Goal: Task Accomplishment & Management: Manage account settings

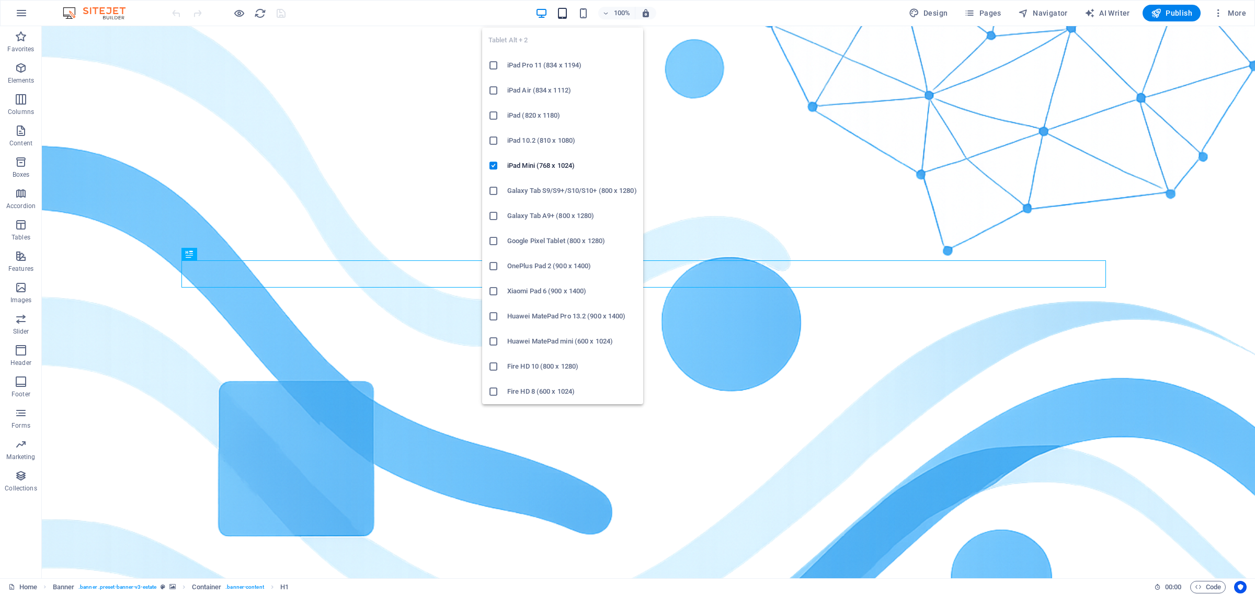
click at [565, 14] on icon "button" at bounding box center [562, 13] width 12 height 12
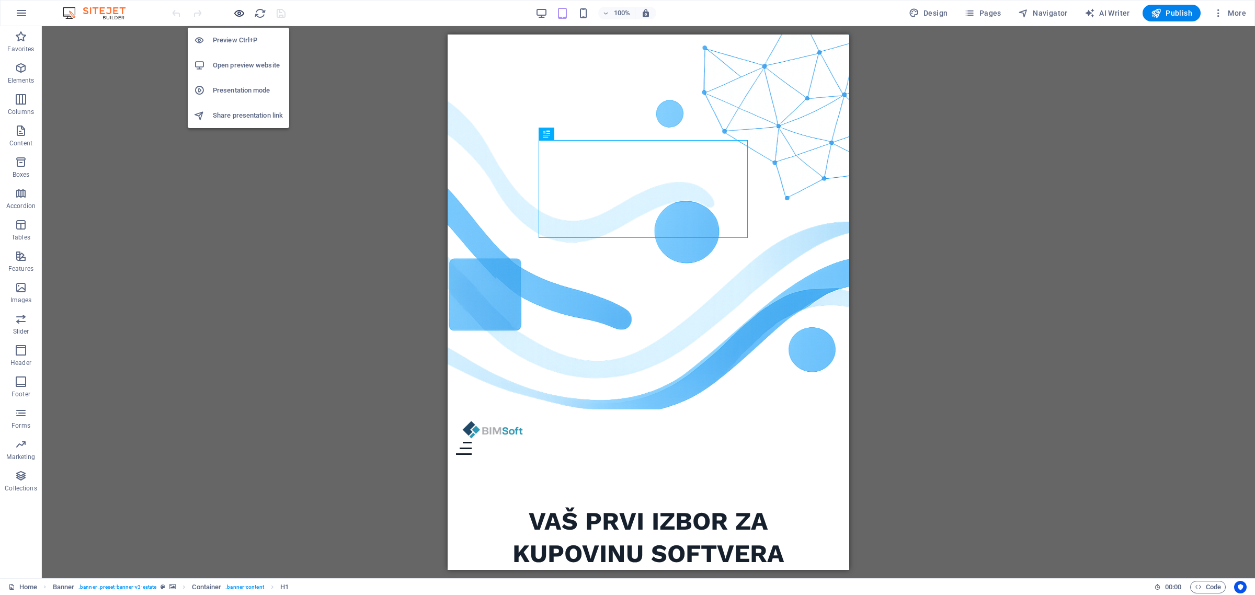
click at [238, 14] on icon "button" at bounding box center [239, 13] width 12 height 12
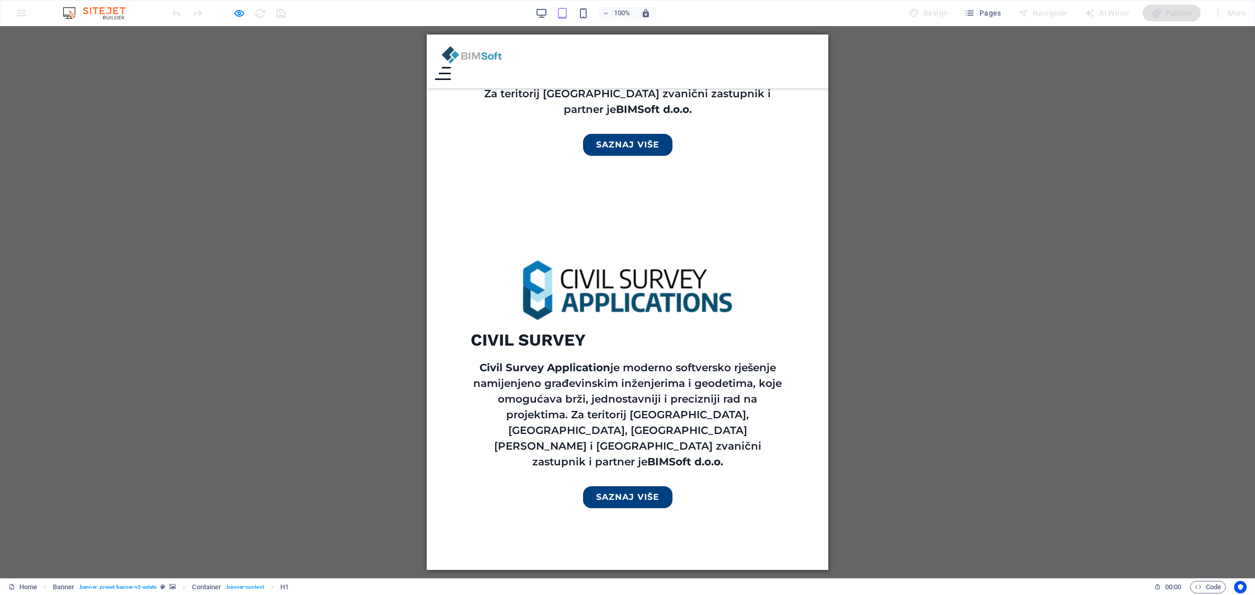
scroll to position [1504, 0]
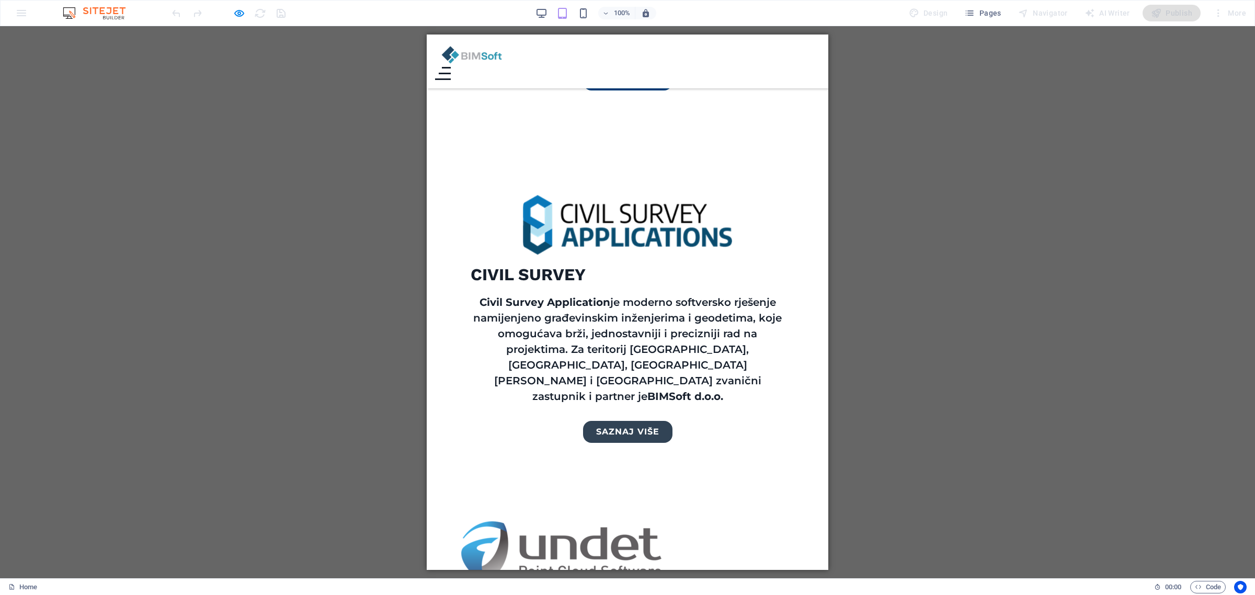
click at [626, 421] on link "saznaj više" at bounding box center [627, 432] width 89 height 22
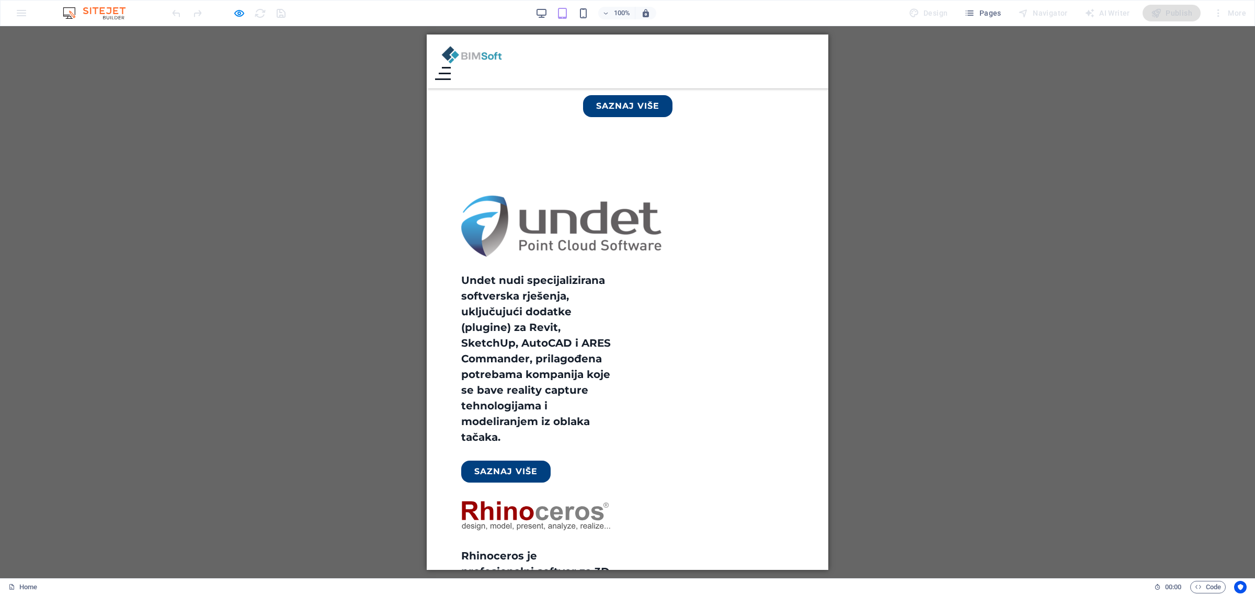
scroll to position [1896, 0]
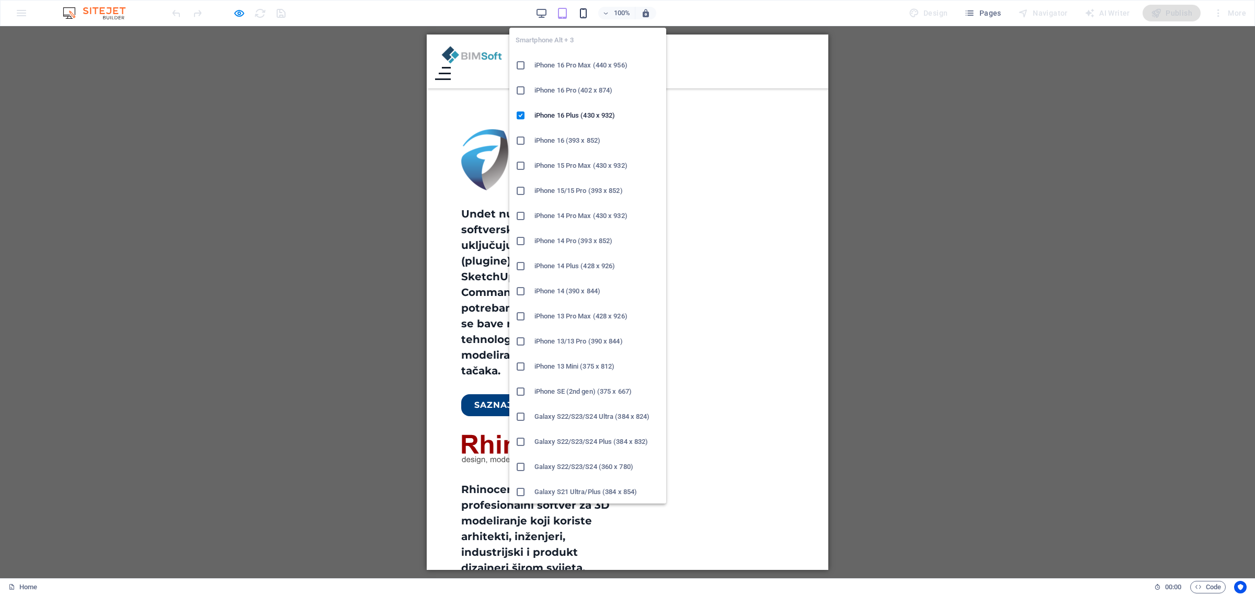
click at [579, 10] on icon "button" at bounding box center [583, 13] width 12 height 12
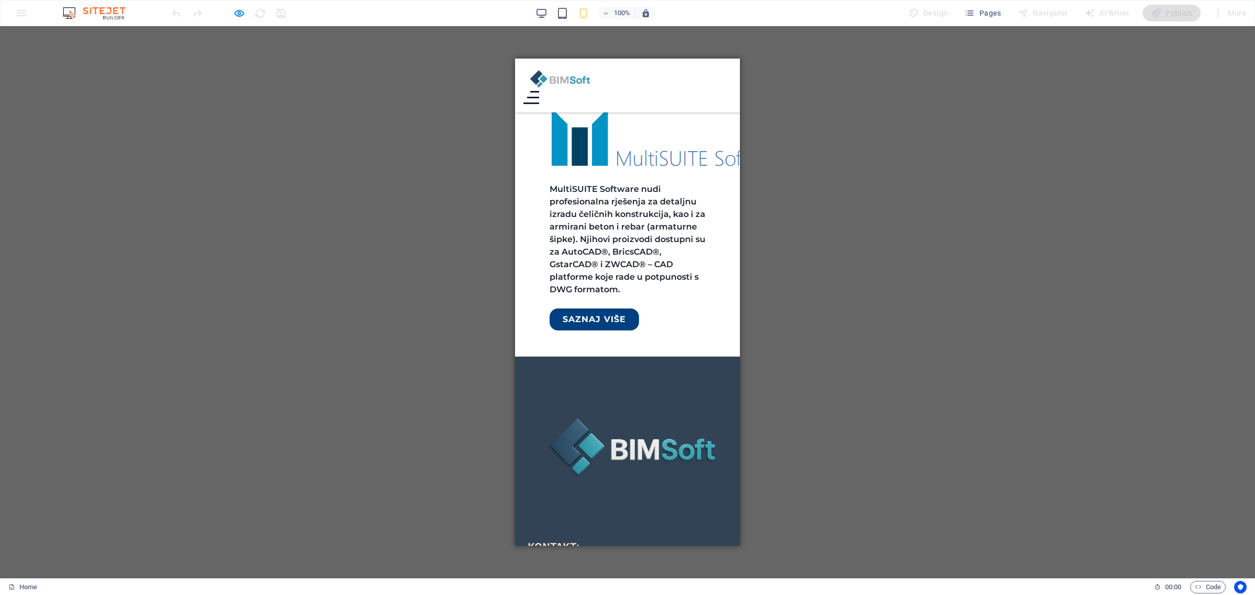
scroll to position [2051, 0]
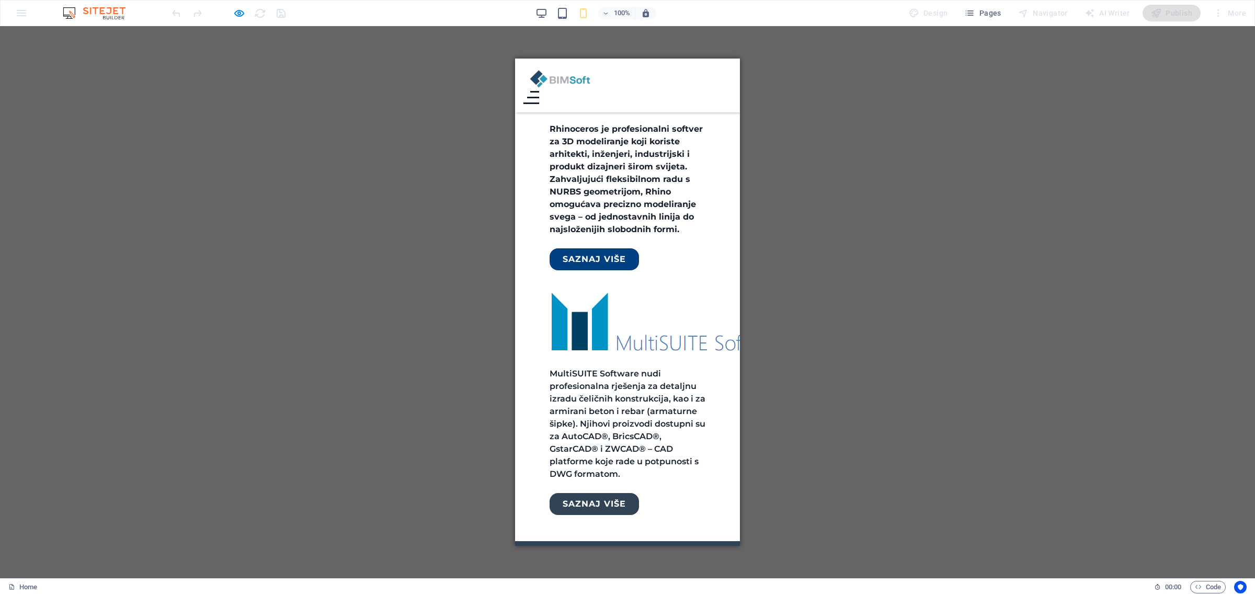
click at [612, 493] on link "saznaj više" at bounding box center [594, 504] width 89 height 22
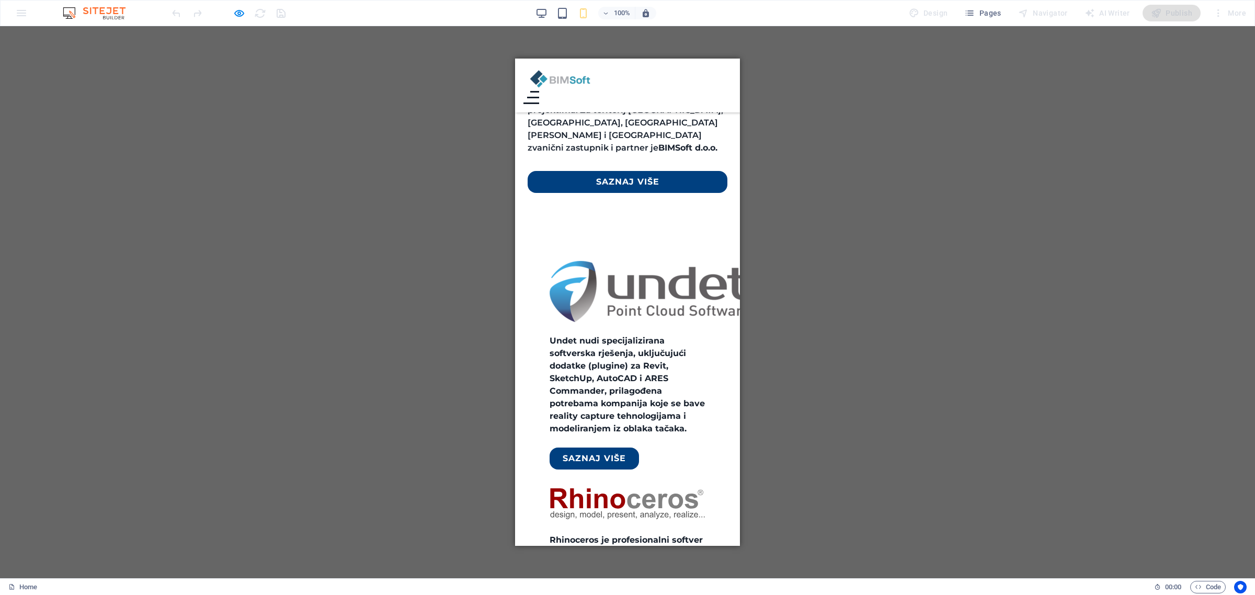
scroll to position [1528, 0]
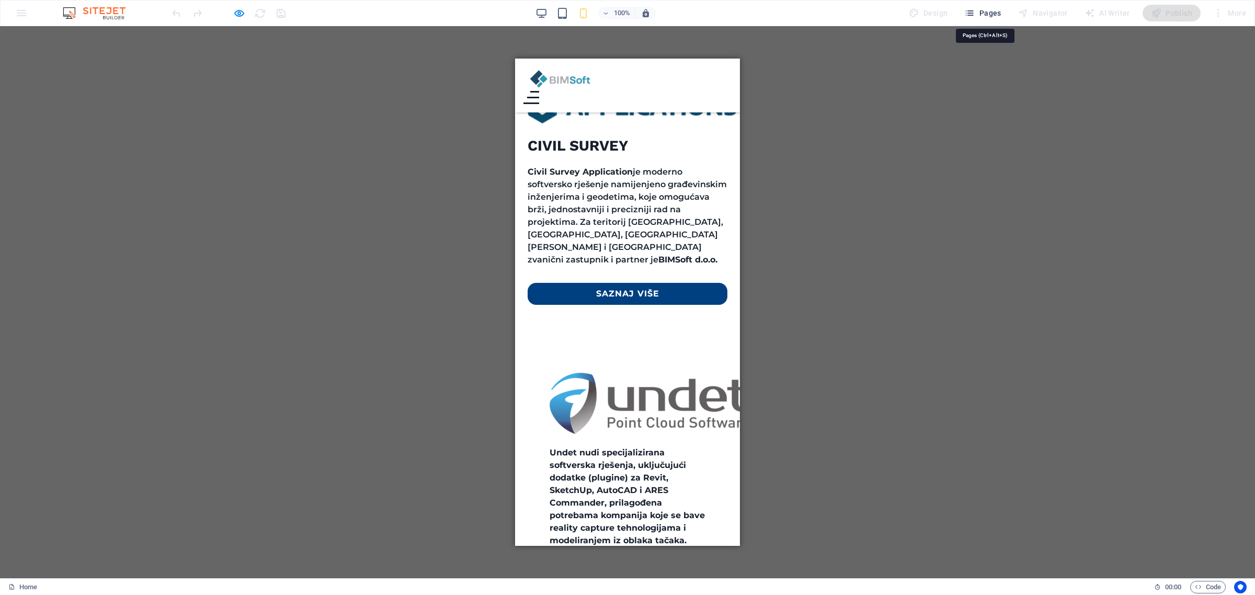
click at [975, 8] on icon "button" at bounding box center [969, 13] width 10 height 10
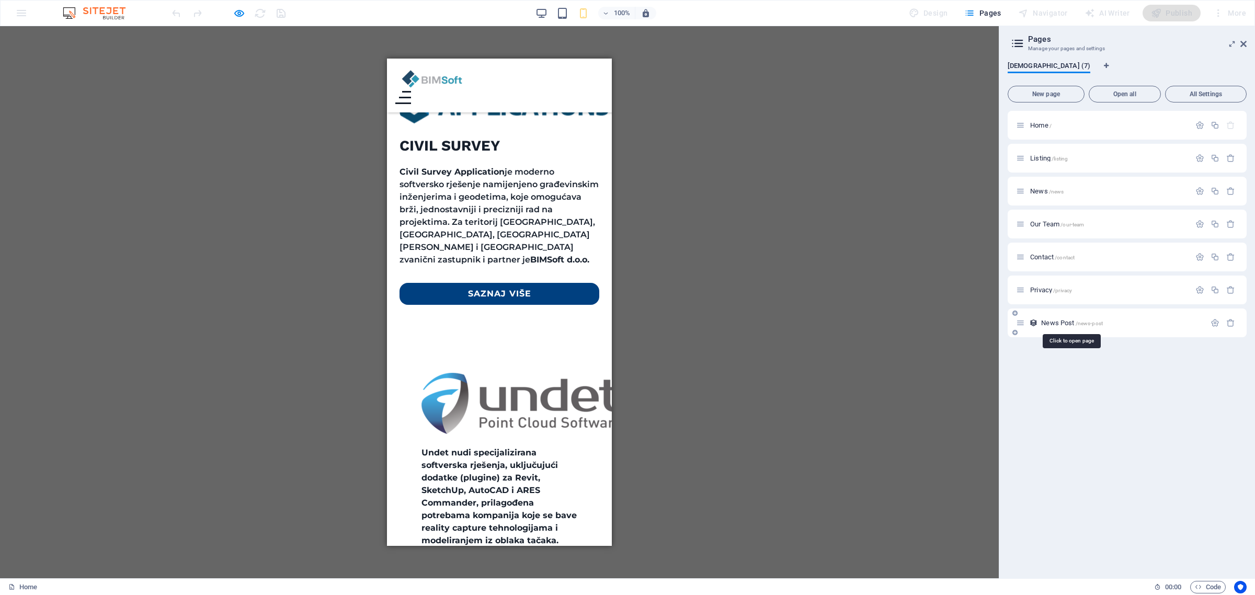
click at [1055, 321] on span "News Post /news-post" at bounding box center [1072, 323] width 62 height 8
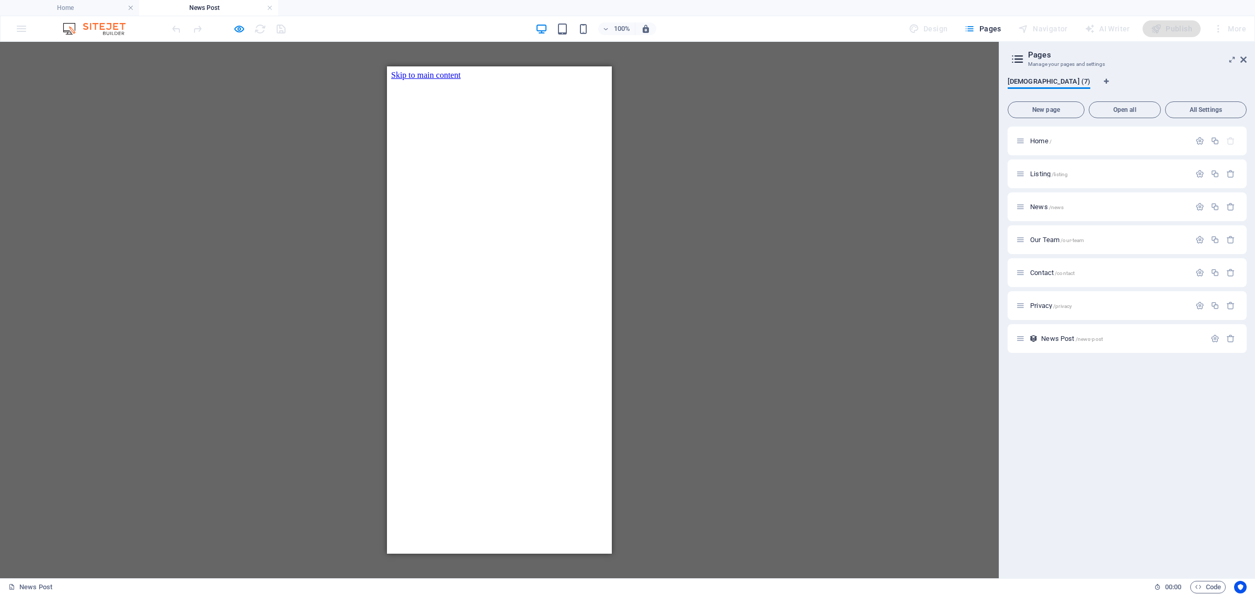
scroll to position [0, 0]
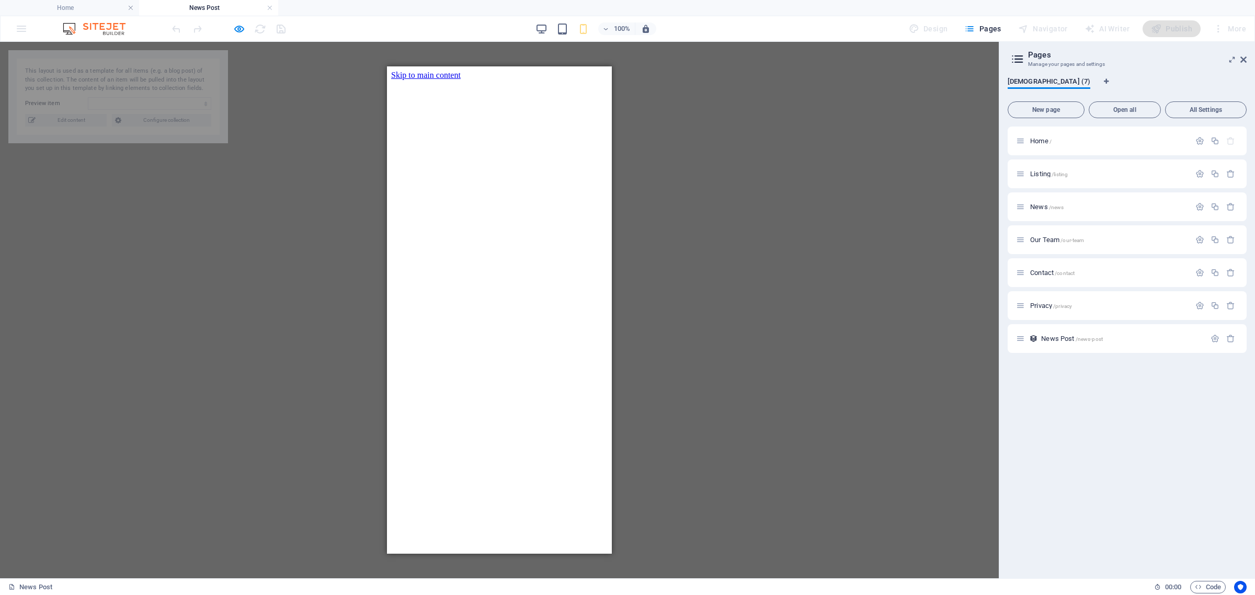
select select "68b6a9ab7813d2ac1b0a69e3"
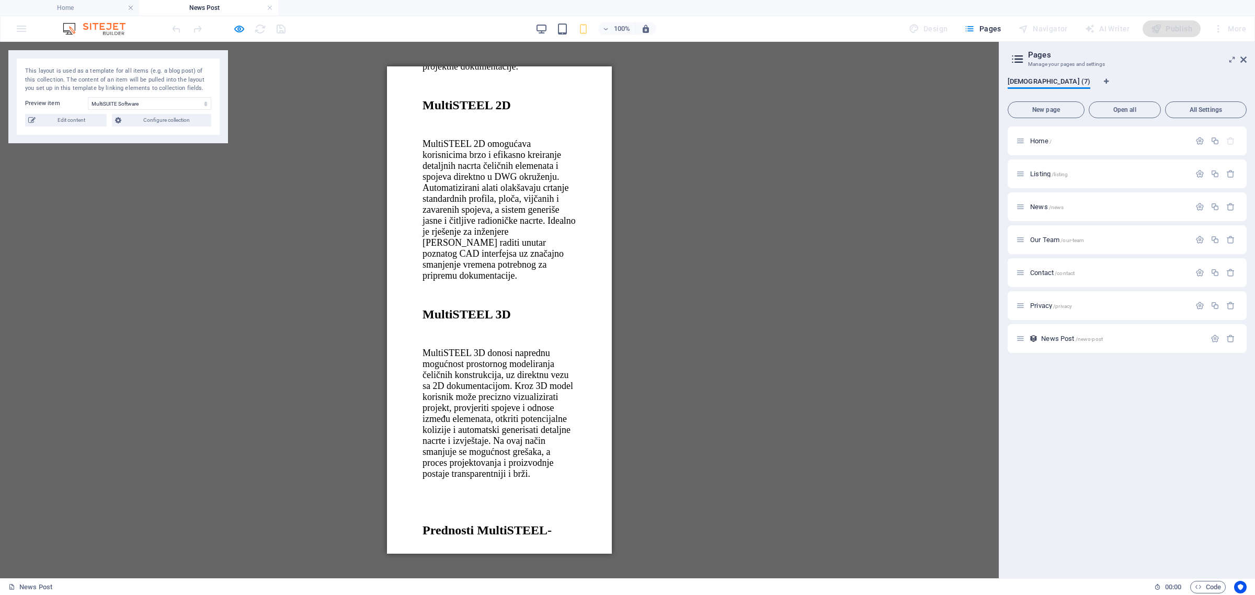
scroll to position [854, 0]
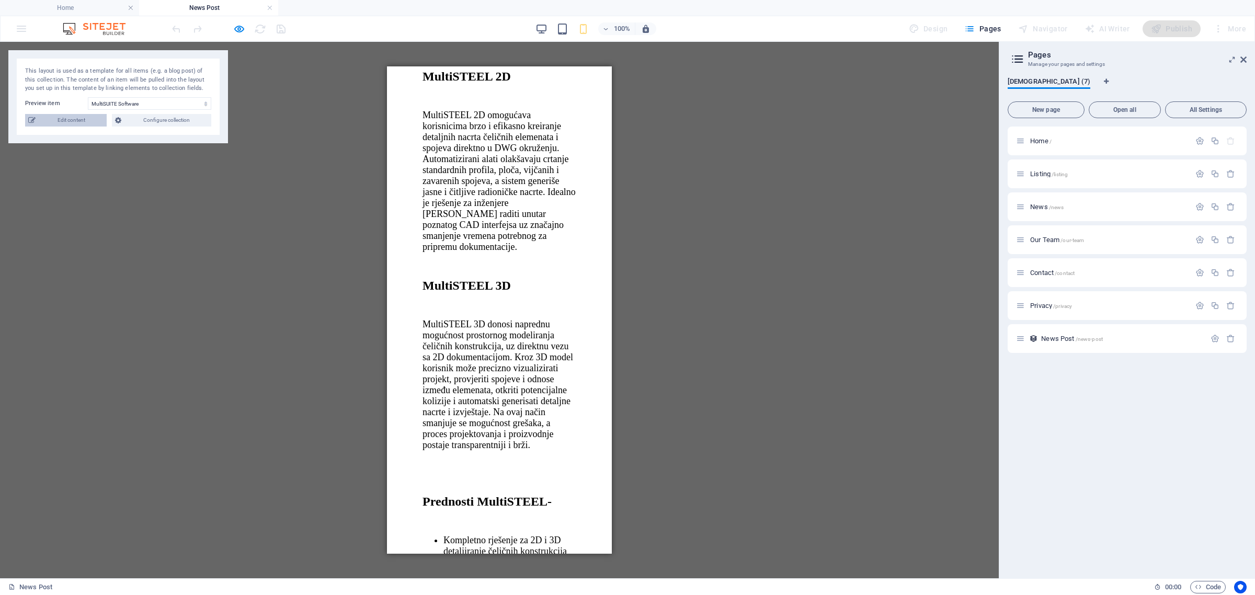
click at [61, 123] on span "Edit content" at bounding box center [71, 120] width 65 height 13
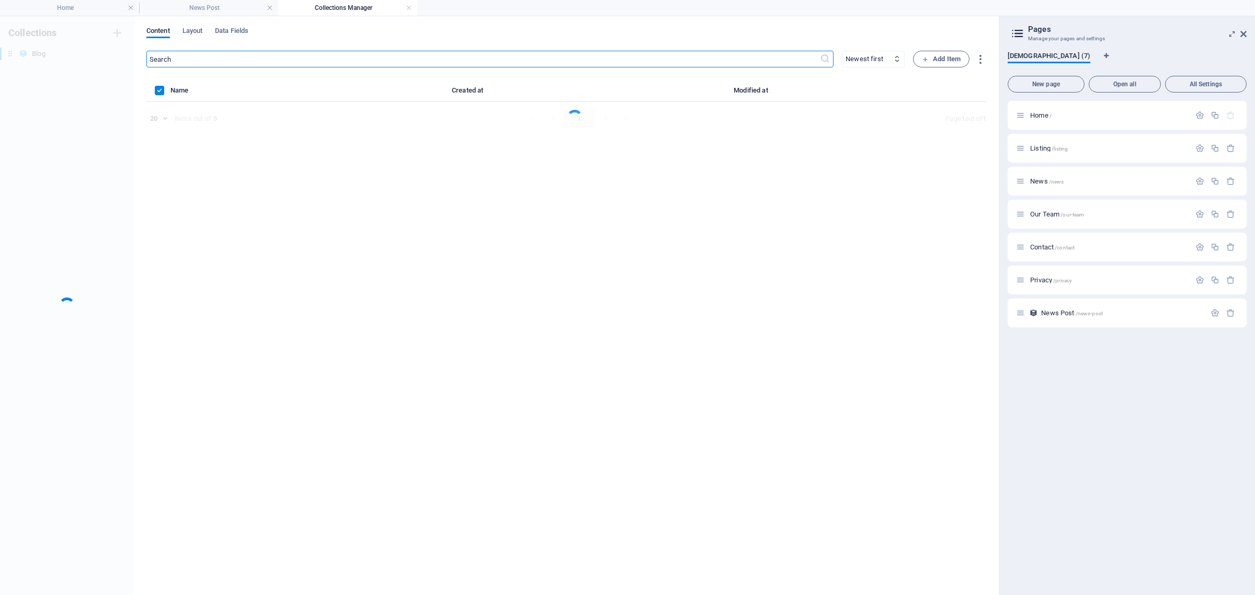
scroll to position [0, 0]
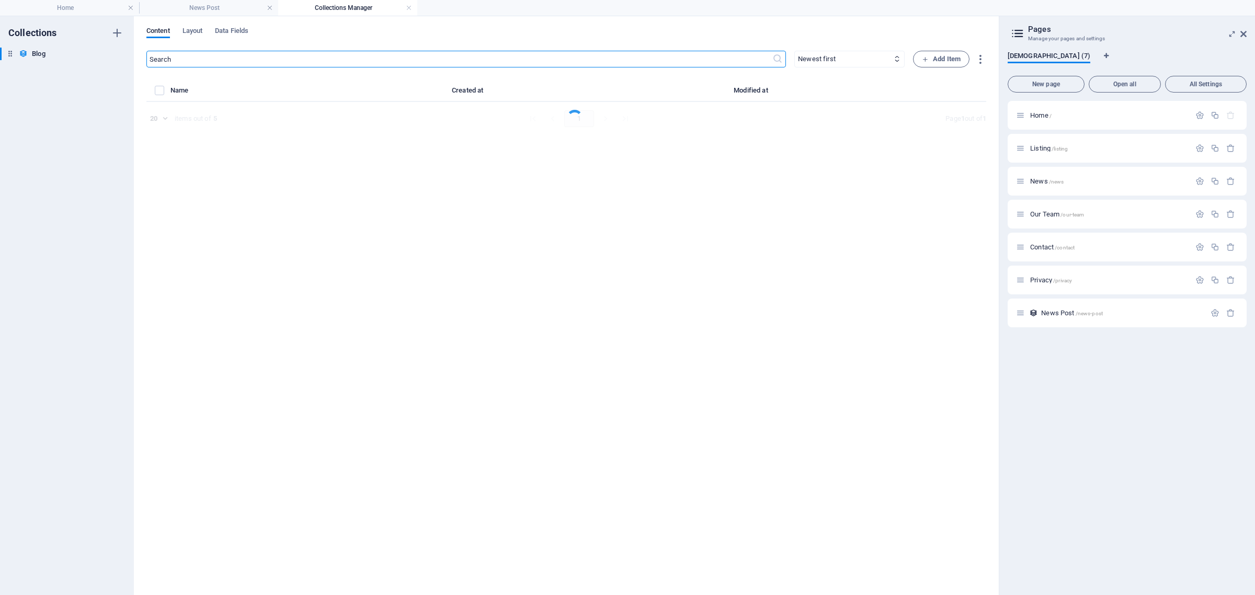
select select "Estate"
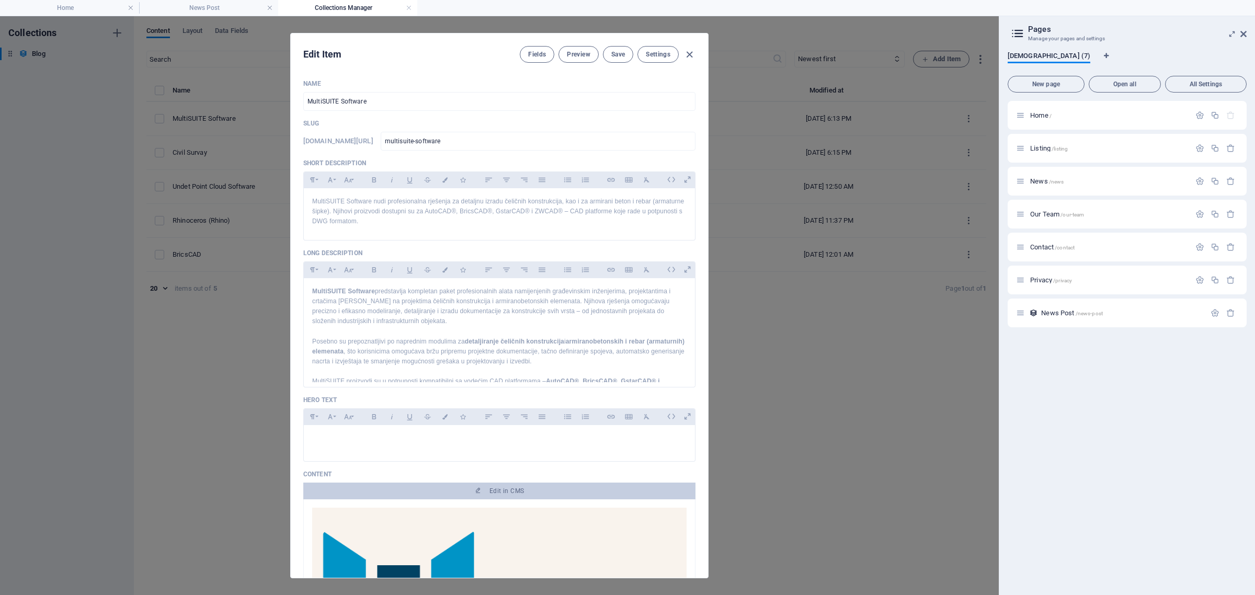
scroll to position [196, 0]
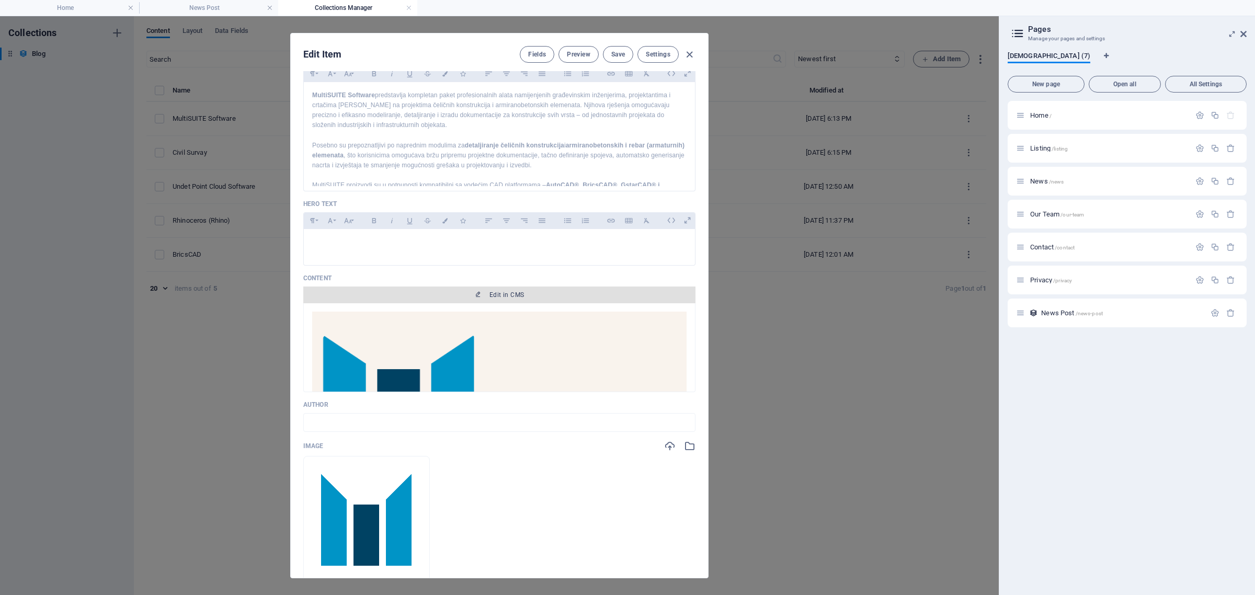
click at [514, 299] on span "Edit in CMS" at bounding box center [507, 295] width 35 height 8
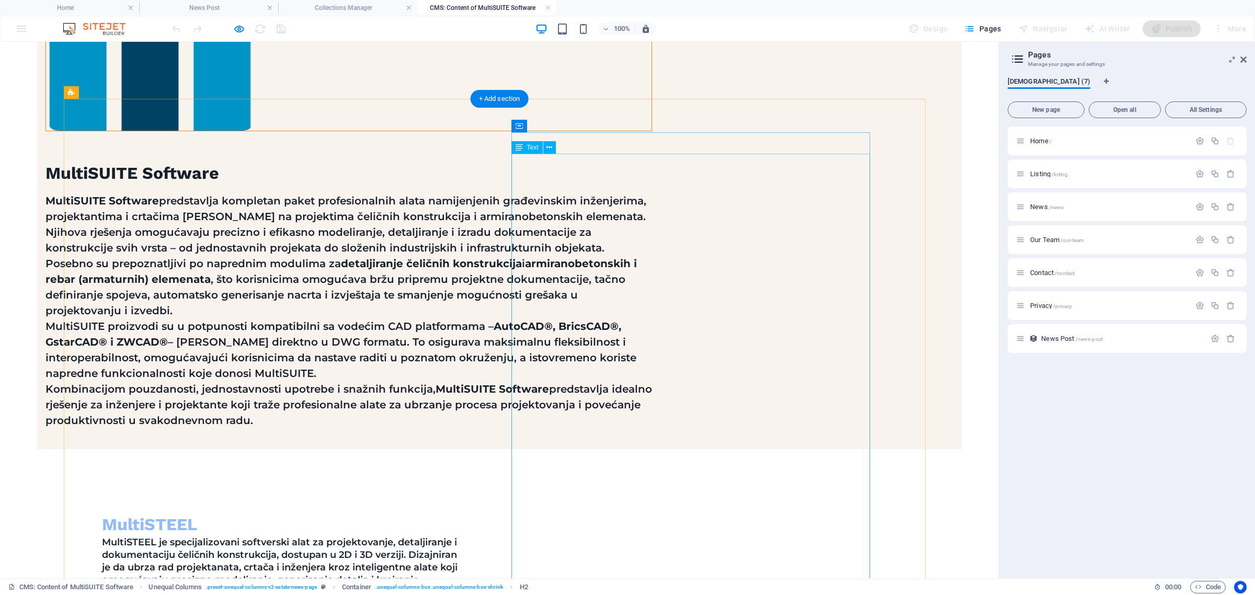
scroll to position [523, 0]
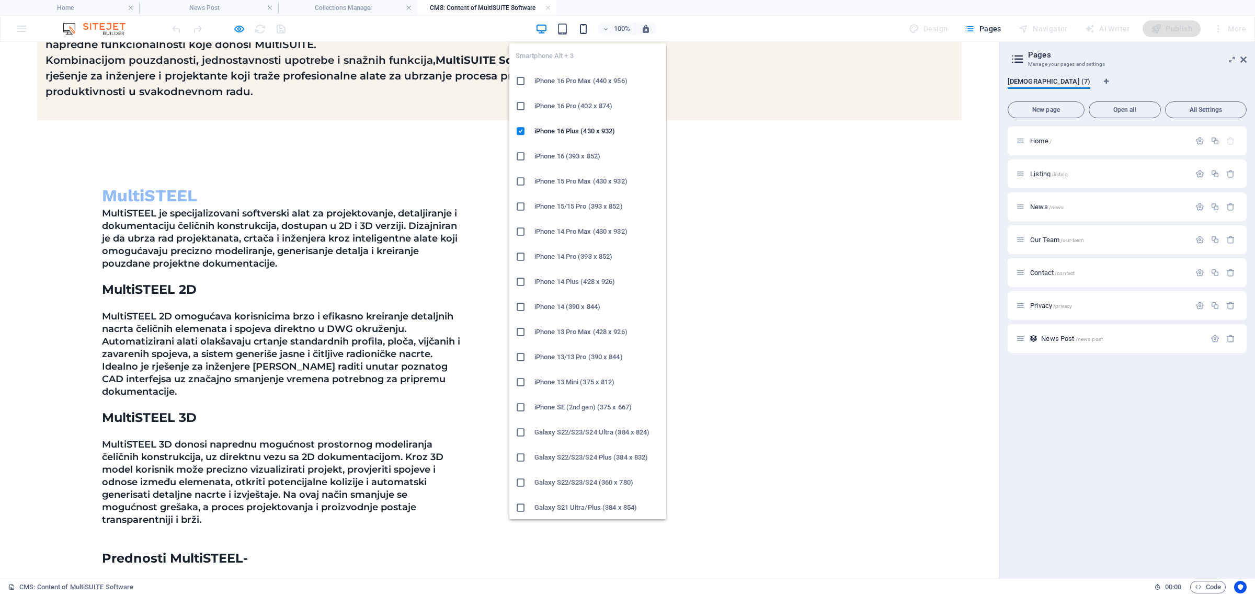
click at [583, 25] on icon "button" at bounding box center [583, 29] width 12 height 12
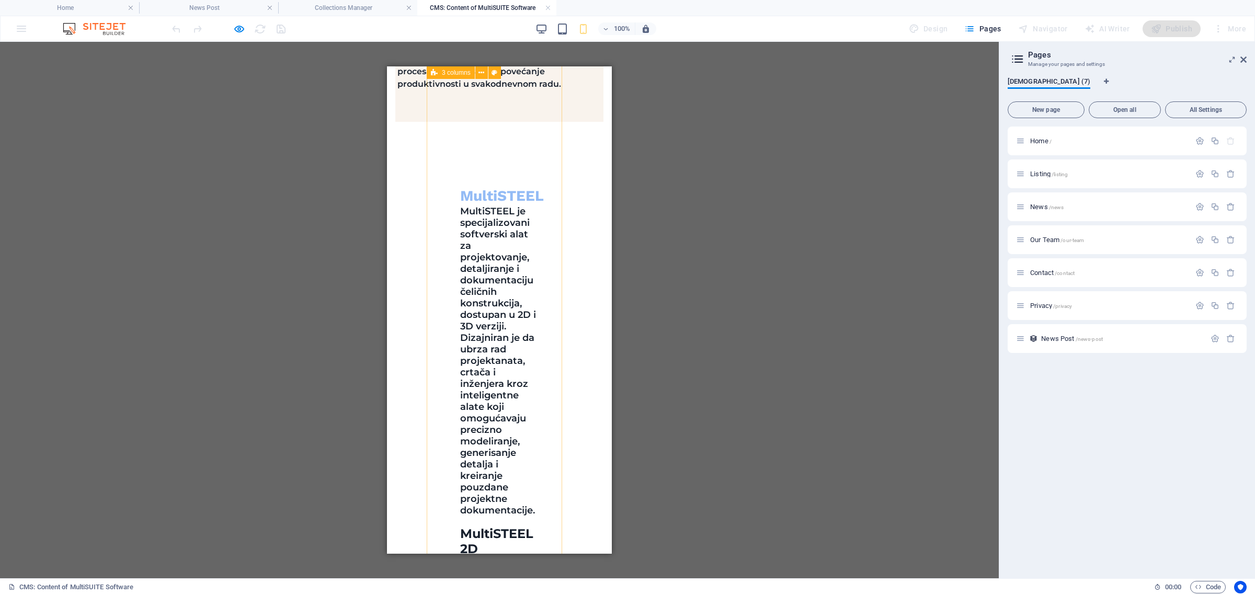
scroll to position [654, 0]
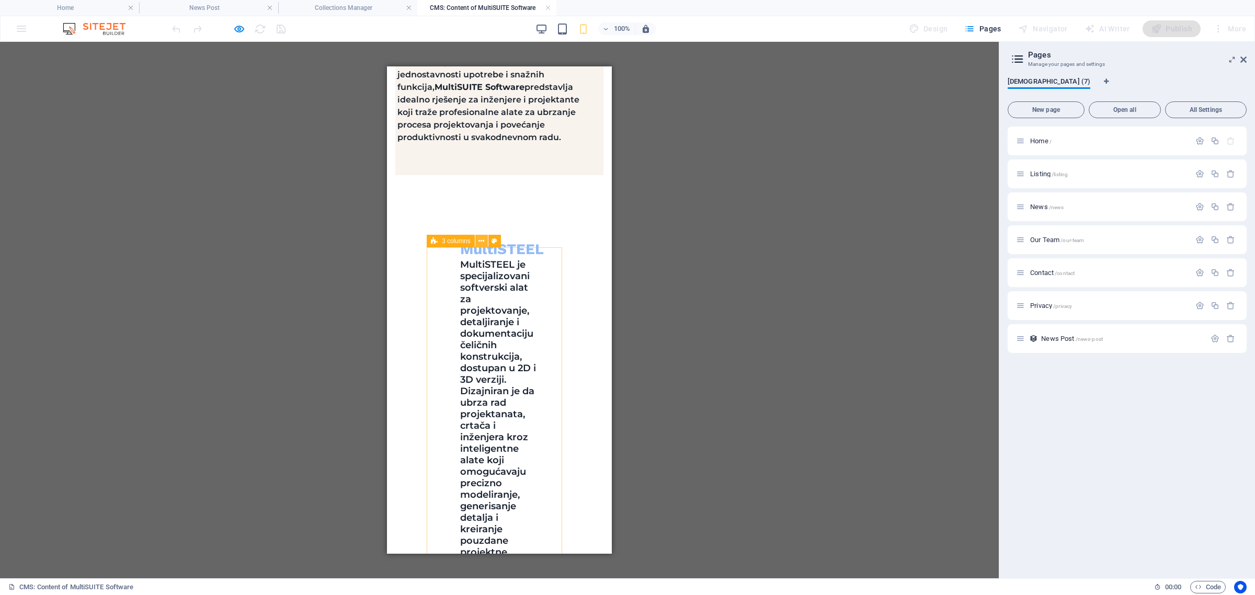
click at [479, 240] on icon at bounding box center [482, 241] width 6 height 11
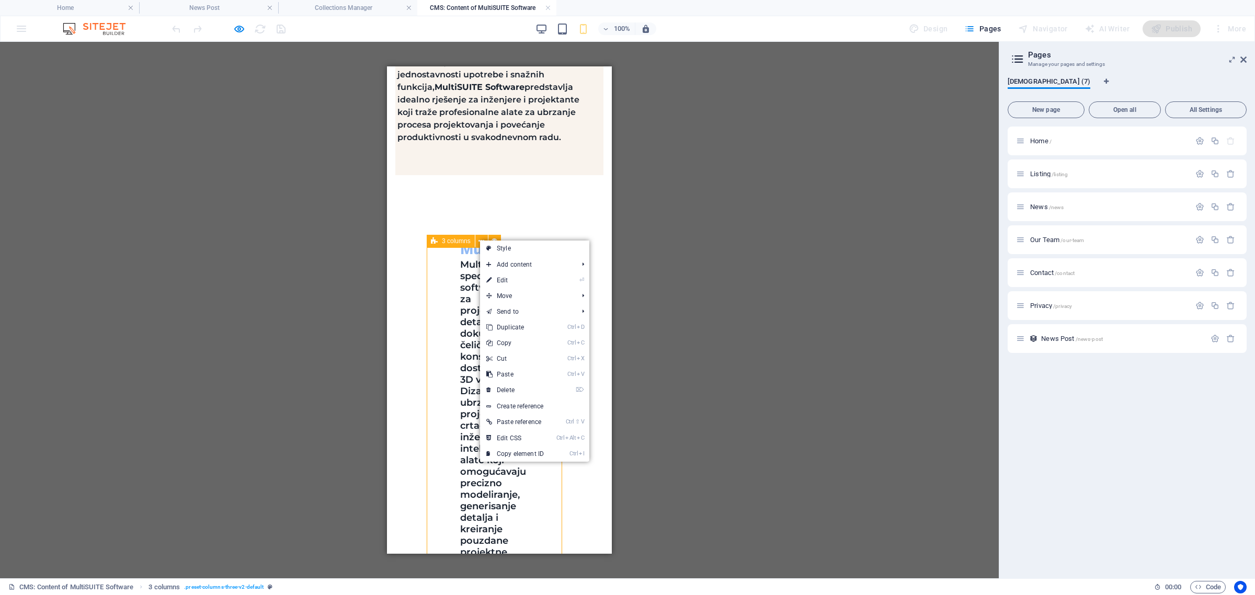
click at [459, 241] on span "3 columns" at bounding box center [456, 241] width 29 height 6
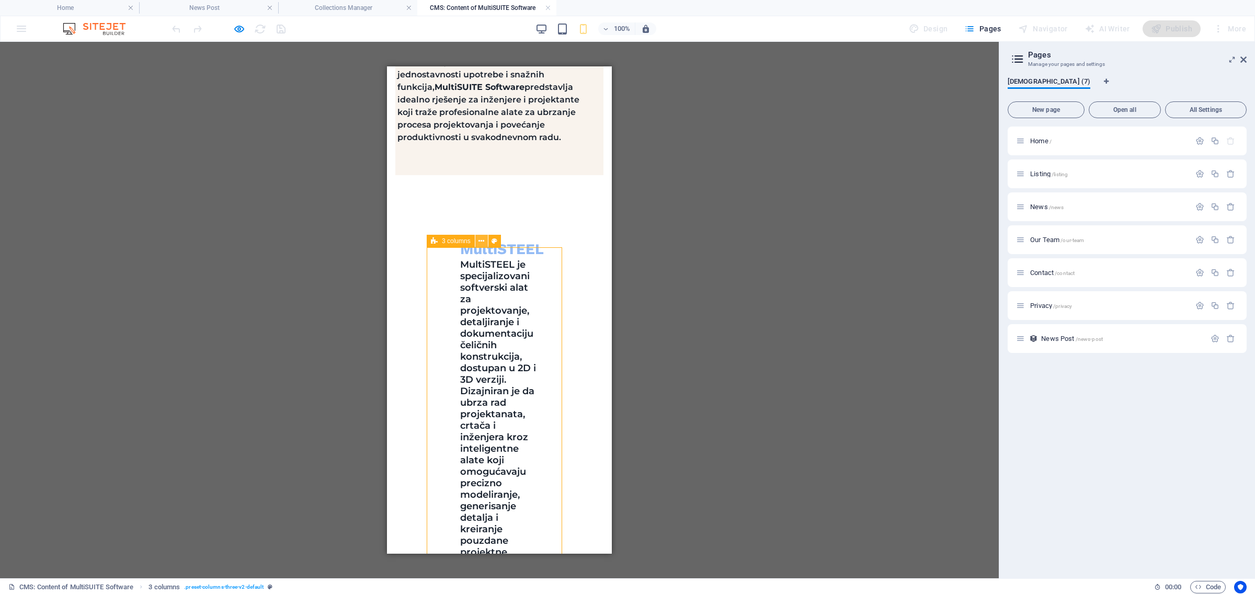
click at [479, 242] on icon at bounding box center [482, 241] width 6 height 11
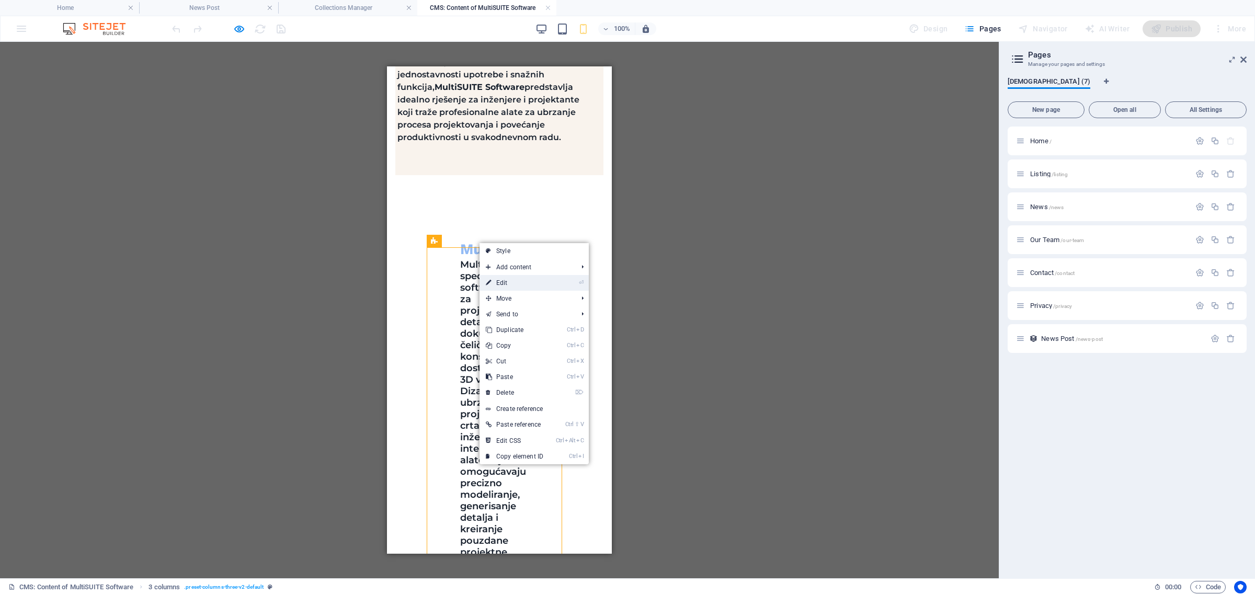
click at [506, 281] on link "⏎ Edit" at bounding box center [515, 283] width 70 height 16
select select "px"
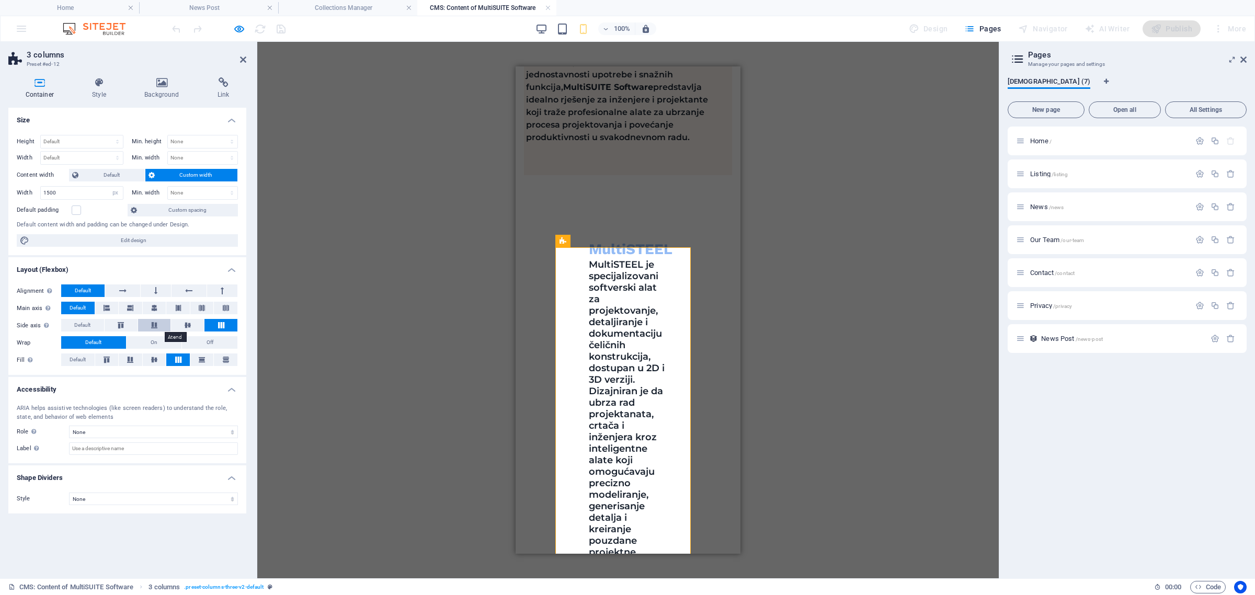
click at [157, 327] on icon at bounding box center [154, 325] width 13 height 6
click at [119, 326] on icon at bounding box center [121, 325] width 13 height 6
click at [89, 325] on span "Default" at bounding box center [82, 325] width 16 height 13
click at [89, 322] on span "Default" at bounding box center [82, 325] width 16 height 13
click at [237, 30] on icon "button" at bounding box center [239, 29] width 12 height 12
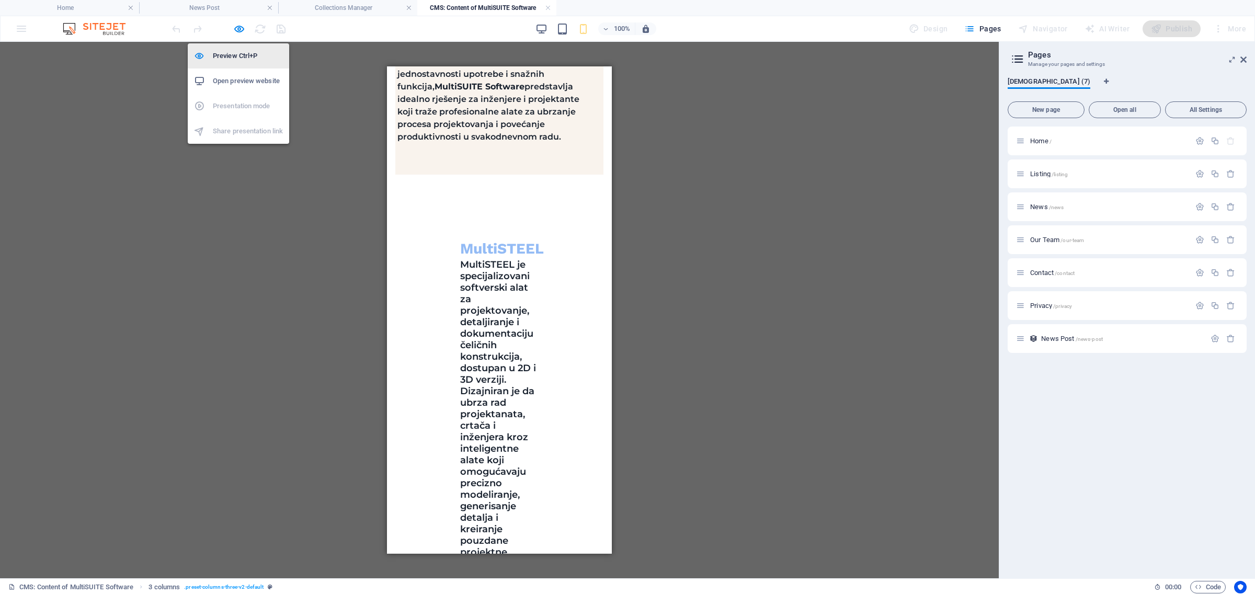
click at [252, 58] on h6 "Preview Ctrl+P" at bounding box center [248, 56] width 70 height 13
select select "px"
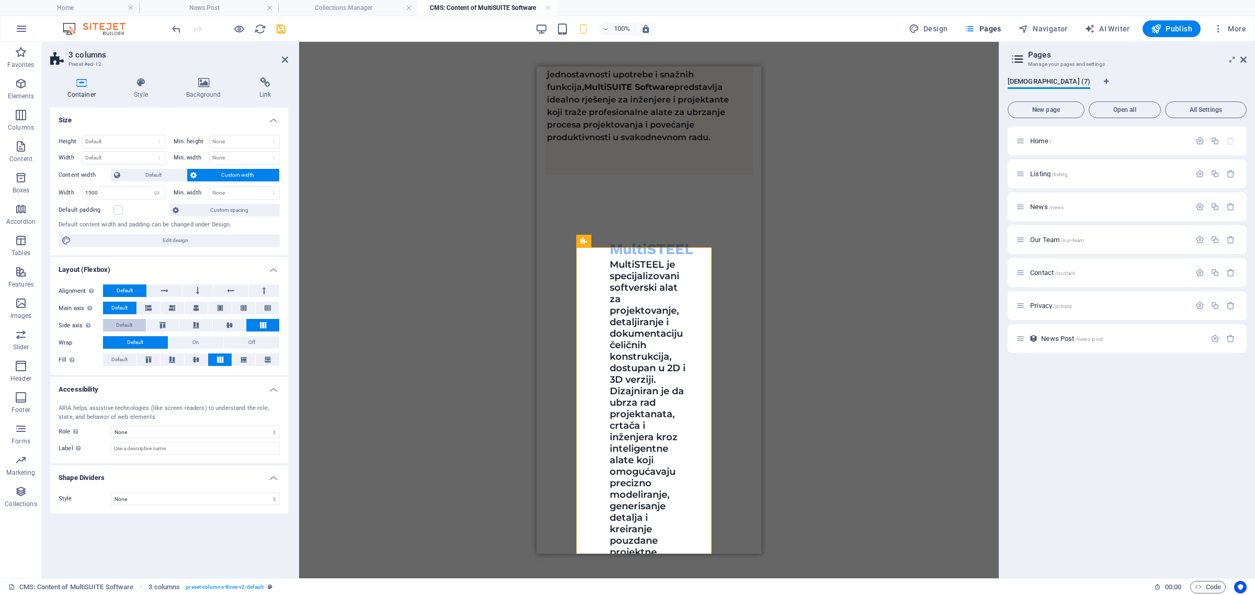
click at [133, 322] on button "Default" at bounding box center [124, 325] width 43 height 13
click at [121, 195] on input "1500" at bounding box center [124, 193] width 82 height 13
click at [119, 209] on label at bounding box center [117, 210] width 9 height 9
click at [0, 0] on input "Default padding" at bounding box center [0, 0] width 0 height 0
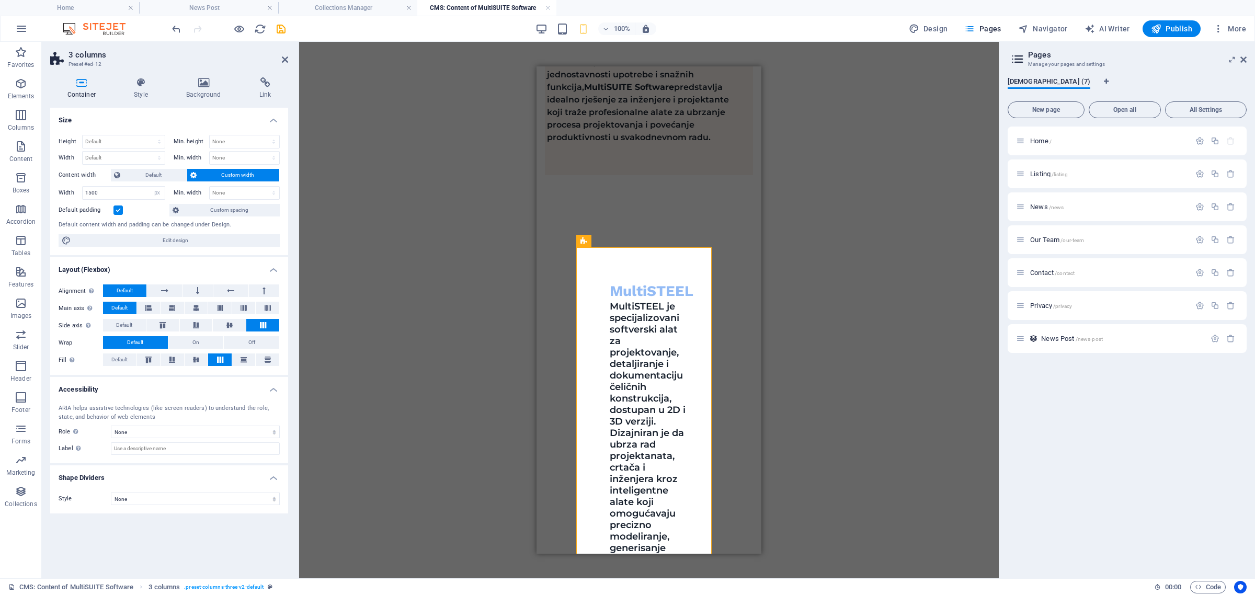
click at [119, 209] on label at bounding box center [117, 210] width 9 height 9
click at [0, 0] on input "Default padding" at bounding box center [0, 0] width 0 height 0
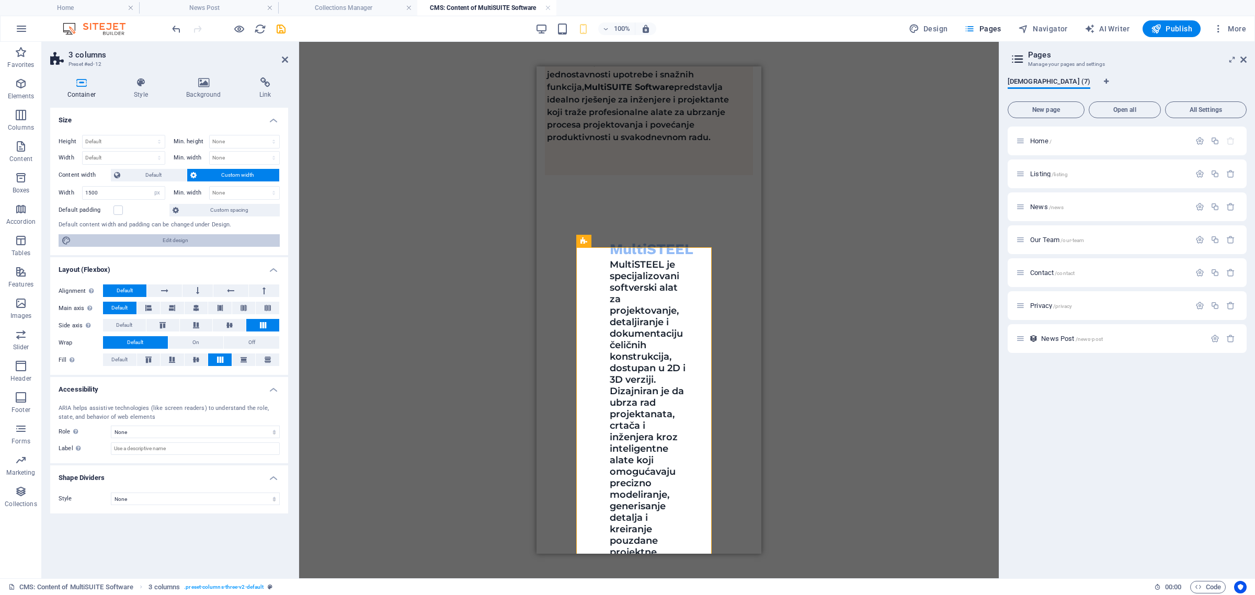
drag, startPoint x: 198, startPoint y: 238, endPoint x: 20, endPoint y: 137, distance: 204.5
click at [198, 238] on span "Edit design" at bounding box center [175, 240] width 202 height 13
select select "px"
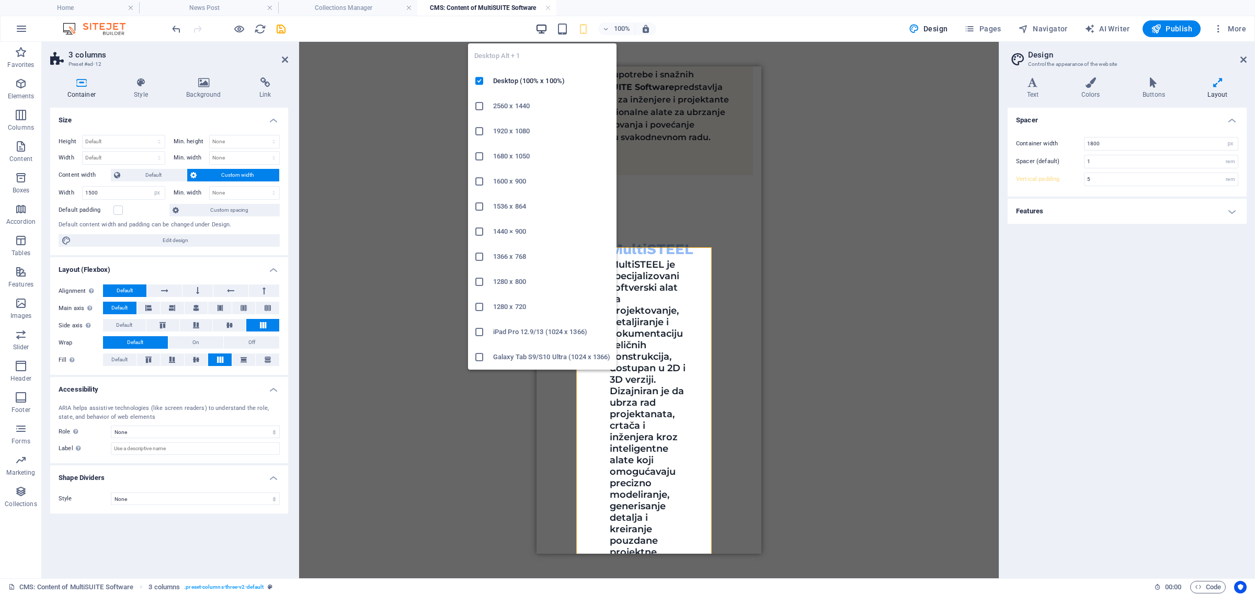
click at [547, 32] on icon "button" at bounding box center [542, 29] width 12 height 12
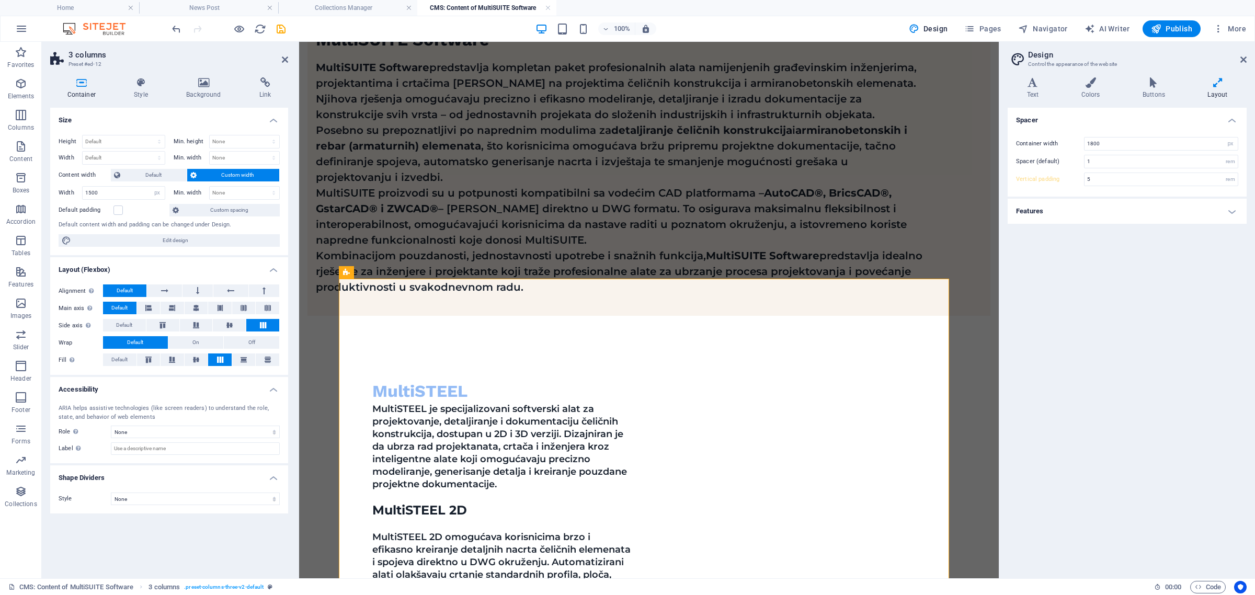
scroll to position [327, 0]
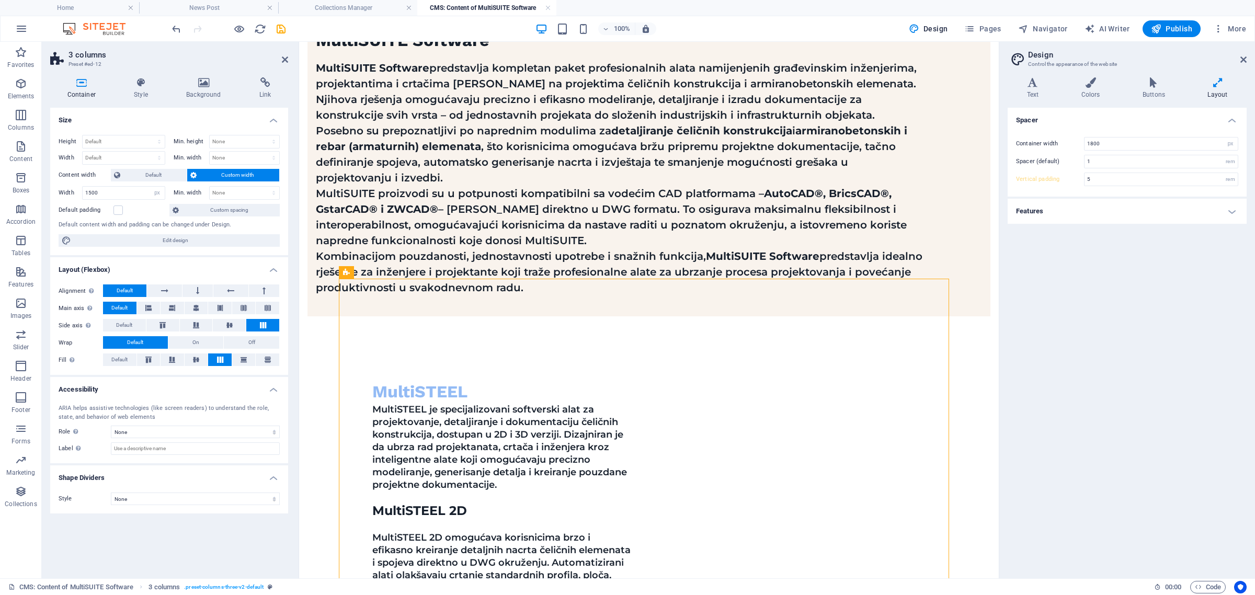
drag, startPoint x: 342, startPoint y: 272, endPoint x: 346, endPoint y: 270, distance: 5.4
click at [346, 270] on div "3 columns" at bounding box center [346, 272] width 15 height 13
click at [119, 142] on select "Default px rem % vh vw" at bounding box center [124, 141] width 82 height 13
click at [83, 135] on select "Default px rem % vh vw" at bounding box center [124, 141] width 82 height 13
select select "DISABLED_OPTION_VALUE"
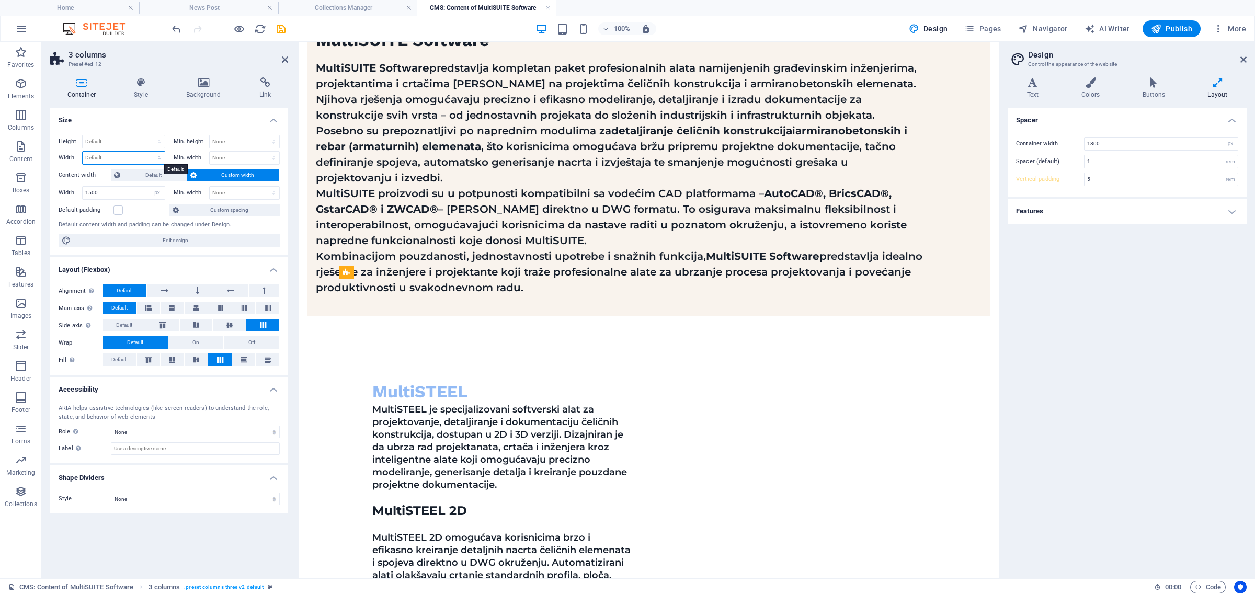
click at [128, 155] on select "Default px rem % em vh vw" at bounding box center [124, 158] width 82 height 13
click at [83, 152] on select "Default px rem % em vh vw" at bounding box center [124, 158] width 82 height 13
select select "DISABLED_OPTION_VALUE"
click at [134, 176] on span "Default" at bounding box center [153, 175] width 60 height 13
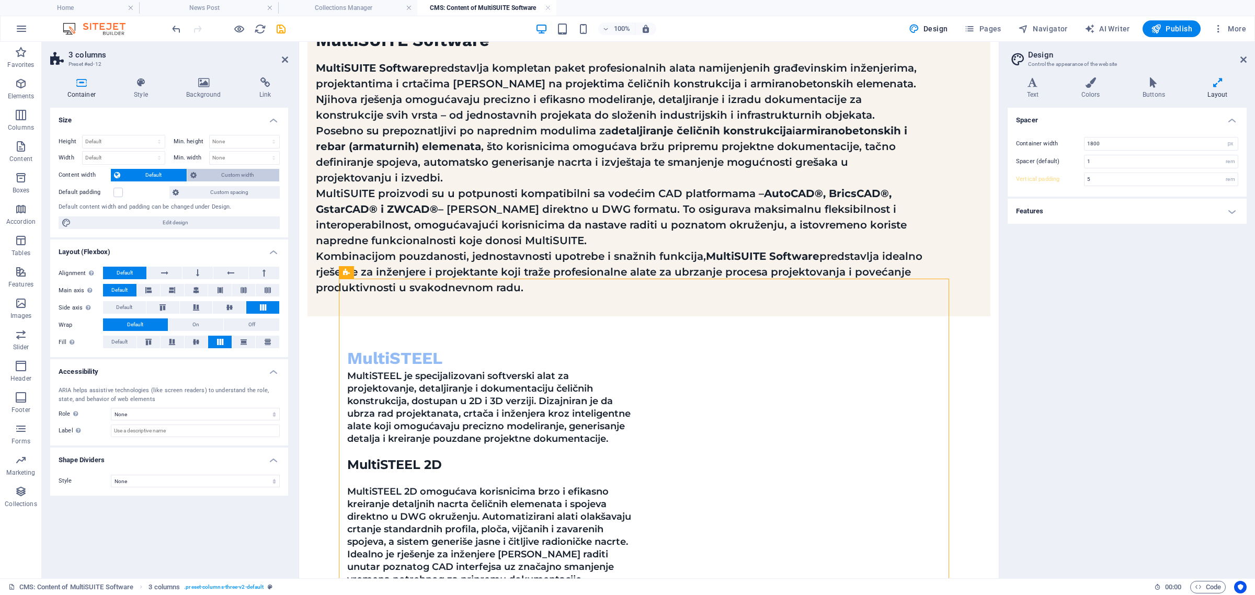
click at [221, 172] on span "Custom width" at bounding box center [238, 175] width 77 height 13
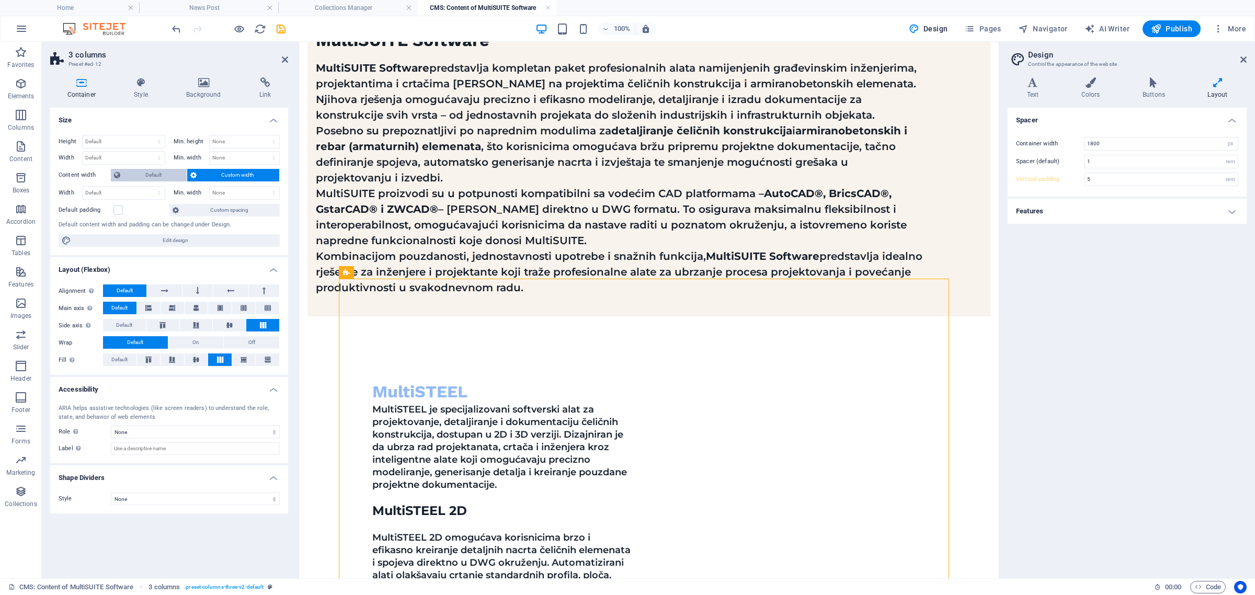
click at [149, 175] on span "Default" at bounding box center [153, 175] width 60 height 13
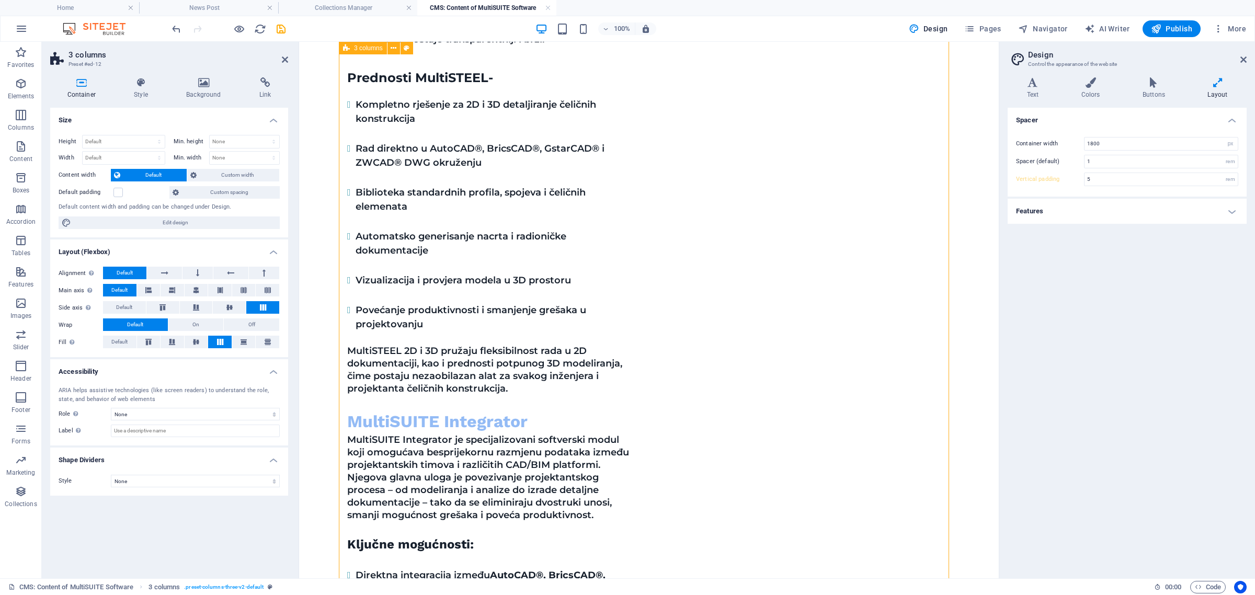
scroll to position [1111, 0]
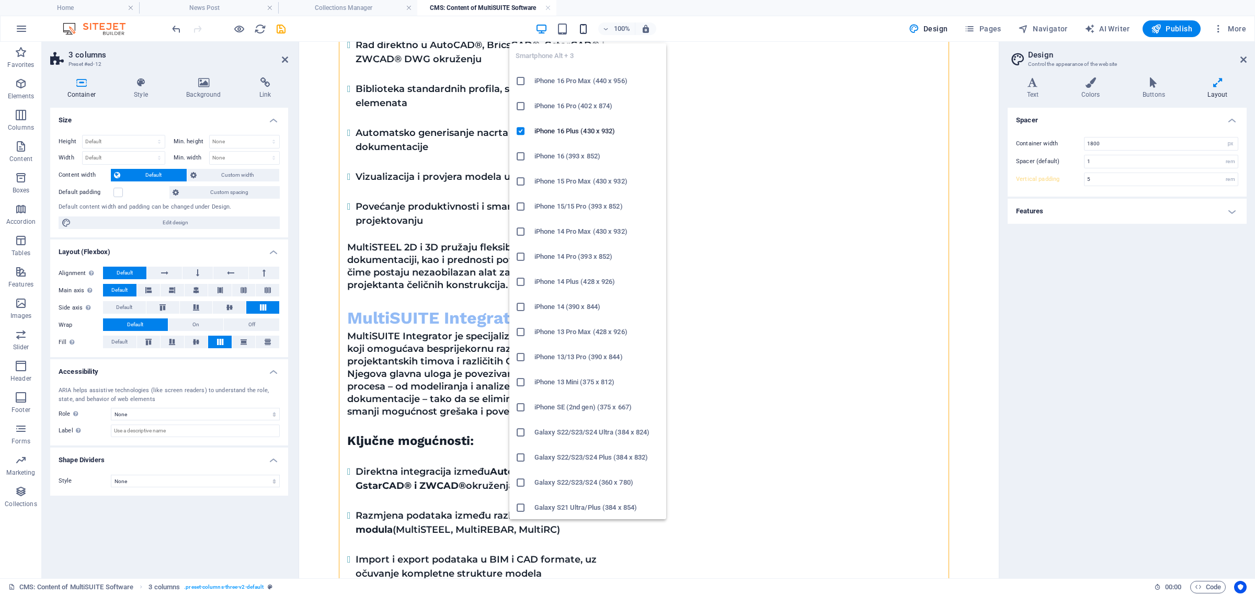
click at [582, 28] on icon "button" at bounding box center [583, 29] width 12 height 12
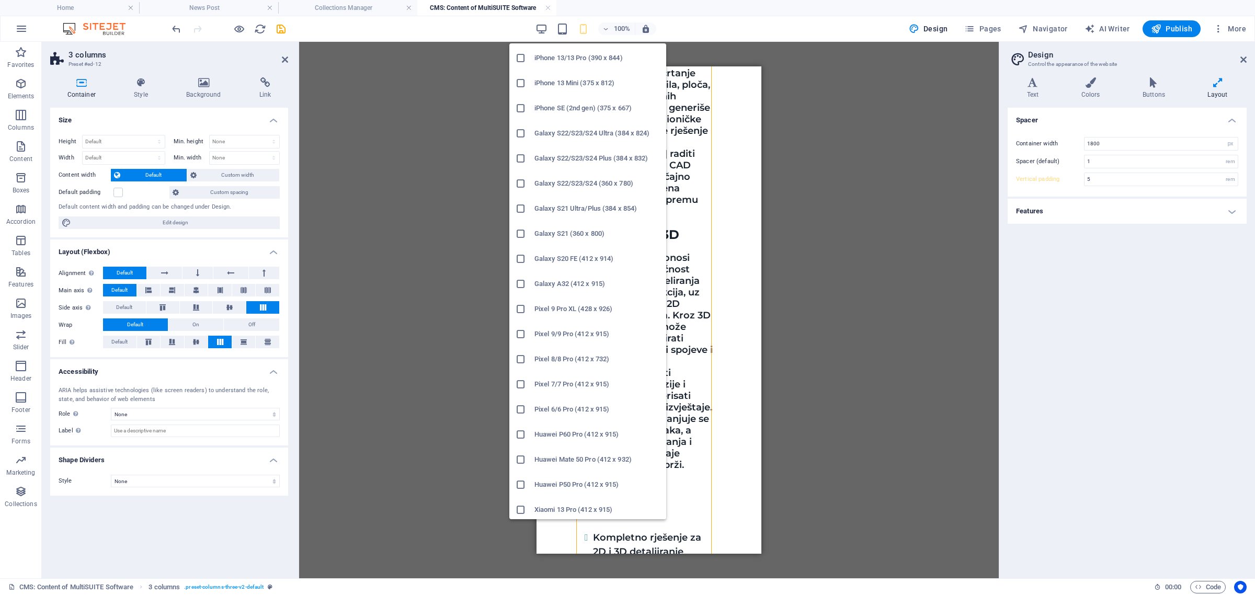
scroll to position [351, 0]
click at [546, 482] on h6 "Xiaomi 12 Pro (412 x 915)" at bounding box center [598, 483] width 126 height 13
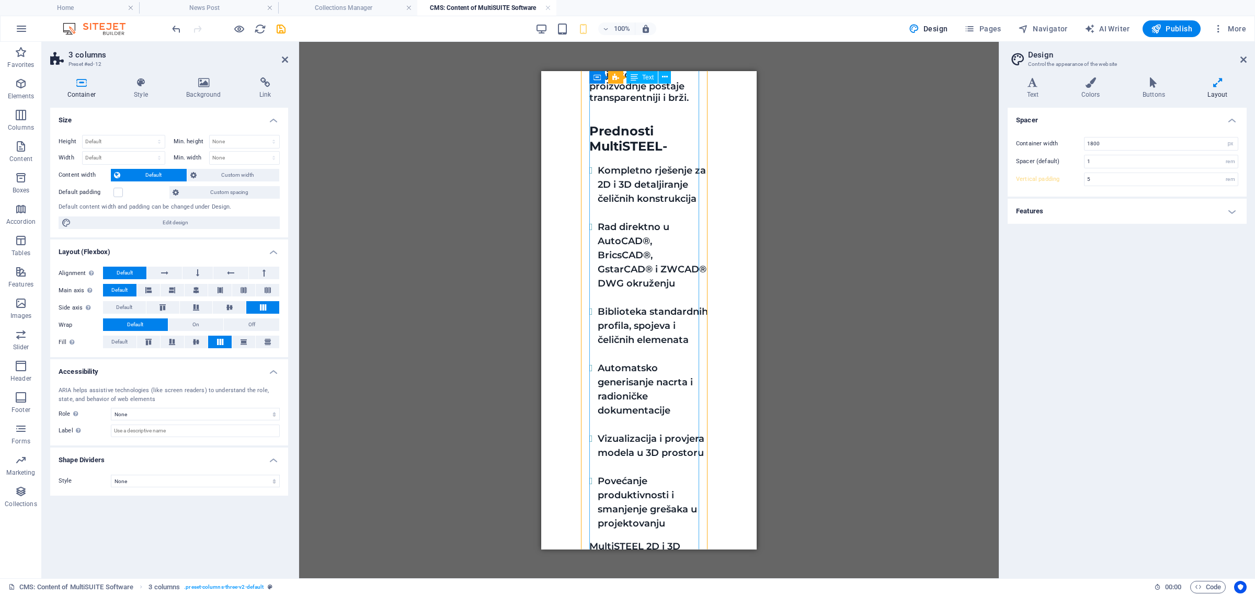
scroll to position [1569, 0]
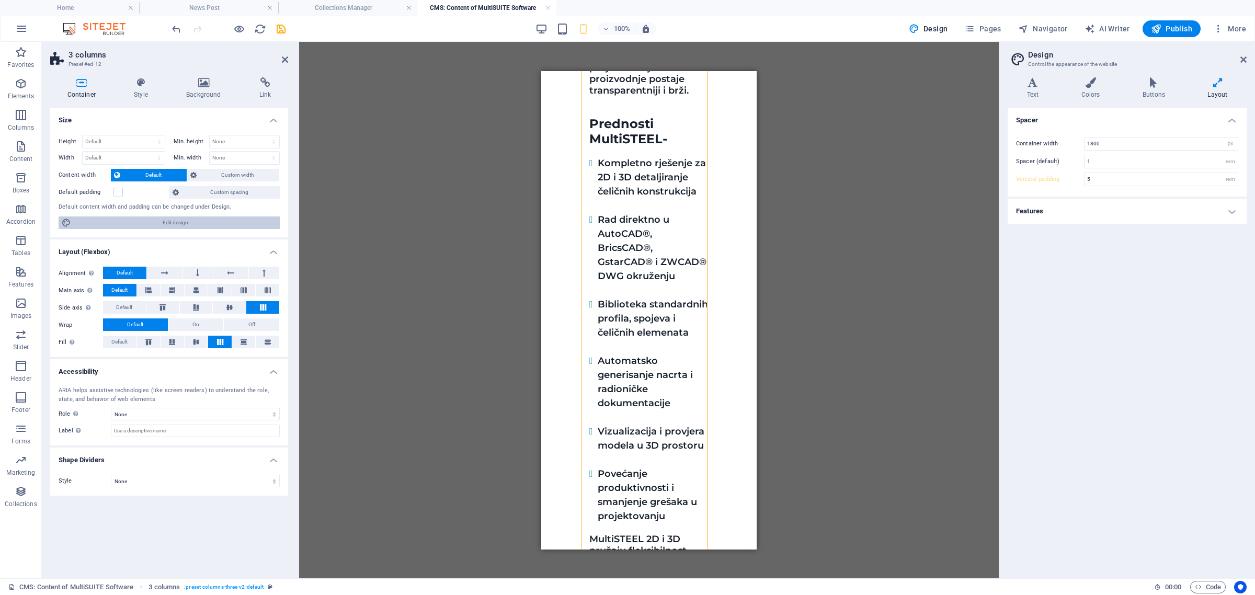
click at [218, 226] on span "Edit design" at bounding box center [175, 223] width 202 height 13
click at [1151, 210] on h4 "Features" at bounding box center [1127, 211] width 239 height 25
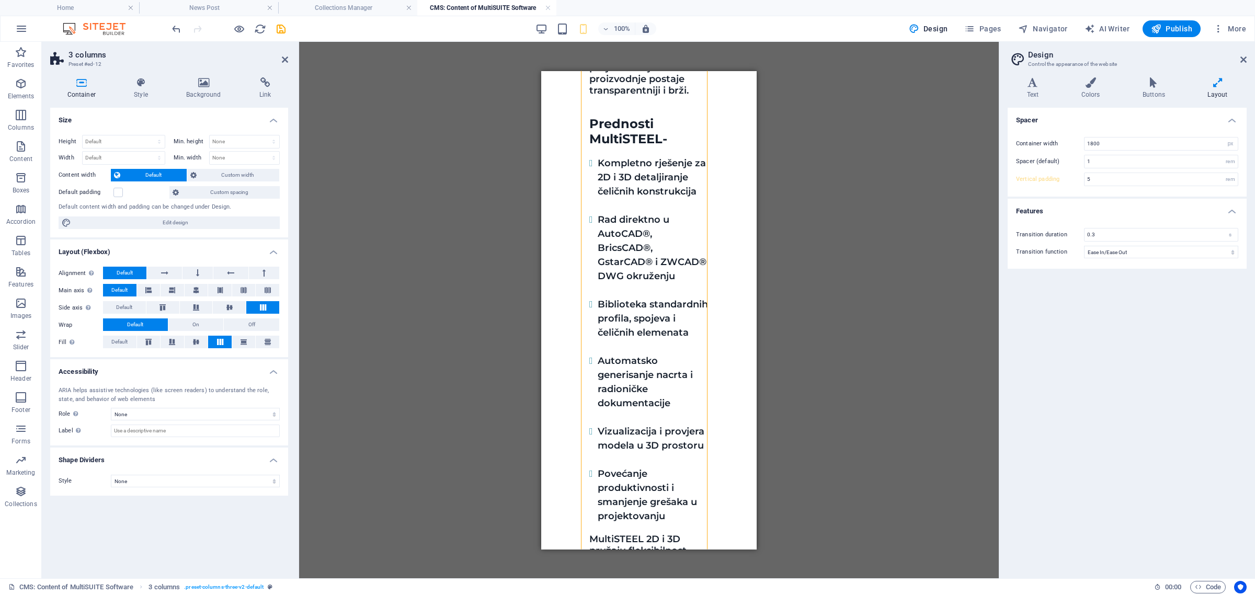
click at [1157, 207] on h4 "Features" at bounding box center [1127, 208] width 239 height 19
click at [1241, 56] on icon at bounding box center [1244, 59] width 6 height 8
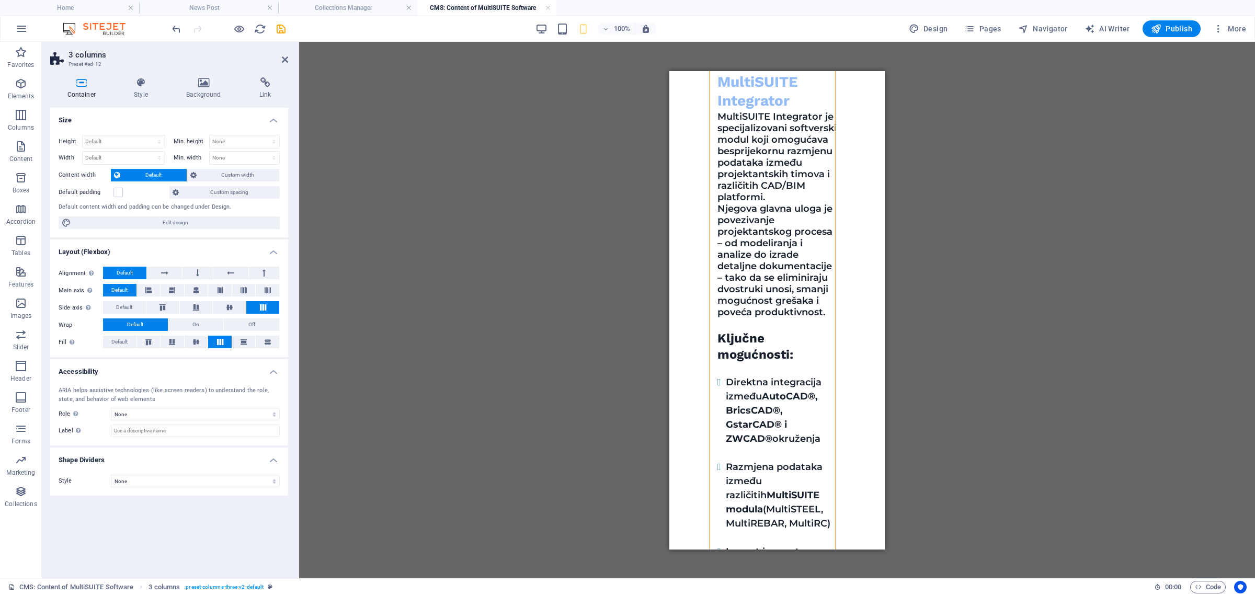
scroll to position [2288, 0]
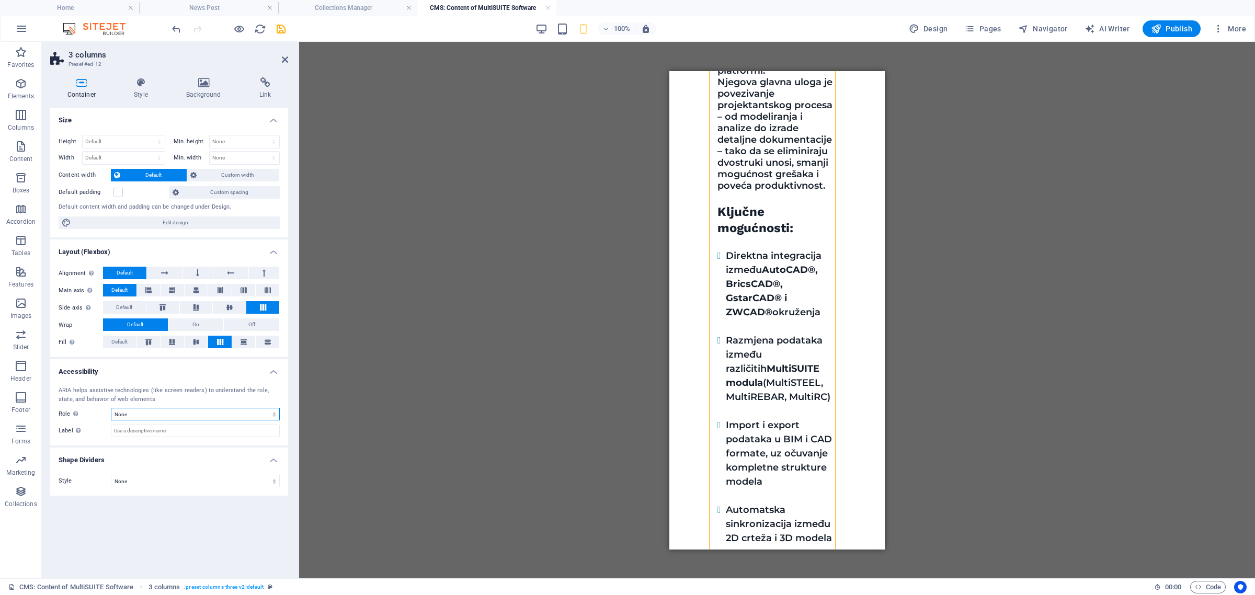
click at [206, 417] on select "None Alert Article Banner Comment Complementary Dialog Footer Header Marquee Pr…" at bounding box center [195, 414] width 169 height 13
click at [243, 417] on select "None Alert Article Banner Comment Complementary Dialog Footer Header Marquee Pr…" at bounding box center [195, 414] width 169 height 13
click at [233, 479] on select "None Triangle Square Diagonal Polygon 1 Polygon 2 Zigzag Multiple Zigzags Waves…" at bounding box center [195, 481] width 169 height 13
click at [230, 481] on select "None Triangle Square Diagonal Polygon 1 Polygon 2 Zigzag Multiple Zigzags Waves…" at bounding box center [195, 481] width 169 height 13
click at [150, 95] on h4 "Style" at bounding box center [143, 88] width 52 height 22
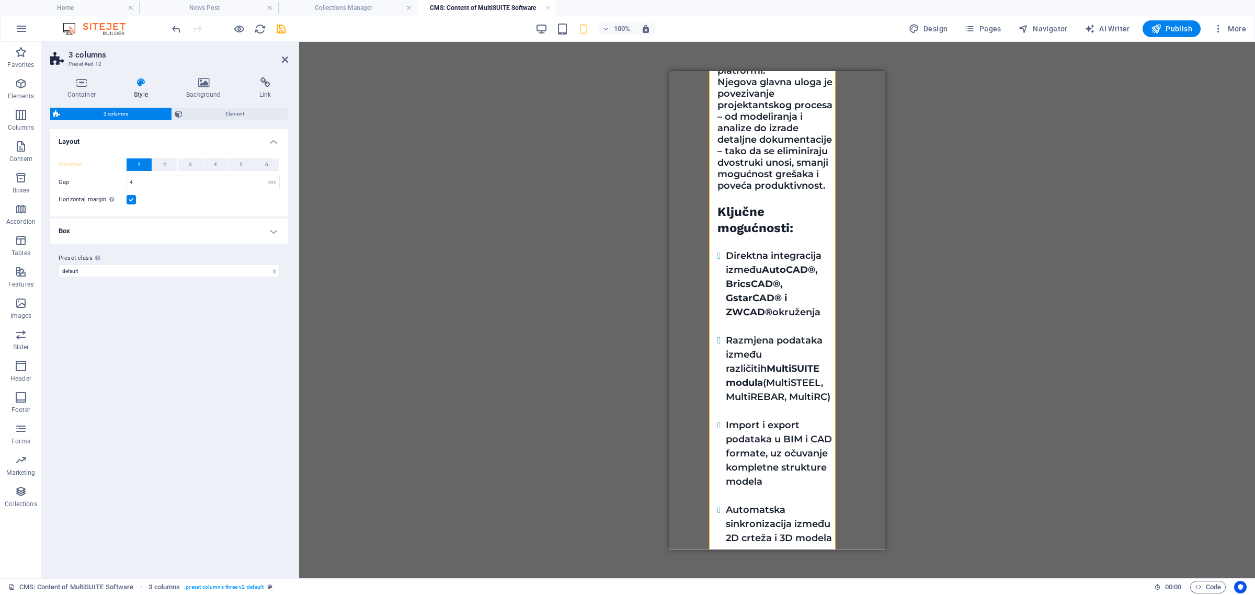
click at [152, 231] on h4 "Box" at bounding box center [169, 231] width 238 height 25
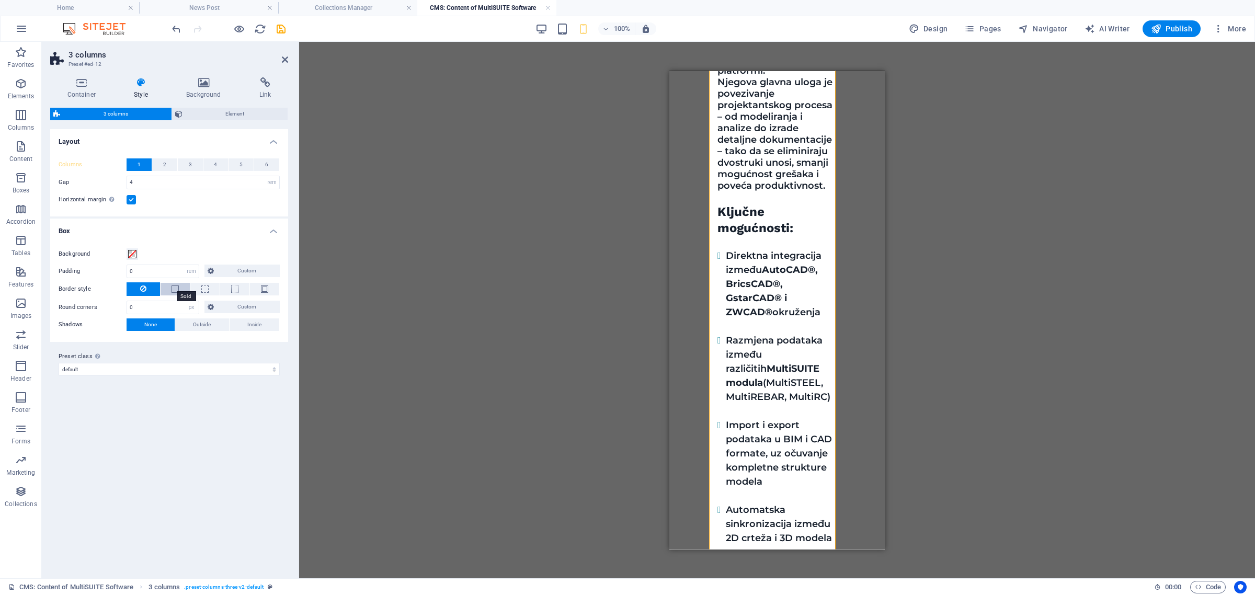
click at [173, 289] on span at bounding box center [175, 289] width 7 height 7
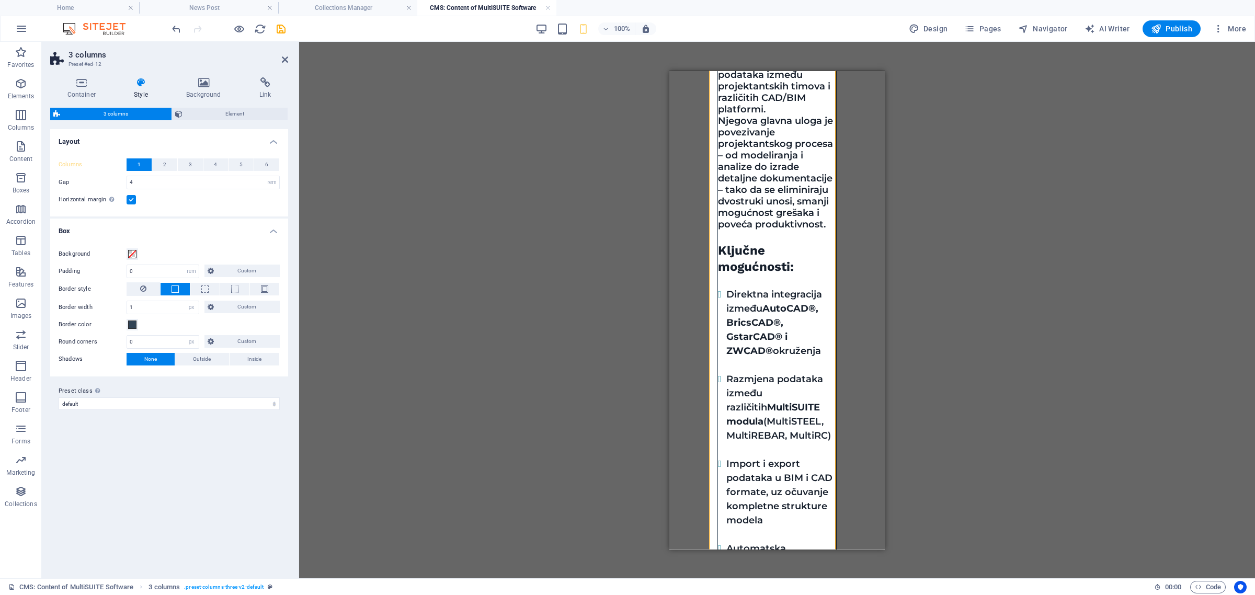
scroll to position [2300, 0]
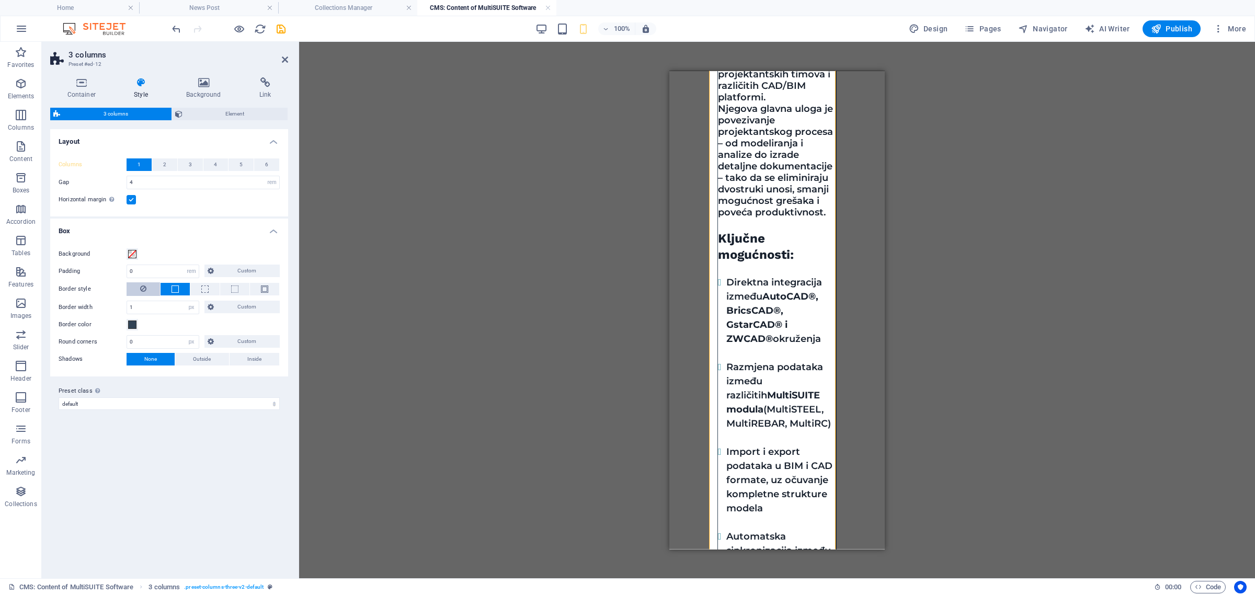
click at [150, 289] on button at bounding box center [143, 289] width 33 height 14
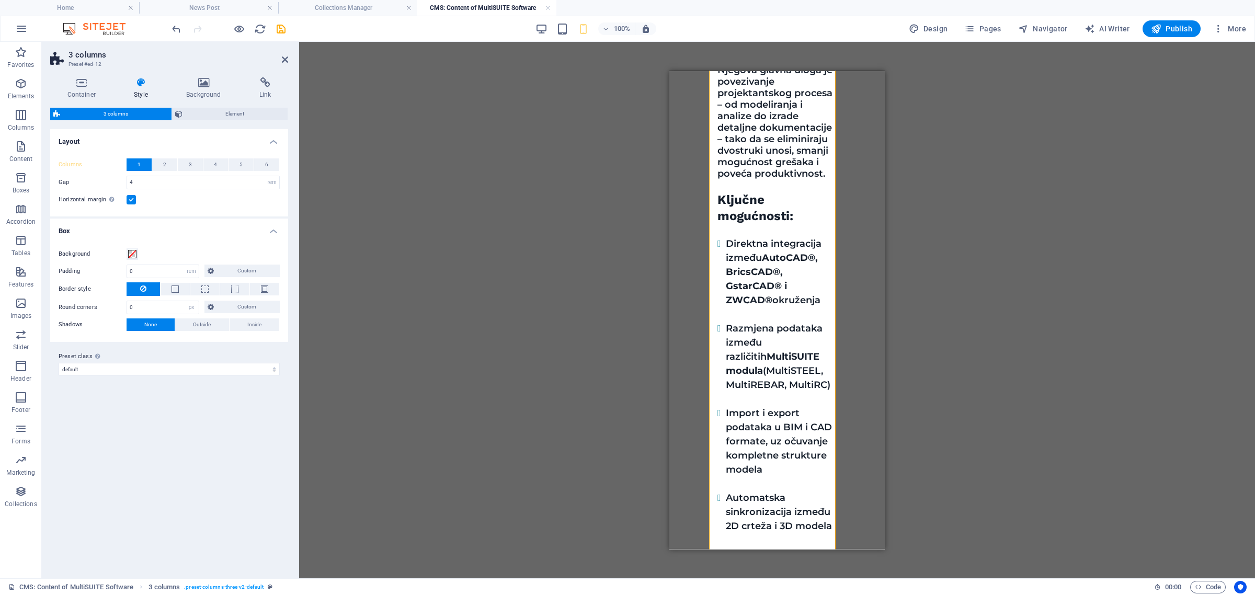
scroll to position [2288, 0]
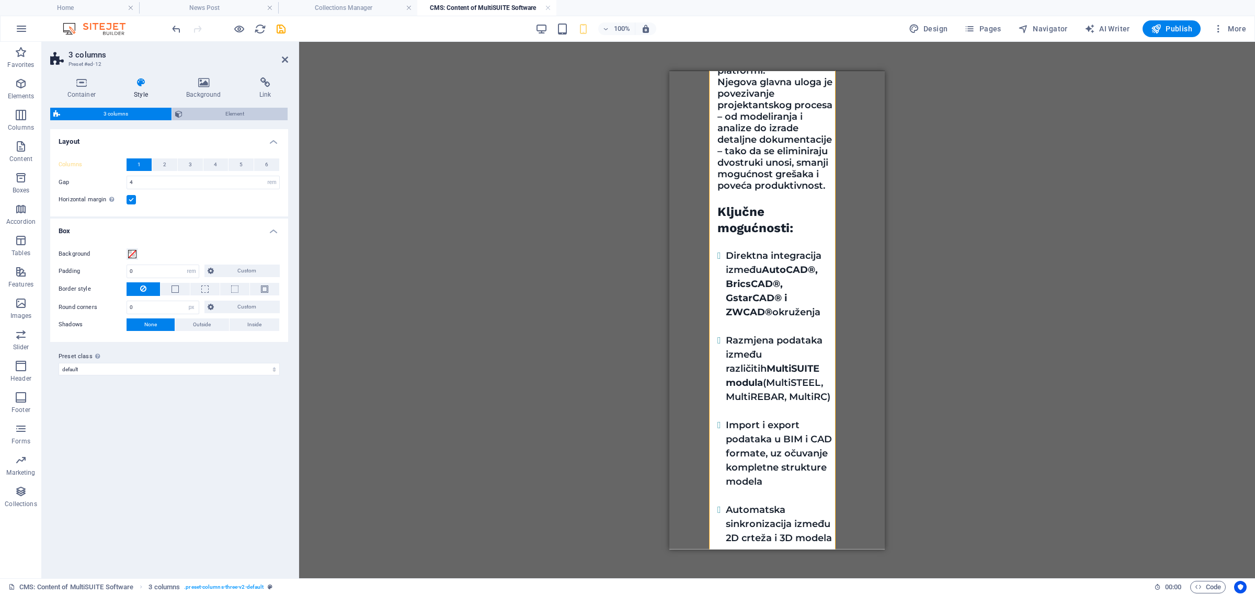
click at [212, 118] on span "Element" at bounding box center [235, 114] width 99 height 13
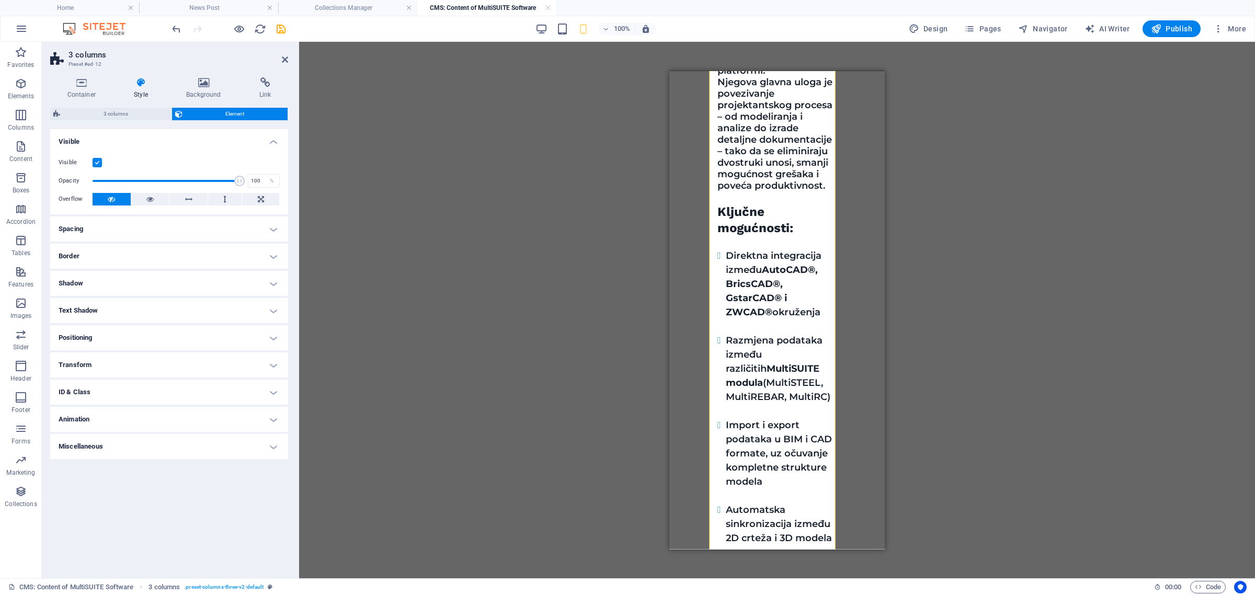
click at [147, 230] on h4 "Spacing" at bounding box center [169, 229] width 238 height 25
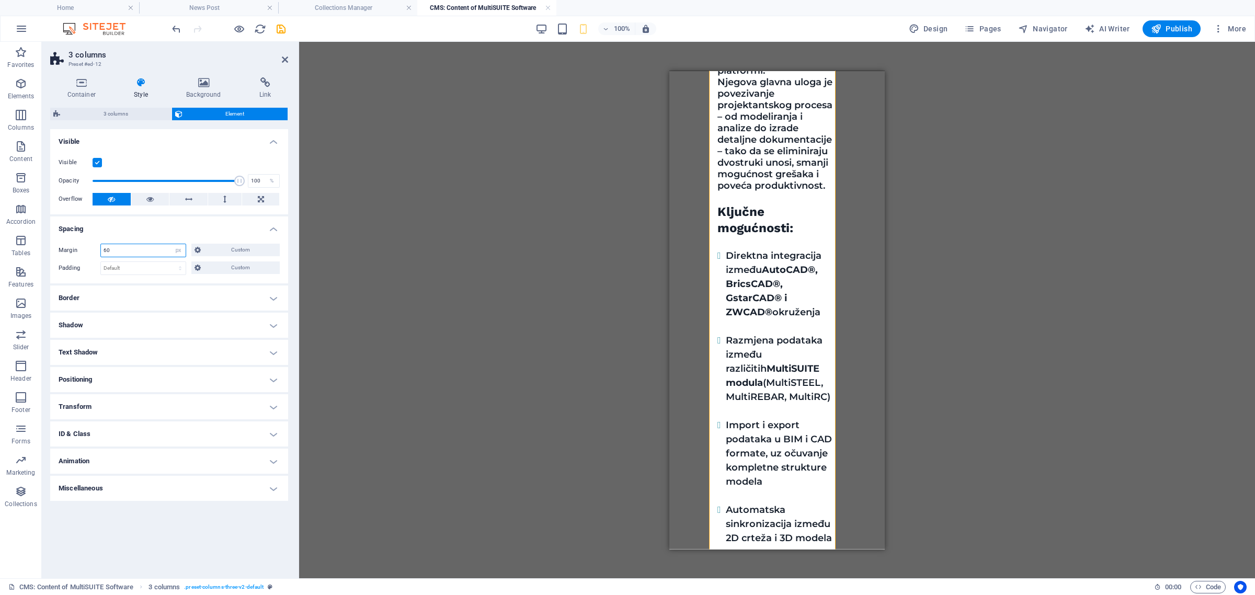
drag, startPoint x: 105, startPoint y: 249, endPoint x: 98, endPoint y: 250, distance: 6.8
click at [98, 250] on div "Margin 60 Default auto px % rem vw vh Custom Custom" at bounding box center [169, 251] width 221 height 14
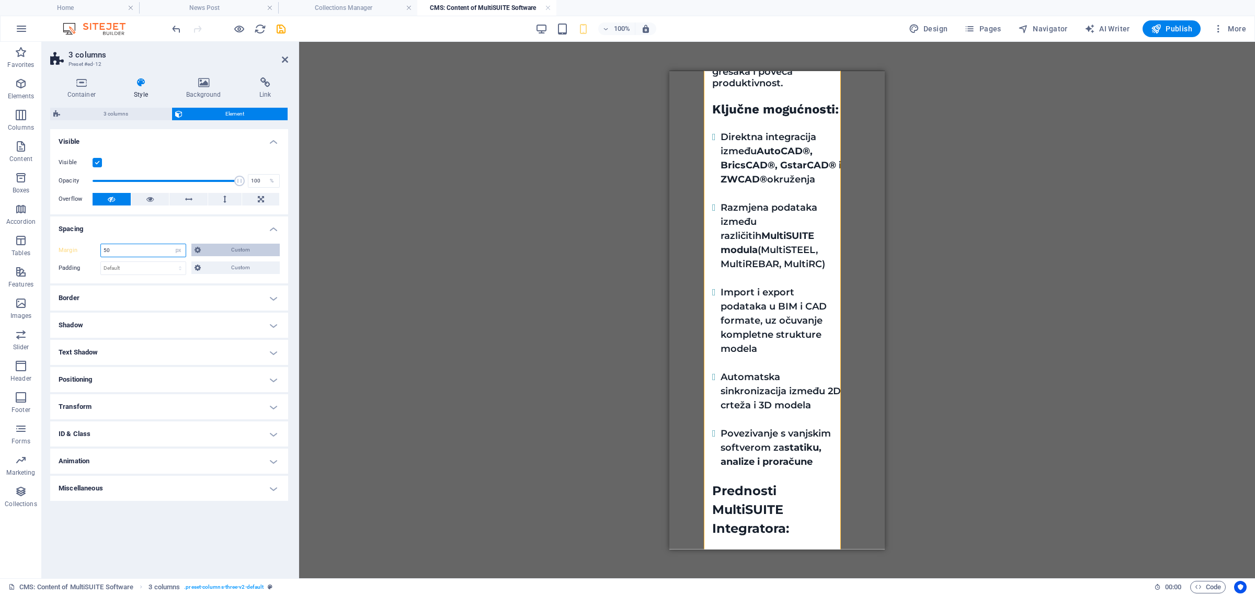
type input "50"
click at [207, 247] on span "Custom" at bounding box center [240, 250] width 73 height 13
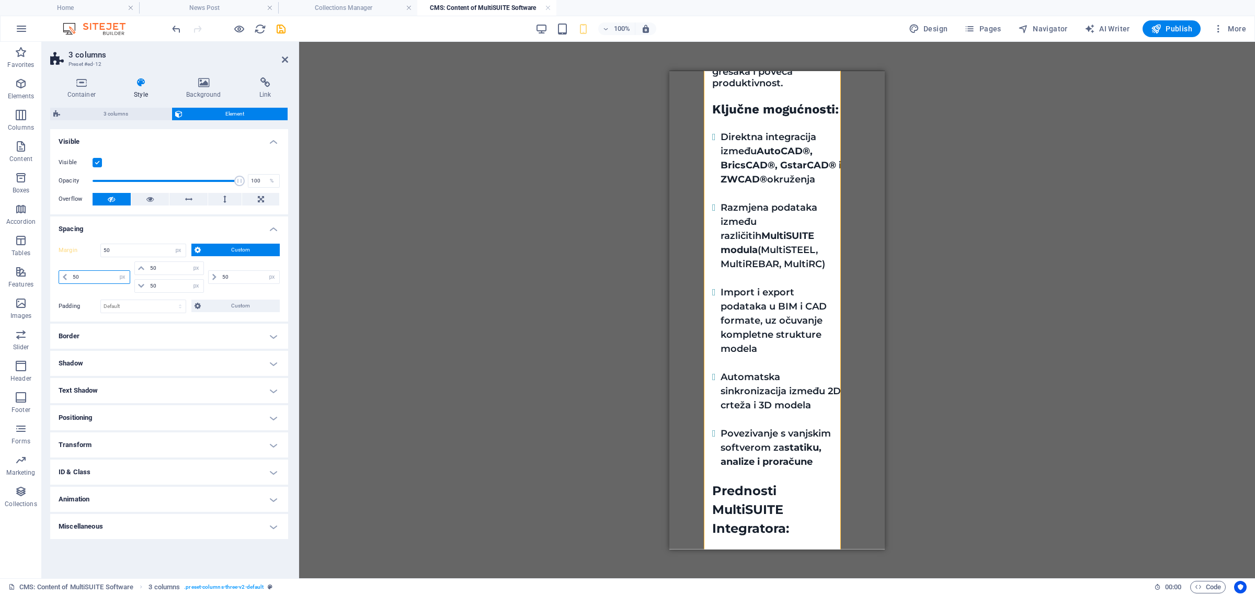
drag, startPoint x: 75, startPoint y: 275, endPoint x: 67, endPoint y: 275, distance: 7.8
click at [67, 275] on div "50 auto px % rem vw vh" at bounding box center [95, 277] width 72 height 14
type input "40"
select select "DISABLED_OPTION_VALUE"
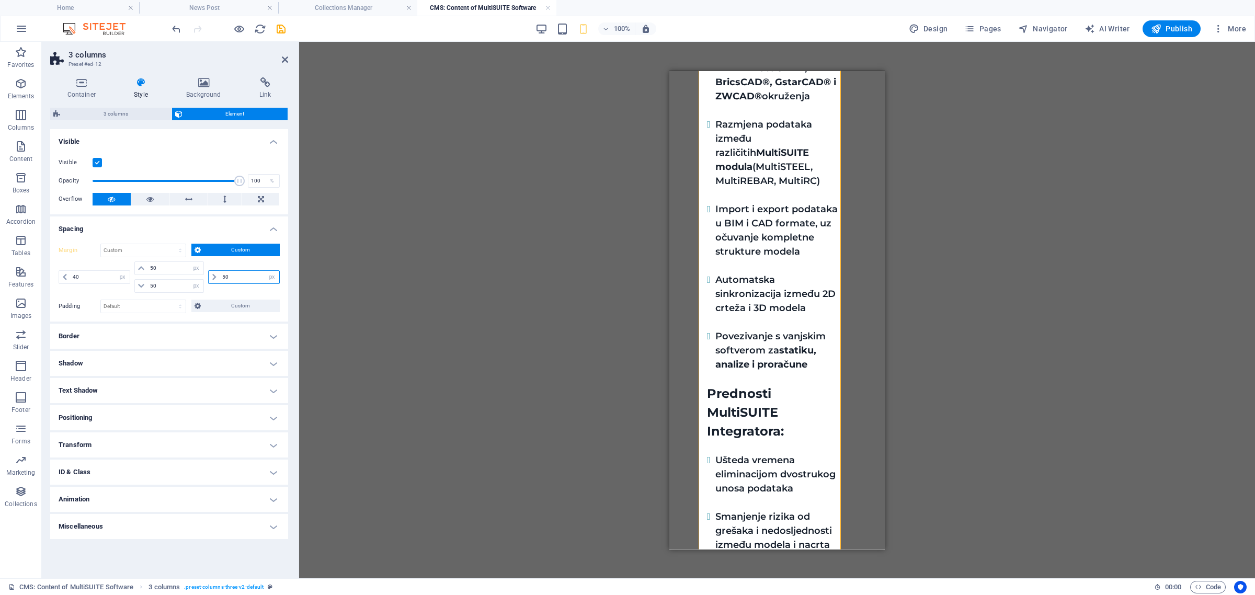
click at [221, 280] on input "50" at bounding box center [250, 277] width 60 height 13
drag, startPoint x: 224, startPoint y: 276, endPoint x: 218, endPoint y: 276, distance: 5.8
click at [218, 276] on div "50 auto px % rem vw vh" at bounding box center [244, 277] width 72 height 14
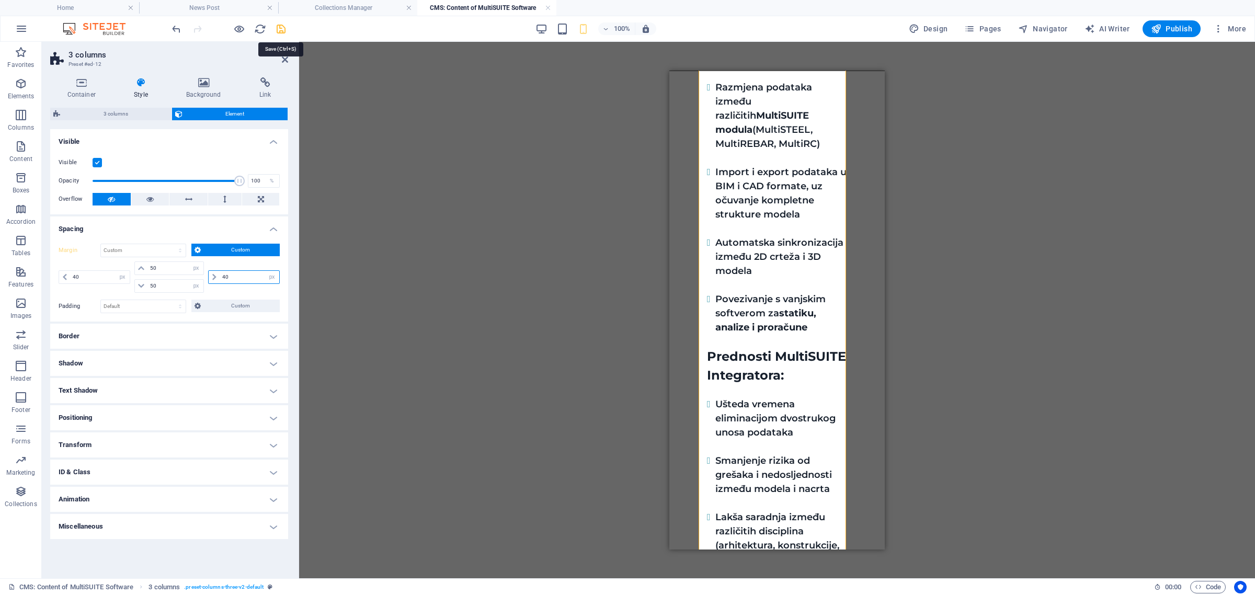
type input "40"
click at [280, 24] on icon "save" at bounding box center [281, 29] width 12 height 12
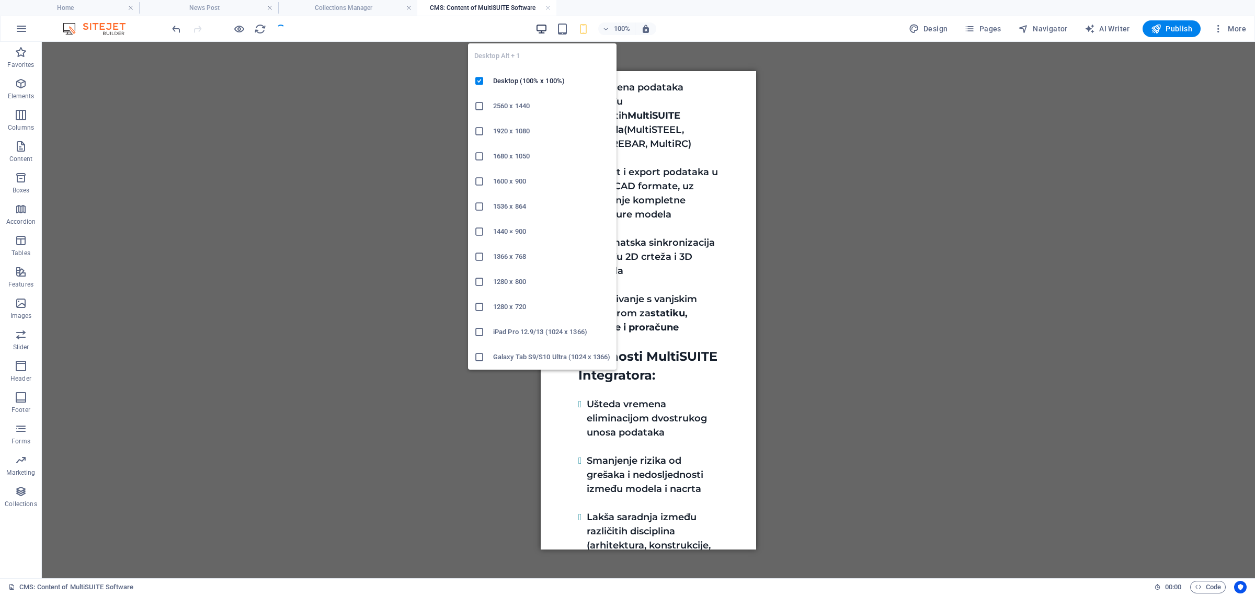
click at [537, 25] on icon "button" at bounding box center [542, 29] width 12 height 12
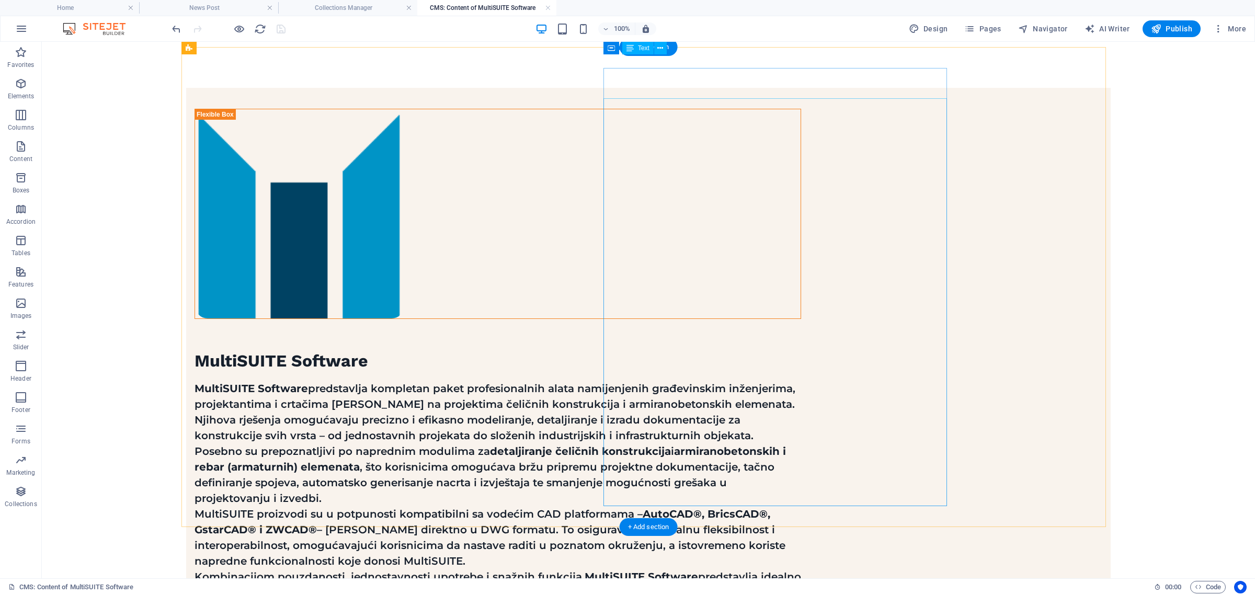
scroll to position [0, 0]
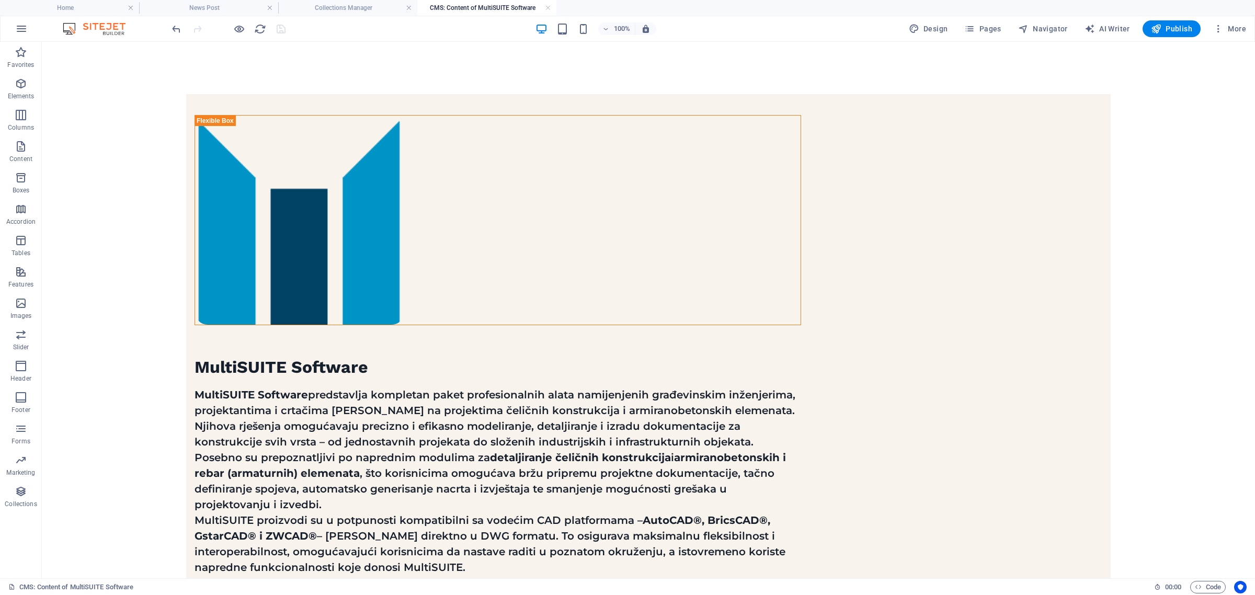
click at [1180, 40] on div "100% Design Pages Navigator AI Writer Publish More" at bounding box center [628, 28] width 1254 height 25
click at [1180, 30] on span "Publish" at bounding box center [1171, 29] width 41 height 10
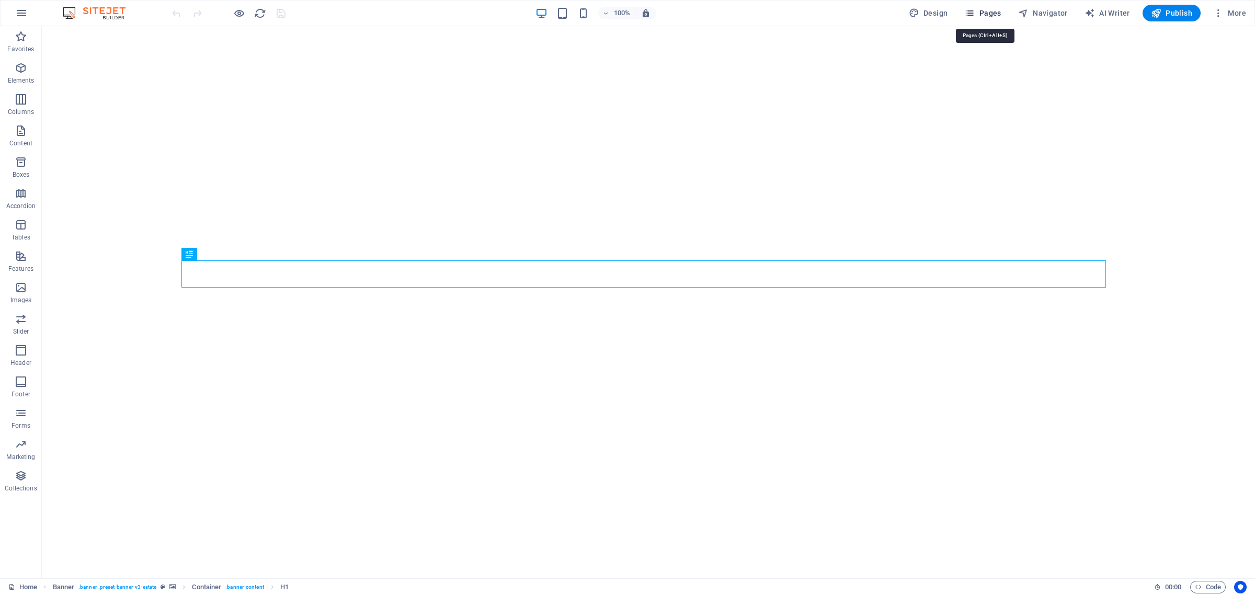
click at [982, 9] on span "Pages" at bounding box center [982, 13] width 37 height 10
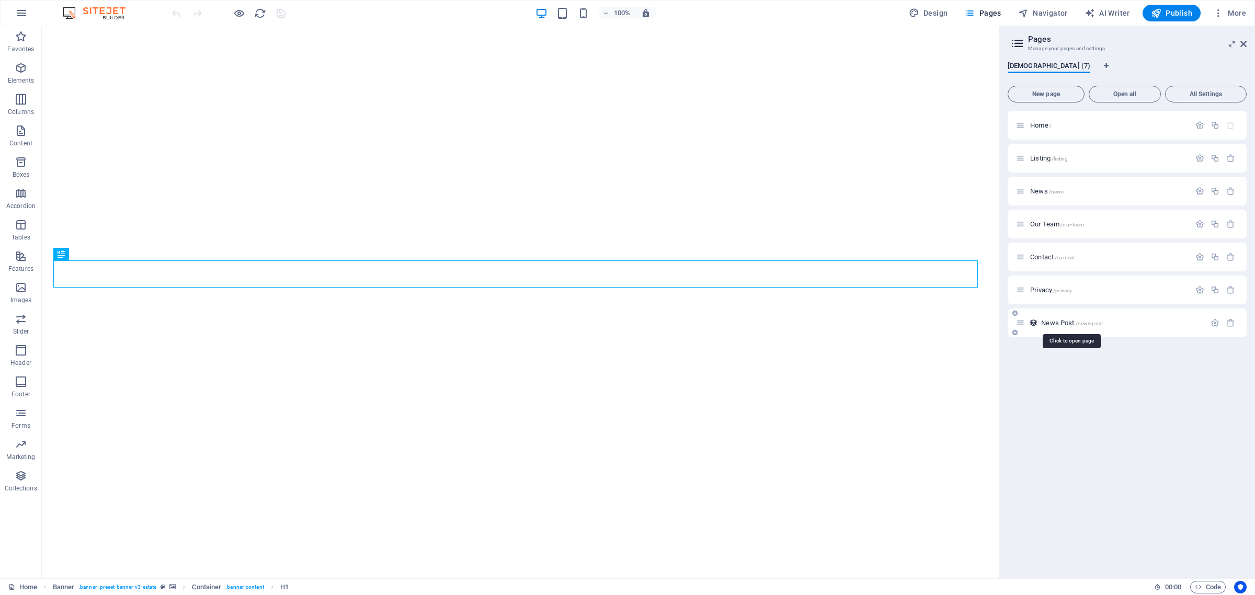
click at [1071, 323] on span "News Post /news-post" at bounding box center [1072, 323] width 62 height 8
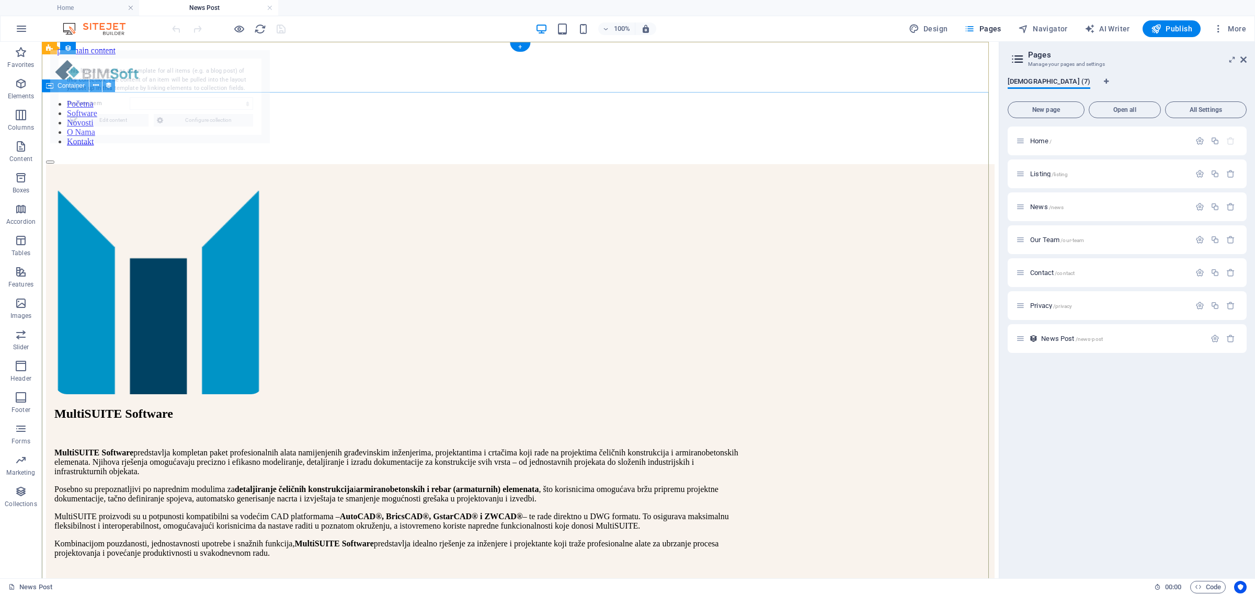
select select "68b6a9ab7813d2ac1b0a69e3"
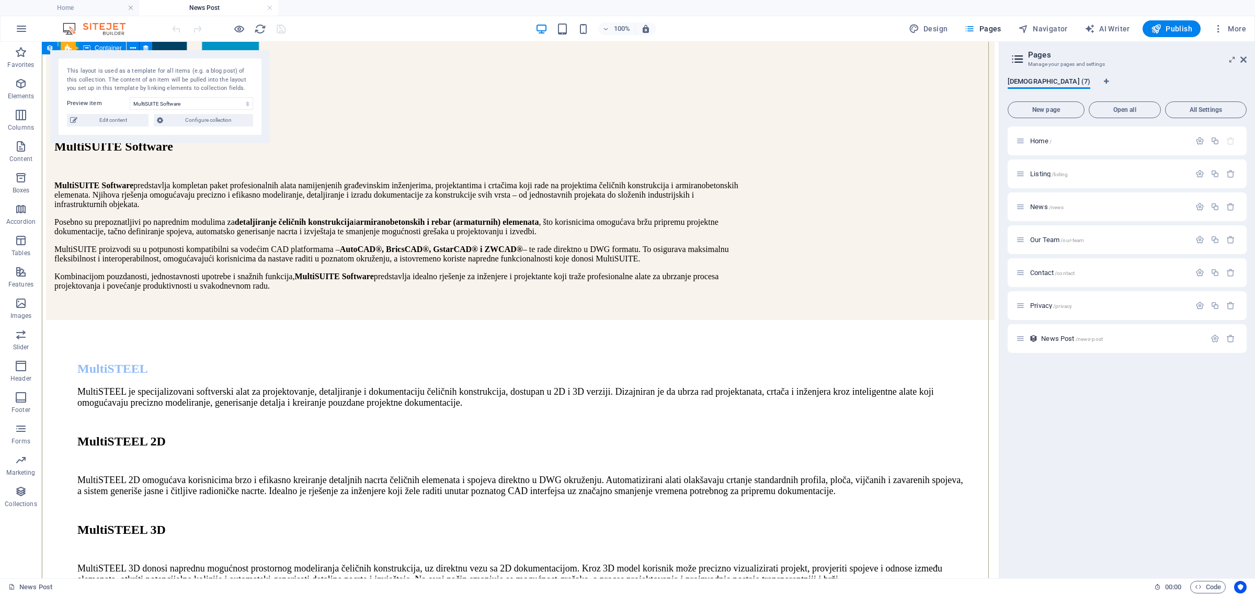
scroll to position [266, 0]
click at [119, 123] on span "Edit content" at bounding box center [113, 120] width 65 height 13
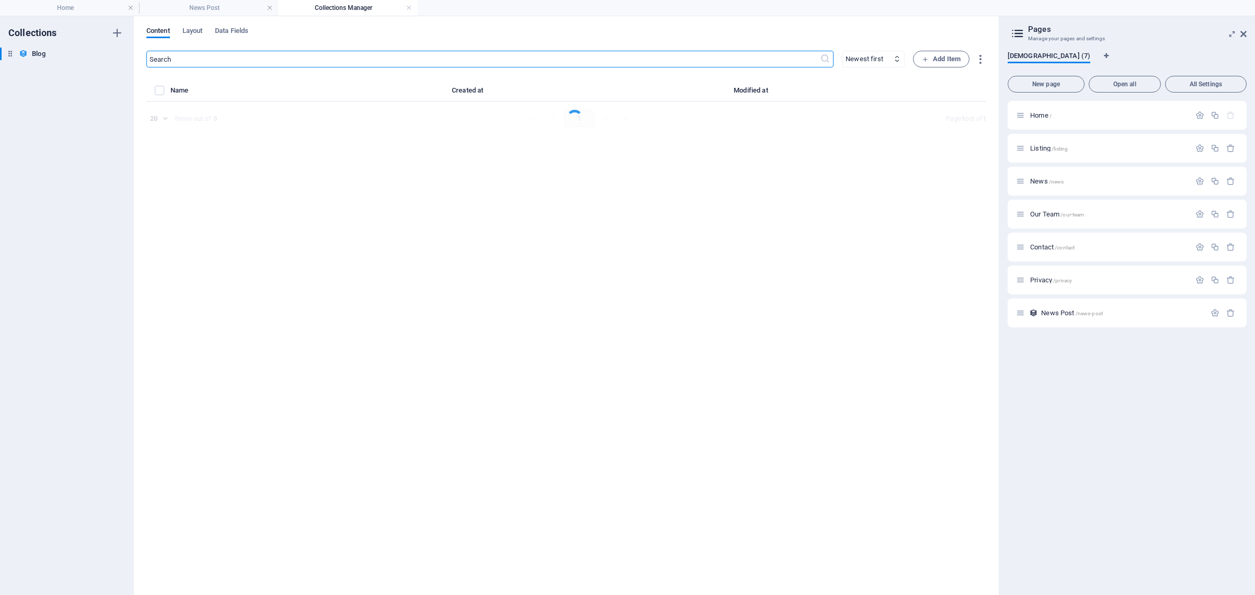
select select "Estate"
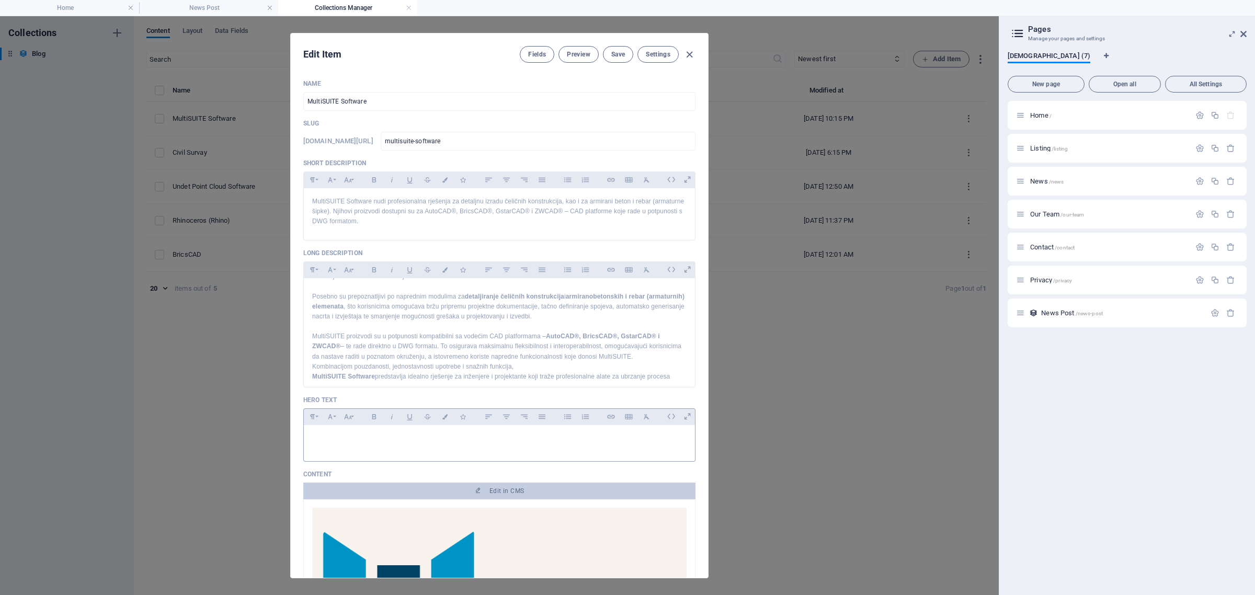
scroll to position [63, 0]
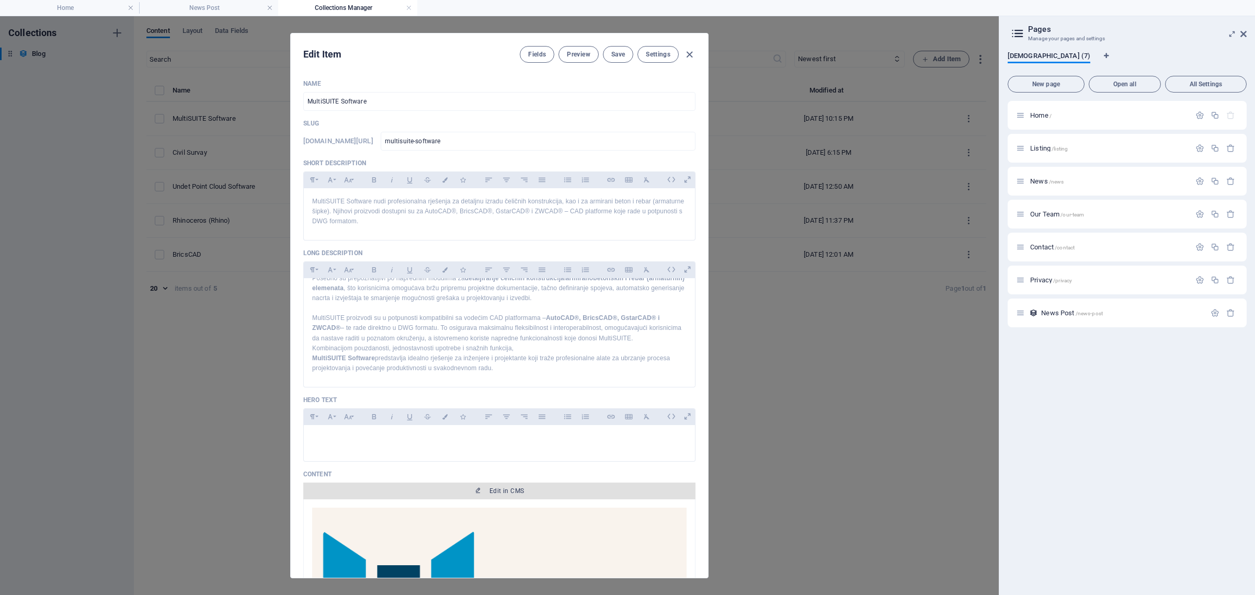
click at [482, 495] on span "Edit in CMS" at bounding box center [500, 491] width 384 height 8
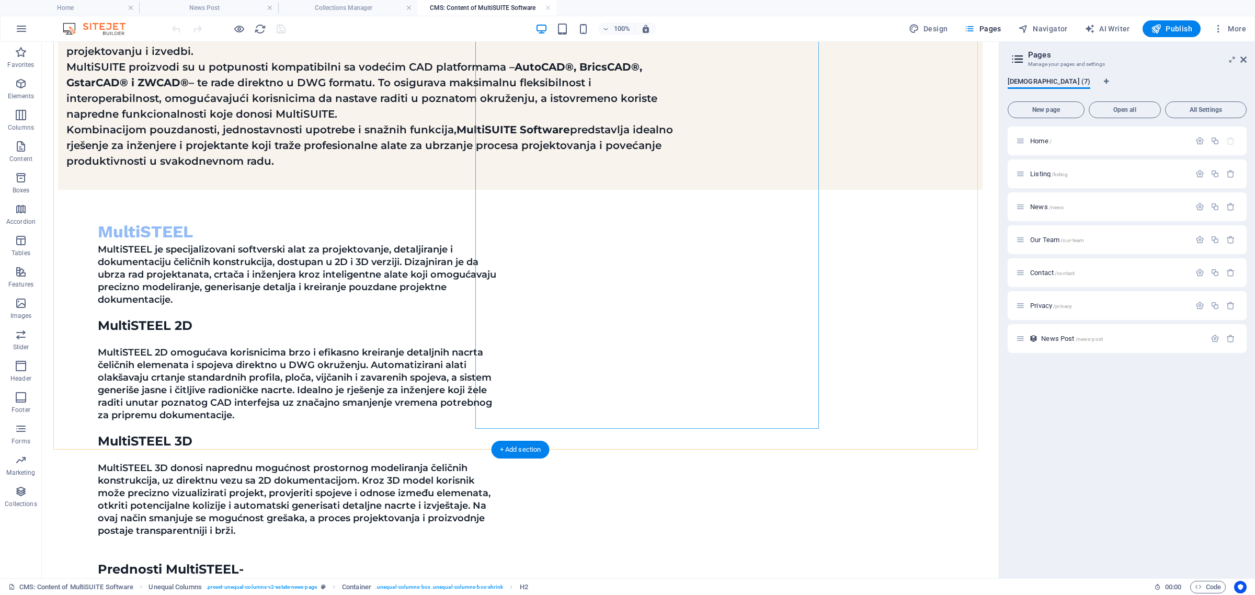
scroll to position [458, 0]
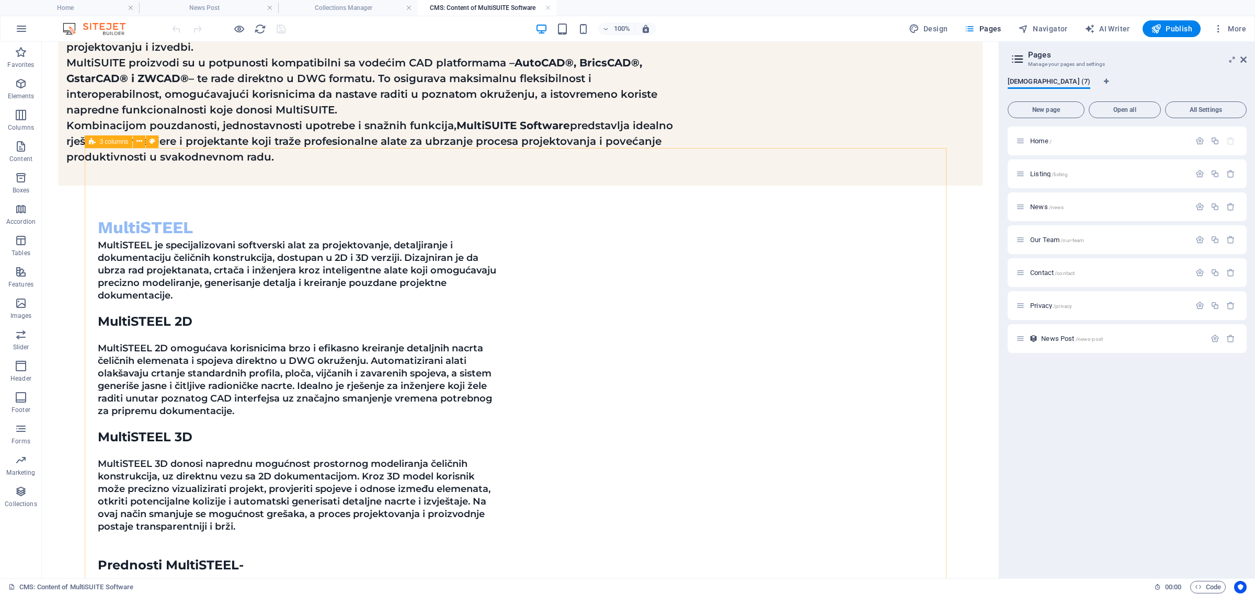
click at [104, 141] on span "3 columns" at bounding box center [114, 142] width 29 height 6
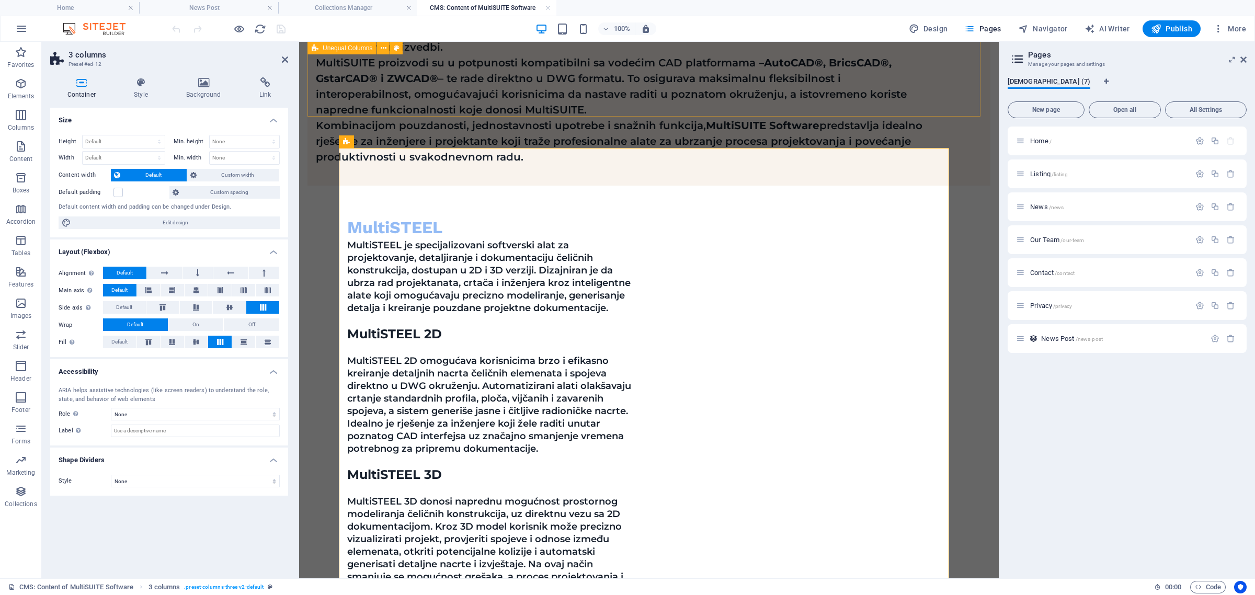
click at [331, 49] on span "Unequal Columns" at bounding box center [348, 48] width 50 height 6
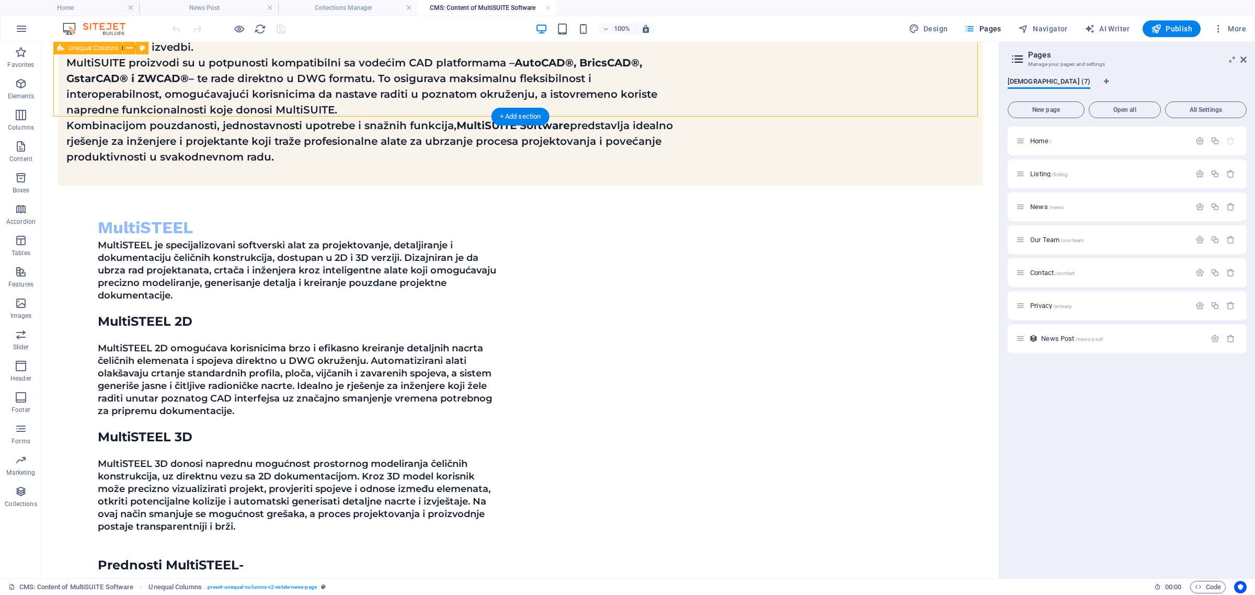
scroll to position [262, 0]
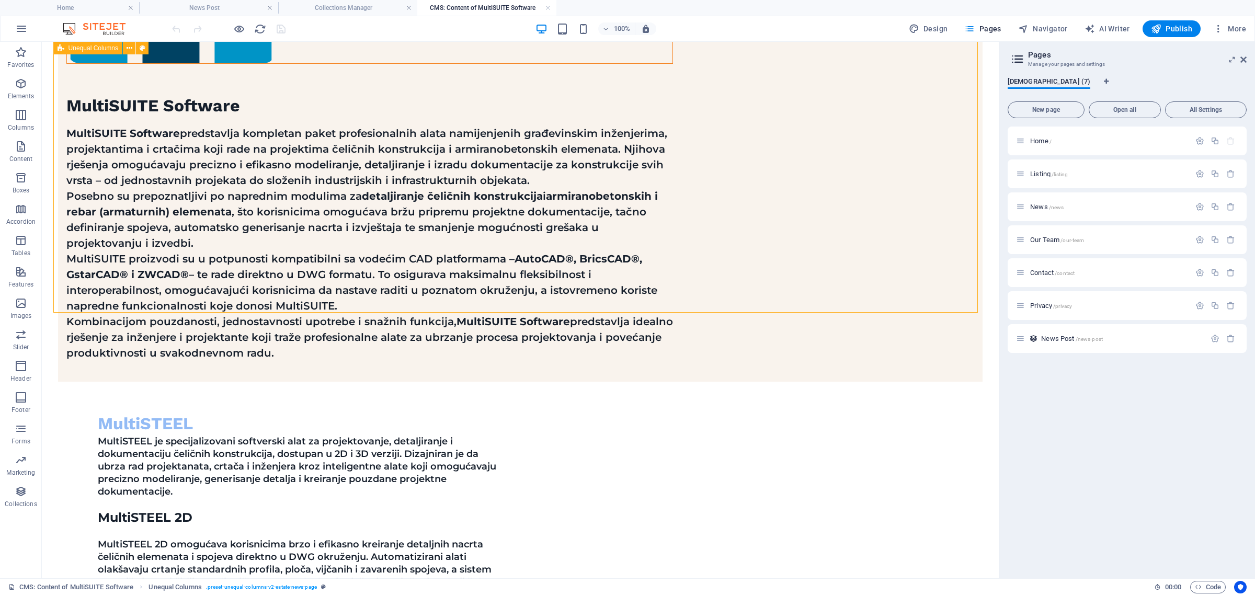
click at [98, 47] on span "Unequal Columns" at bounding box center [94, 48] width 50 height 6
select select "px"
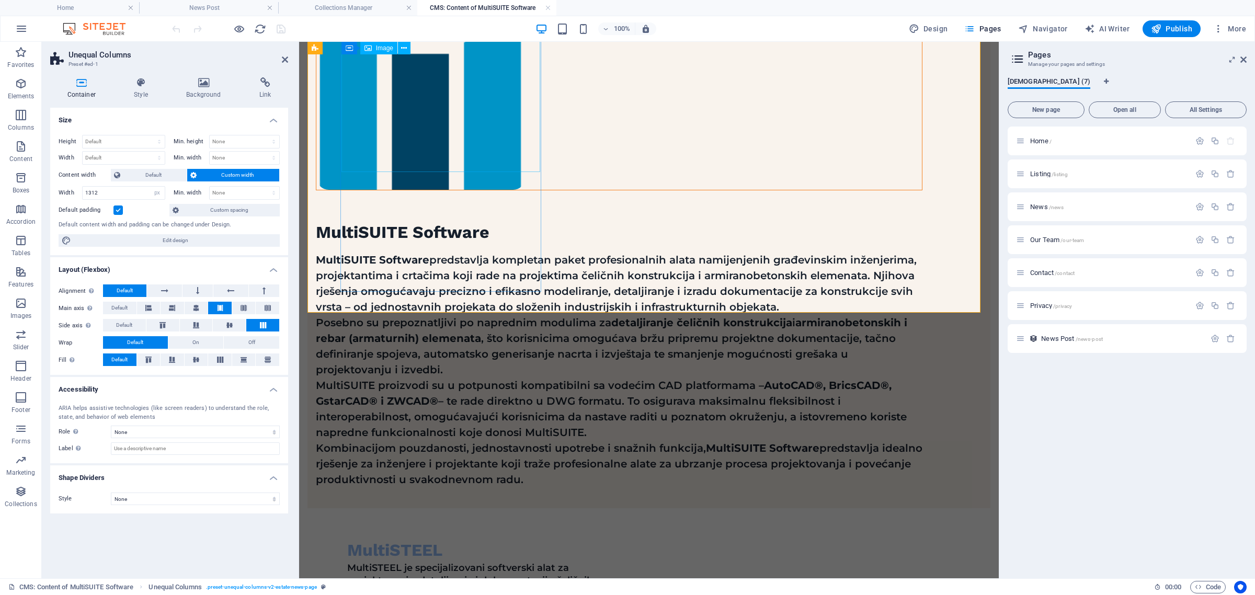
scroll to position [0, 0]
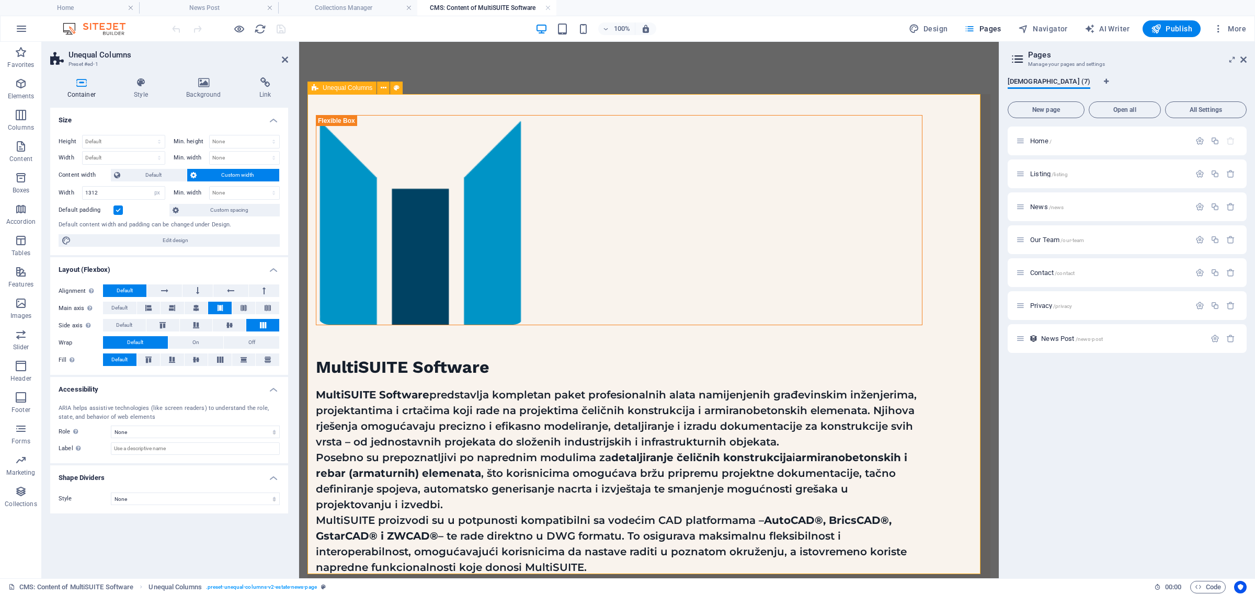
click at [338, 87] on span "Unequal Columns" at bounding box center [348, 88] width 50 height 6
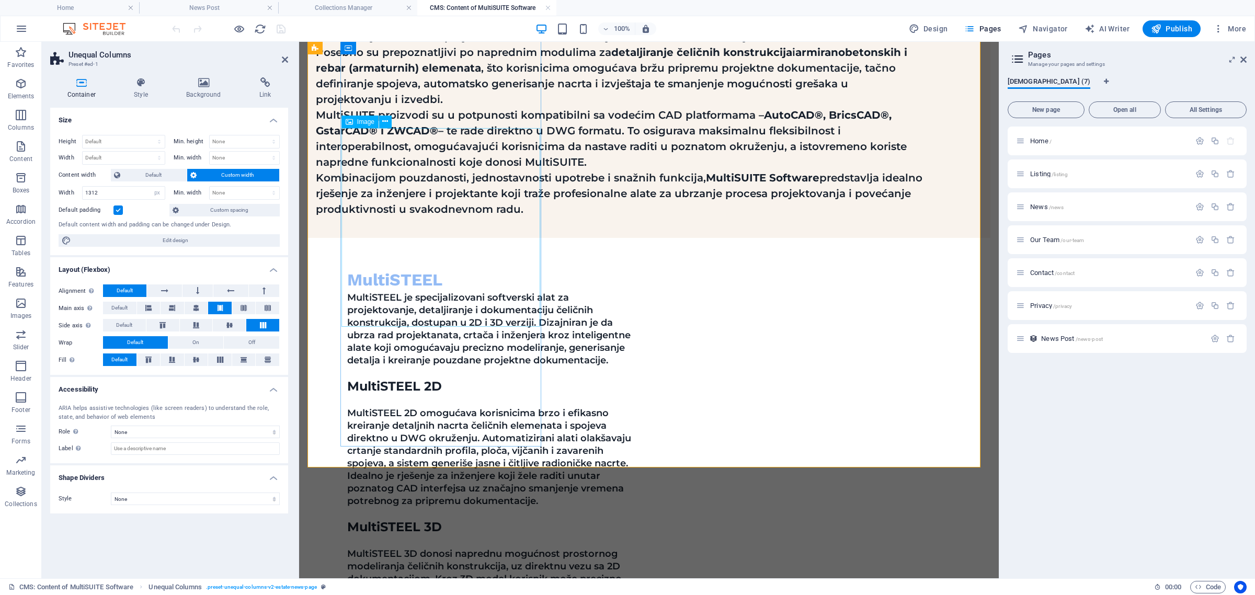
scroll to position [458, 0]
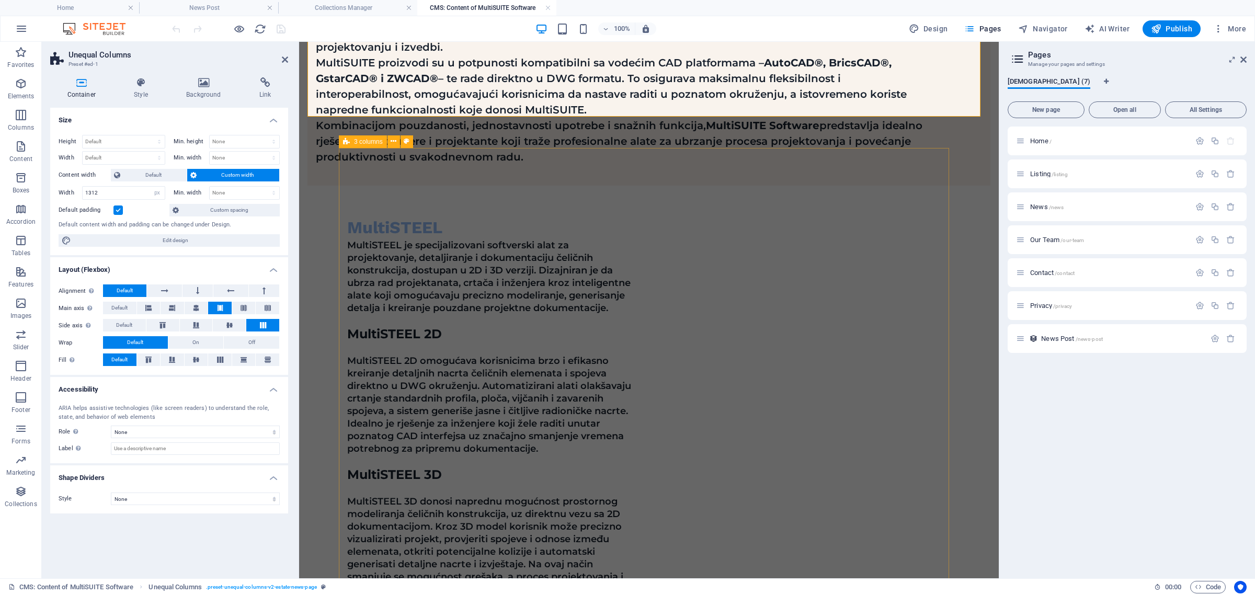
click at [345, 140] on icon at bounding box center [346, 141] width 7 height 13
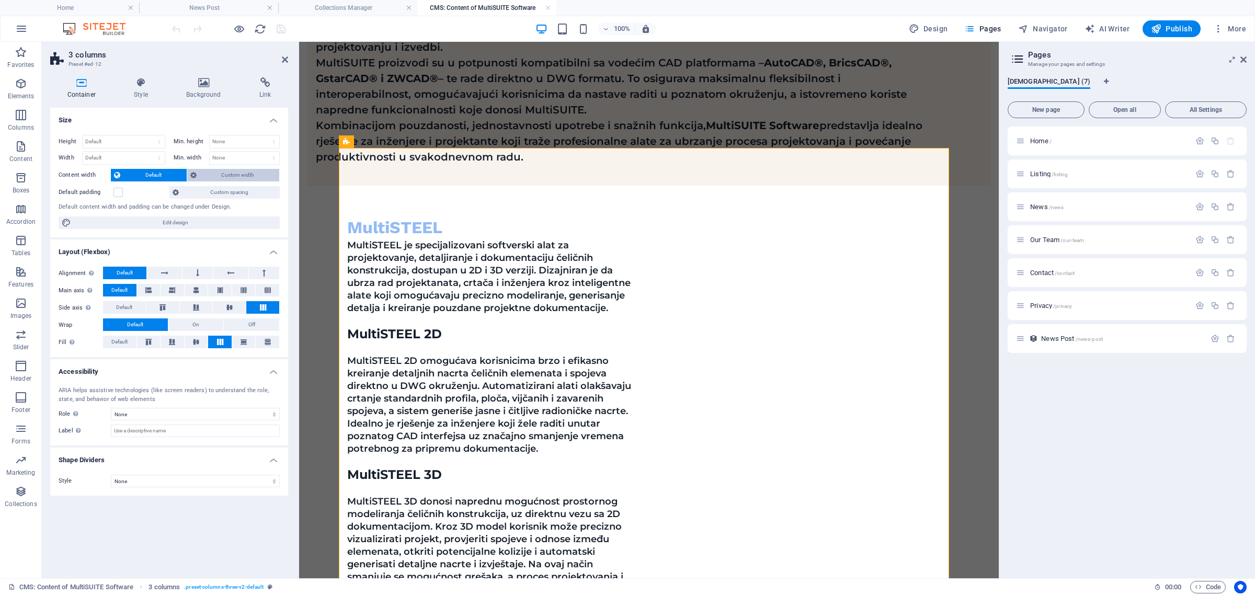
click at [205, 176] on span "Custom width" at bounding box center [238, 175] width 77 height 13
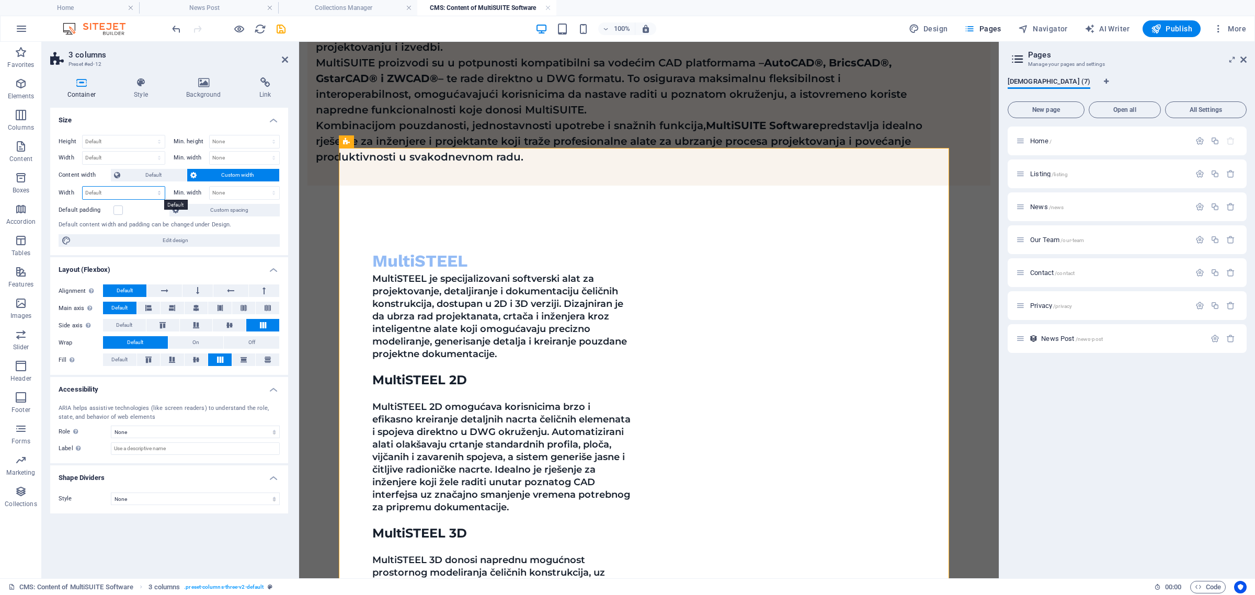
click at [127, 192] on select "Default px rem % em vh vw" at bounding box center [124, 193] width 82 height 13
select select "px"
click at [150, 187] on select "Default px rem % em vh vw" at bounding box center [124, 193] width 82 height 13
click at [101, 194] on input "1103" at bounding box center [124, 193] width 82 height 13
drag, startPoint x: 101, startPoint y: 194, endPoint x: 89, endPoint y: 195, distance: 12.1
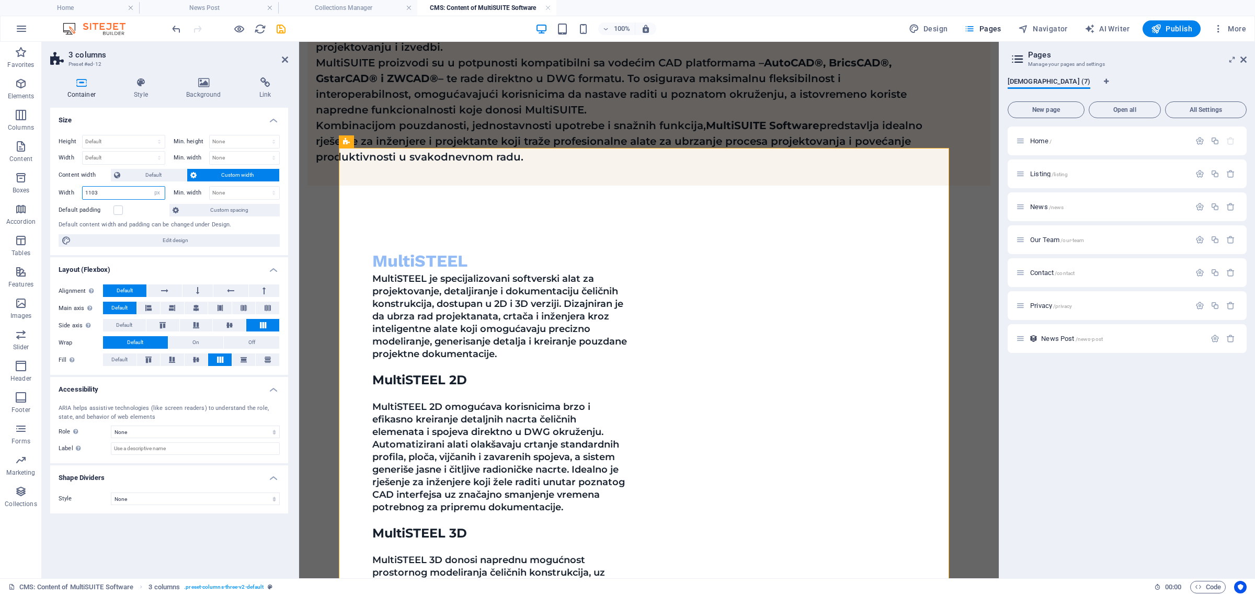
click at [89, 195] on input "1103" at bounding box center [124, 193] width 82 height 13
type input "1312"
click at [138, 214] on div "Default padding" at bounding box center [113, 210] width 108 height 13
click at [221, 194] on select "None px rem % vh vw" at bounding box center [245, 193] width 70 height 13
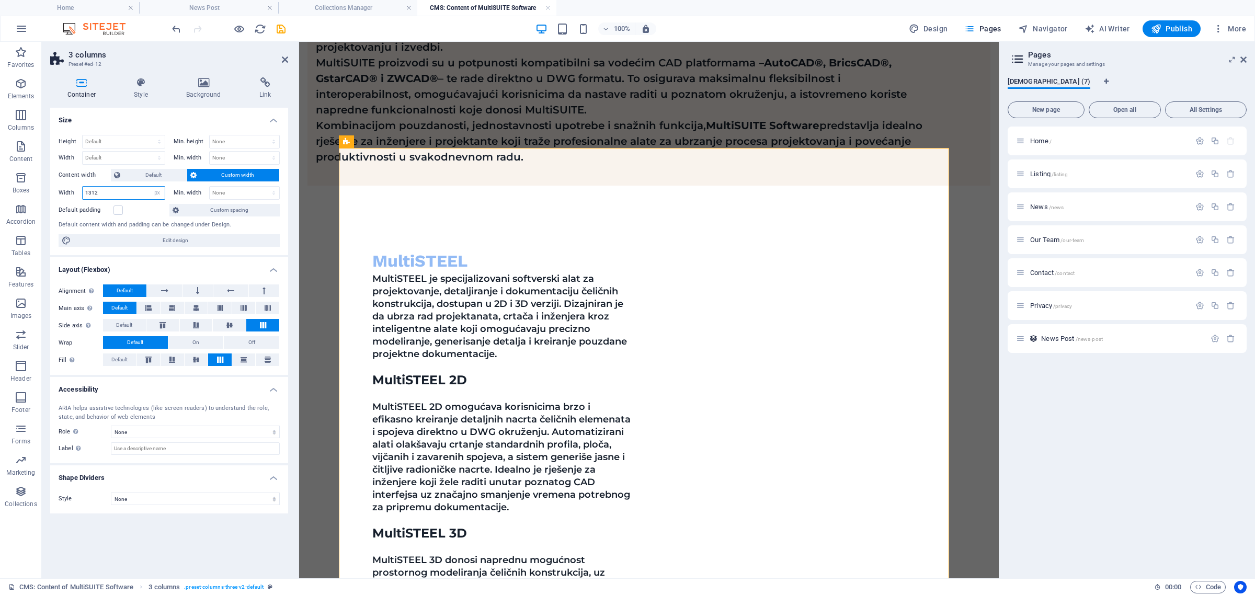
click at [109, 190] on input "1312" at bounding box center [124, 193] width 82 height 13
click at [115, 211] on label at bounding box center [117, 210] width 9 height 9
click at [0, 0] on input "Default padding" at bounding box center [0, 0] width 0 height 0
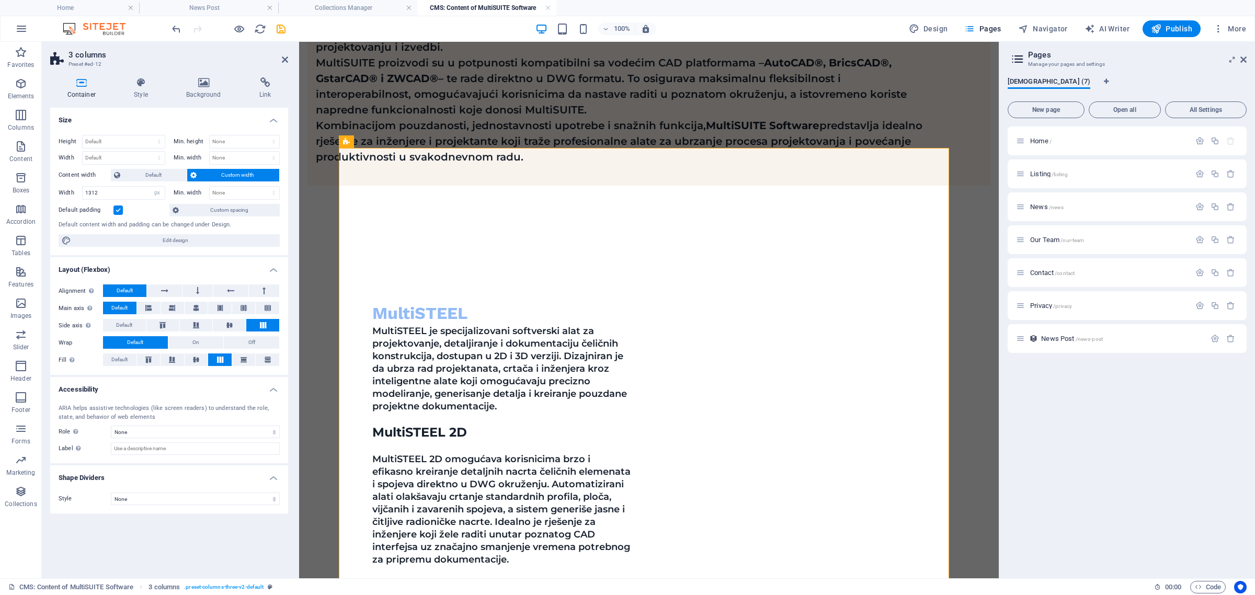
click at [115, 211] on label at bounding box center [117, 210] width 9 height 9
click at [0, 0] on input "Default padding" at bounding box center [0, 0] width 0 height 0
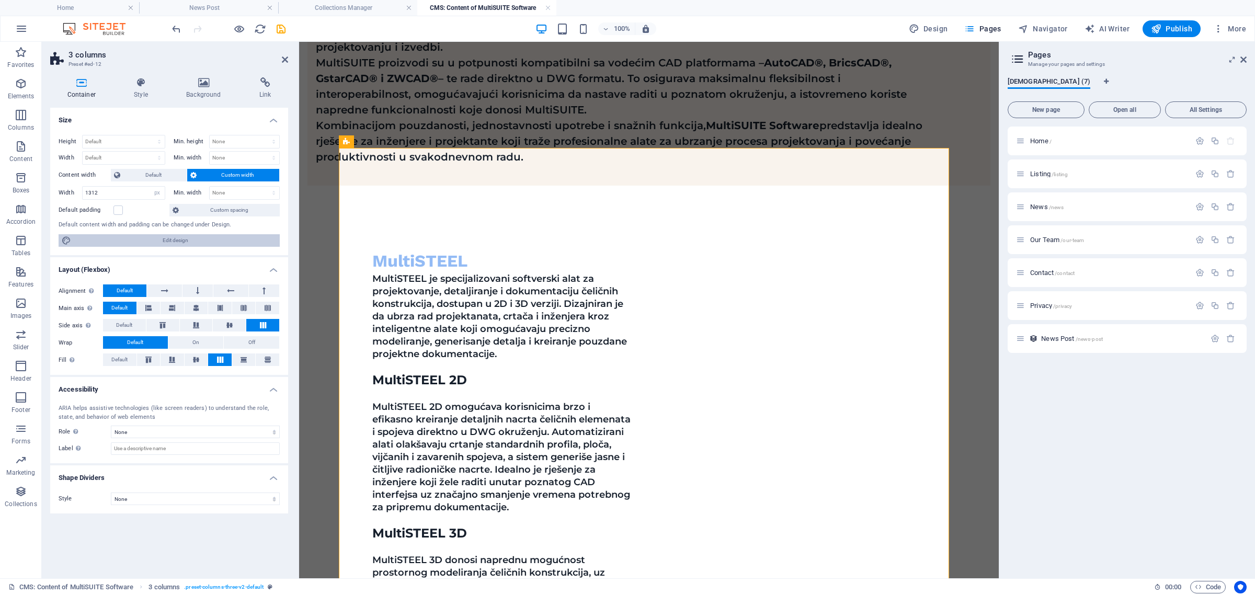
drag, startPoint x: 176, startPoint y: 244, endPoint x: 279, endPoint y: 192, distance: 114.8
click at [176, 244] on span "Edit design" at bounding box center [175, 240] width 202 height 13
select select "px"
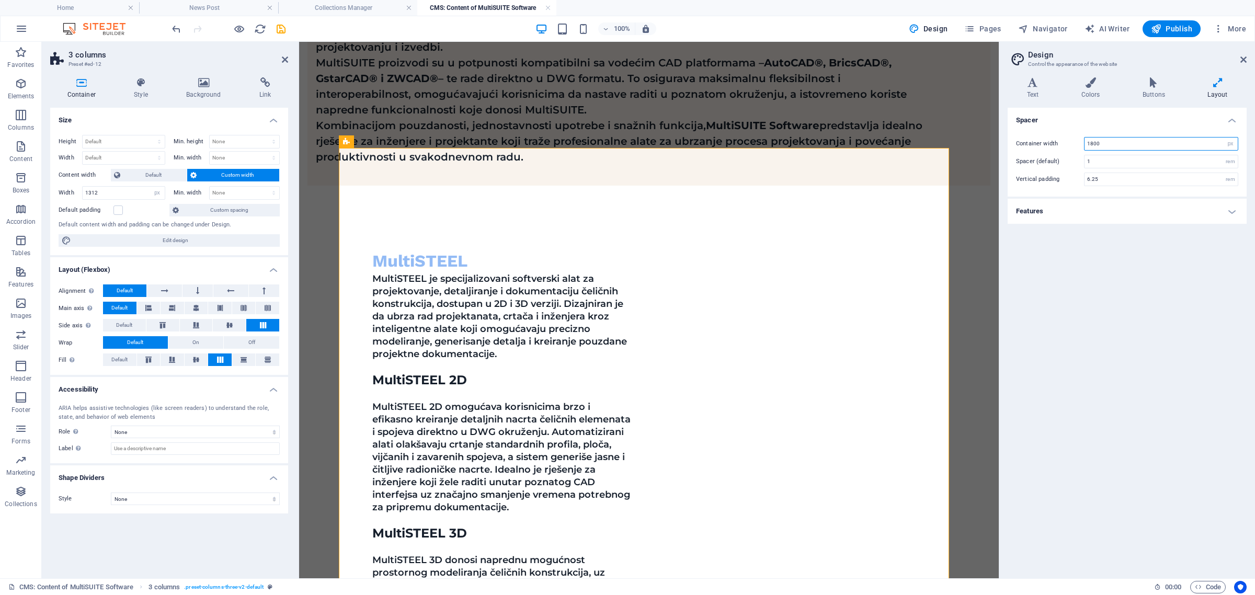
drag, startPoint x: 1115, startPoint y: 147, endPoint x: 1035, endPoint y: 144, distance: 80.6
click at [1035, 144] on div "Container width 1800 rem px" at bounding box center [1127, 144] width 222 height 14
click at [1093, 163] on input "1" at bounding box center [1161, 161] width 153 height 13
drag, startPoint x: 1089, startPoint y: 144, endPoint x: 1114, endPoint y: 144, distance: 24.6
click at [1114, 144] on input "2000" at bounding box center [1161, 144] width 153 height 13
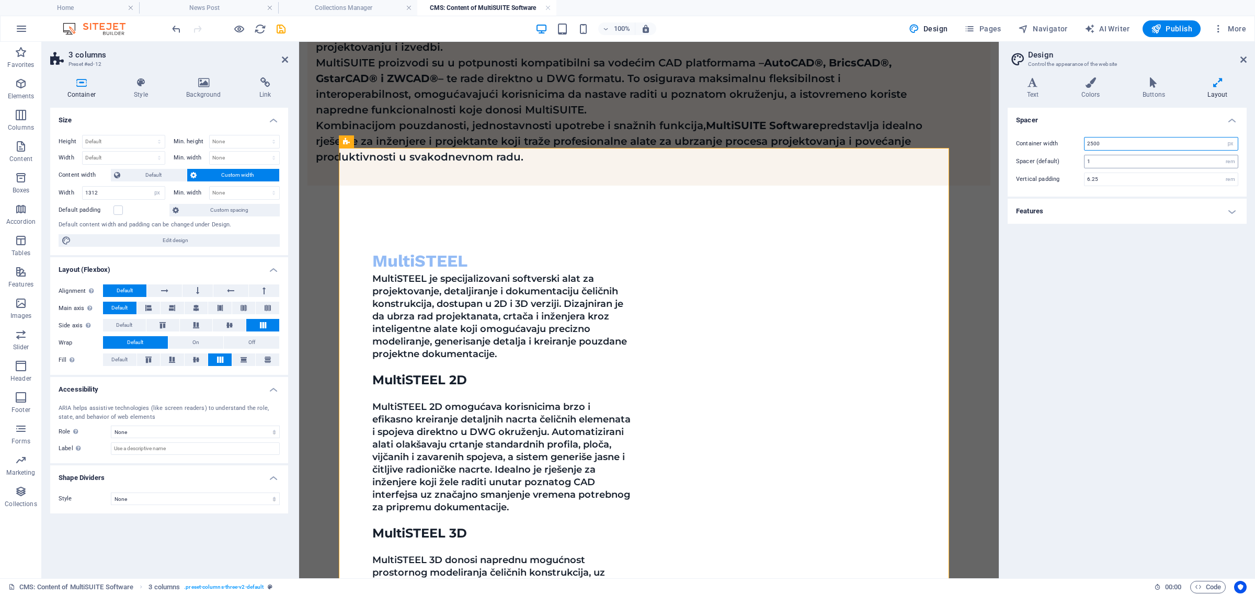
type input "2500"
click at [1118, 163] on input "1" at bounding box center [1161, 161] width 153 height 13
click at [1120, 141] on input "2500" at bounding box center [1161, 144] width 153 height 13
click at [1224, 88] on h4 "Layout" at bounding box center [1218, 88] width 58 height 22
click at [1108, 163] on input "1" at bounding box center [1161, 161] width 153 height 13
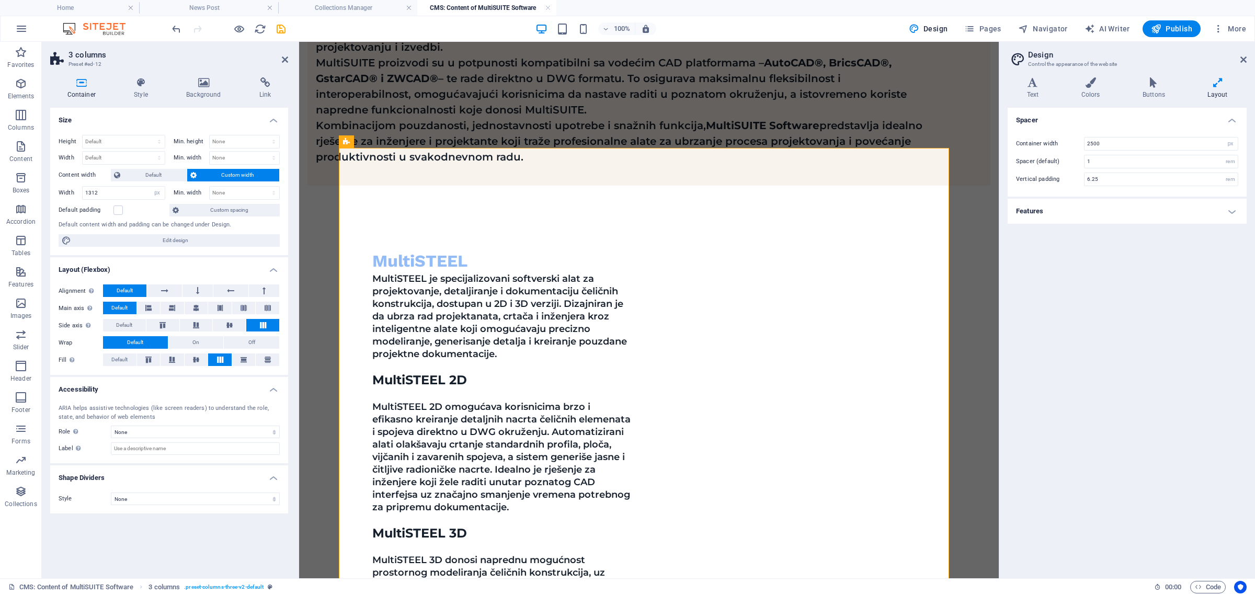
click at [1117, 210] on h4 "Features" at bounding box center [1127, 211] width 239 height 25
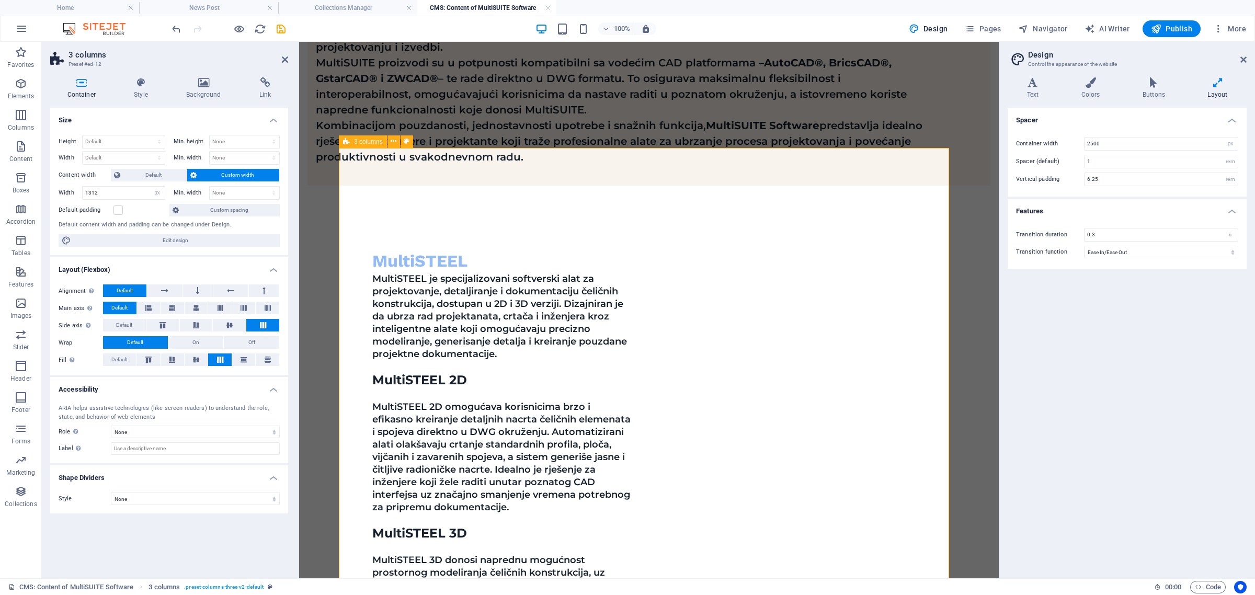
click at [375, 143] on span "3 columns" at bounding box center [368, 142] width 29 height 6
click at [396, 142] on button at bounding box center [394, 141] width 13 height 13
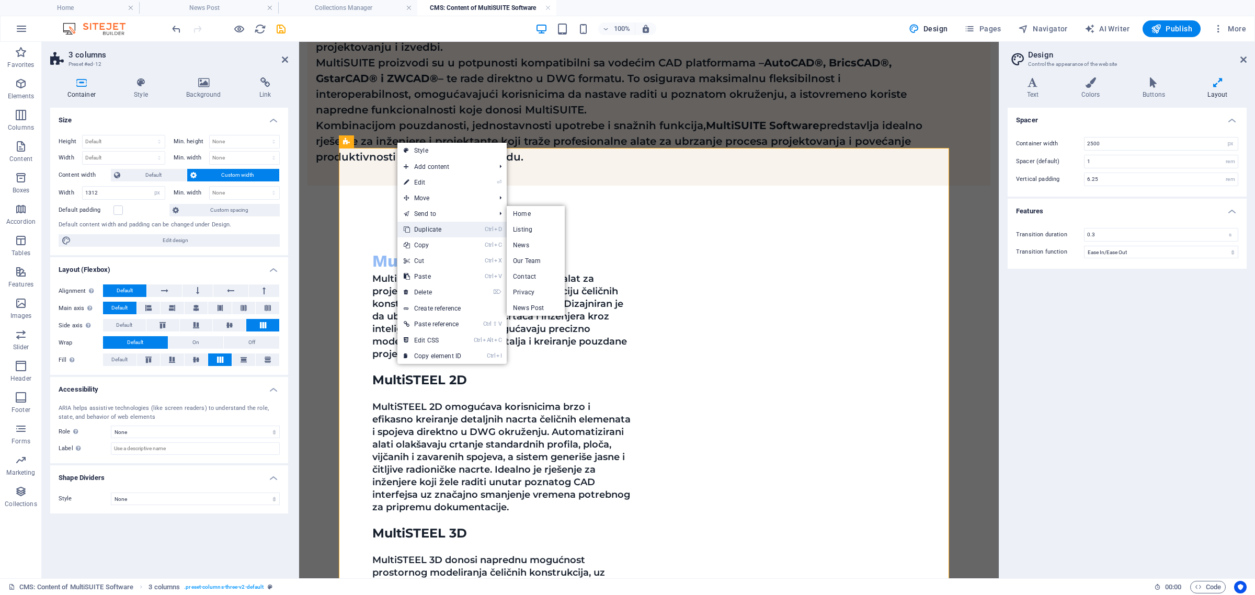
click at [433, 225] on link "Ctrl D Duplicate" at bounding box center [432, 230] width 70 height 16
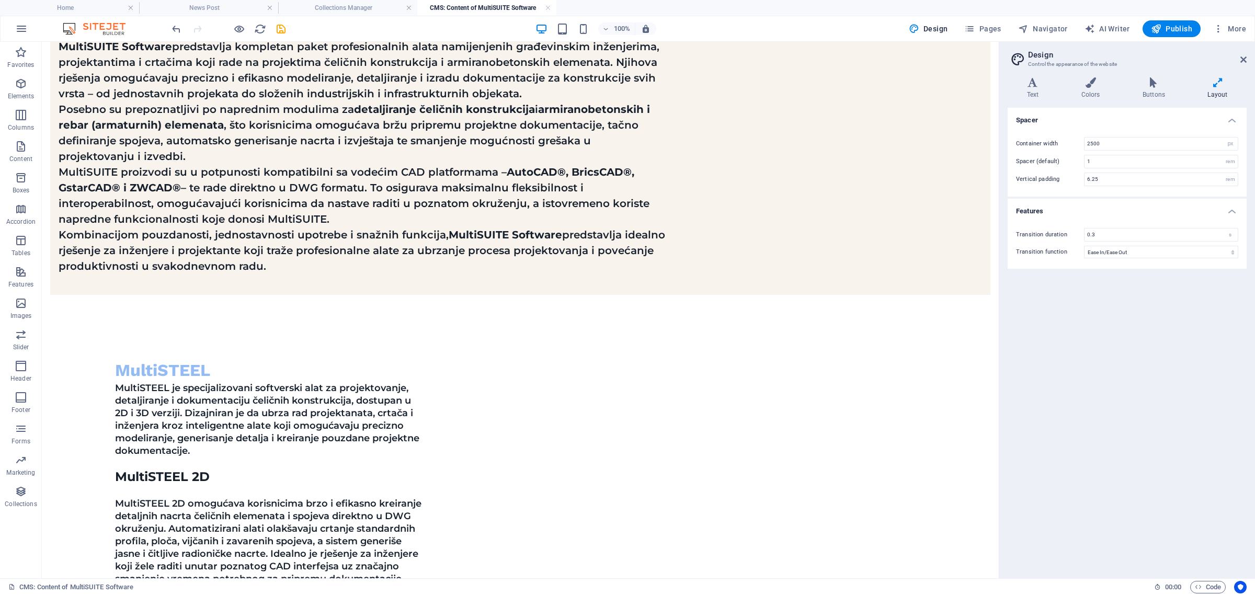
scroll to position [283, 0]
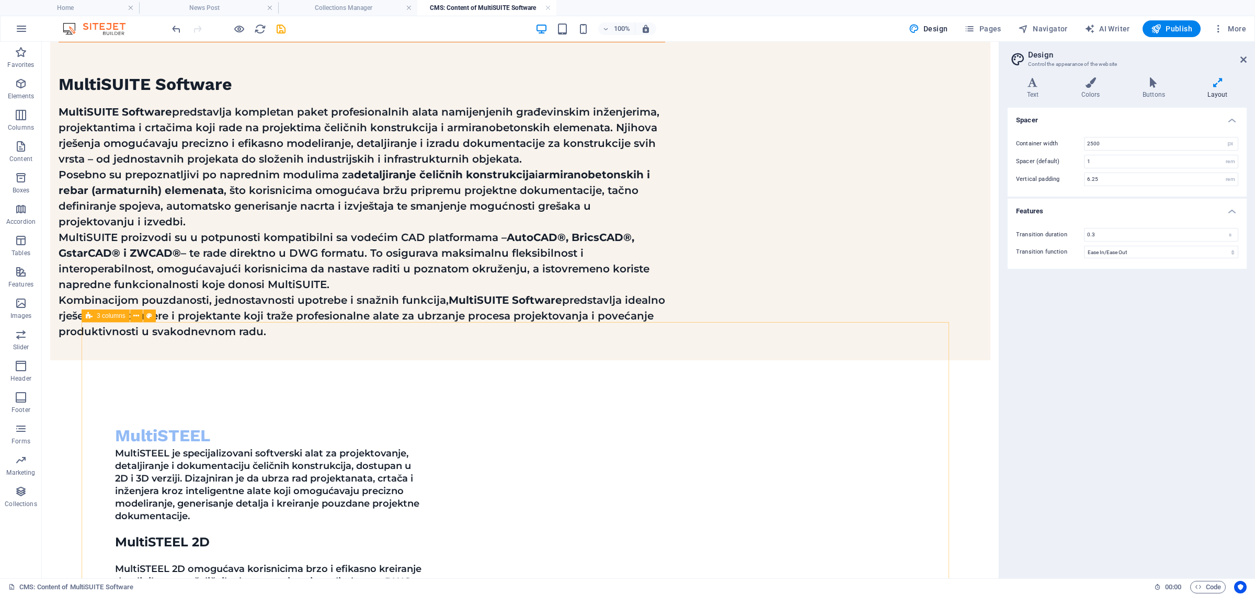
click at [119, 314] on span "3 columns" at bounding box center [111, 316] width 29 height 6
click at [236, 587] on span ". preset-columns-three-v2-default" at bounding box center [223, 587] width 79 height 13
select select "px"
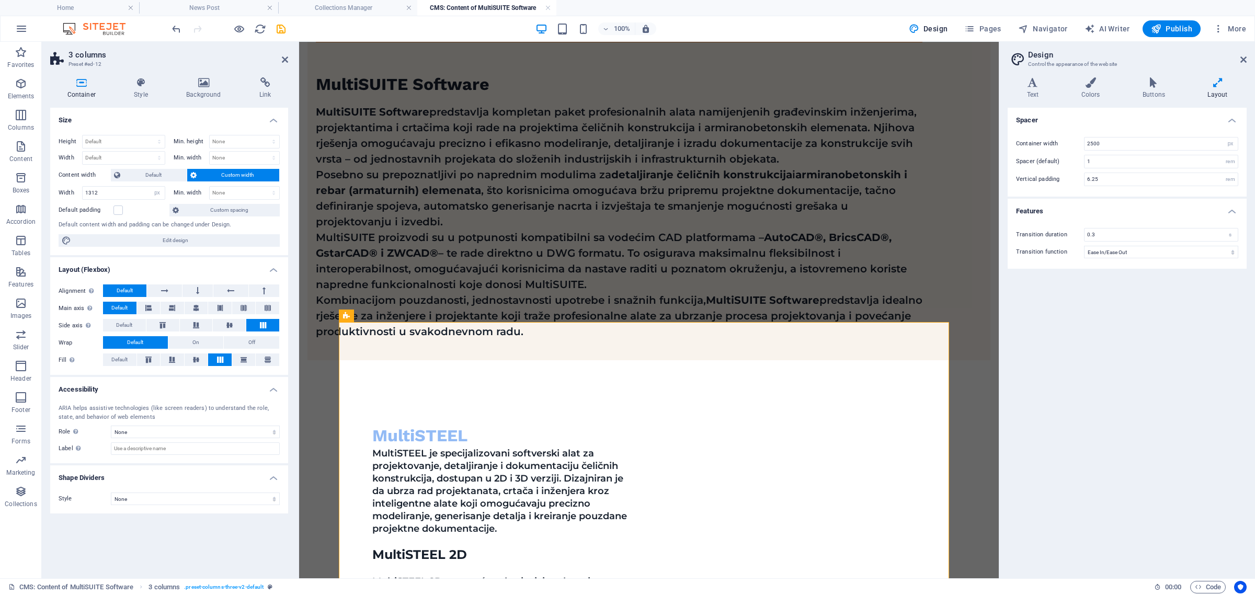
click at [121, 310] on span "Default" at bounding box center [119, 308] width 16 height 13
click at [127, 330] on span "Default" at bounding box center [124, 325] width 16 height 13
click at [259, 343] on button "Off" at bounding box center [251, 342] width 55 height 13
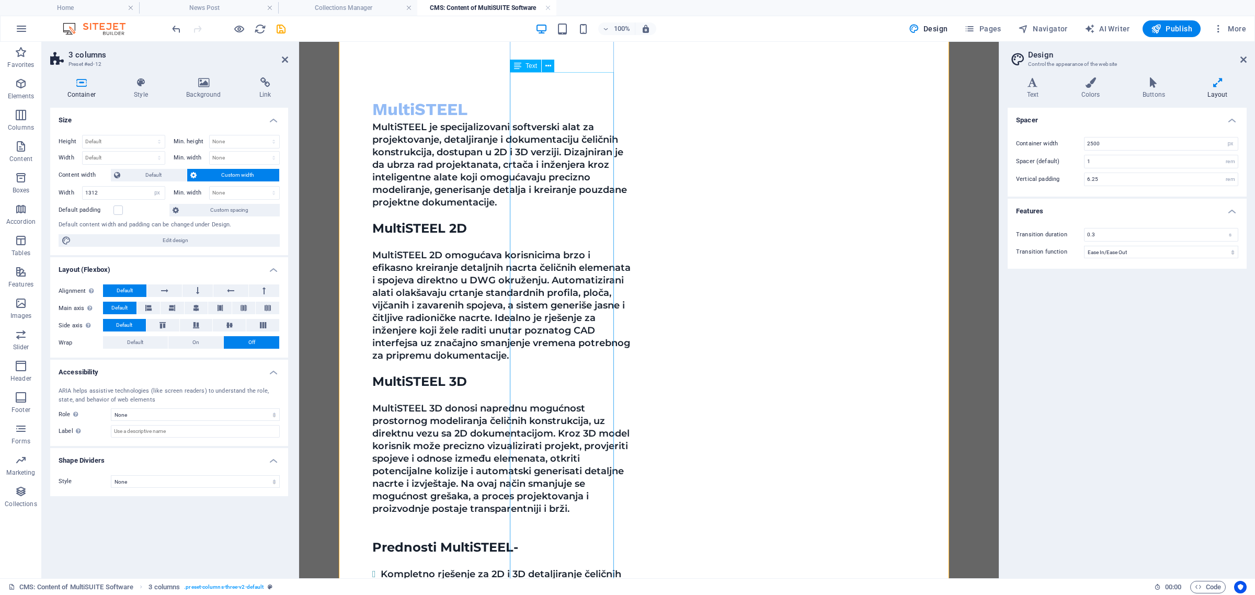
scroll to position [610, 0]
click at [200, 342] on button "On" at bounding box center [195, 342] width 55 height 13
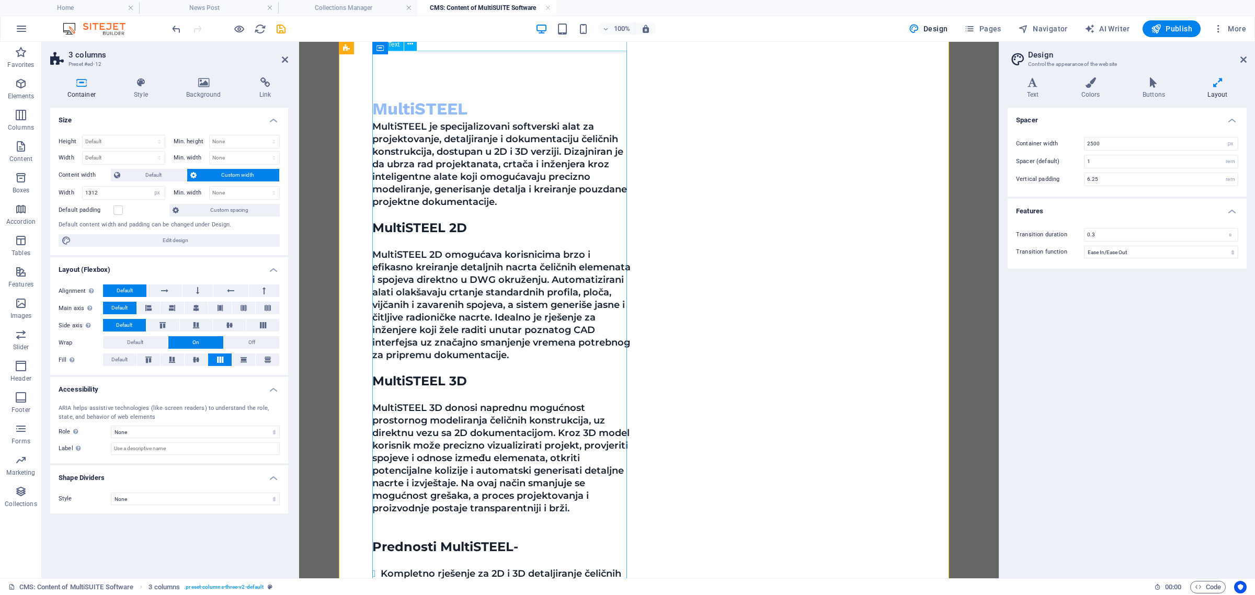
scroll to position [348, 0]
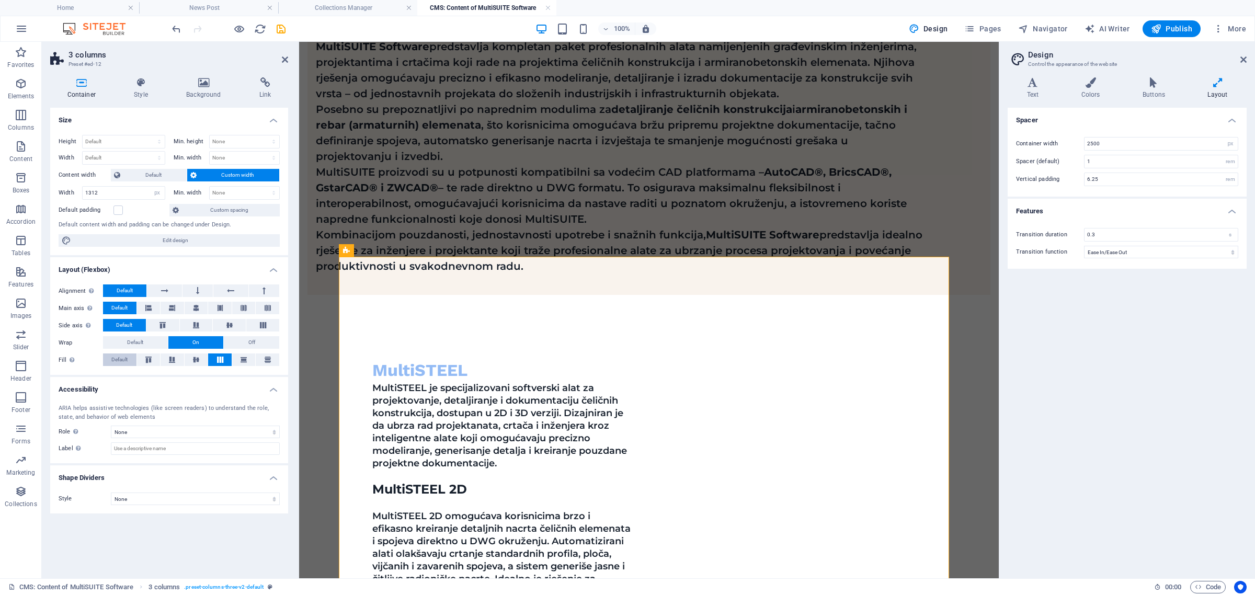
click at [123, 363] on span "Default" at bounding box center [119, 360] width 16 height 13
click at [123, 341] on button "Default" at bounding box center [135, 342] width 65 height 13
click at [264, 323] on icon at bounding box center [263, 325] width 13 height 6
click at [120, 326] on span "Default" at bounding box center [124, 325] width 16 height 13
click at [206, 343] on button "On" at bounding box center [195, 342] width 55 height 13
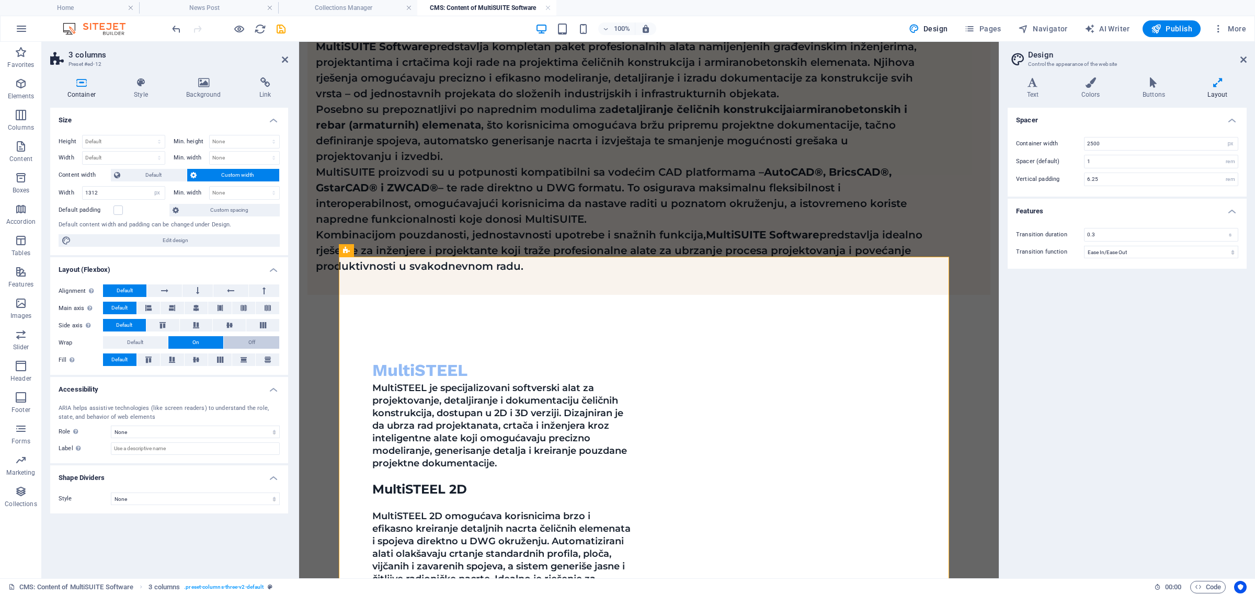
click at [246, 343] on button "Off" at bounding box center [251, 342] width 55 height 13
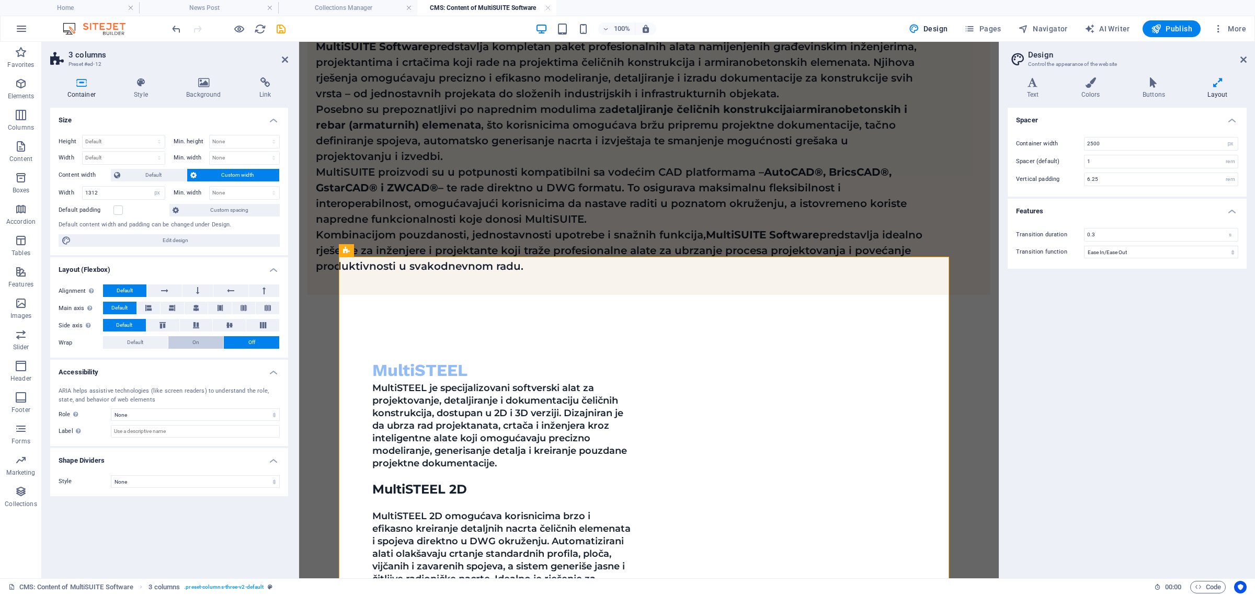
click at [198, 343] on span "On" at bounding box center [195, 342] width 7 height 13
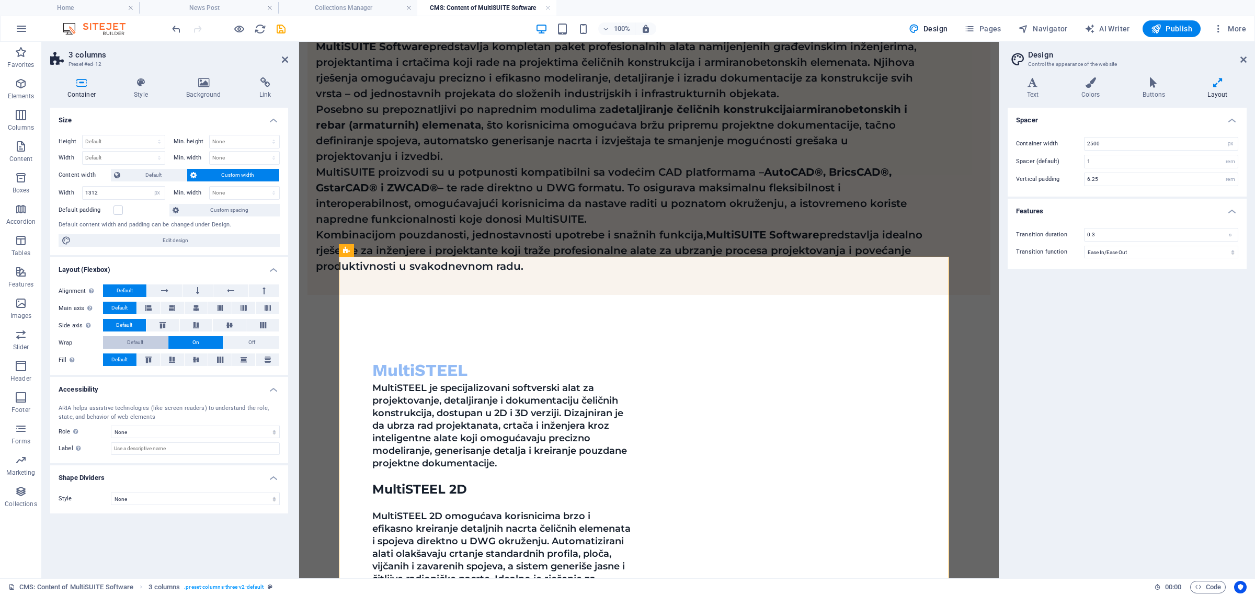
click at [138, 344] on span "Default" at bounding box center [135, 342] width 16 height 13
drag, startPoint x: 87, startPoint y: 192, endPoint x: 149, endPoint y: 197, distance: 61.9
click at [149, 197] on div "1312 Default px rem % em vh vw" at bounding box center [123, 193] width 83 height 14
type input "1500"
click at [220, 192] on select "None px rem % vh vw" at bounding box center [245, 193] width 70 height 13
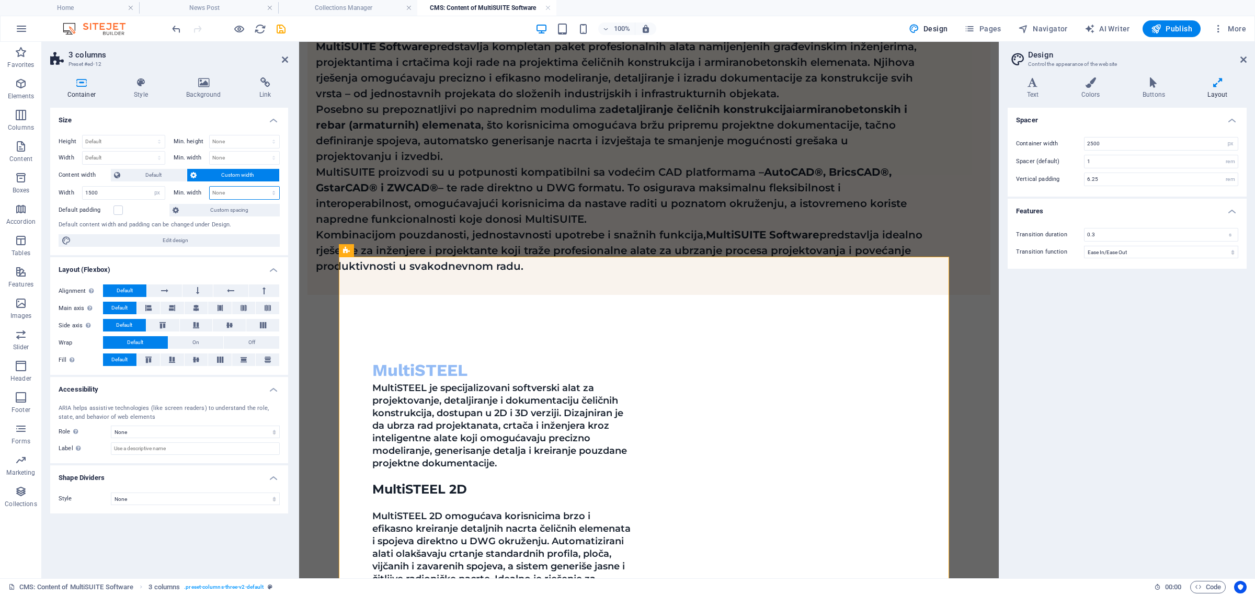
click at [220, 192] on select "None px rem % vh vw" at bounding box center [245, 193] width 70 height 13
click at [212, 209] on span "Custom spacing" at bounding box center [229, 210] width 95 height 13
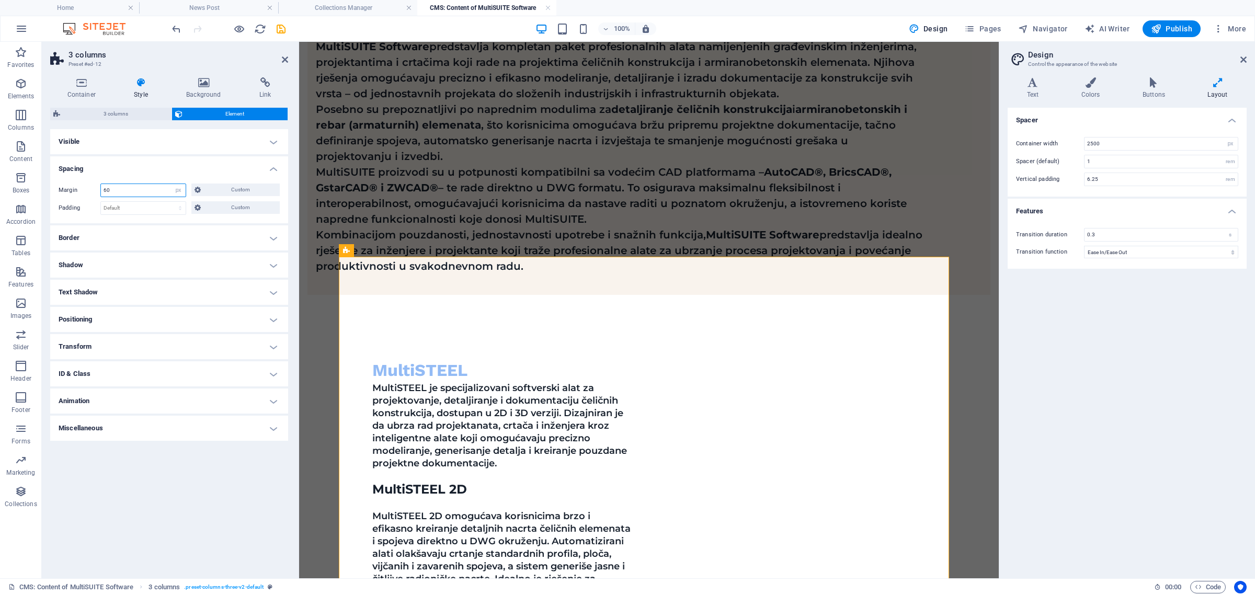
click at [121, 194] on input "60" at bounding box center [143, 190] width 85 height 13
drag, startPoint x: 106, startPoint y: 190, endPoint x: 87, endPoint y: 191, distance: 18.9
click at [87, 191] on div "Margin 60 Default auto px % rem vw vh Custom Custom" at bounding box center [169, 191] width 221 height 14
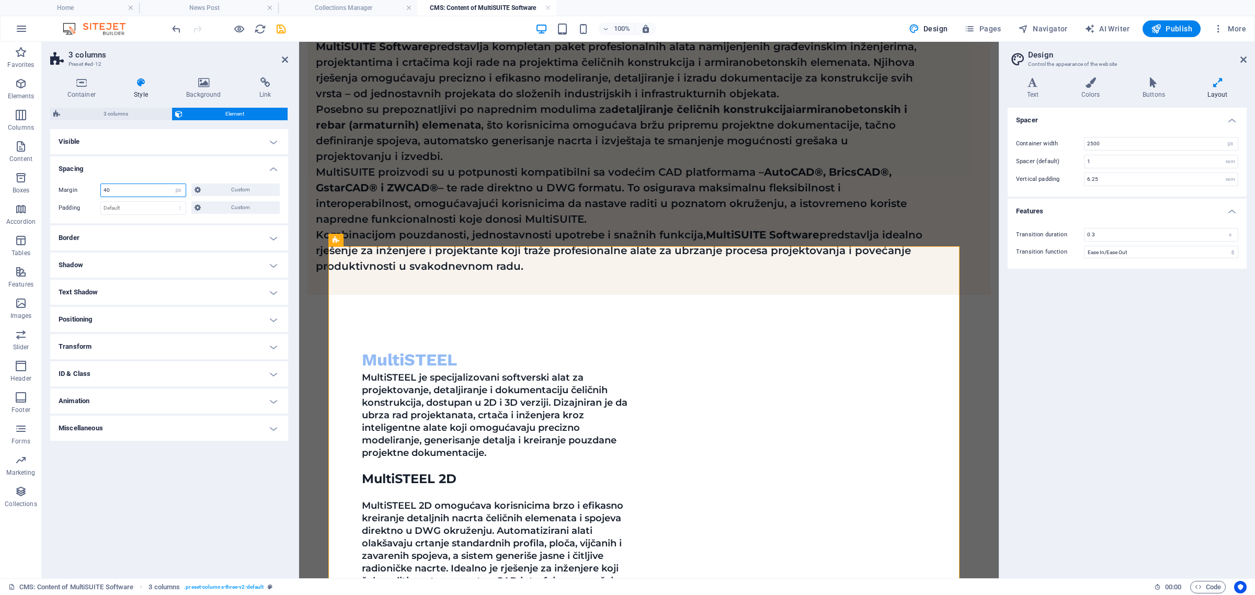
drag, startPoint x: 106, startPoint y: 191, endPoint x: 101, endPoint y: 190, distance: 5.3
click at [101, 190] on input "40" at bounding box center [143, 190] width 85 height 13
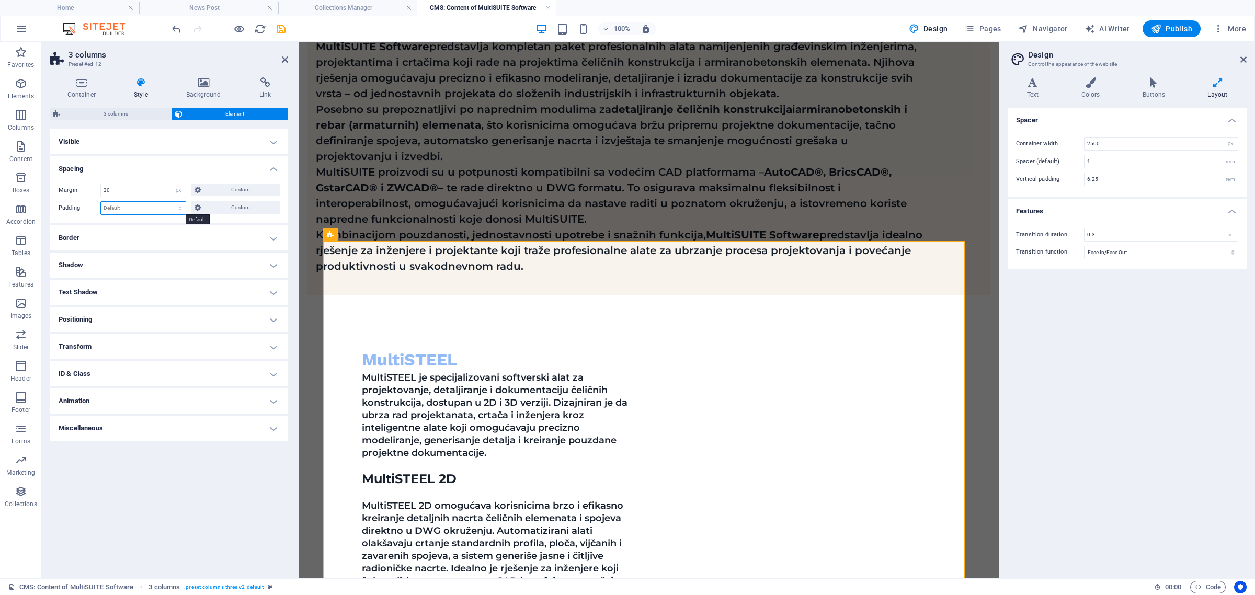
click at [124, 206] on select "Default px rem % vh vw Custom" at bounding box center [143, 208] width 85 height 13
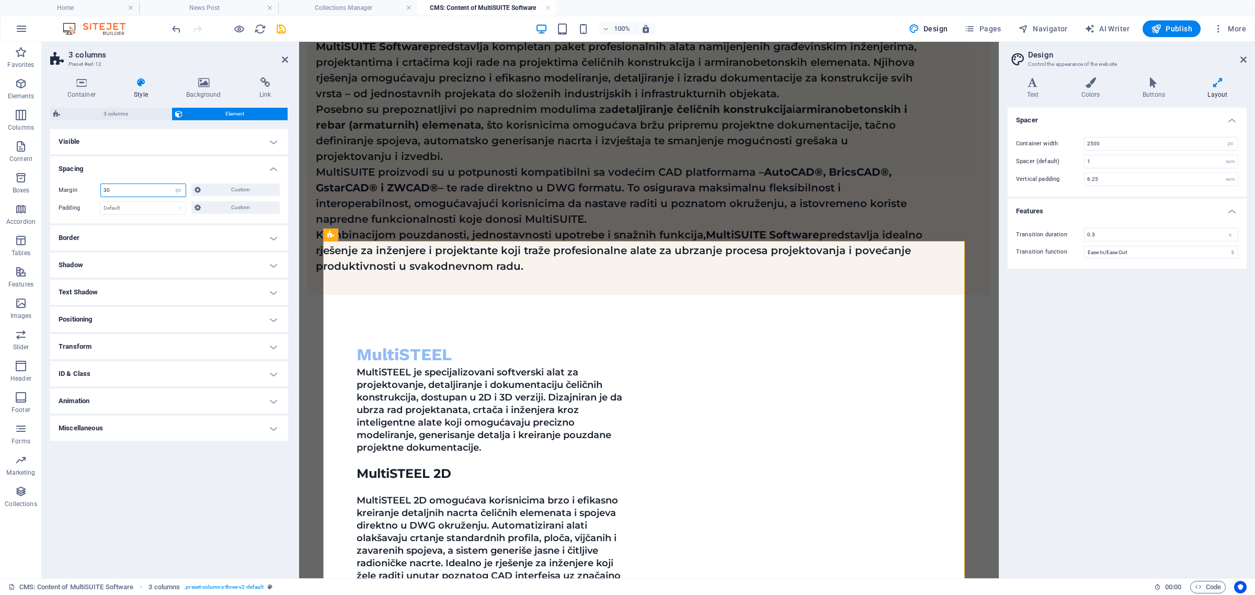
drag, startPoint x: 116, startPoint y: 190, endPoint x: 88, endPoint y: 191, distance: 28.3
click at [88, 191] on div "Margin 30 Default auto px % rem vw vh Custom Custom" at bounding box center [169, 191] width 221 height 14
type input "0"
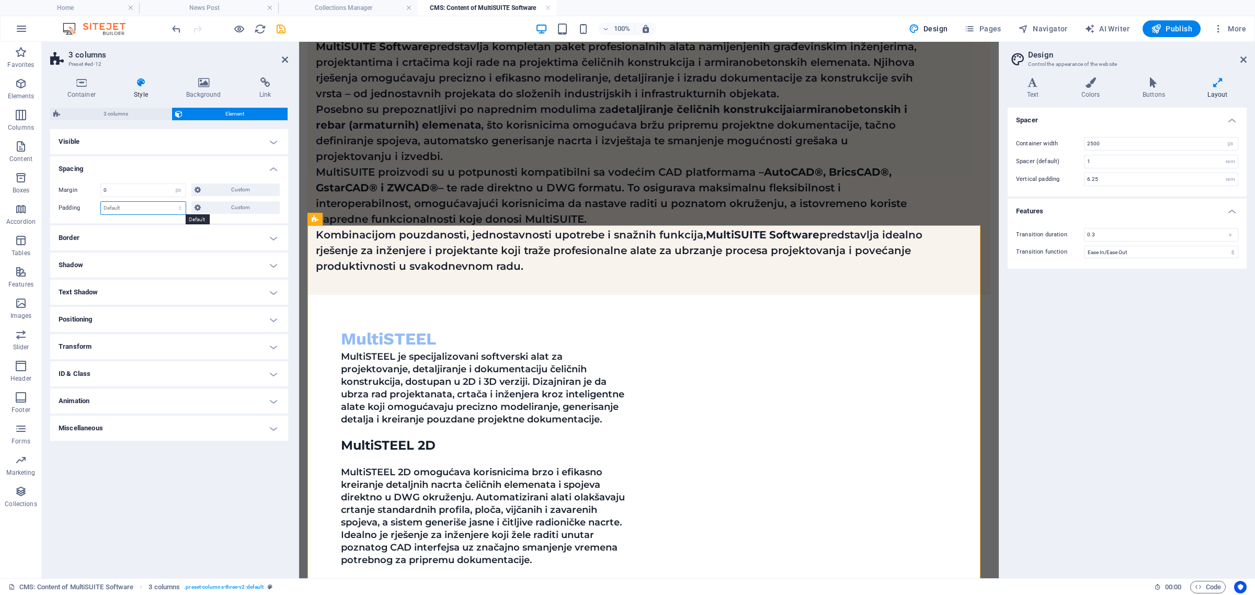
click at [115, 208] on select "Default px rem % vh vw Custom" at bounding box center [143, 208] width 85 height 13
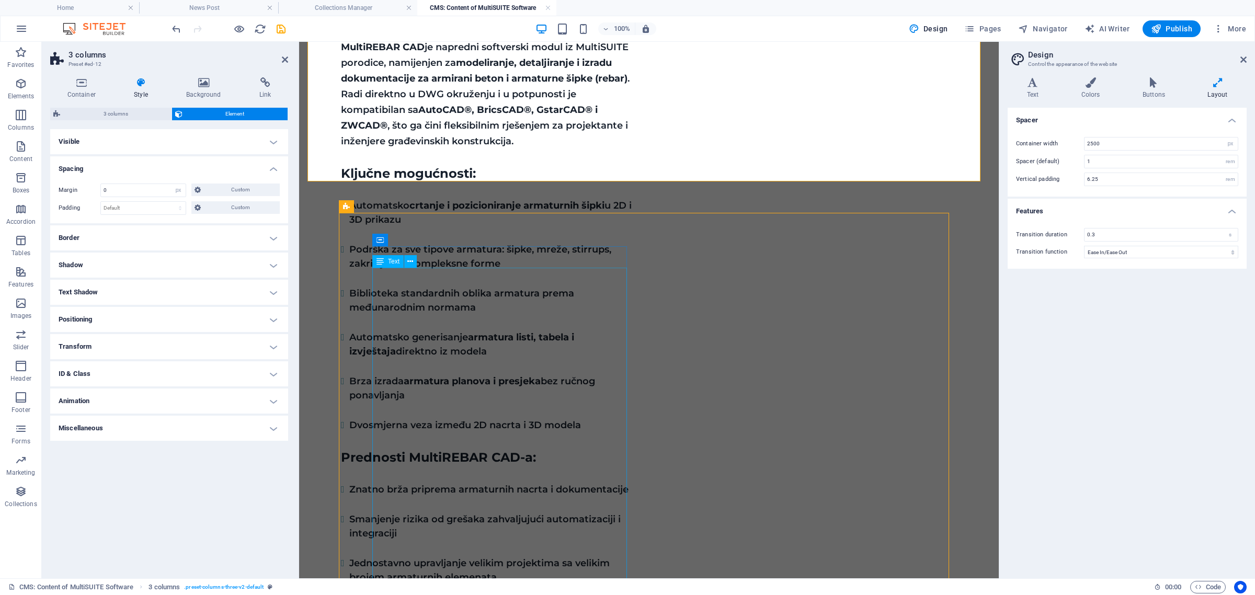
scroll to position [2048, 0]
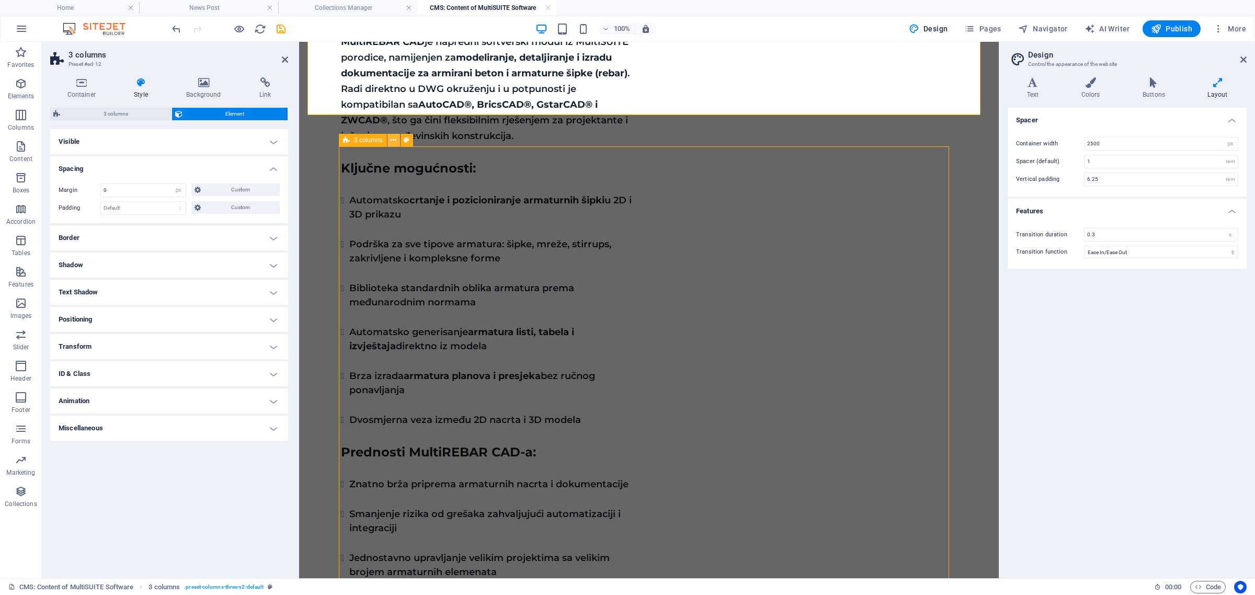
click at [394, 142] on icon at bounding box center [394, 140] width 6 height 11
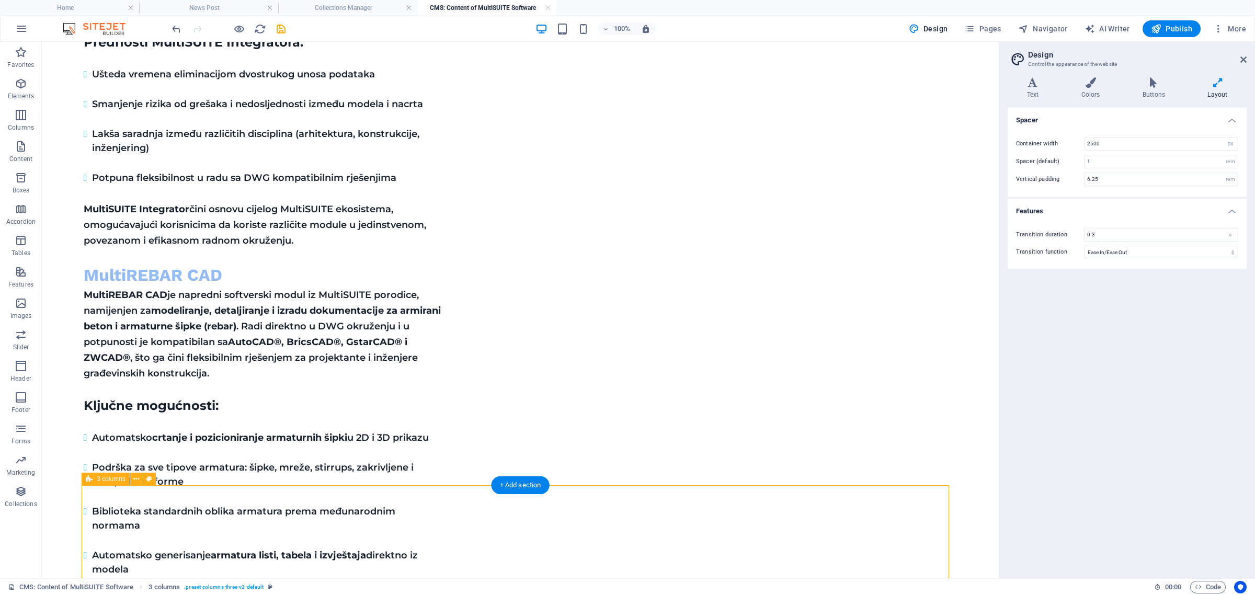
scroll to position [1638, 0]
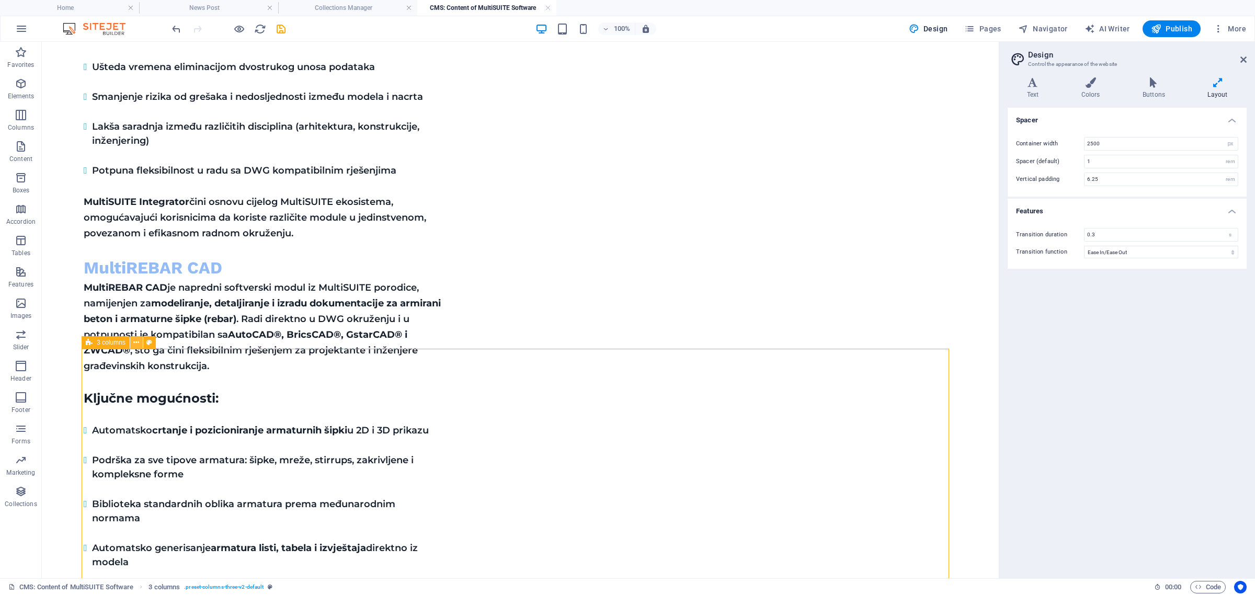
click at [139, 341] on button at bounding box center [136, 342] width 13 height 13
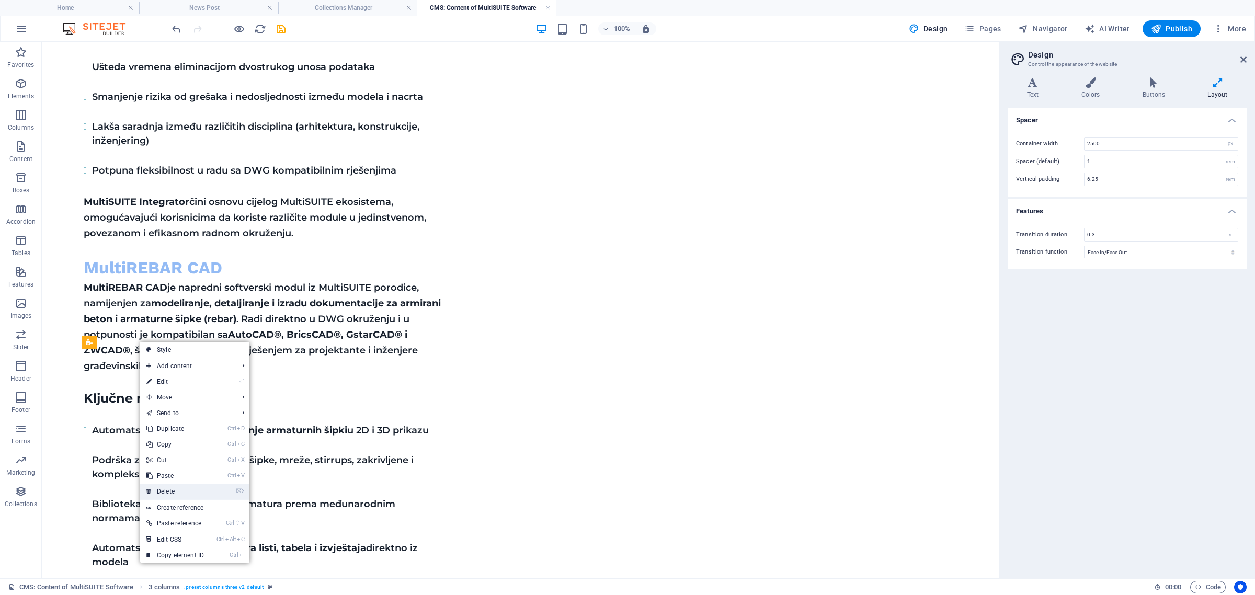
click at [176, 490] on link "⌦ Delete" at bounding box center [175, 492] width 70 height 16
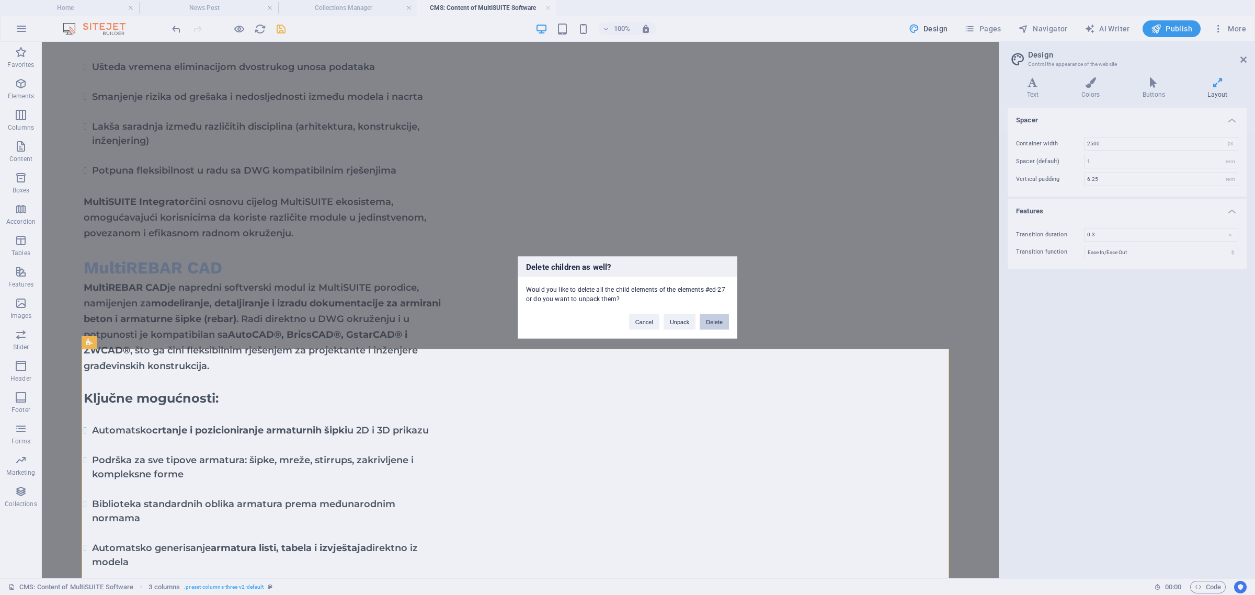
click at [721, 320] on button "Delete" at bounding box center [714, 322] width 29 height 16
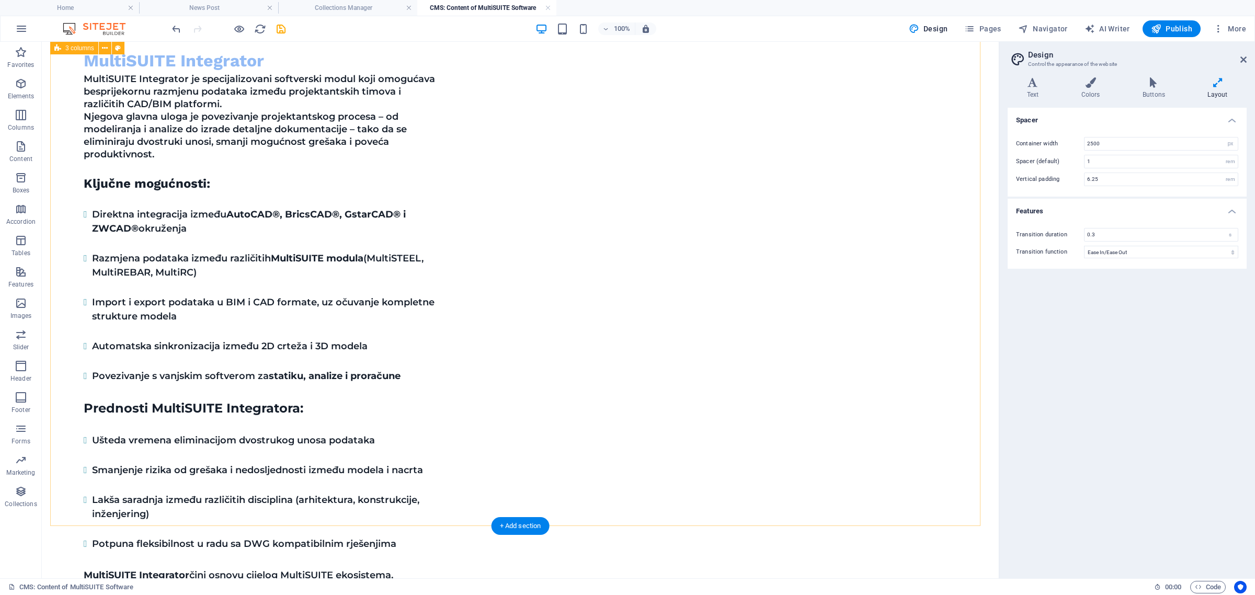
scroll to position [1167, 0]
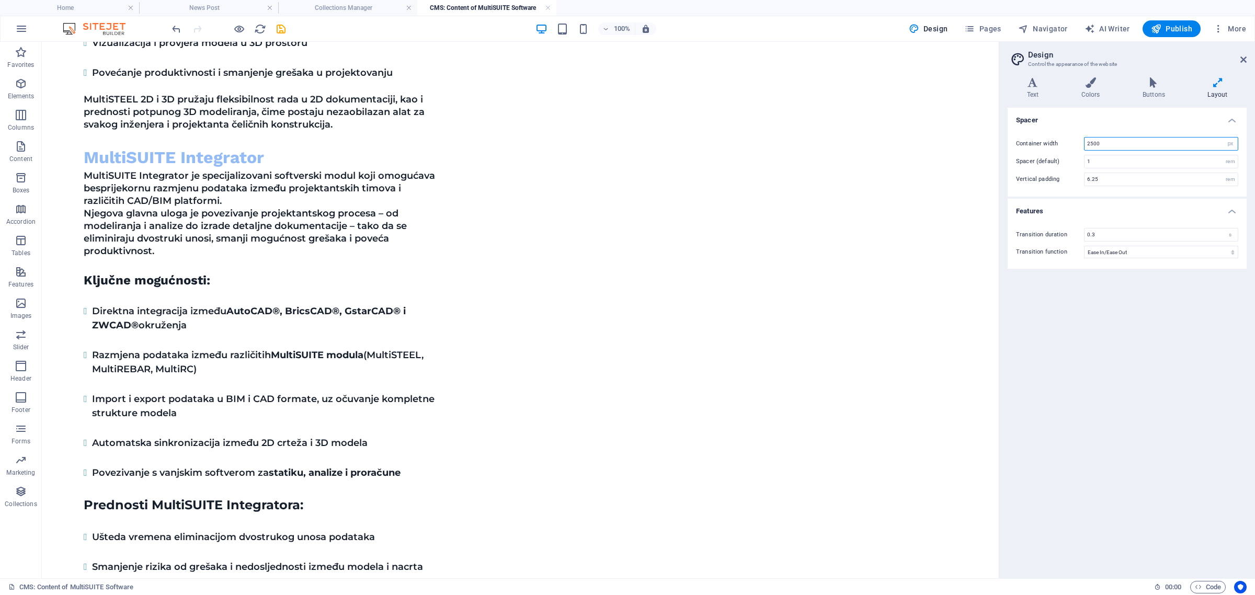
click at [1210, 142] on input "2500" at bounding box center [1161, 144] width 153 height 13
click at [1245, 56] on icon at bounding box center [1244, 59] width 6 height 8
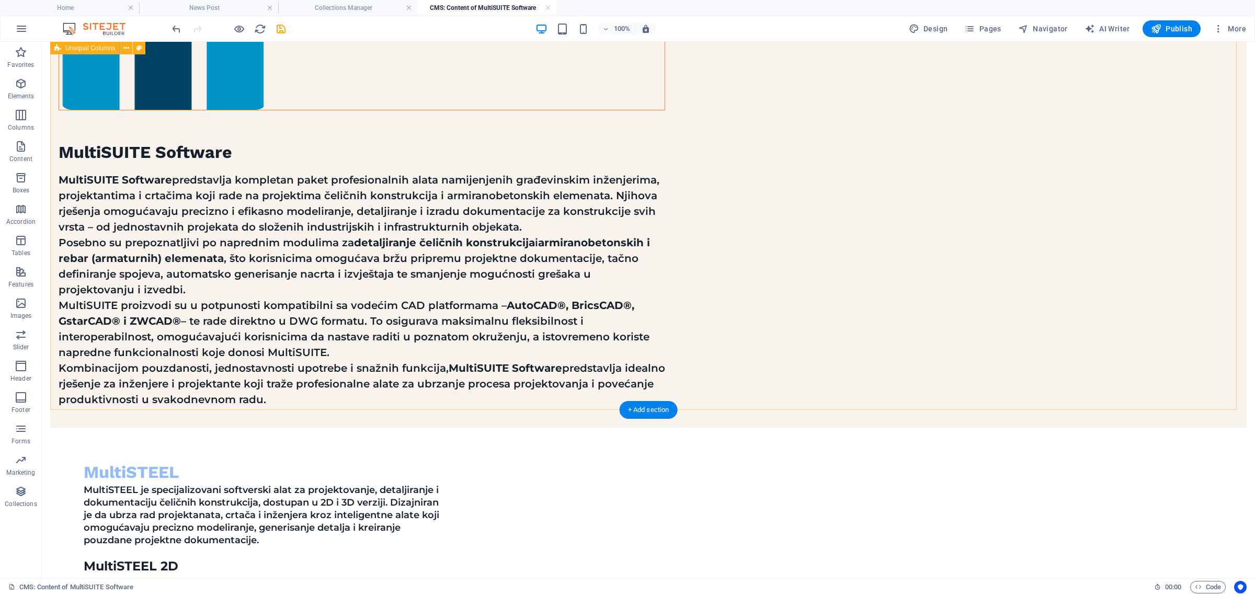
scroll to position [317, 0]
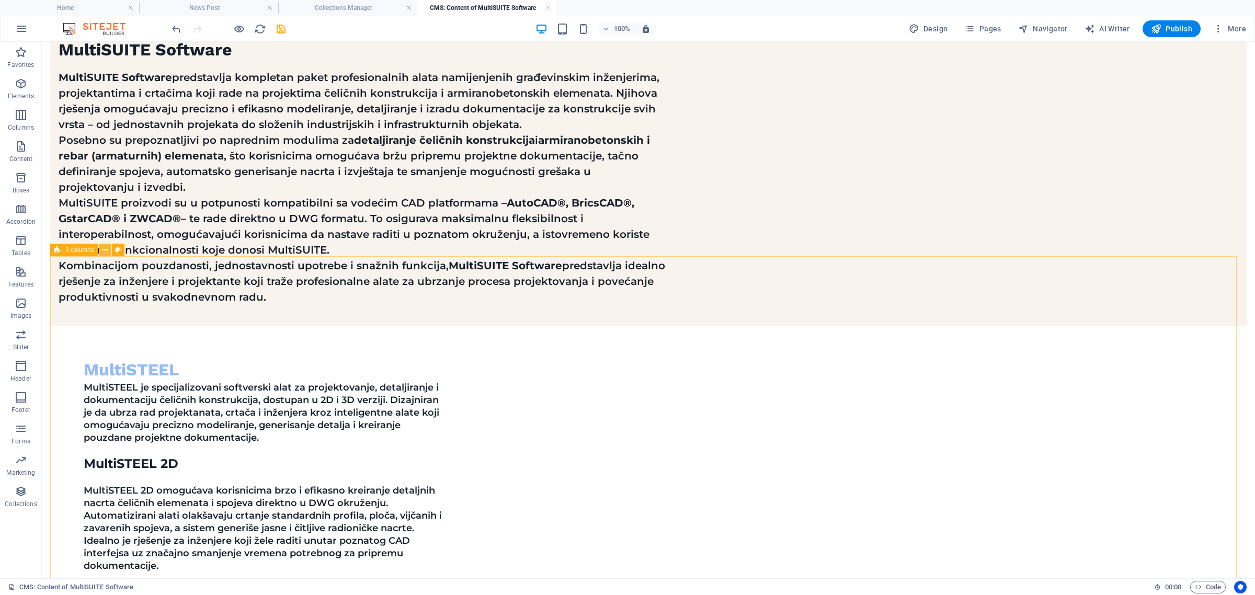
click at [106, 247] on icon at bounding box center [105, 250] width 6 height 11
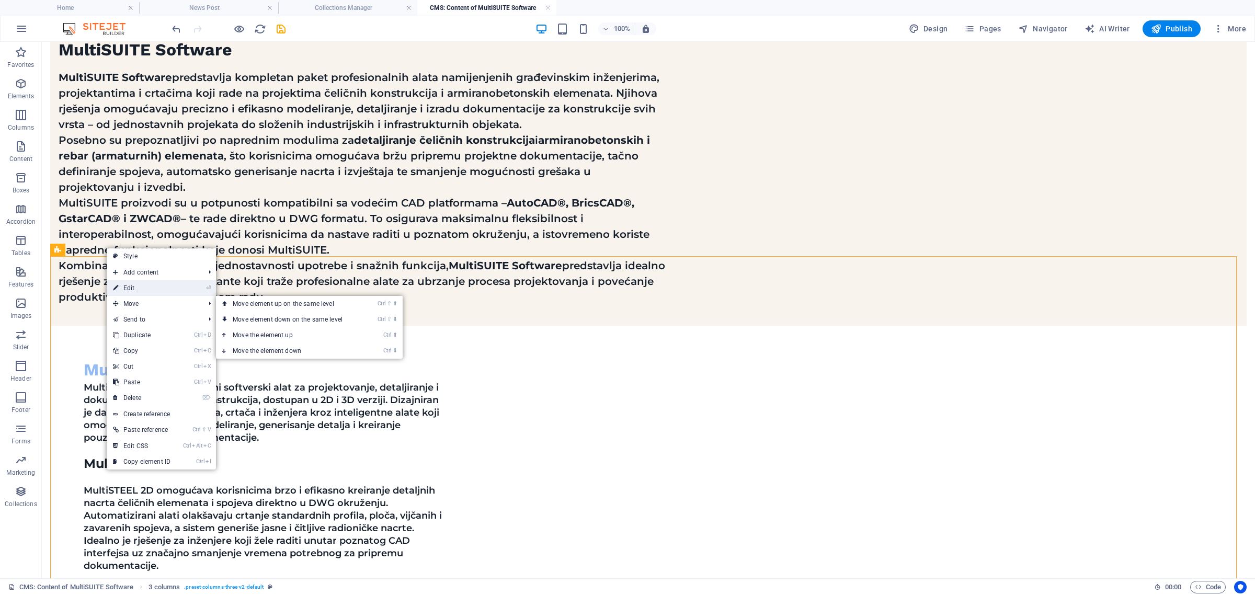
click at [147, 283] on link "⏎ Edit" at bounding box center [142, 288] width 70 height 16
select select "px"
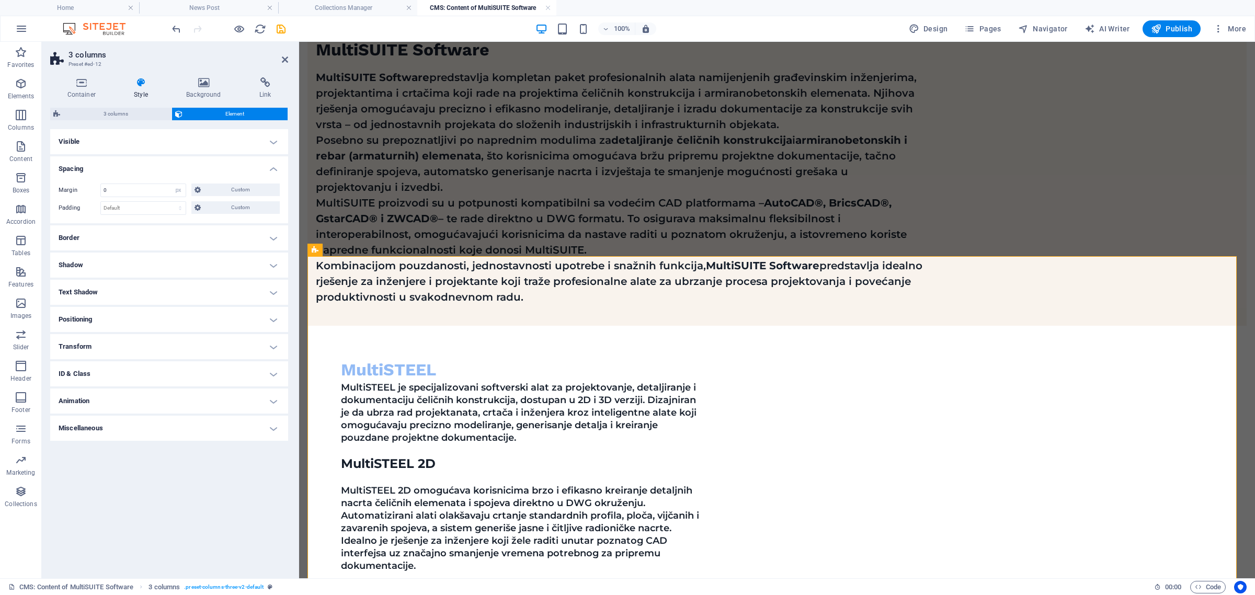
click at [128, 246] on h4 "Border" at bounding box center [169, 237] width 238 height 25
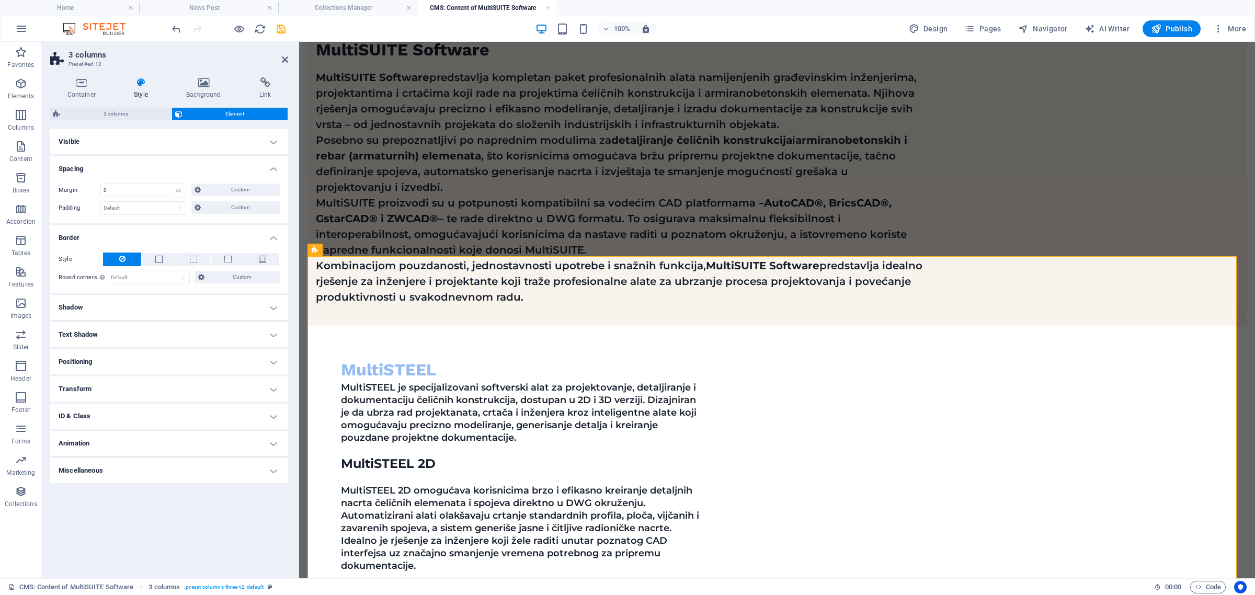
click at [163, 229] on h4 "Border" at bounding box center [169, 234] width 238 height 19
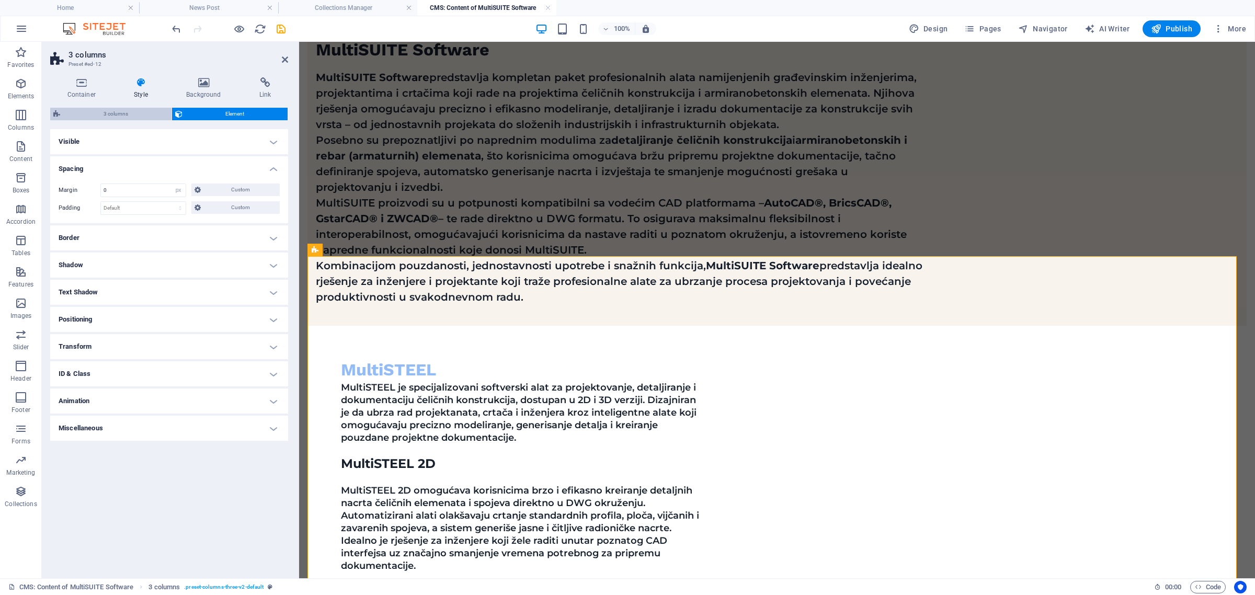
click at [142, 110] on span "3 columns" at bounding box center [115, 114] width 105 height 13
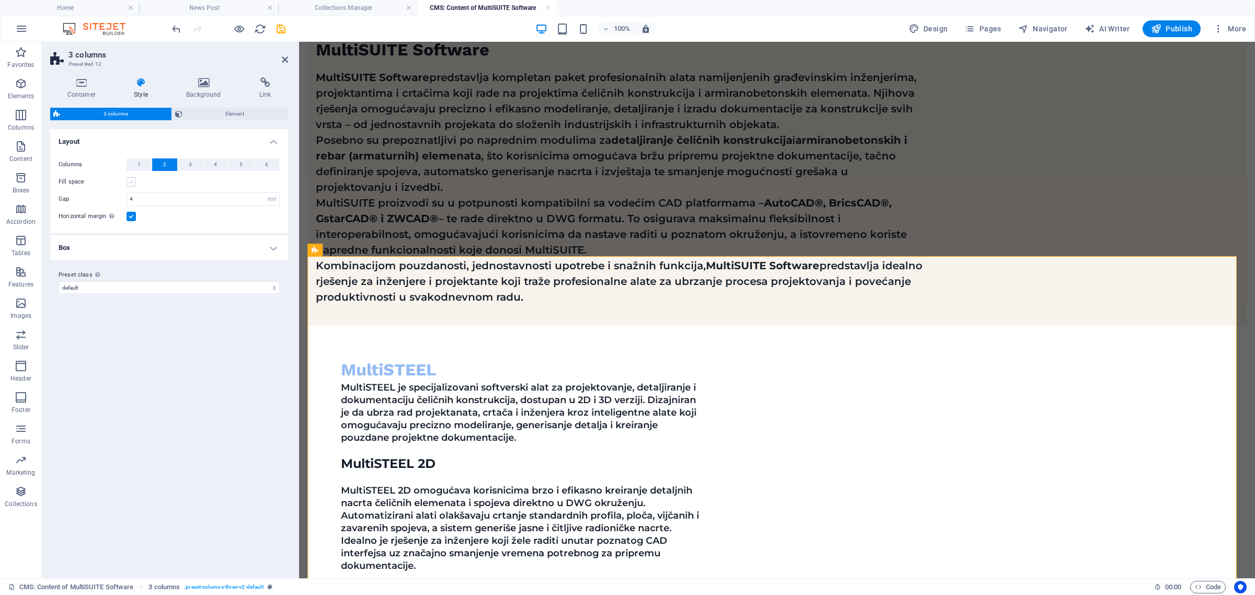
click at [129, 181] on label at bounding box center [131, 181] width 9 height 9
click at [0, 0] on input "Fill space" at bounding box center [0, 0] width 0 height 0
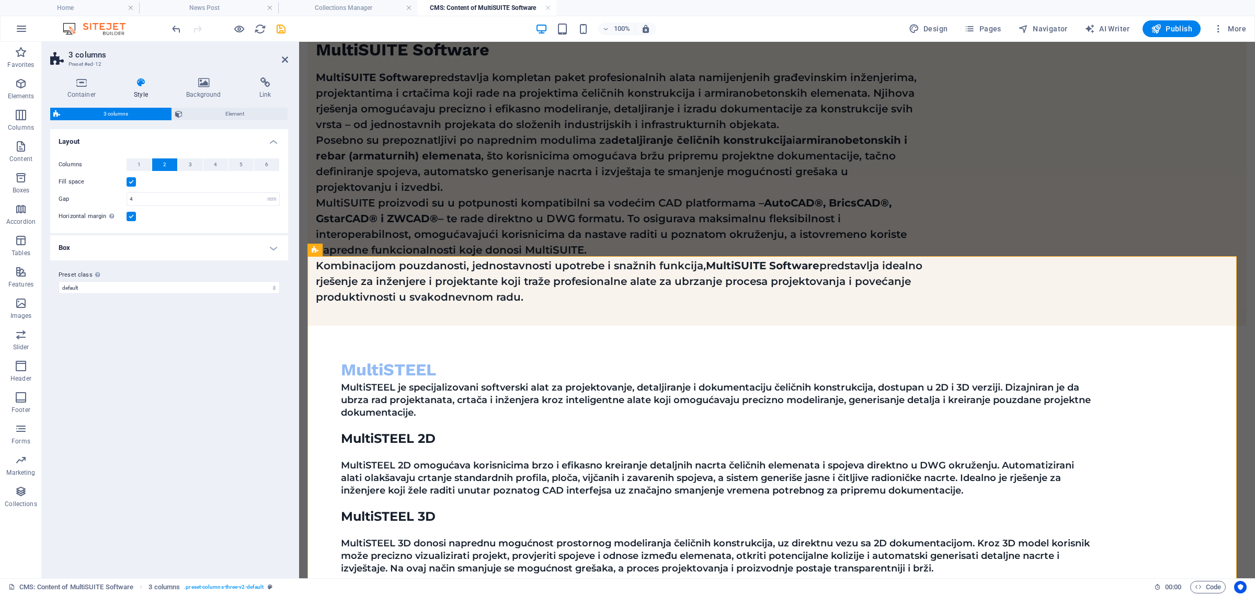
click at [178, 225] on div "Columns 1 2 3 4 5 6 Fill space Gap 4 px rem % vw vh Horizontal margin Only if t…" at bounding box center [169, 190] width 242 height 85
click at [196, 238] on h4 "Box" at bounding box center [169, 247] width 238 height 25
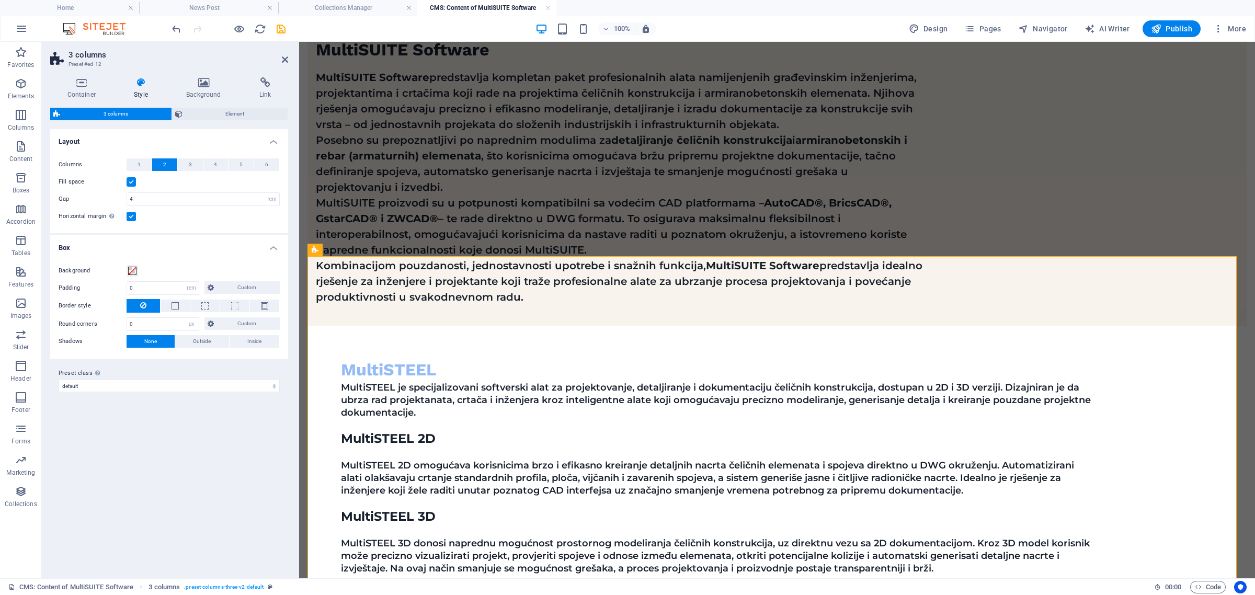
click at [196, 241] on h4 "Box" at bounding box center [169, 244] width 238 height 19
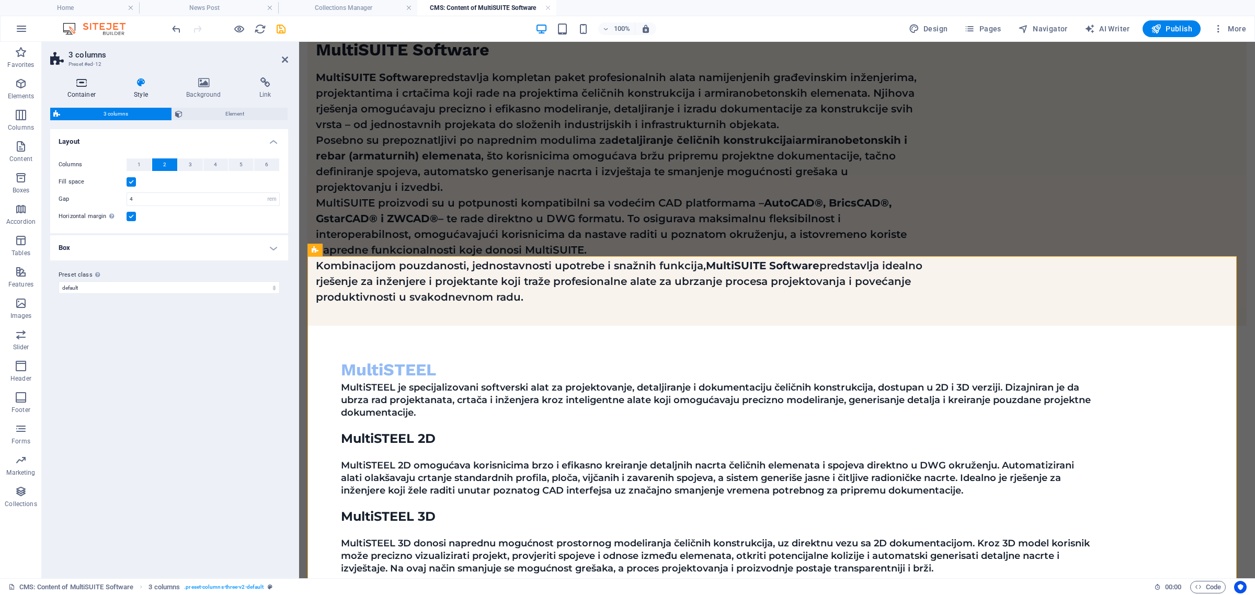
click at [82, 87] on icon at bounding box center [81, 82] width 63 height 10
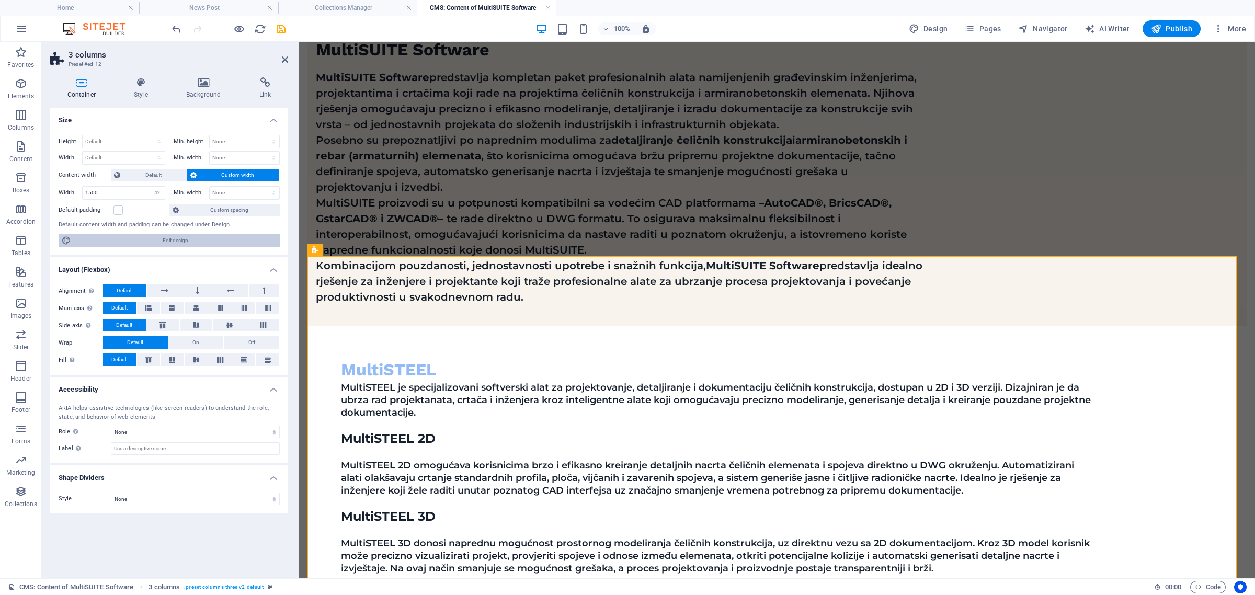
click at [195, 240] on span "Edit design" at bounding box center [175, 240] width 202 height 13
select select "px"
select select "ease-in-out"
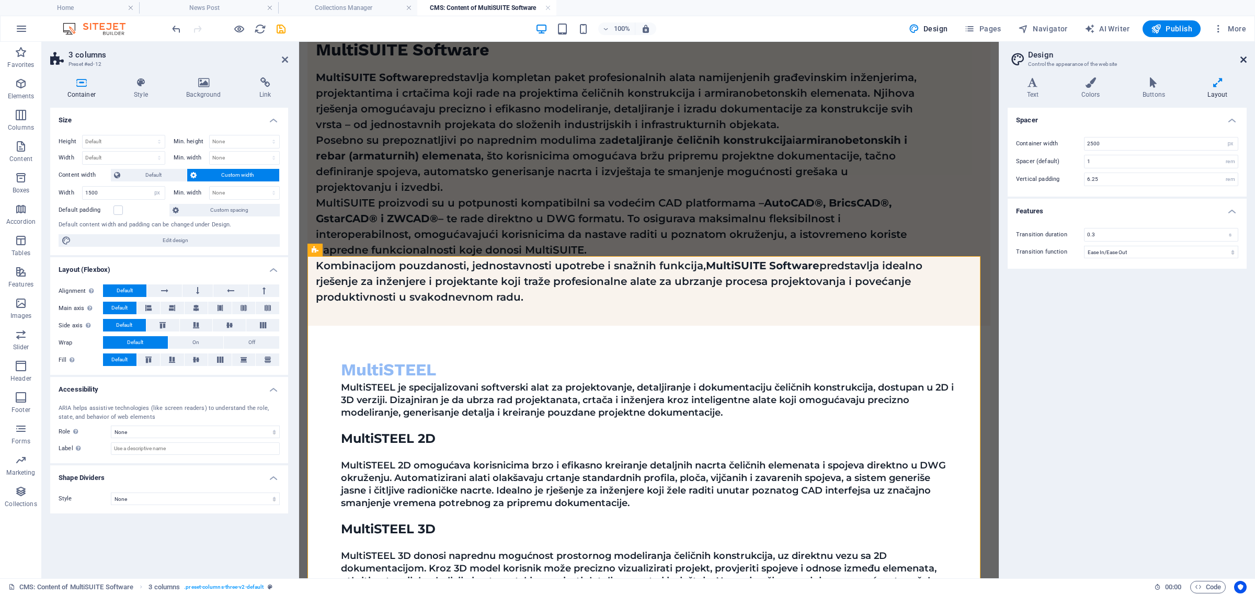
click at [1243, 59] on icon at bounding box center [1244, 59] width 6 height 8
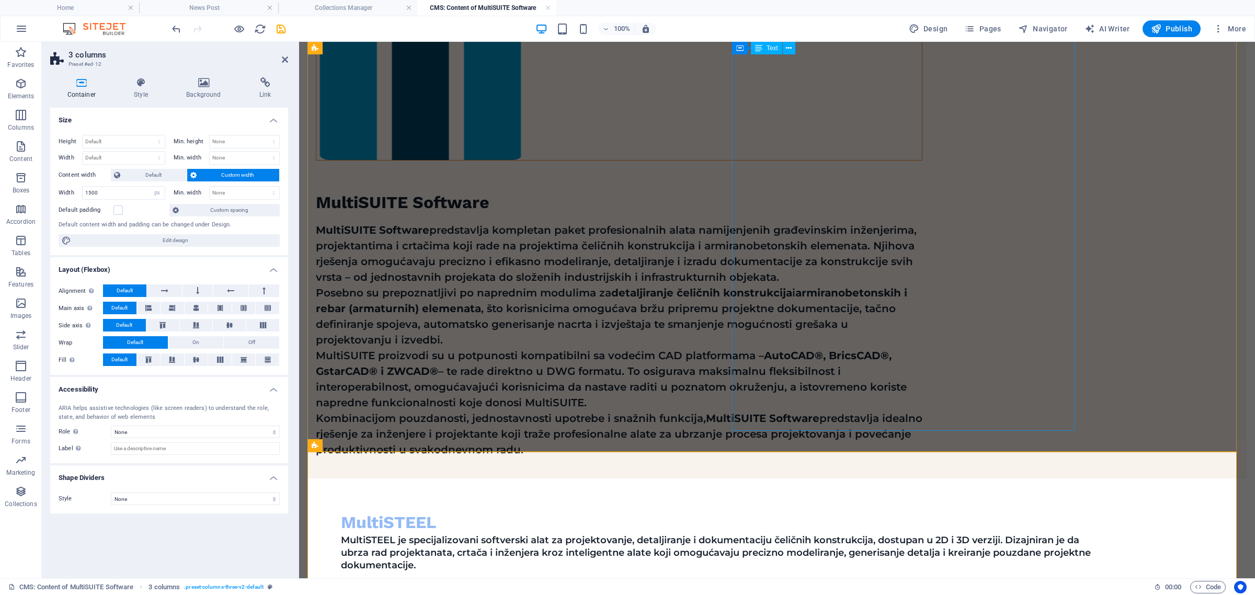
scroll to position [187, 0]
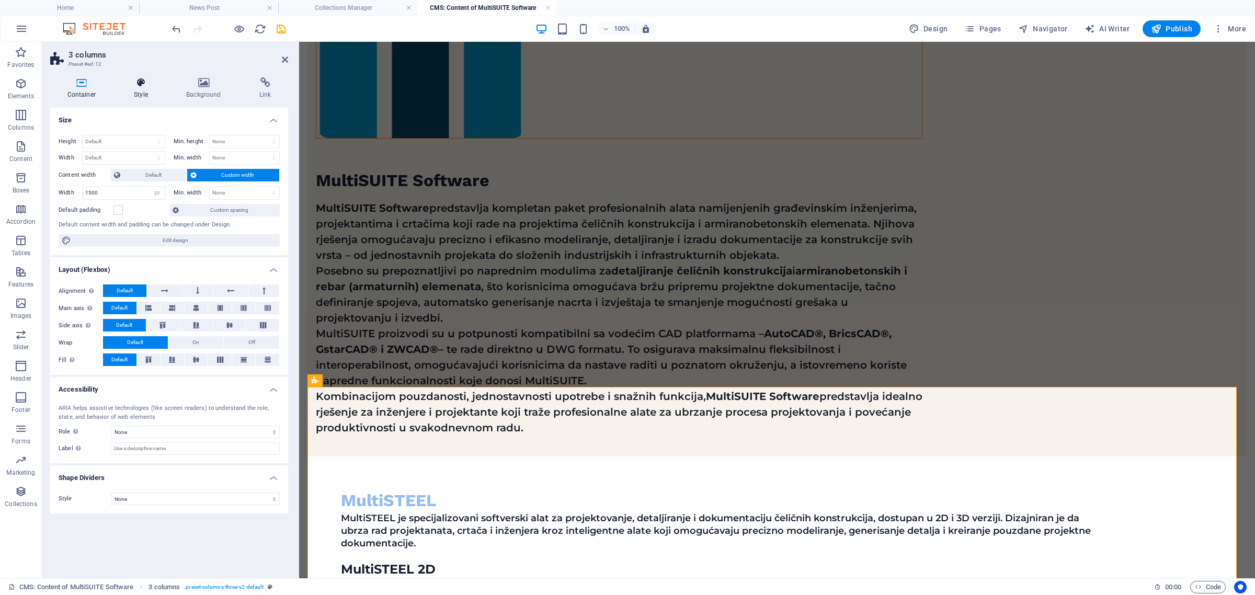
click at [140, 95] on h4 "Style" at bounding box center [143, 88] width 52 height 22
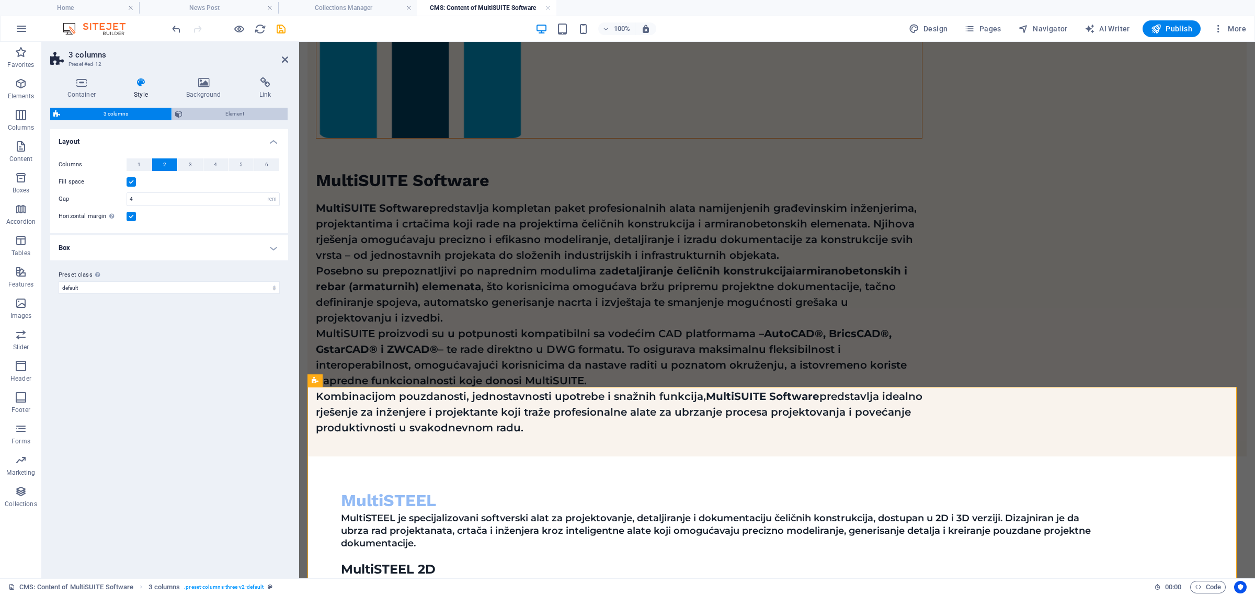
click at [189, 111] on span "Element" at bounding box center [235, 114] width 99 height 13
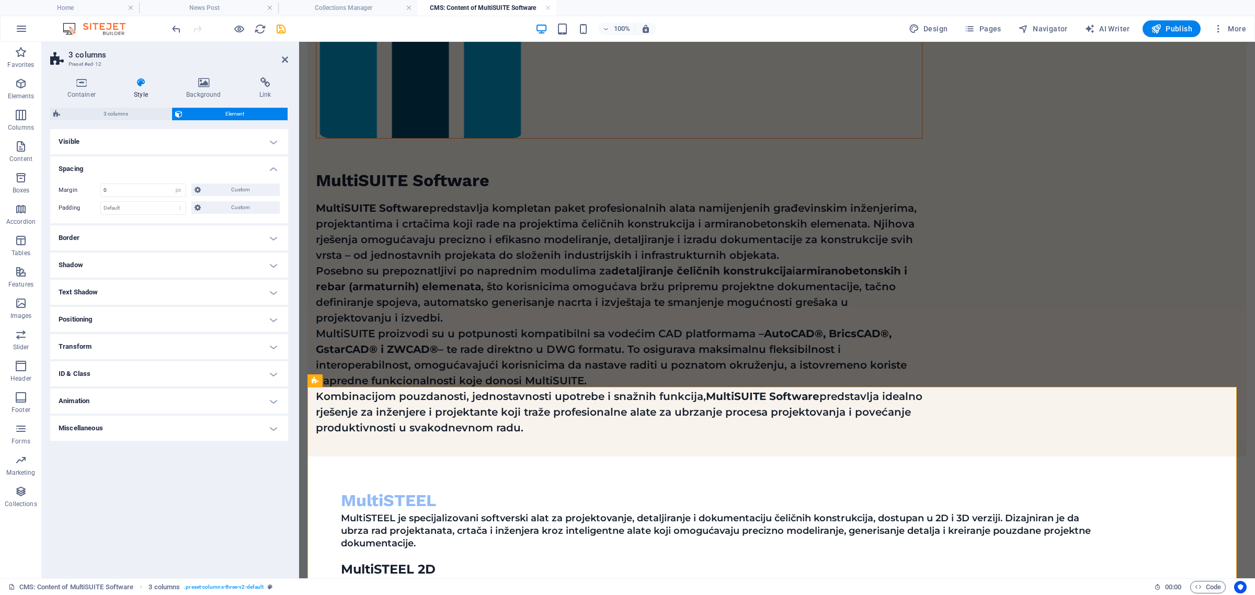
click at [144, 233] on h4 "Border" at bounding box center [169, 237] width 238 height 25
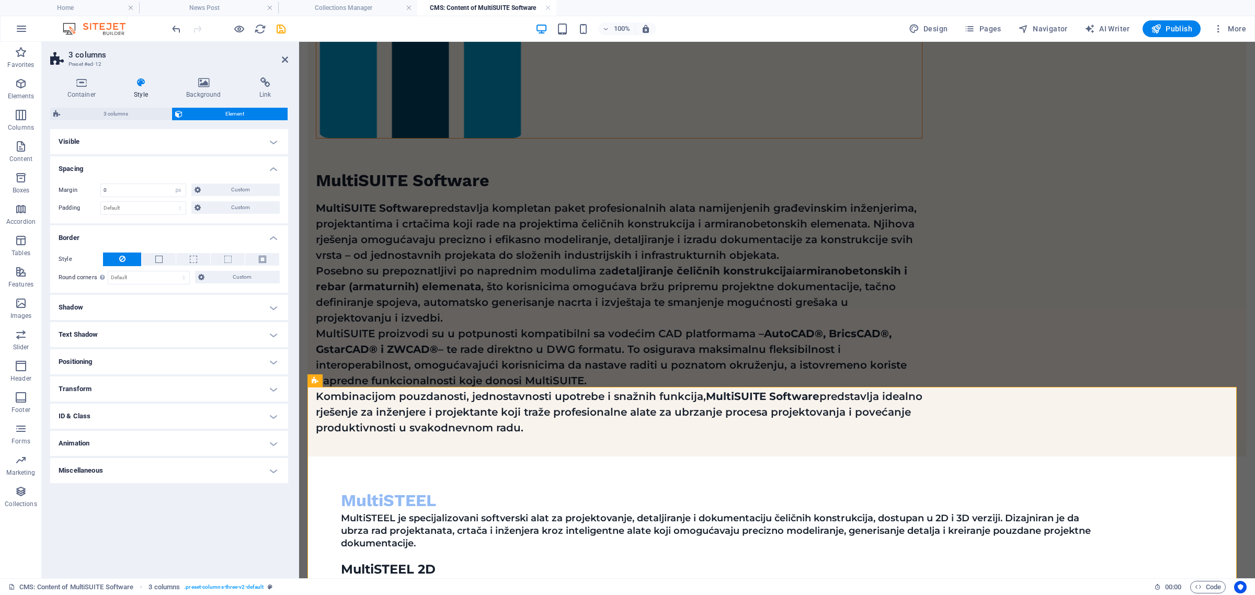
click at [144, 233] on h4 "Border" at bounding box center [169, 234] width 238 height 19
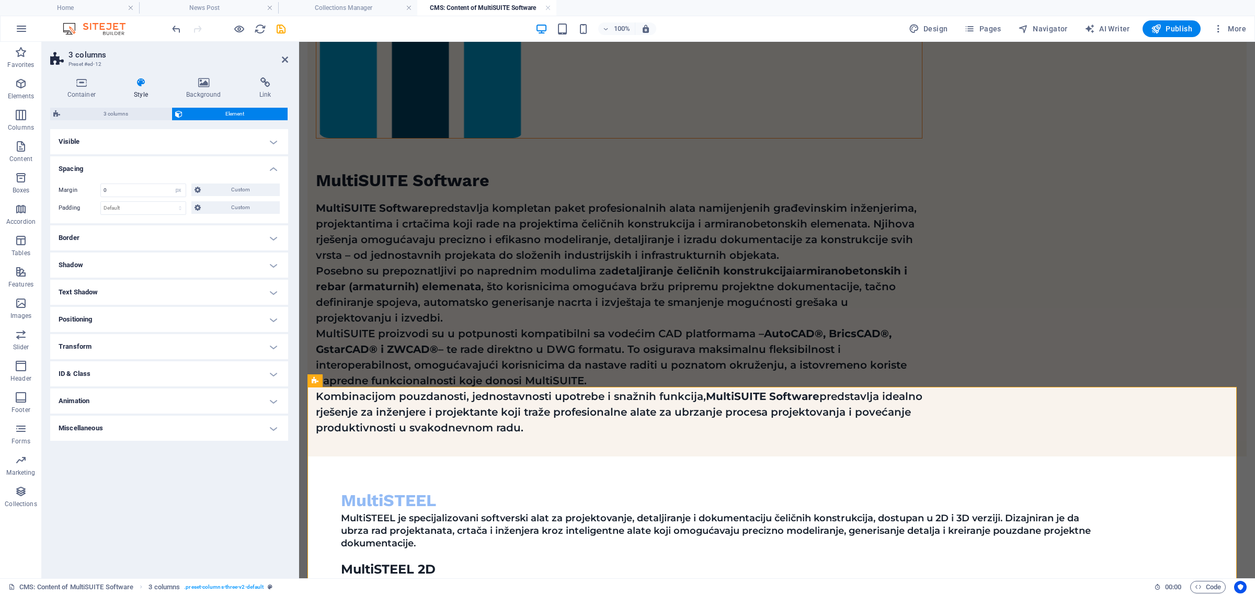
drag, startPoint x: 137, startPoint y: 255, endPoint x: 134, endPoint y: 260, distance: 5.8
click at [137, 256] on h4 "Shadow" at bounding box center [169, 265] width 238 height 25
click at [134, 260] on h4 "Shadow" at bounding box center [169, 262] width 238 height 19
click at [127, 318] on h4 "Positioning" at bounding box center [169, 319] width 238 height 25
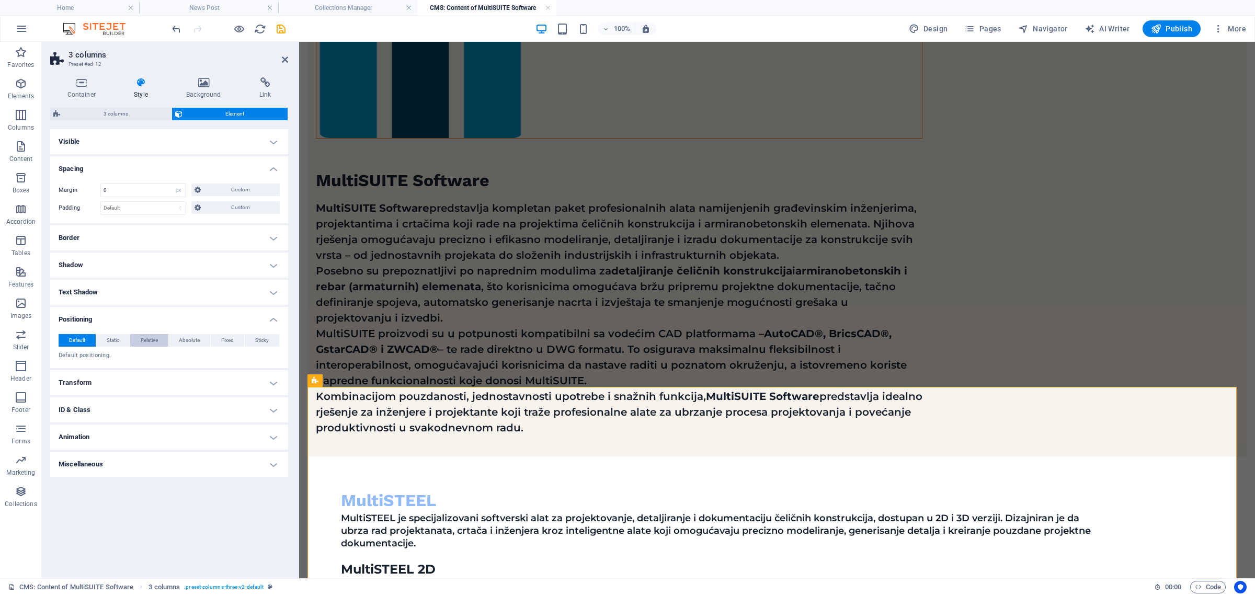
click at [150, 336] on span "Relative" at bounding box center [149, 340] width 17 height 13
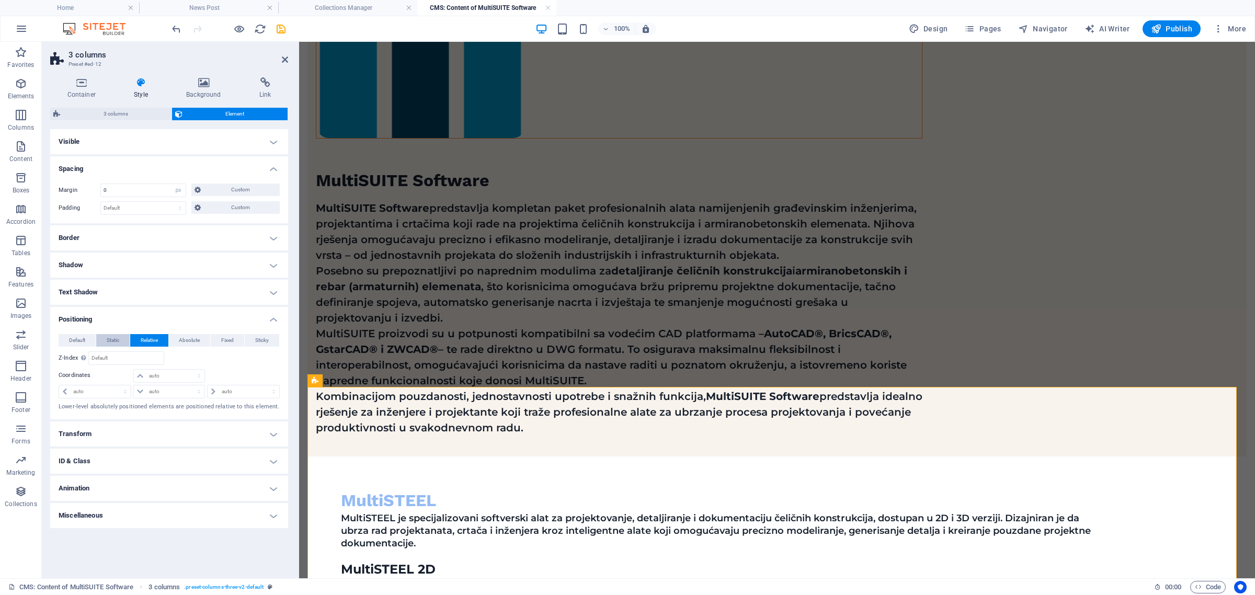
click at [119, 335] on span "Static" at bounding box center [113, 340] width 13 height 13
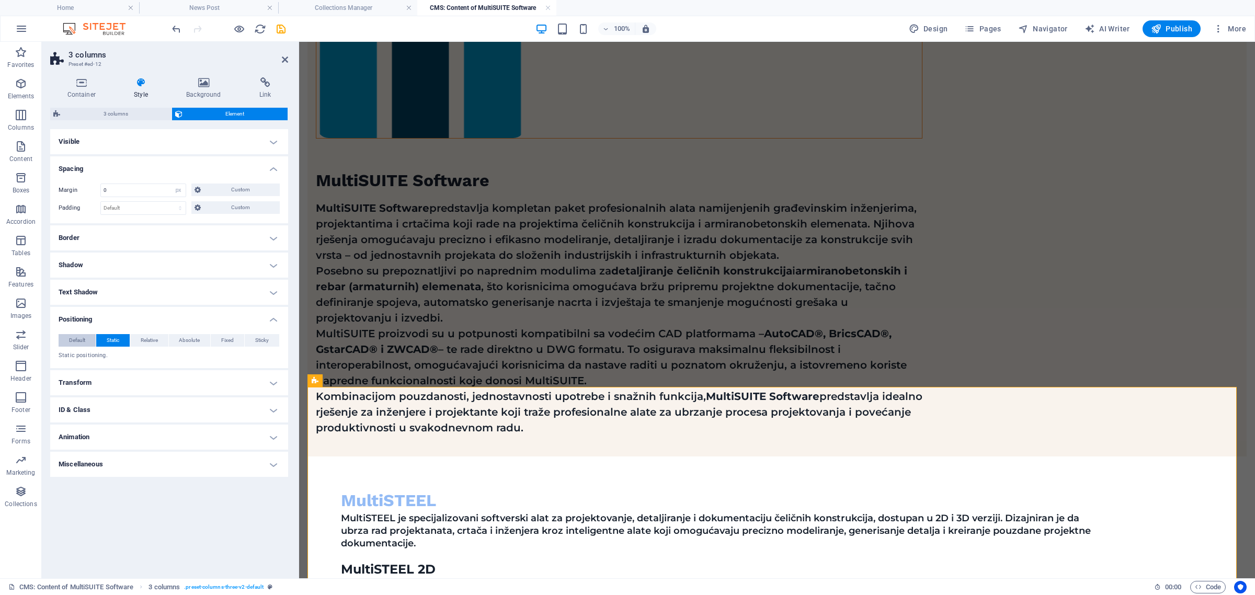
click at [82, 338] on span "Default" at bounding box center [77, 340] width 16 height 13
click at [174, 140] on h4 "Visible" at bounding box center [169, 141] width 238 height 25
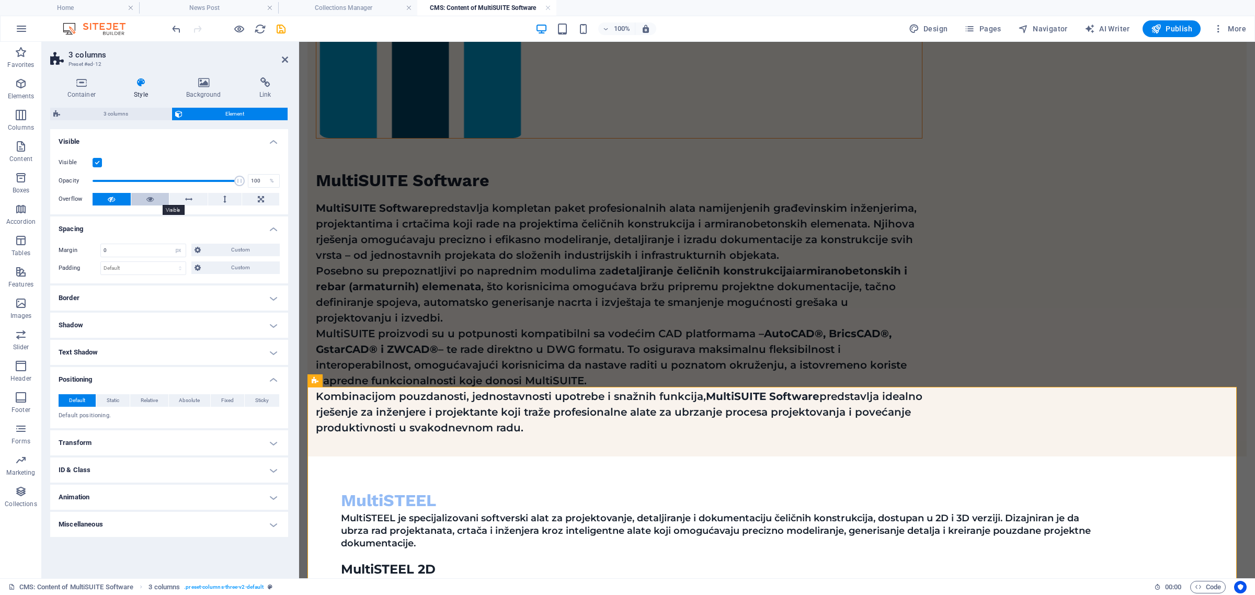
click at [150, 200] on icon at bounding box center [149, 199] width 7 height 13
click at [115, 200] on icon at bounding box center [111, 199] width 7 height 13
click at [192, 181] on span at bounding box center [166, 181] width 147 height 16
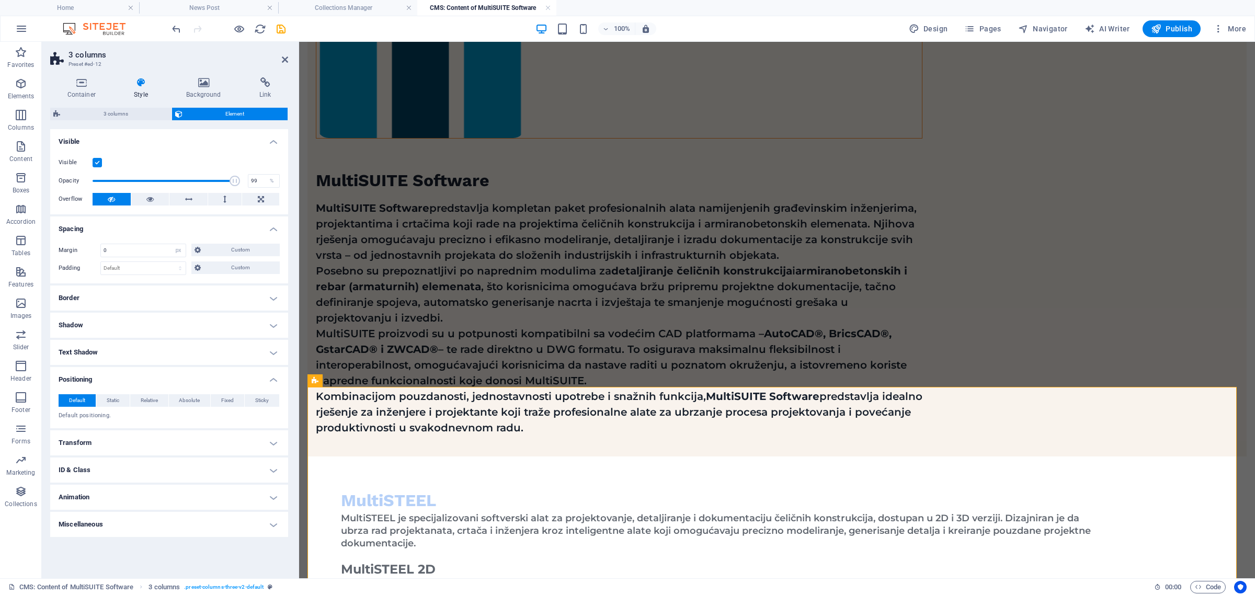
type input "100"
drag, startPoint x: 192, startPoint y: 181, endPoint x: 244, endPoint y: 181, distance: 51.3
click at [244, 181] on span at bounding box center [239, 181] width 10 height 10
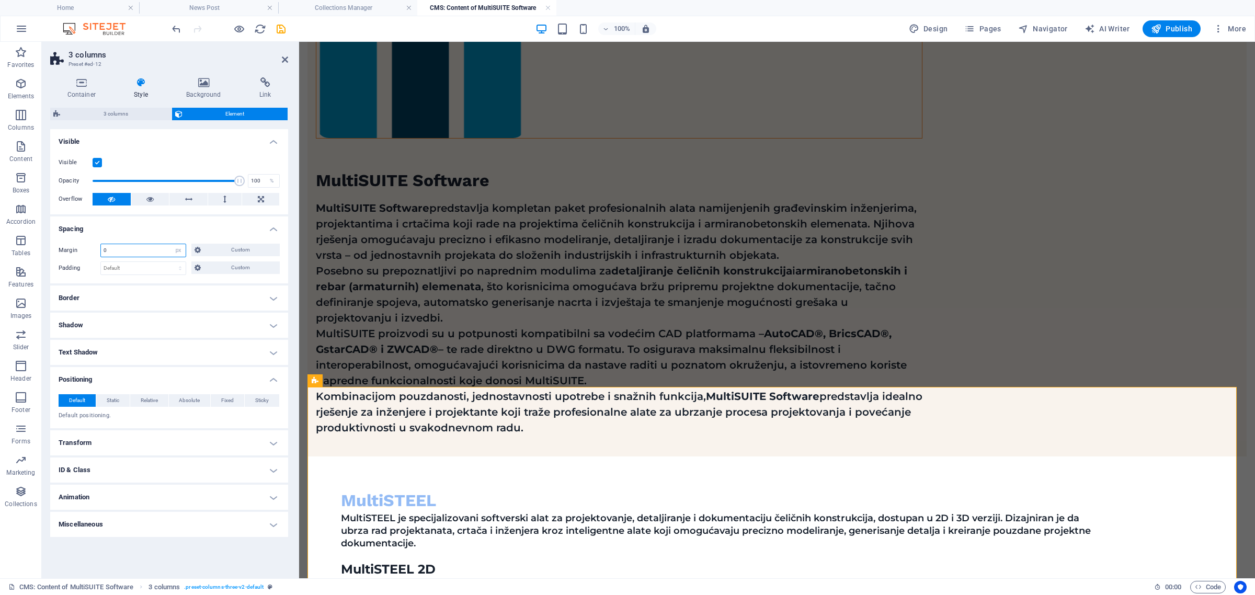
click at [141, 246] on input "0" at bounding box center [143, 250] width 85 height 13
click at [242, 246] on span "Custom" at bounding box center [240, 250] width 73 height 13
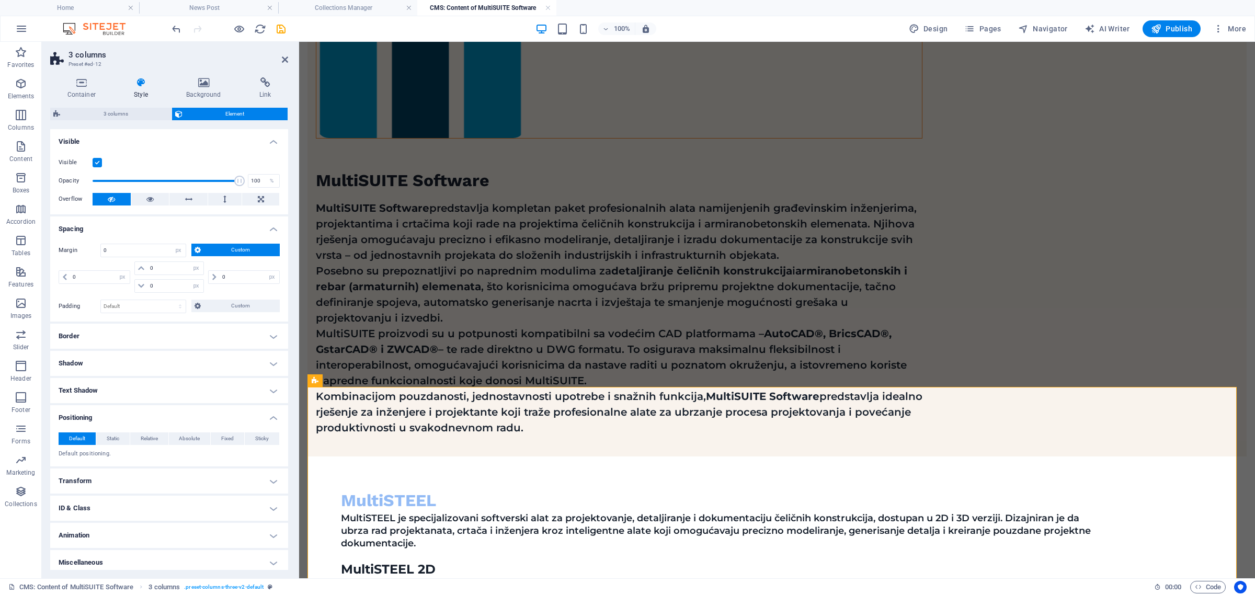
click at [219, 247] on span "Custom" at bounding box center [240, 250] width 73 height 13
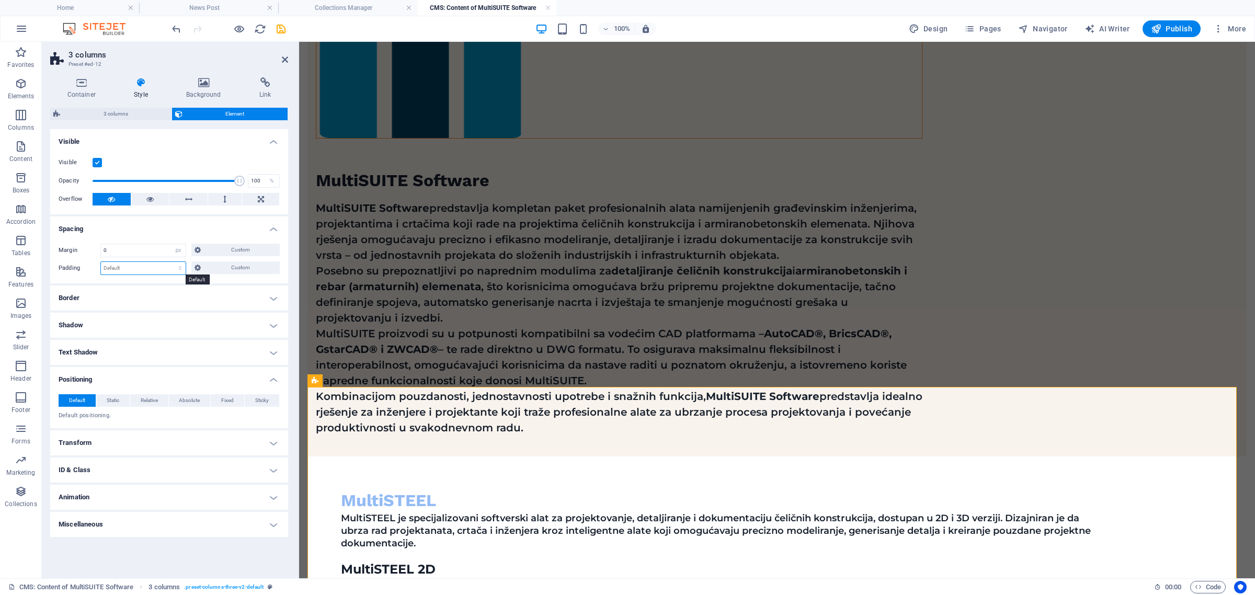
click at [145, 266] on select "Default px rem % vh vw Custom" at bounding box center [143, 268] width 85 height 13
click at [231, 262] on span "Custom" at bounding box center [240, 268] width 73 height 13
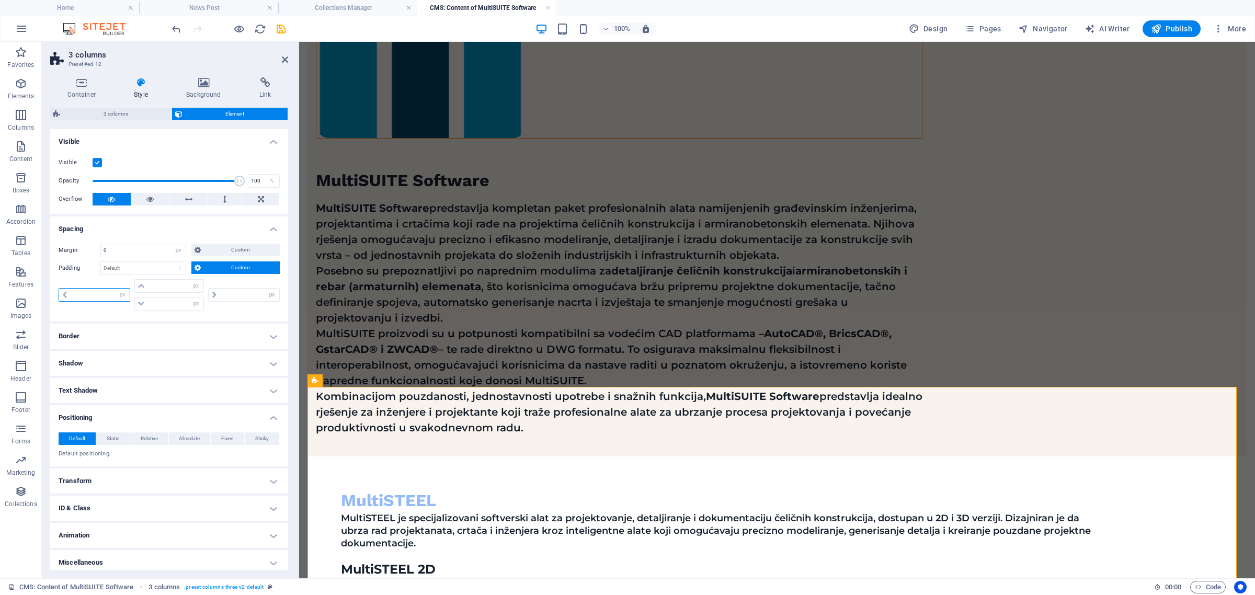
click at [106, 290] on input "number" at bounding box center [100, 295] width 60 height 13
type input "40"
type input "0"
click at [225, 293] on input "0" at bounding box center [250, 295] width 60 height 13
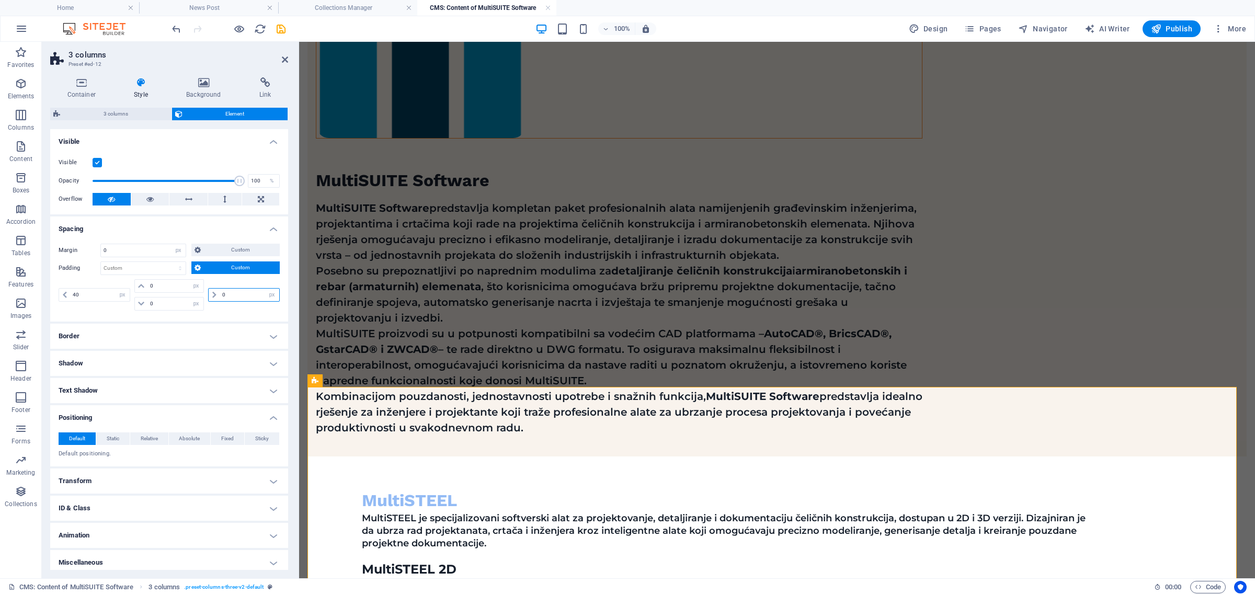
drag, startPoint x: 225, startPoint y: 293, endPoint x: 215, endPoint y: 293, distance: 10.0
click at [215, 293] on div "0 px rem % vh vw" at bounding box center [244, 295] width 72 height 14
click at [173, 286] on input "0" at bounding box center [175, 286] width 56 height 13
click at [220, 296] on input "40" at bounding box center [250, 295] width 60 height 13
click at [95, 290] on input "40" at bounding box center [100, 295] width 60 height 13
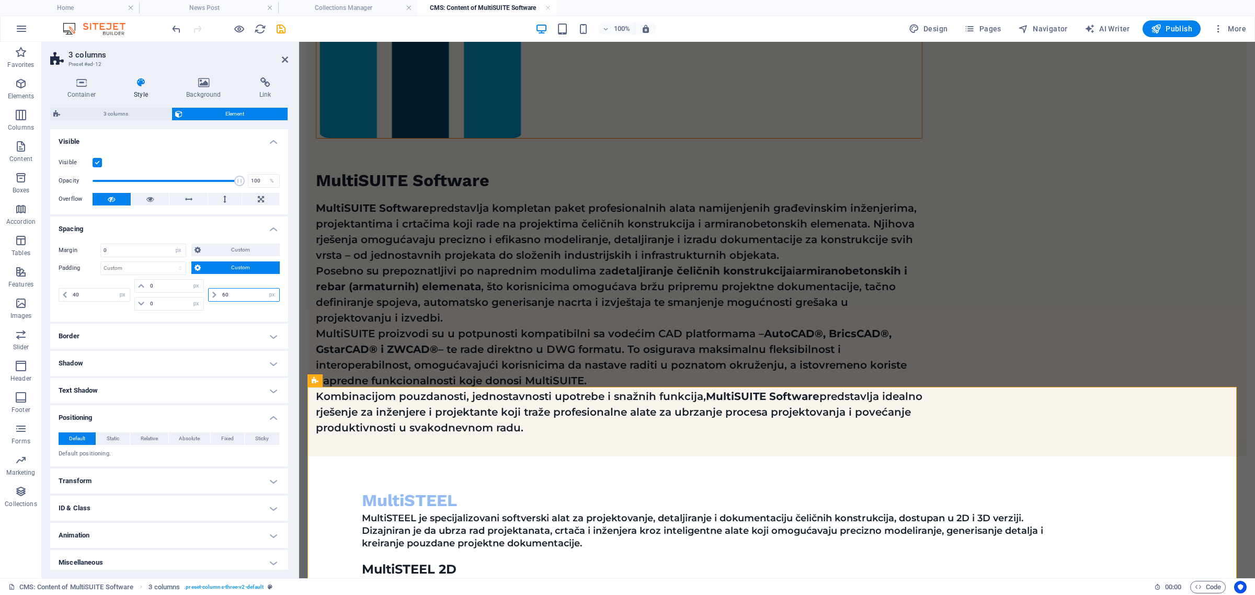
click at [222, 296] on input "60" at bounding box center [250, 295] width 60 height 13
type input "70"
click at [97, 297] on input "40" at bounding box center [100, 295] width 60 height 13
click at [73, 296] on input "40" at bounding box center [100, 295] width 60 height 13
type input "30"
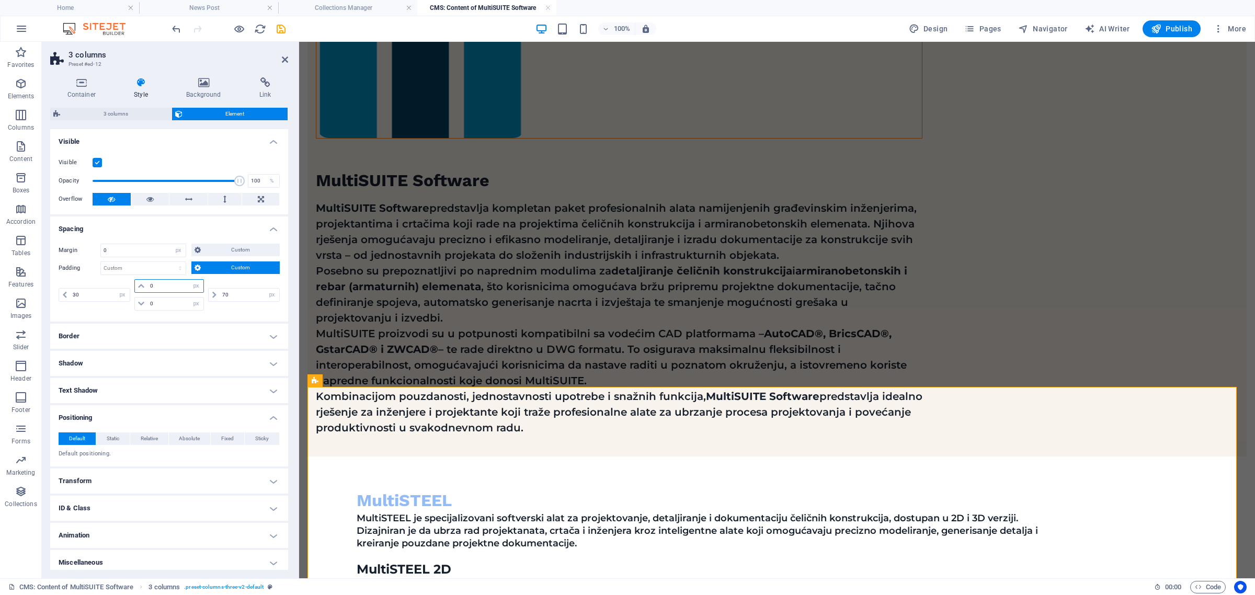
click at [161, 287] on input "0" at bounding box center [175, 286] width 56 height 13
click at [229, 292] on input "70" at bounding box center [250, 295] width 60 height 13
drag, startPoint x: 223, startPoint y: 297, endPoint x: 182, endPoint y: 285, distance: 43.0
click at [220, 297] on input "70" at bounding box center [250, 295] width 60 height 13
click at [173, 270] on select "Default px rem % vh vw Custom" at bounding box center [143, 268] width 85 height 13
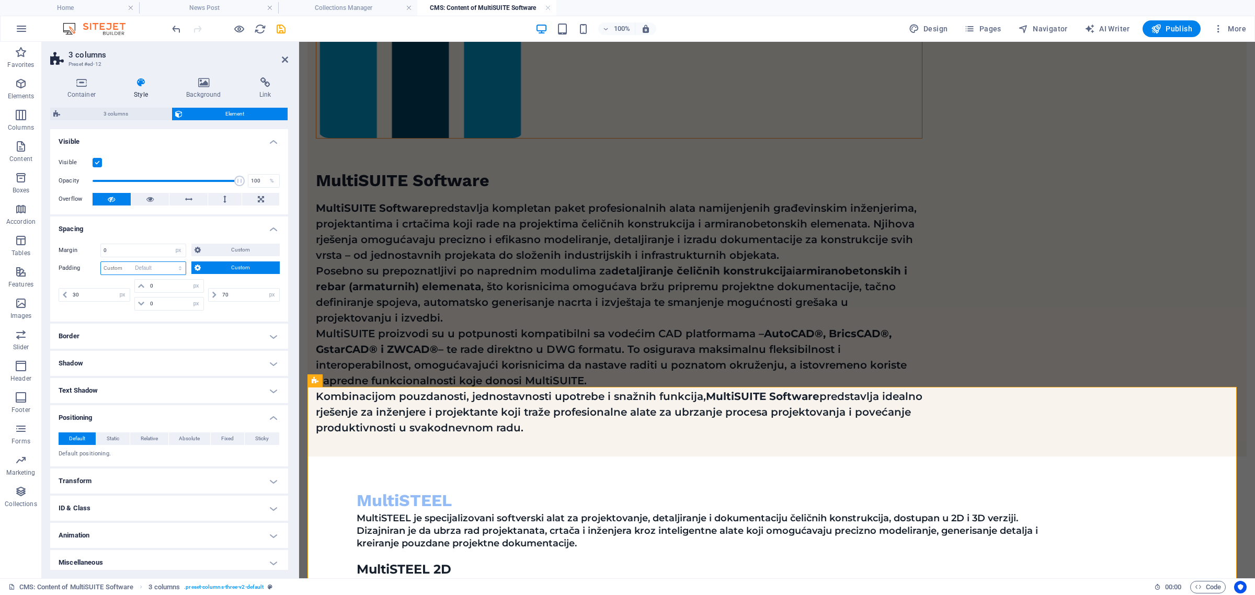
click at [101, 262] on select "Default px rem % vh vw Custom" at bounding box center [143, 268] width 85 height 13
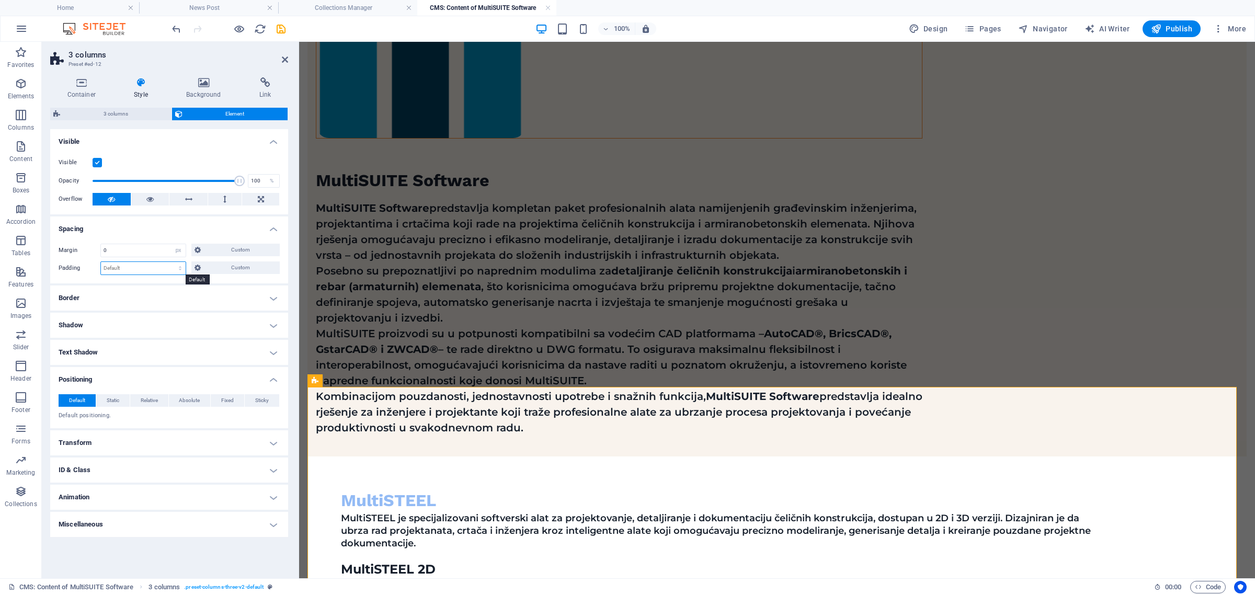
click at [160, 269] on select "Default px rem % vh vw Custom" at bounding box center [143, 268] width 85 height 13
select select "px"
click at [171, 262] on select "Default px rem % vh vw Custom" at bounding box center [143, 268] width 85 height 13
type input "0"
click at [211, 269] on span "Custom" at bounding box center [240, 268] width 73 height 13
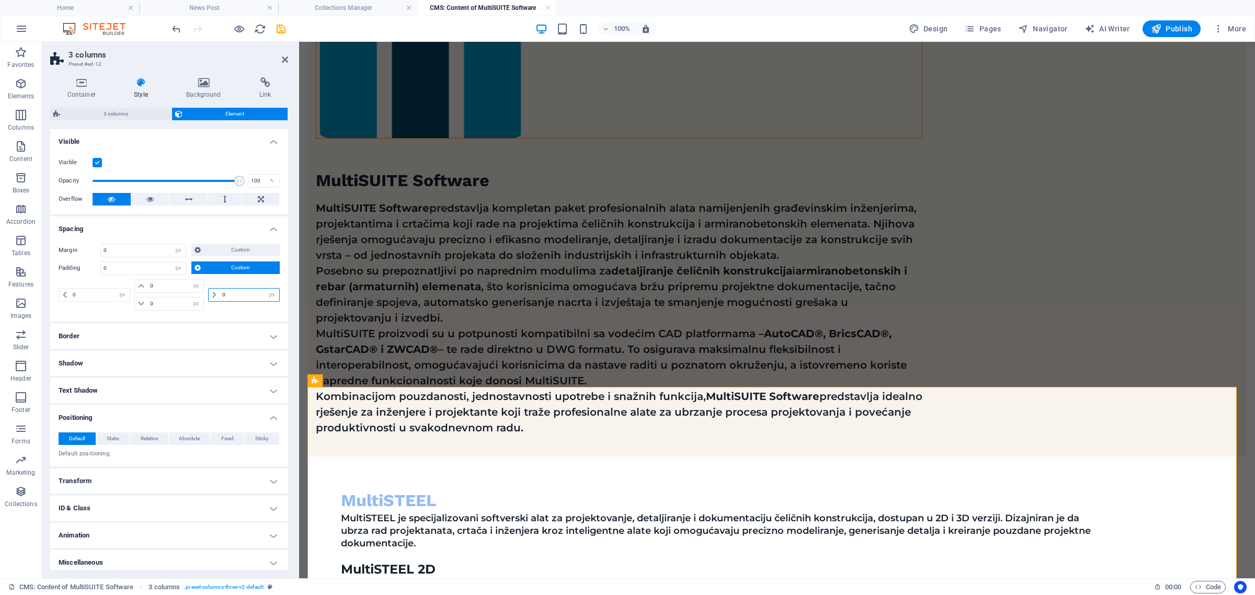
click at [220, 293] on input "0" at bounding box center [250, 295] width 60 height 13
type input "70"
select select "DISABLED_OPTION_VALUE"
click at [220, 297] on input "70" at bounding box center [250, 295] width 60 height 13
type input "90"
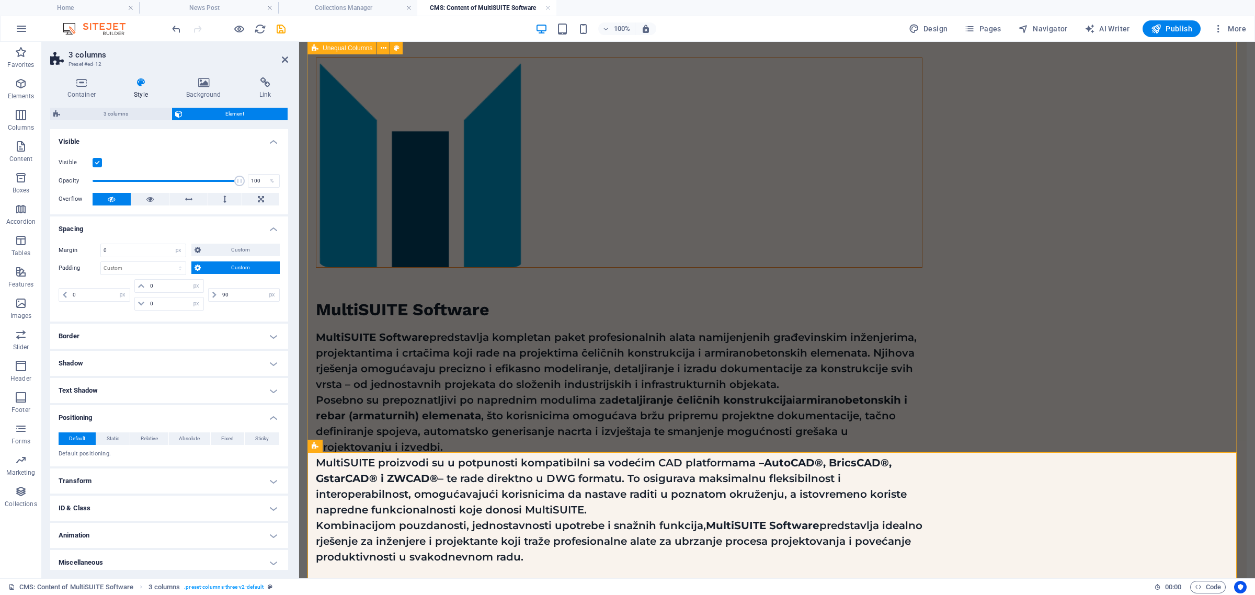
scroll to position [0, 0]
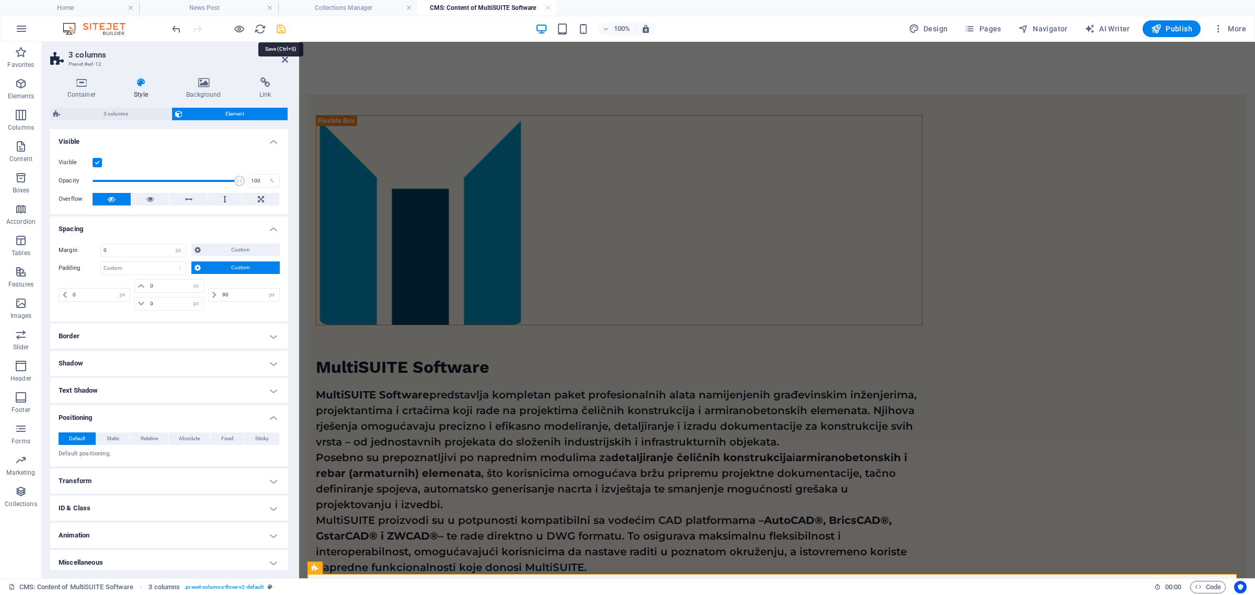
click at [276, 29] on icon "save" at bounding box center [281, 29] width 12 height 12
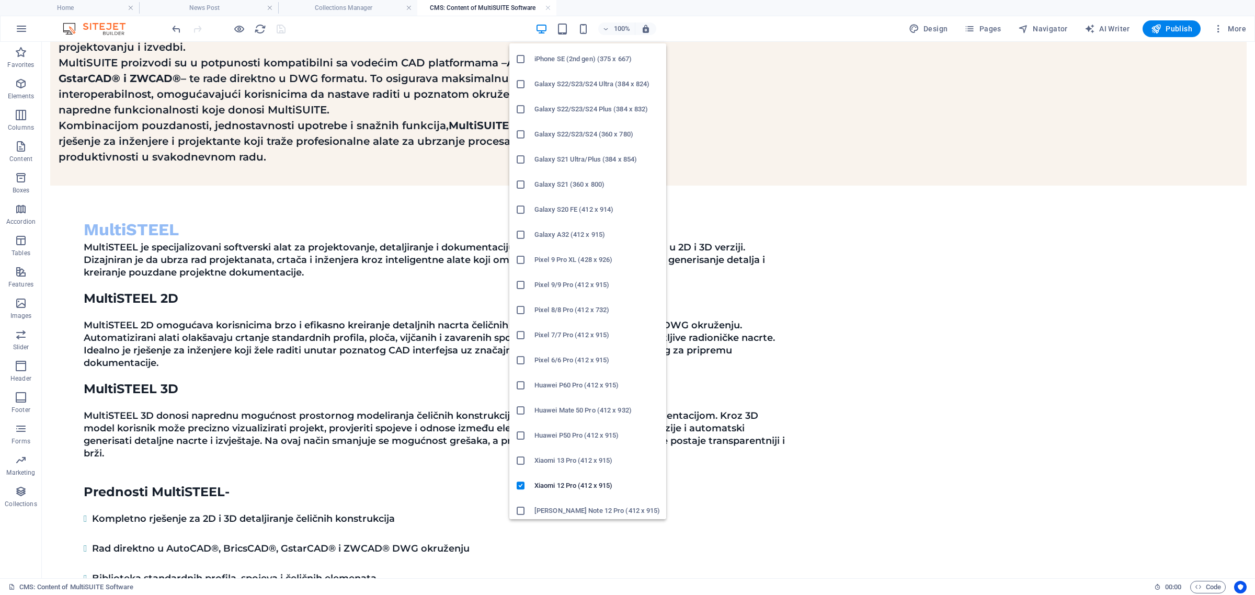
scroll to position [351, 0]
click at [561, 453] on h6 "Xiaomi 13 Pro (412 x 915)" at bounding box center [598, 458] width 126 height 13
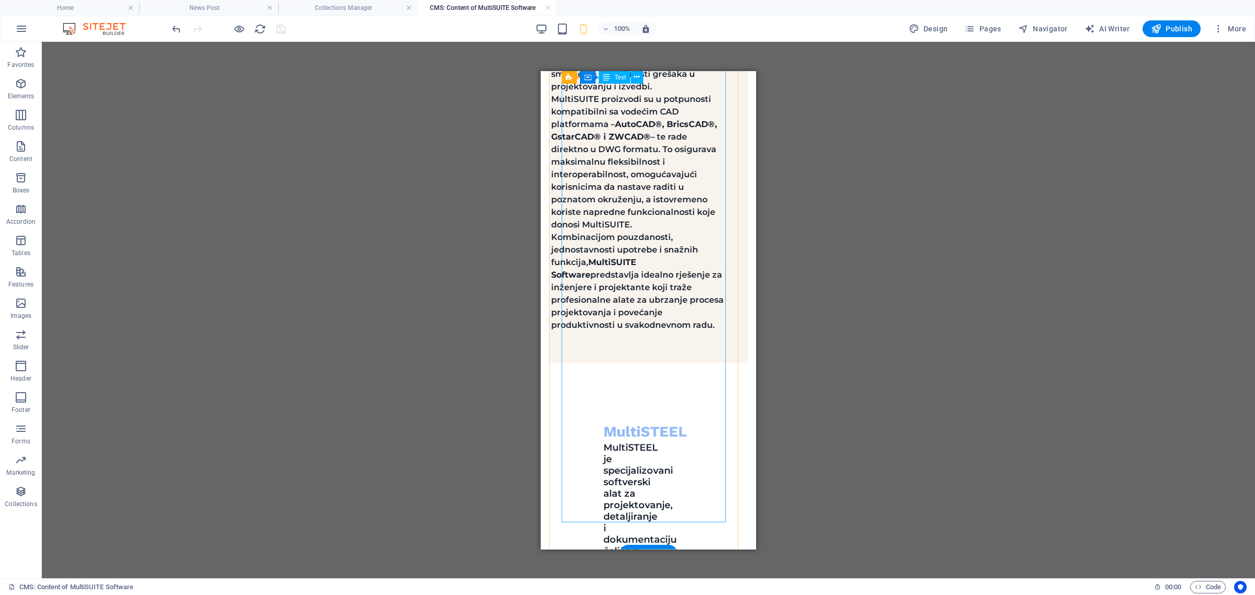
scroll to position [327, 0]
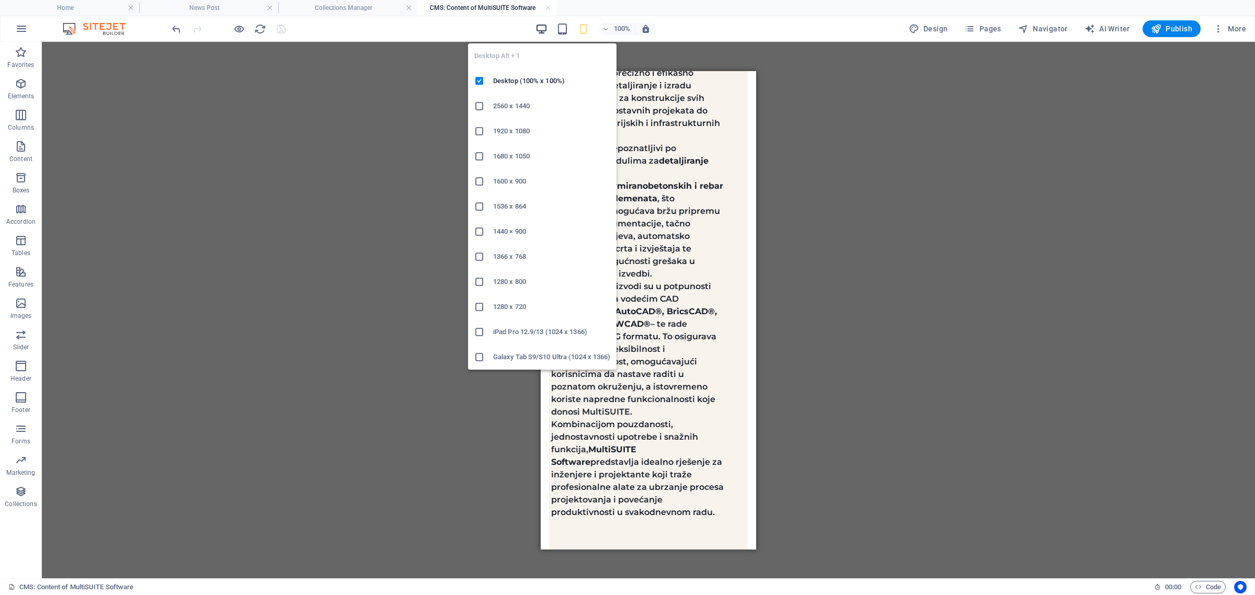
click at [547, 29] on icon "button" at bounding box center [542, 29] width 12 height 12
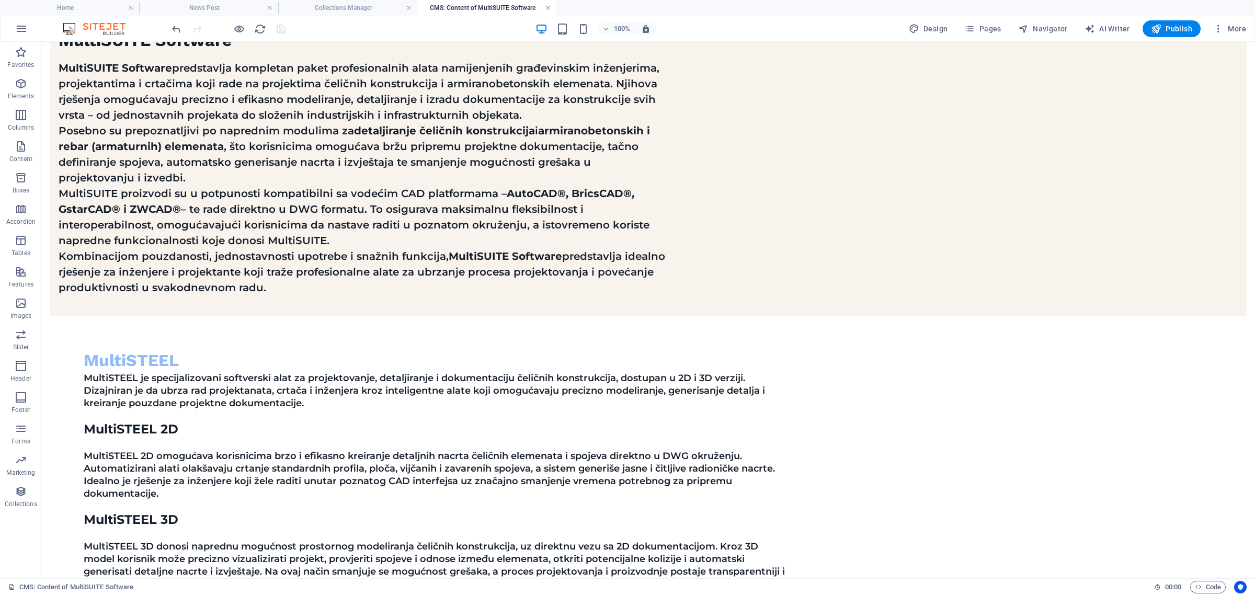
click at [546, 6] on link at bounding box center [548, 8] width 6 height 10
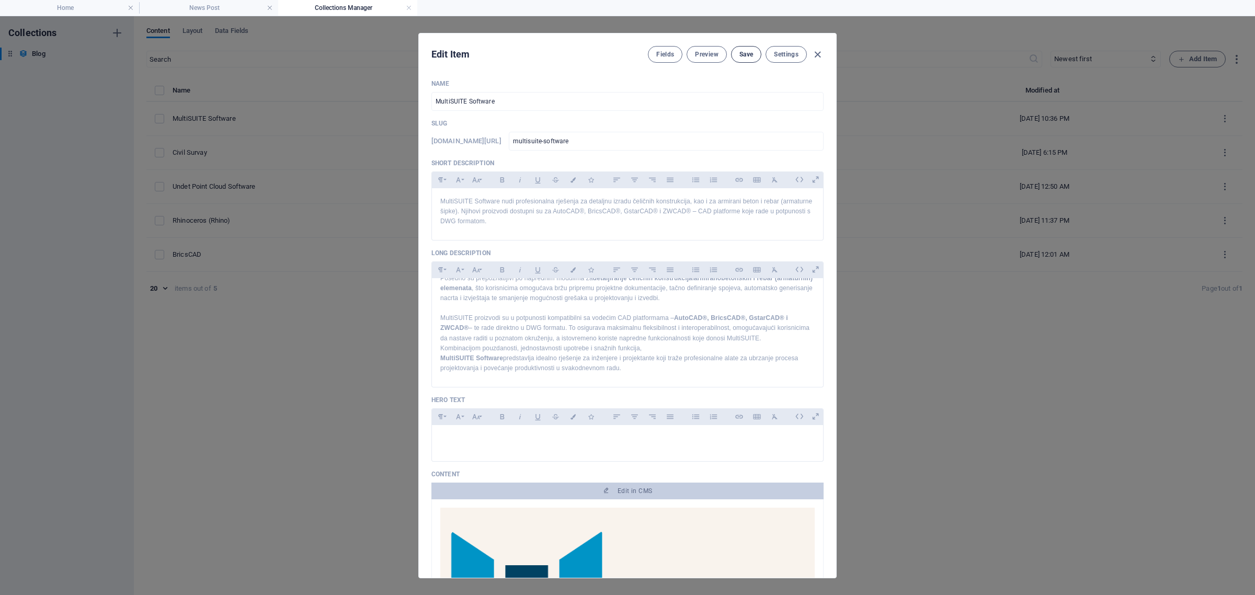
click at [742, 52] on span "Save" at bounding box center [747, 54] width 14 height 8
click at [822, 53] on icon "button" at bounding box center [818, 55] width 12 height 12
type input "[DATE]"
type input "multisuite-software"
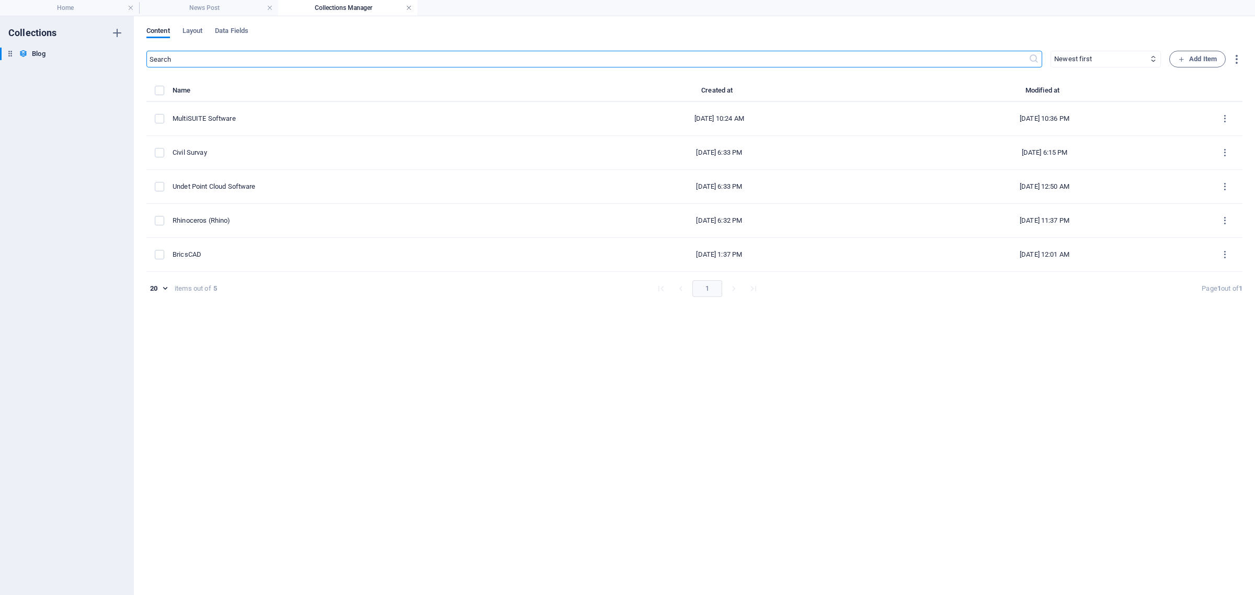
click at [409, 7] on link at bounding box center [409, 8] width 6 height 10
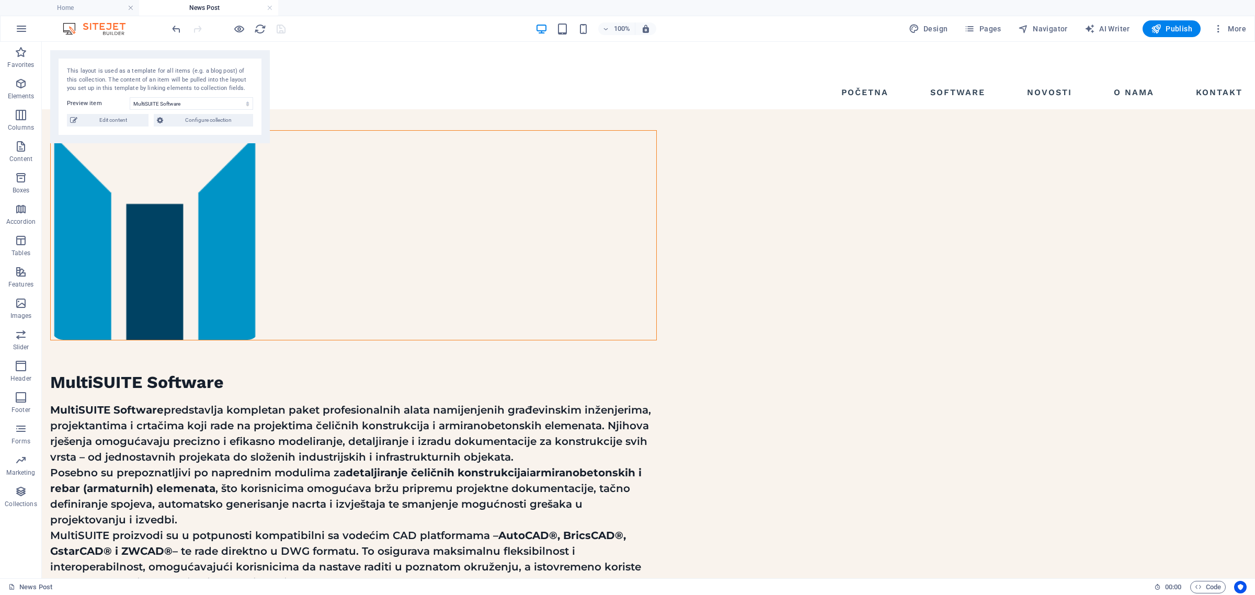
scroll to position [270, 0]
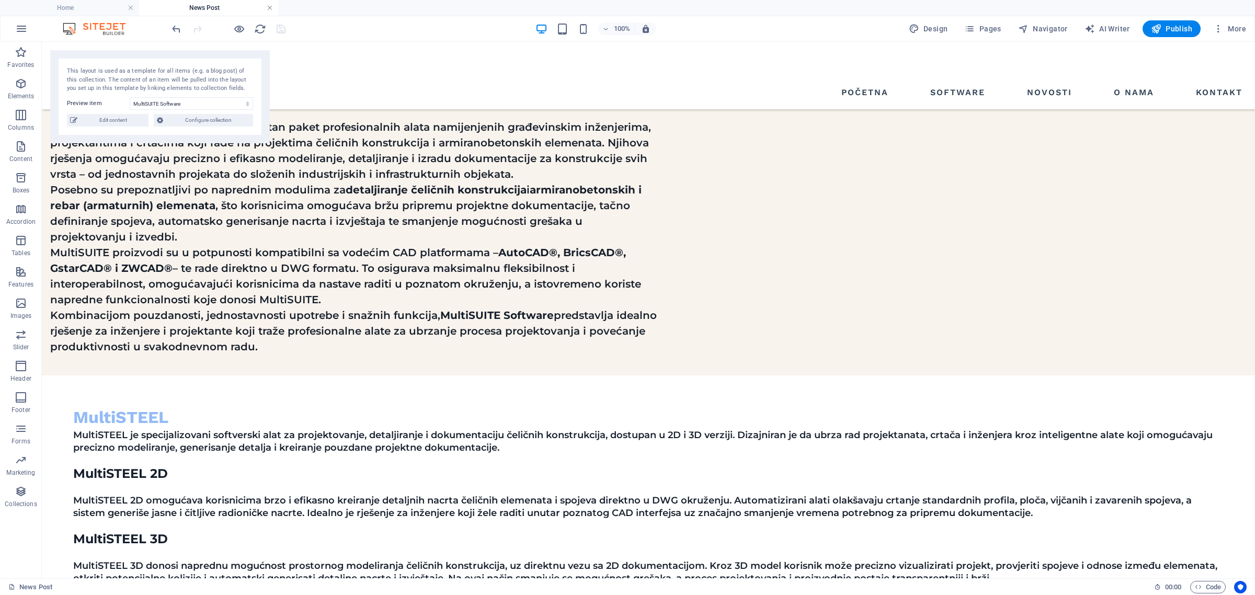
click at [269, 7] on link at bounding box center [270, 8] width 6 height 10
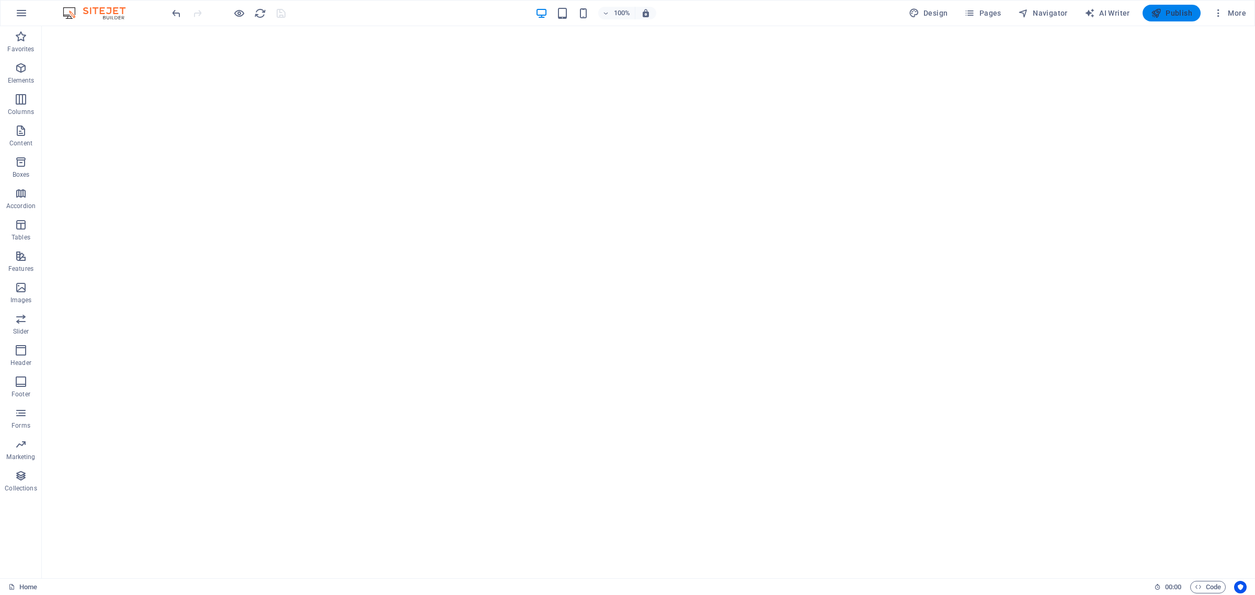
click at [1193, 12] on button "Publish" at bounding box center [1172, 13] width 58 height 17
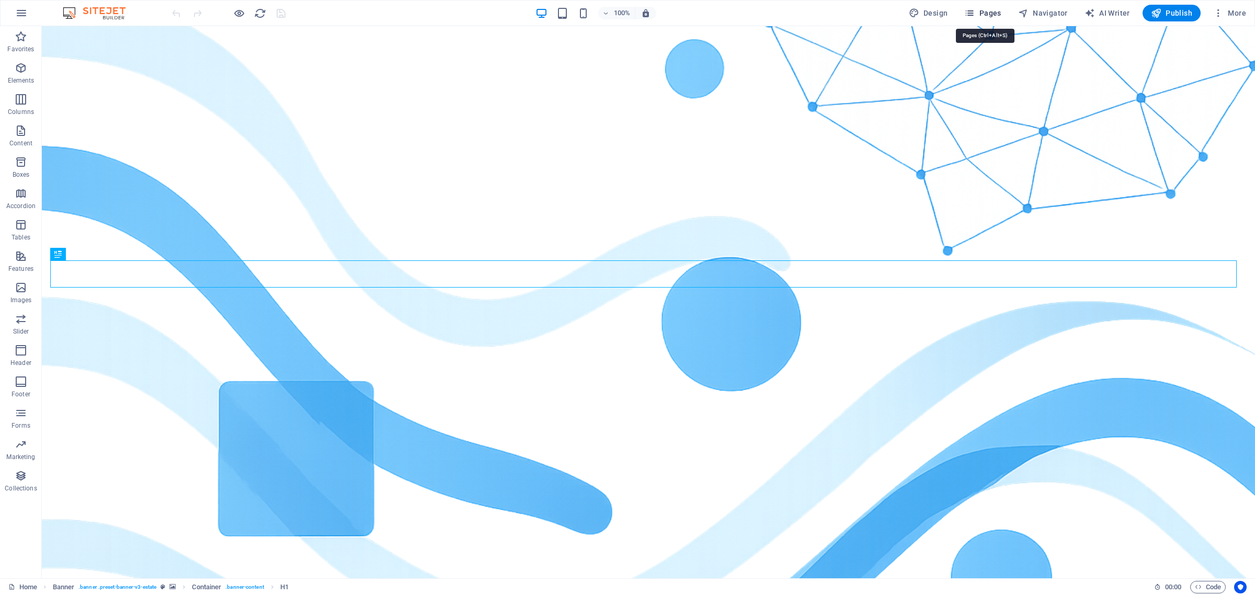
click at [990, 5] on button "Pages" at bounding box center [982, 13] width 45 height 17
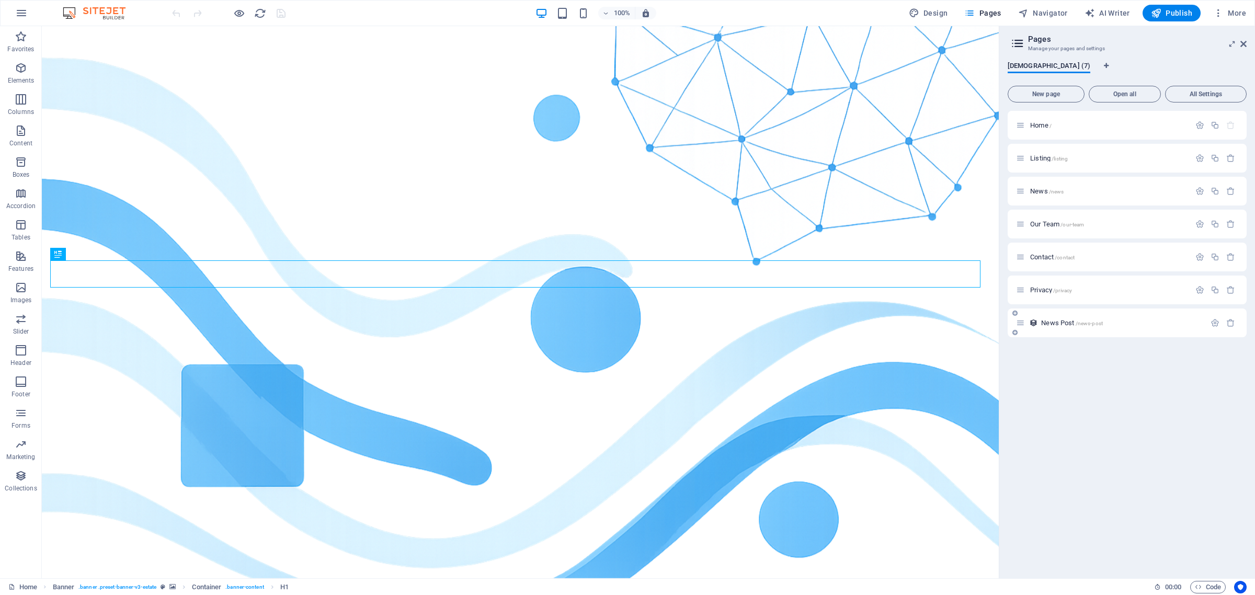
click at [1062, 328] on div "News Post /news-post" at bounding box center [1127, 323] width 239 height 29
click at [1062, 324] on span "News Post /news-post" at bounding box center [1072, 323] width 62 height 8
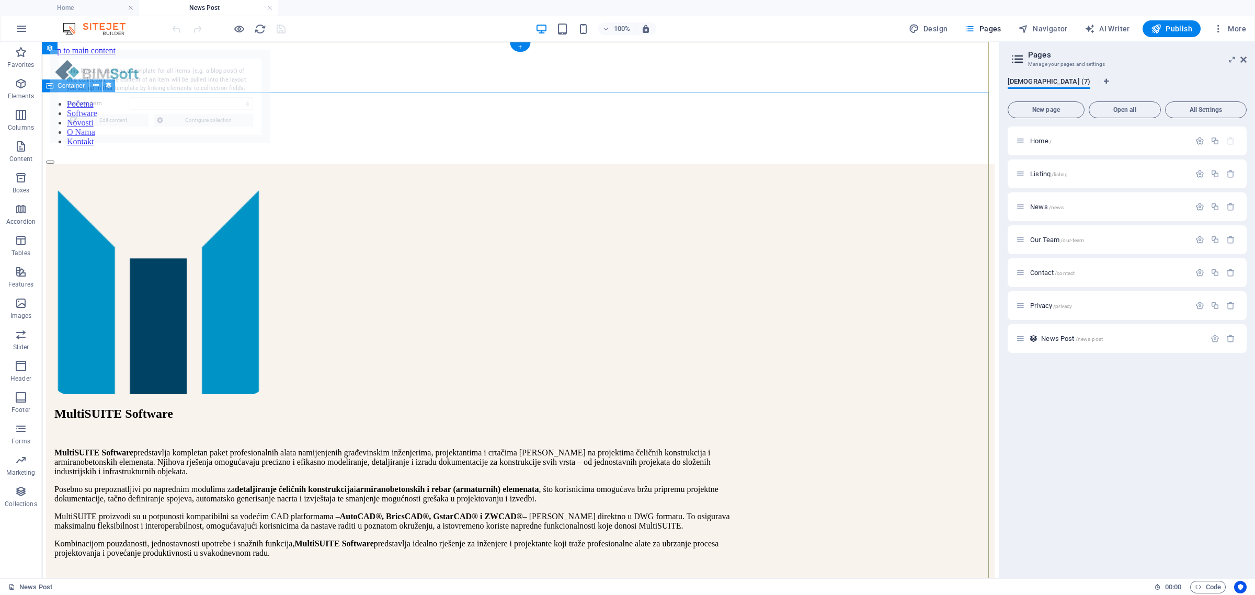
select select "68b6a9ab7813d2ac1b0a69e3"
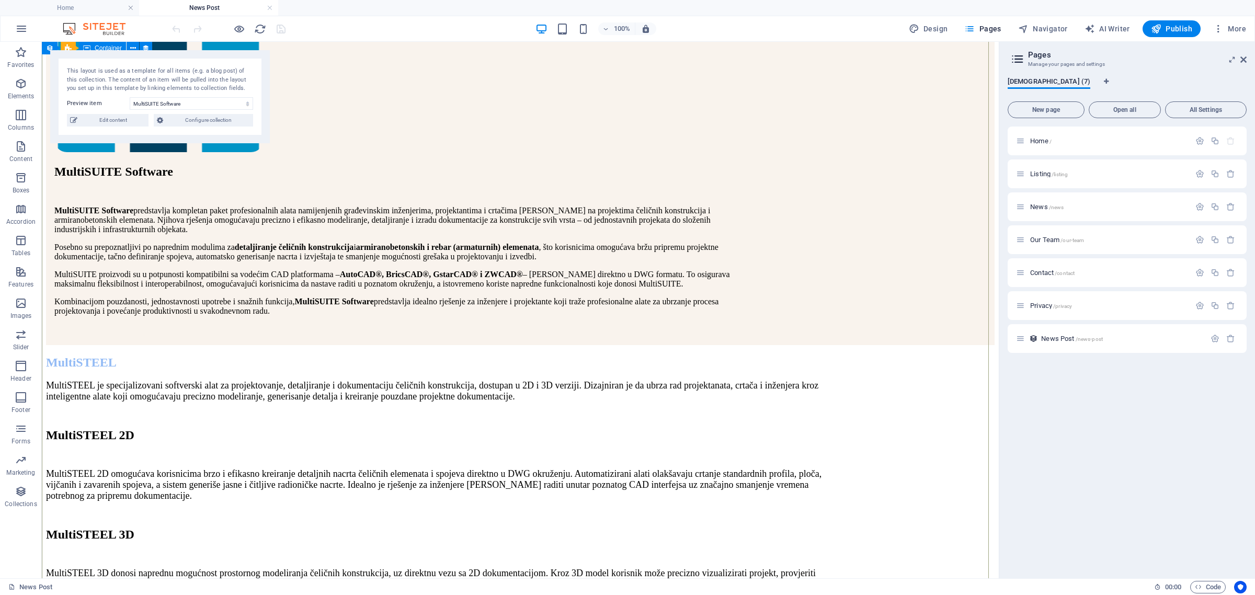
scroll to position [462, 0]
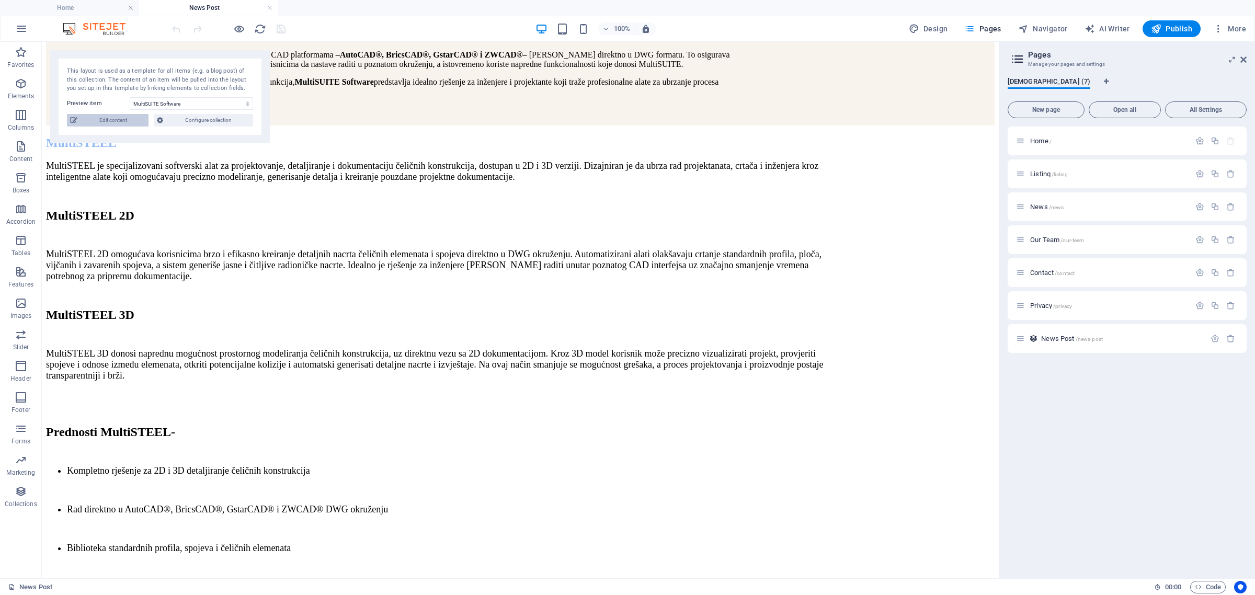
click at [118, 123] on span "Edit content" at bounding box center [113, 120] width 65 height 13
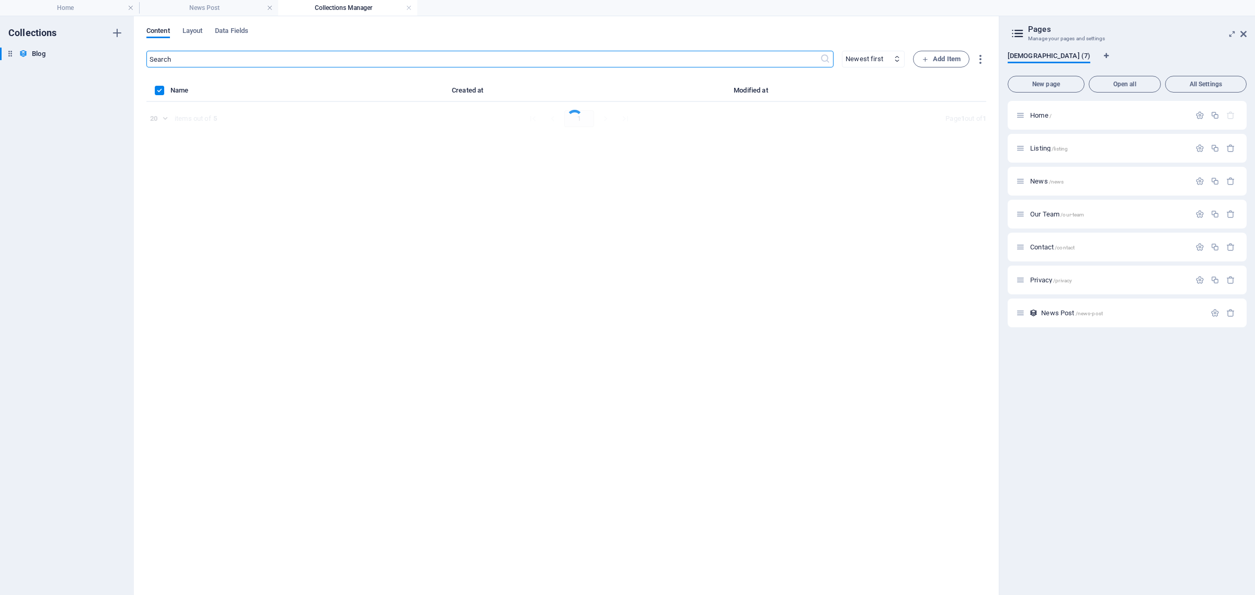
scroll to position [0, 0]
select select "Estate"
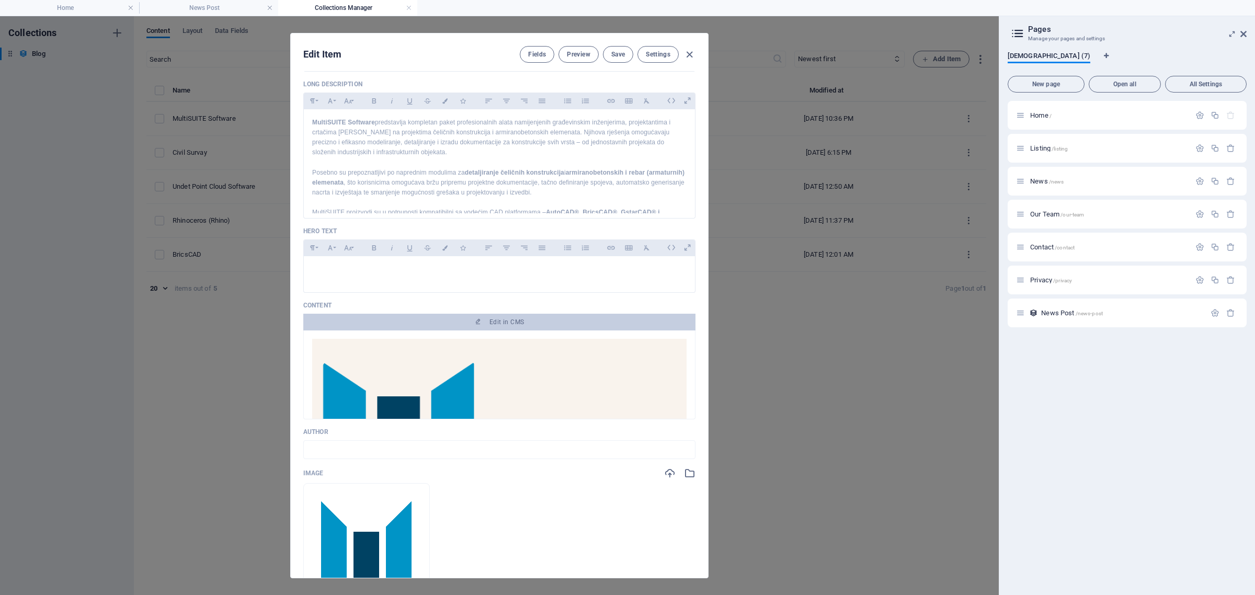
scroll to position [262, 0]
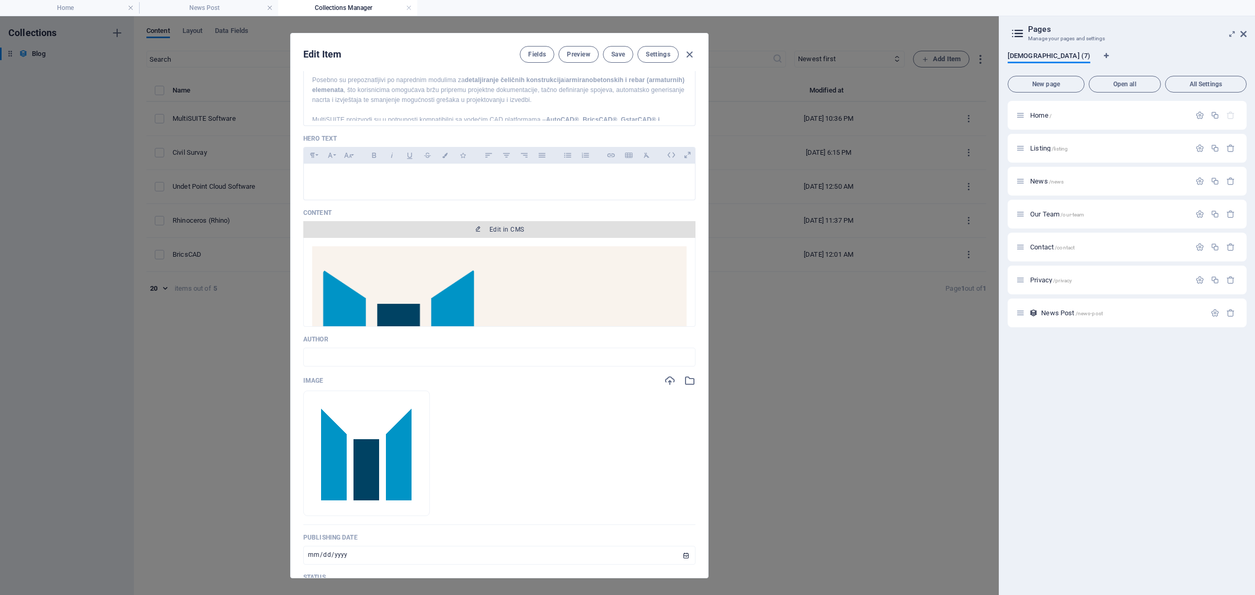
click at [497, 234] on span "Edit in CMS" at bounding box center [507, 229] width 35 height 8
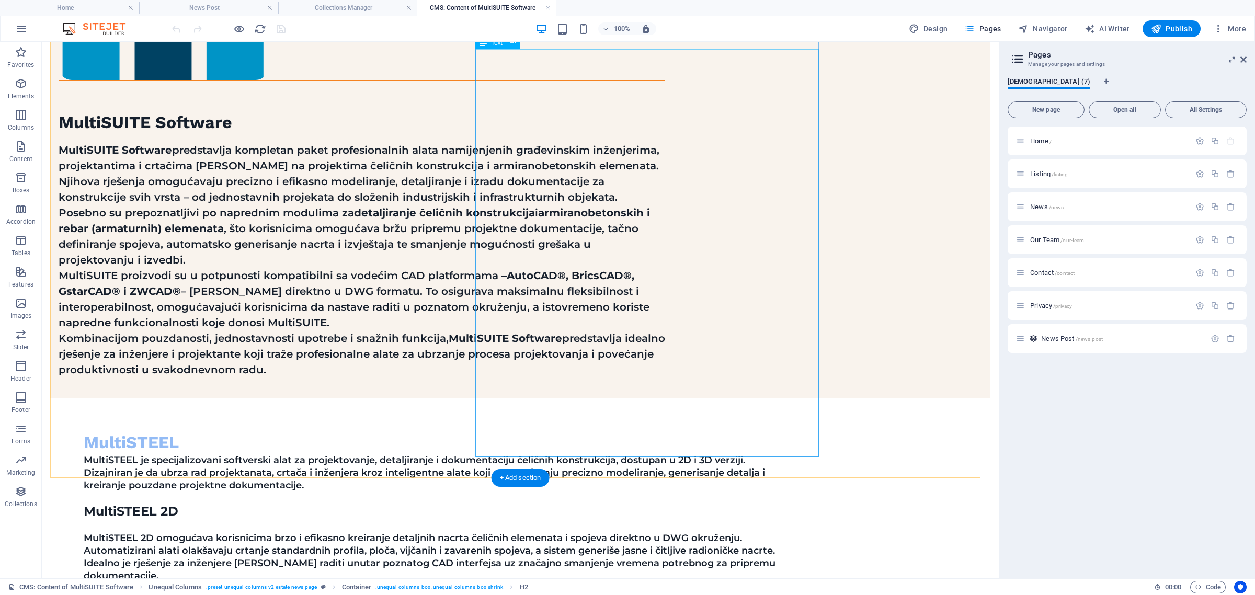
scroll to position [458, 0]
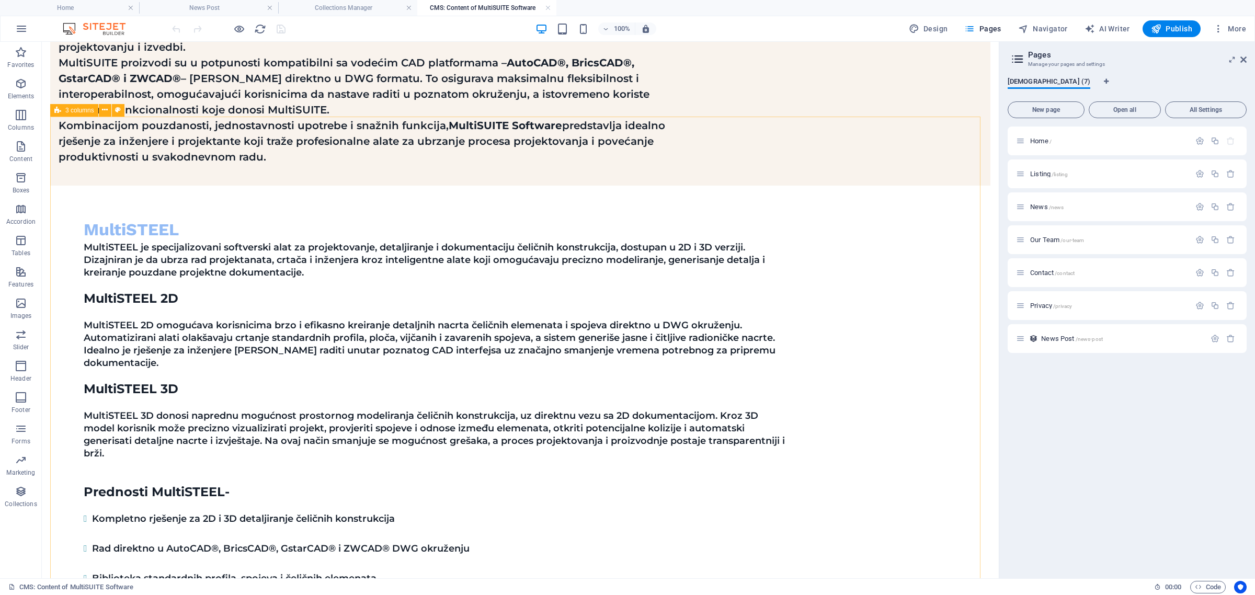
click at [72, 111] on span "3 columns" at bounding box center [79, 110] width 29 height 6
select select "px"
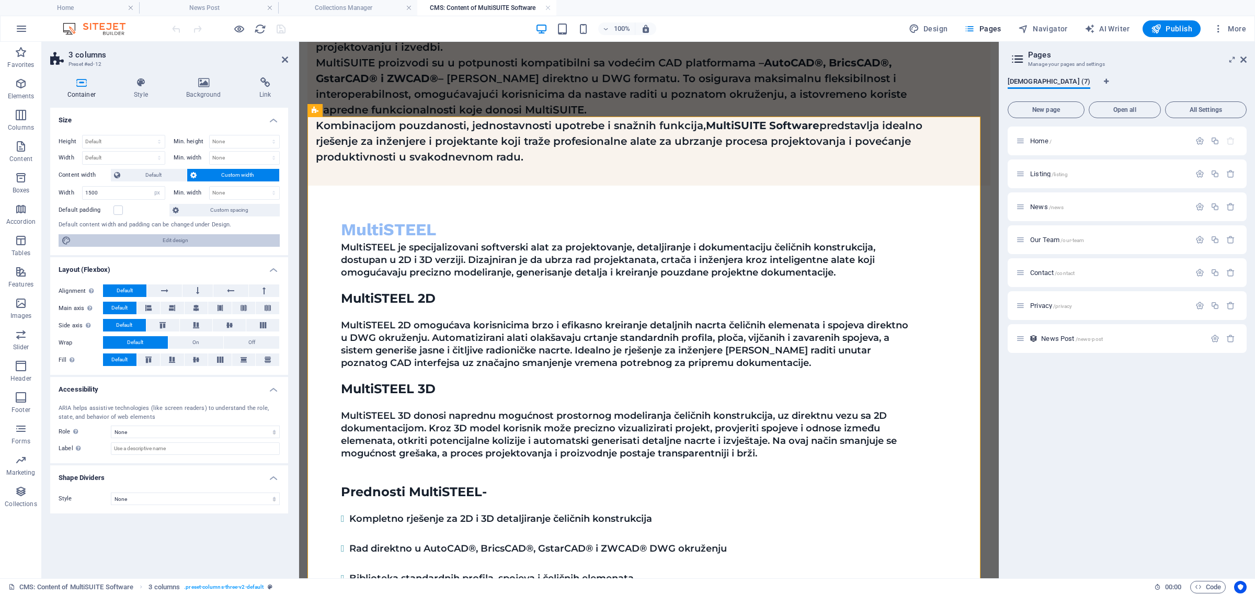
click at [223, 239] on span "Edit design" at bounding box center [175, 240] width 202 height 13
select select "px"
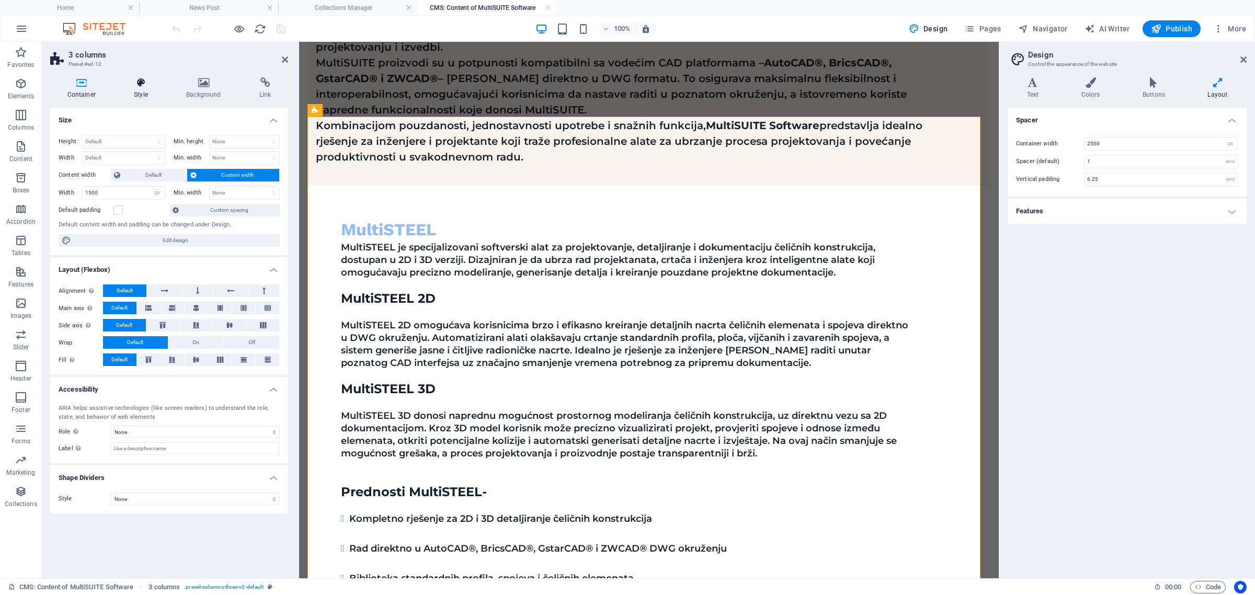
click at [139, 83] on icon at bounding box center [141, 82] width 48 height 10
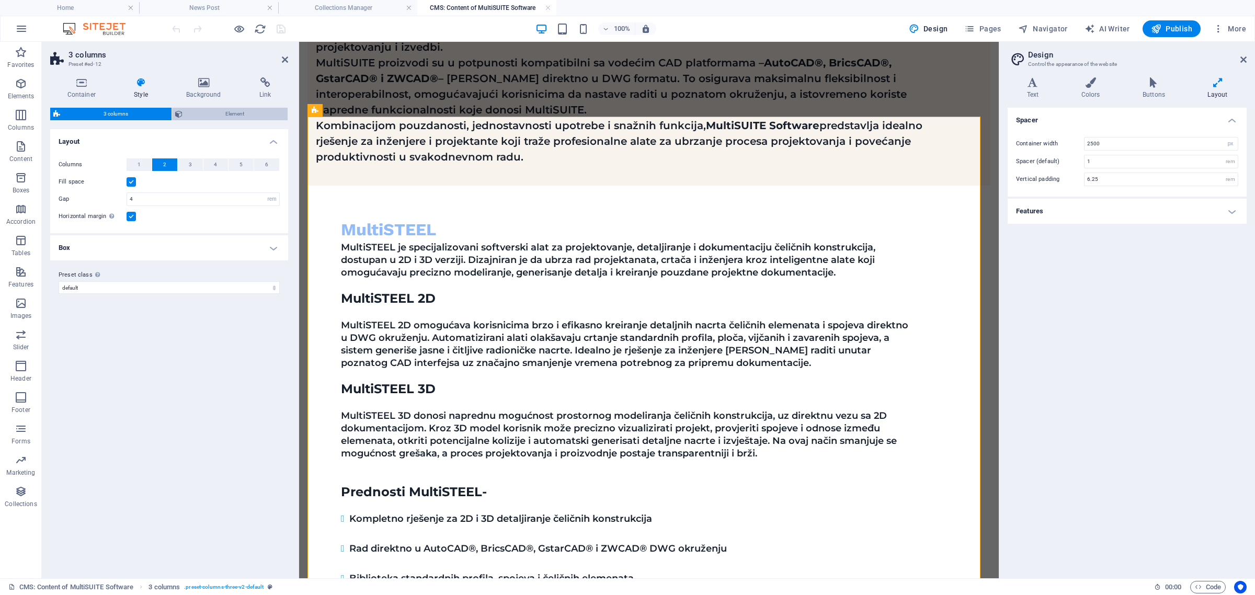
click at [216, 111] on span "Element" at bounding box center [235, 114] width 99 height 13
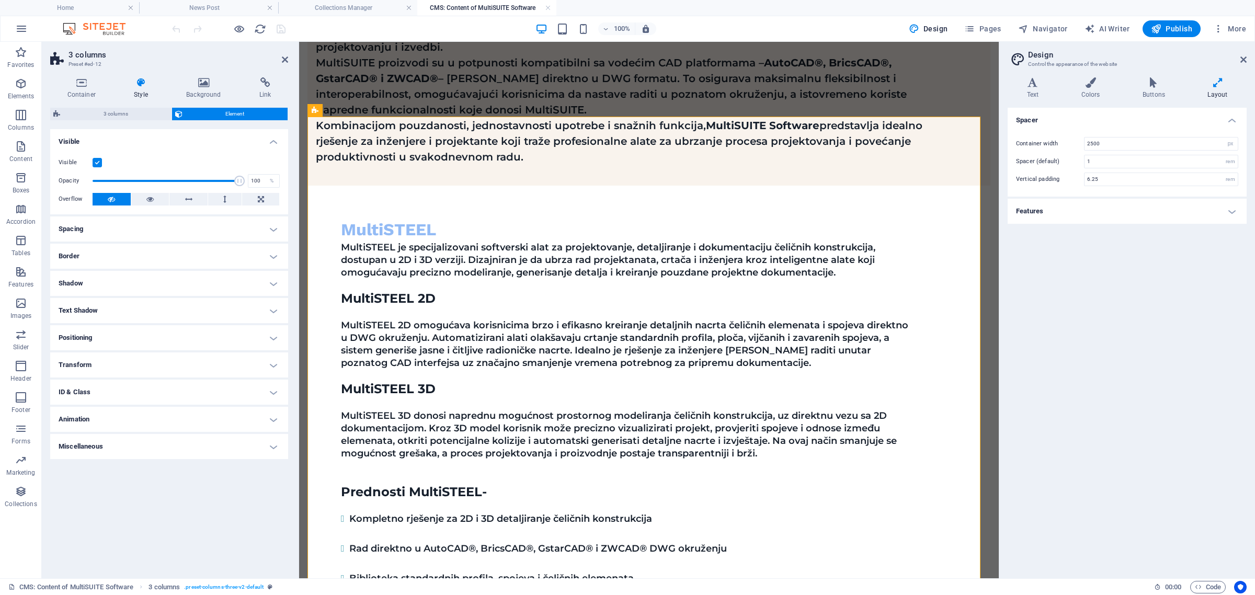
click at [157, 228] on h4 "Spacing" at bounding box center [169, 229] width 238 height 25
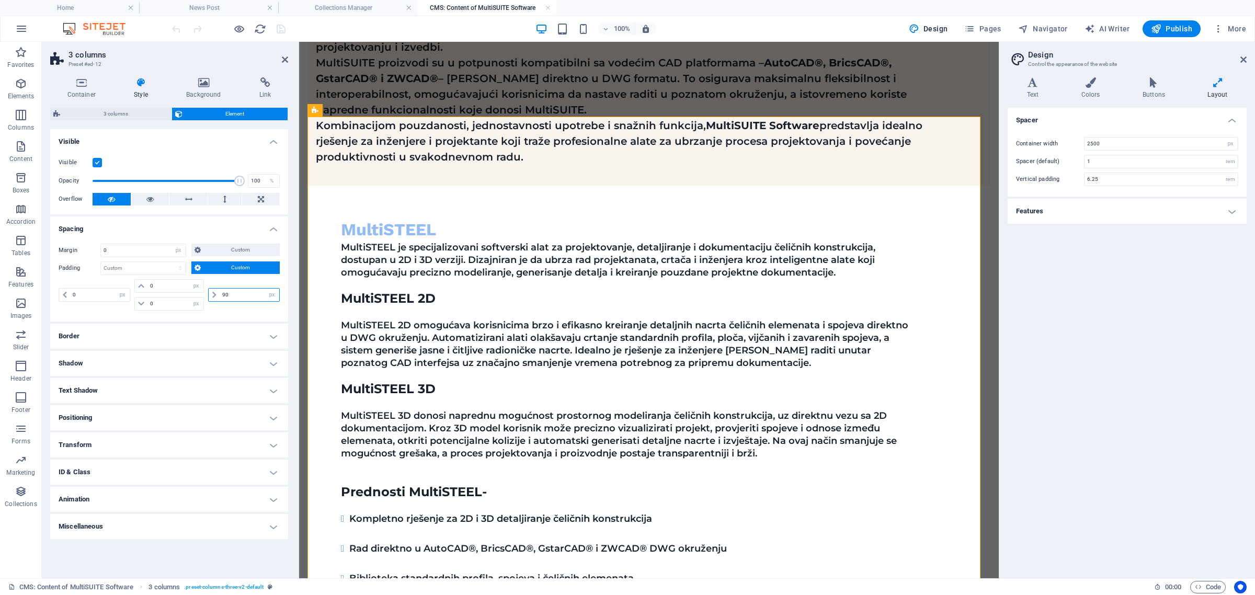
drag, startPoint x: 221, startPoint y: 296, endPoint x: 234, endPoint y: 296, distance: 13.6
click at [234, 296] on input "90" at bounding box center [250, 295] width 60 height 13
type input "0"
select select "px"
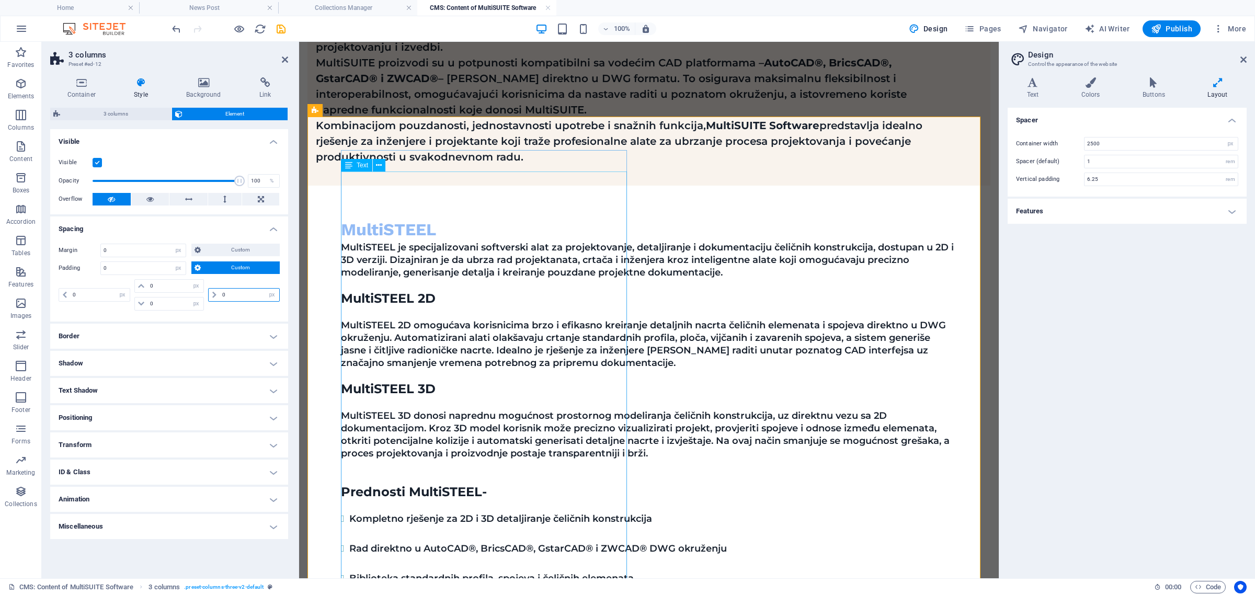
type input "0"
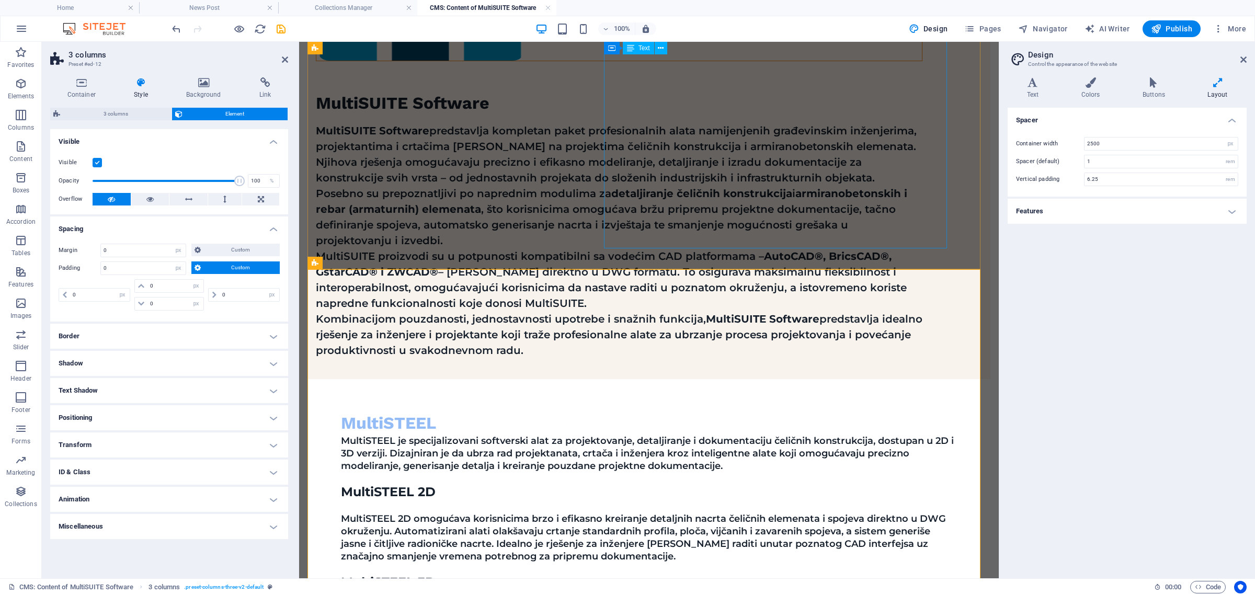
scroll to position [262, 0]
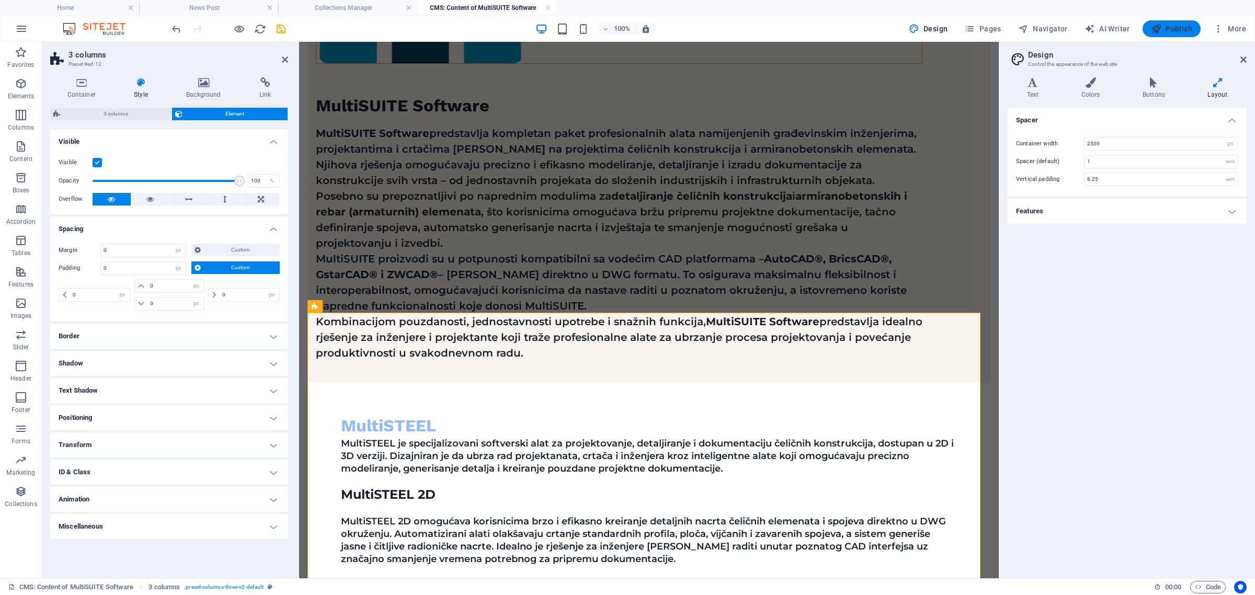
click at [1173, 25] on span "Publish" at bounding box center [1171, 29] width 41 height 10
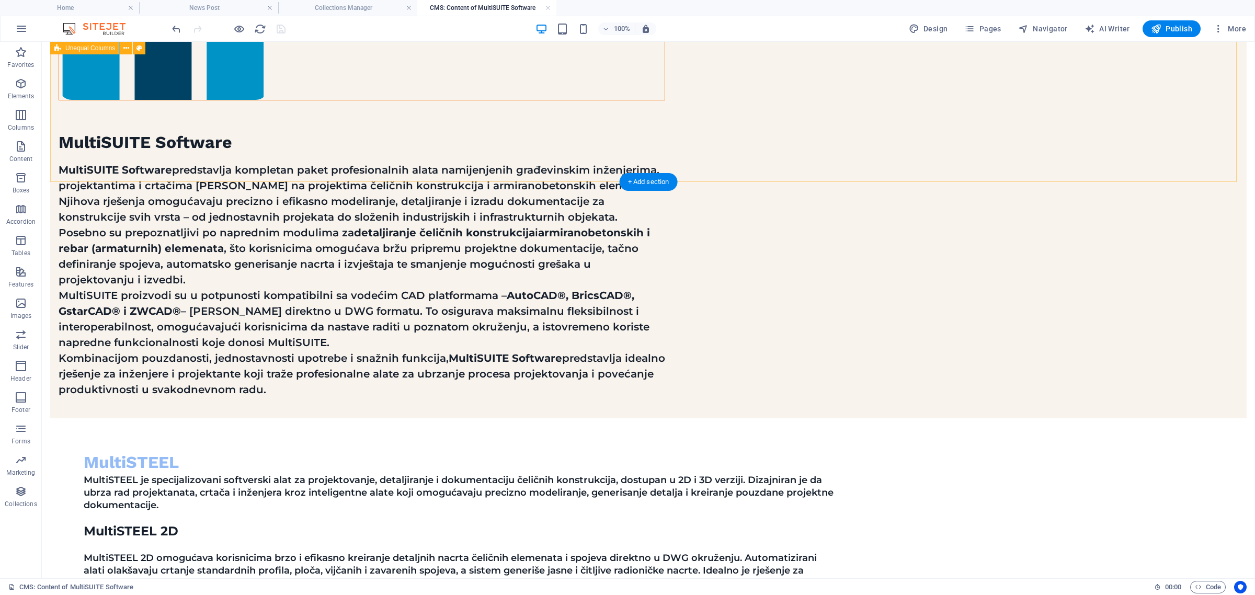
scroll to position [392, 0]
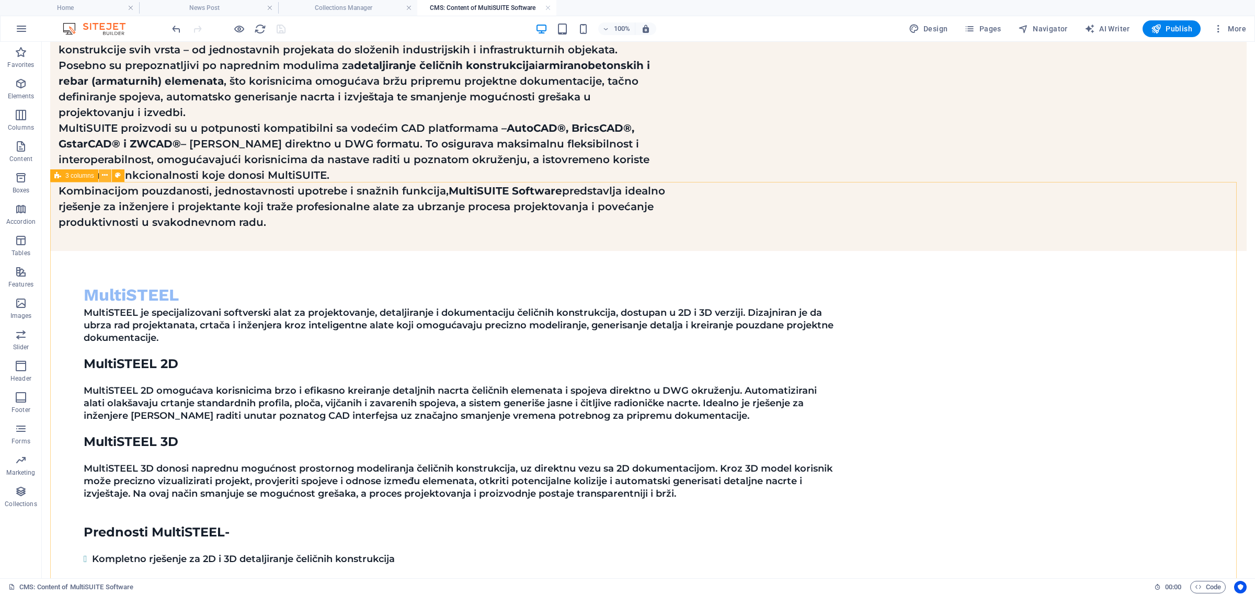
click at [103, 175] on icon at bounding box center [105, 175] width 6 height 11
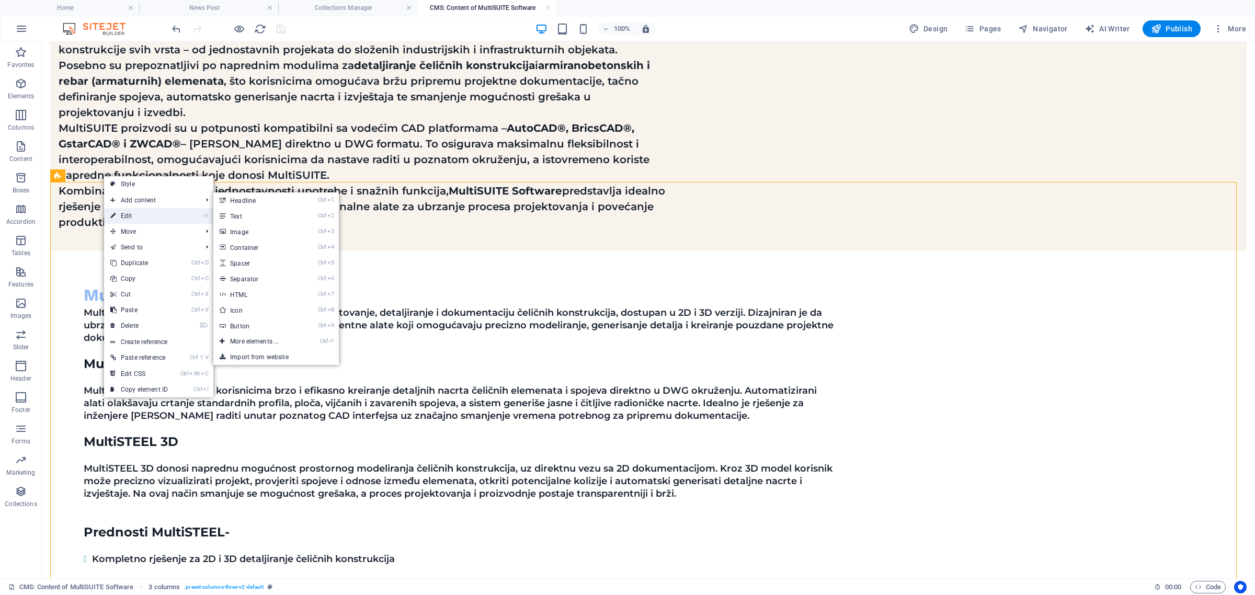
click at [128, 212] on link "⏎ Edit" at bounding box center [139, 216] width 70 height 16
select select "px"
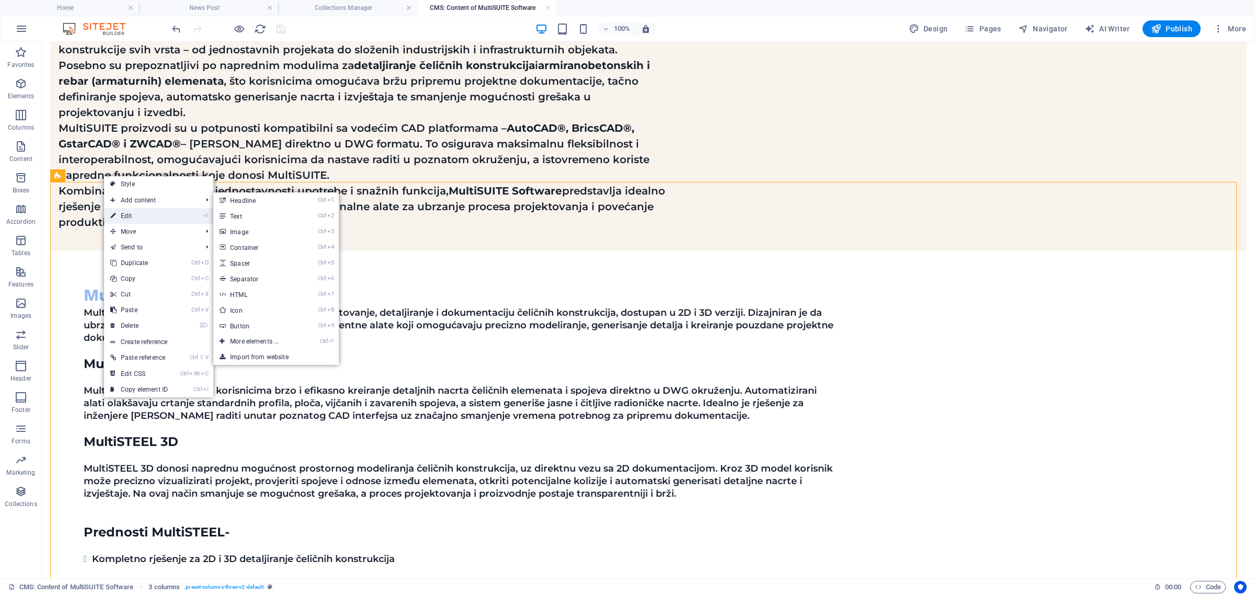
select select "px"
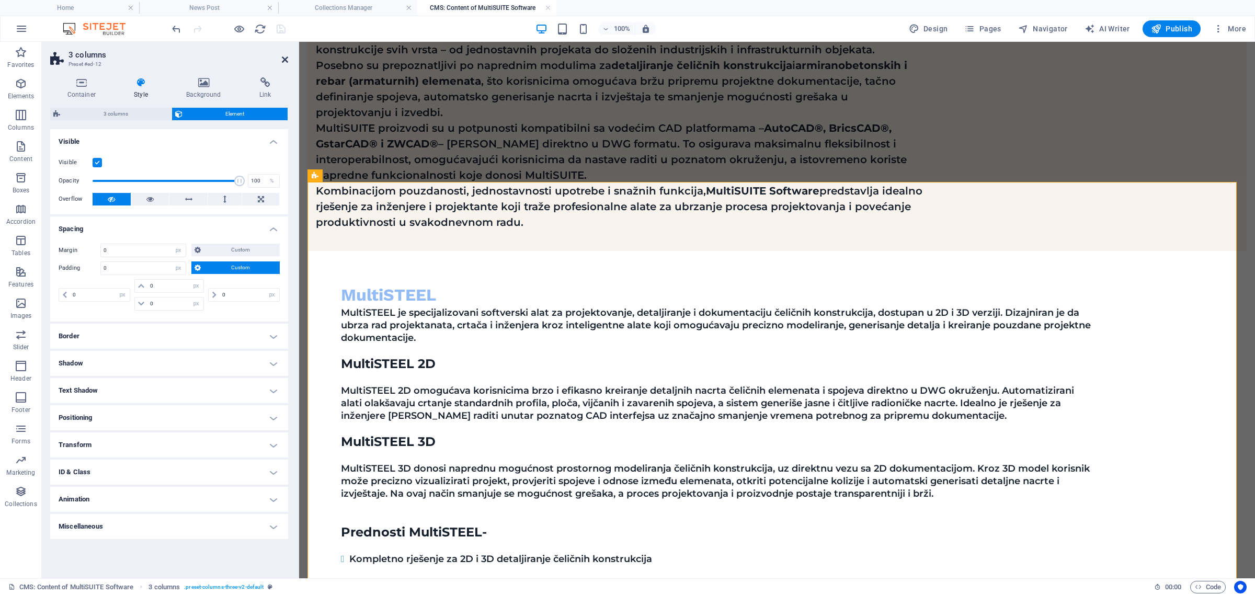
click at [288, 56] on icon at bounding box center [285, 59] width 6 height 8
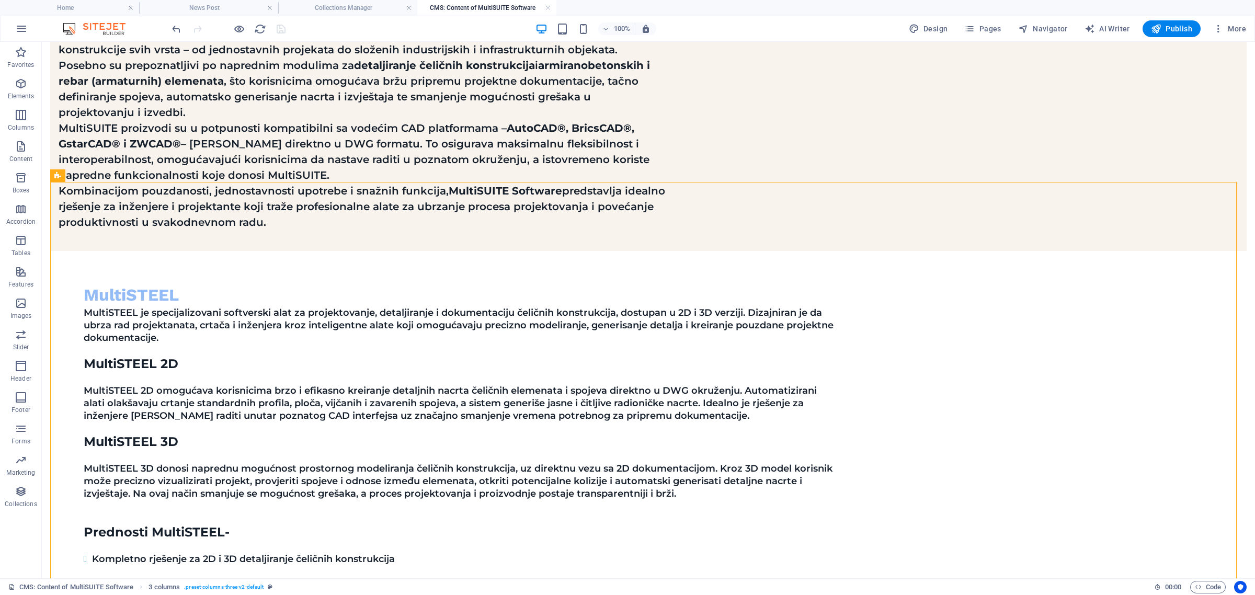
click at [282, 30] on div at bounding box center [228, 28] width 117 height 17
click at [552, 6] on h4 "CMS: Content of MultiSUITE Software" at bounding box center [486, 8] width 139 height 12
click at [548, 9] on link at bounding box center [548, 8] width 6 height 10
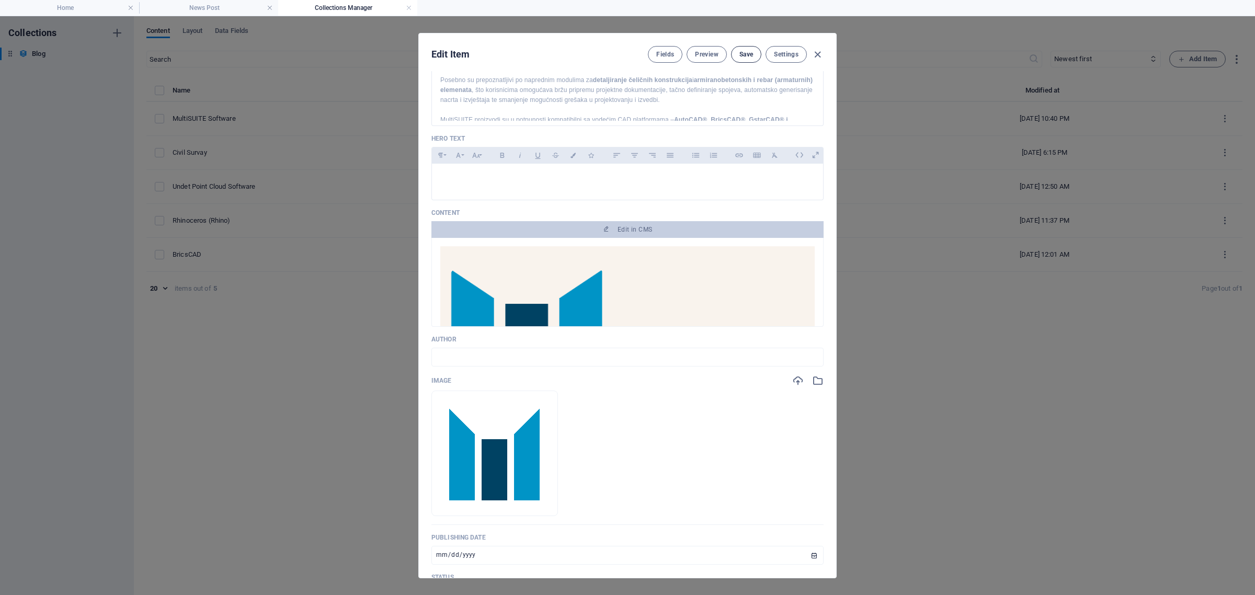
click at [744, 55] on span "Save" at bounding box center [747, 54] width 14 height 8
click at [817, 56] on icon "button" at bounding box center [818, 55] width 12 height 12
type input "[DATE]"
type input "multisuite-software"
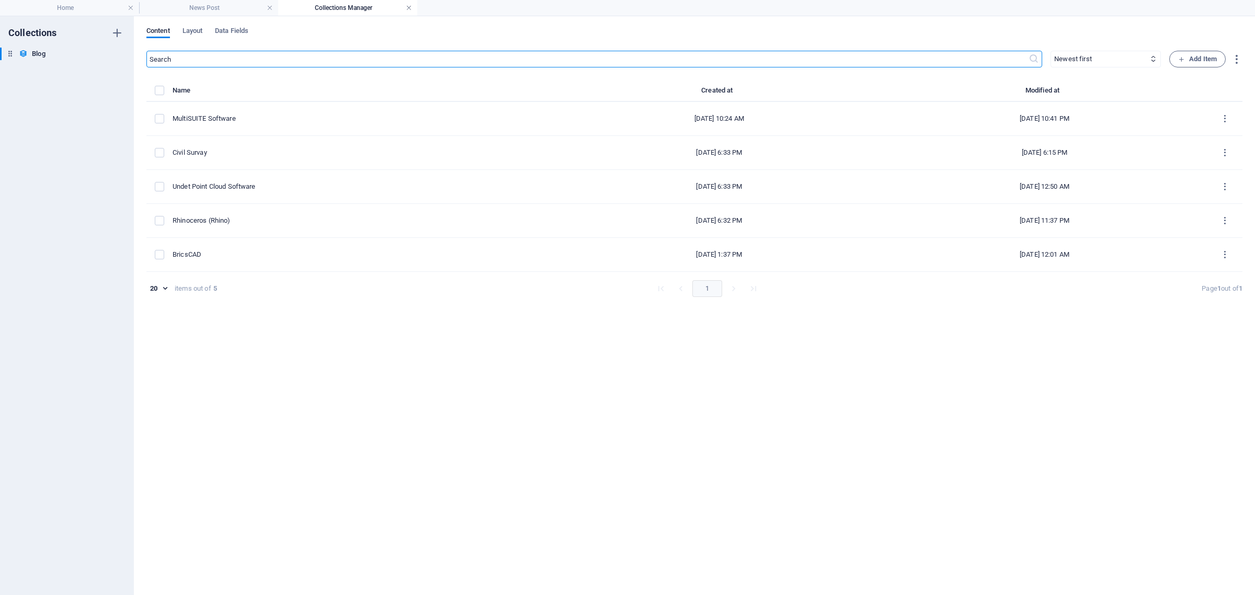
click at [411, 8] on link at bounding box center [409, 8] width 6 height 10
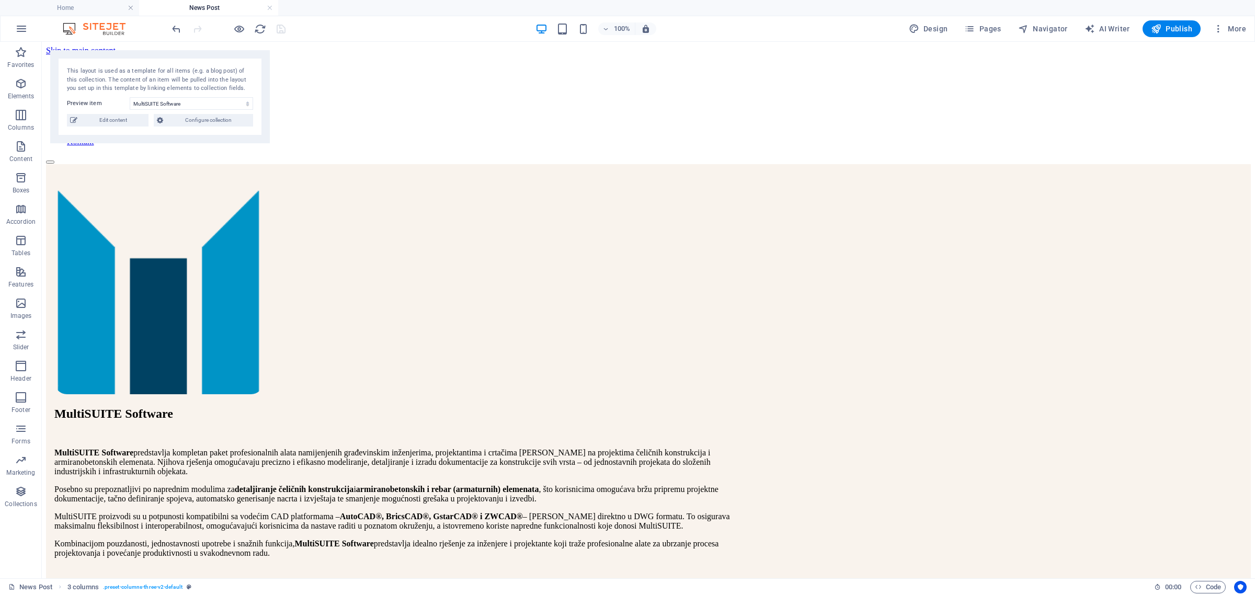
scroll to position [467, 0]
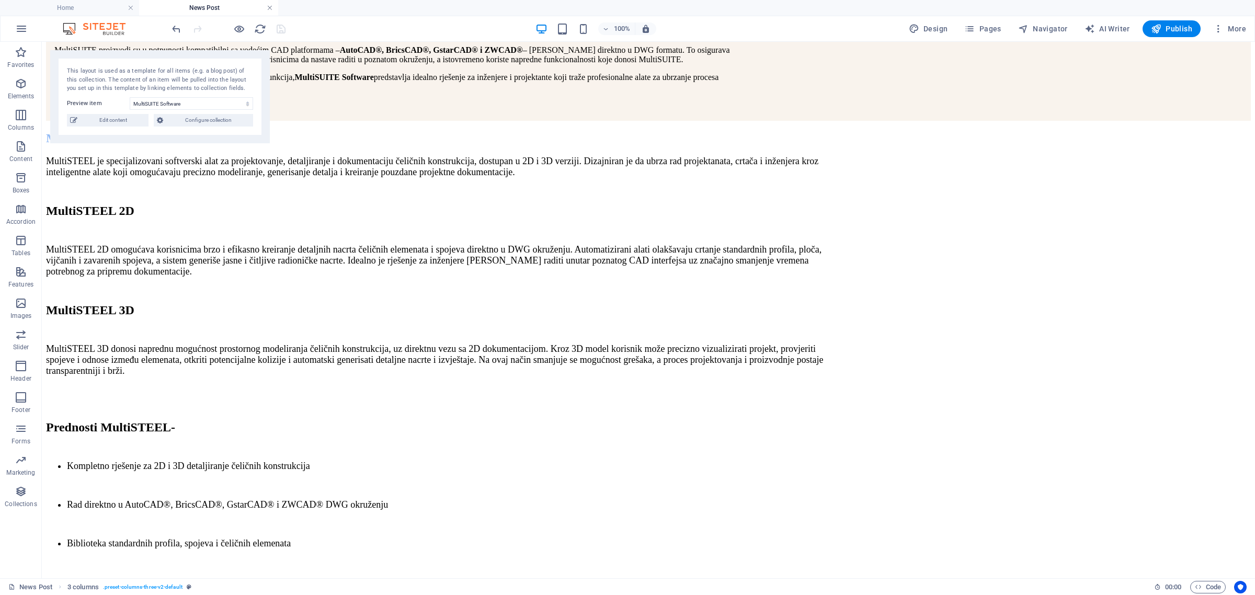
click at [272, 7] on link at bounding box center [270, 8] width 6 height 10
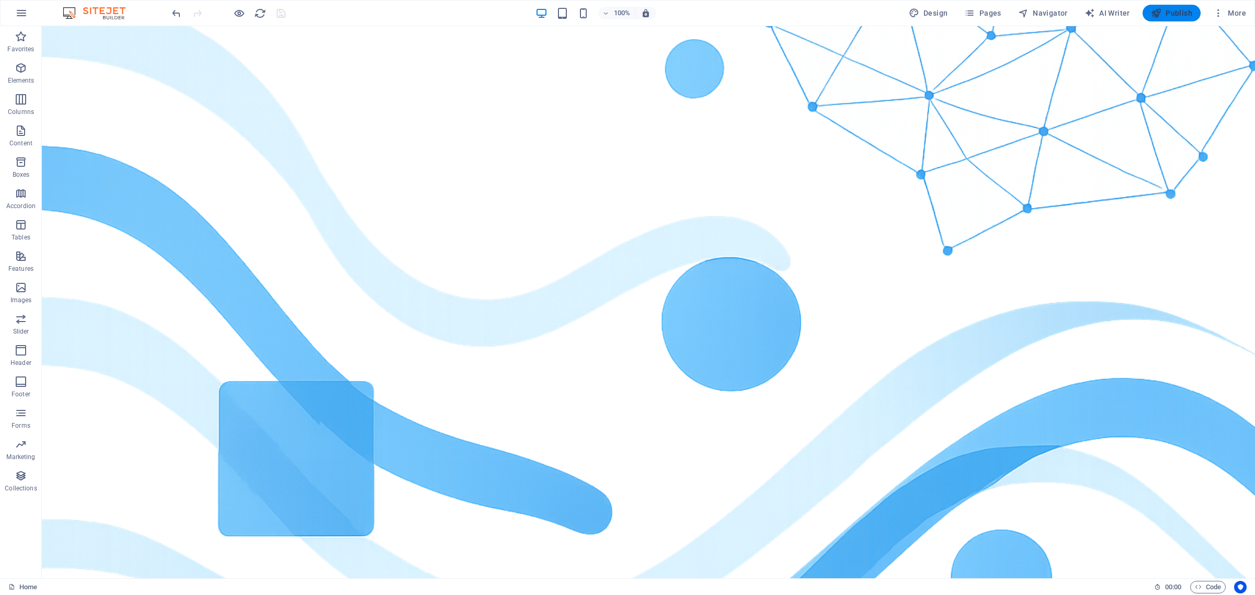
click at [1184, 14] on span "Publish" at bounding box center [1171, 13] width 41 height 10
